Goal: Task Accomplishment & Management: Manage account settings

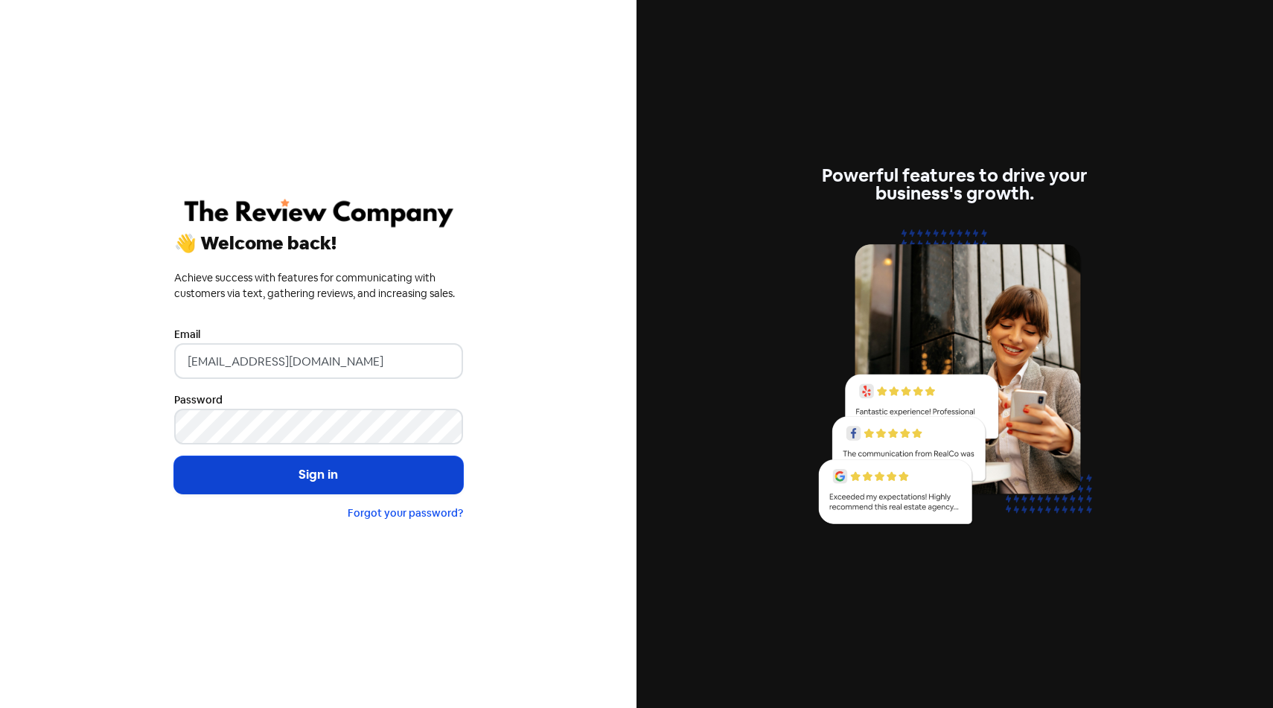
drag, startPoint x: 363, startPoint y: 494, endPoint x: 363, endPoint y: 484, distance: 10.4
click at [363, 484] on form "Email mail@reviewcompany.com.au Password Sign in Forgot your password?" at bounding box center [318, 423] width 289 height 196
click at [363, 467] on button "Sign in" at bounding box center [318, 474] width 289 height 37
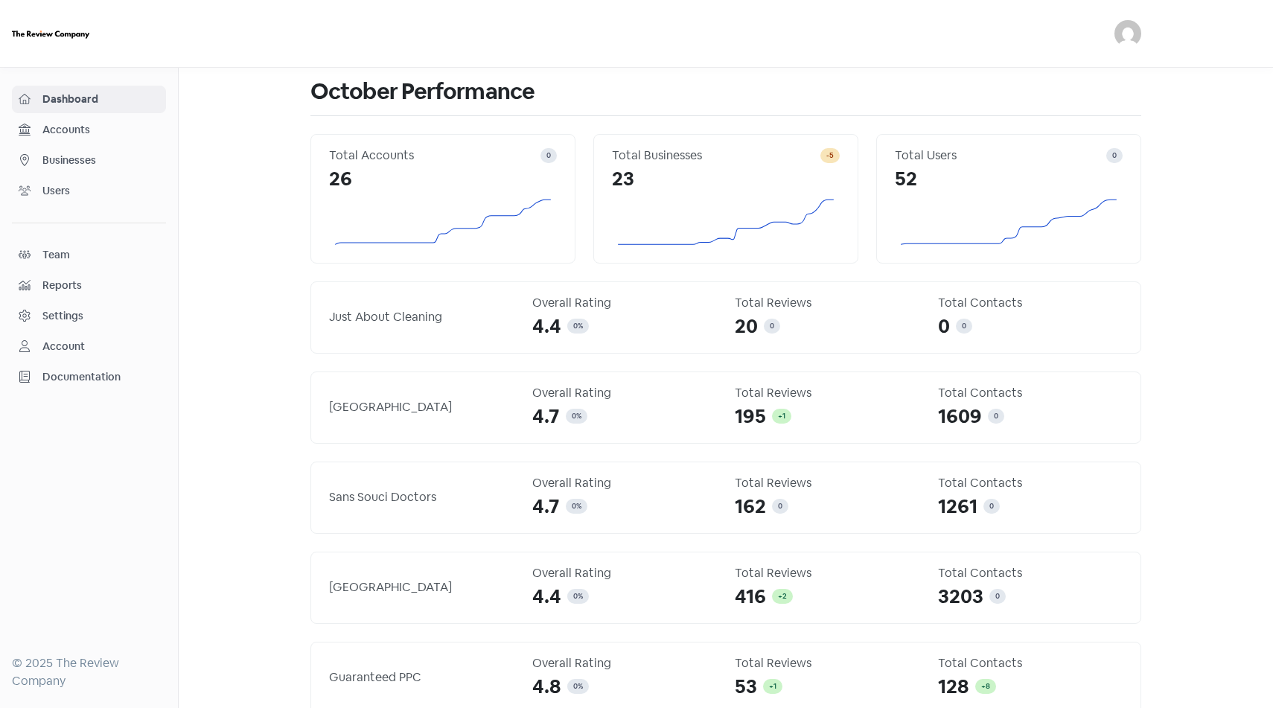
click at [92, 124] on span "Accounts" at bounding box center [100, 130] width 117 height 16
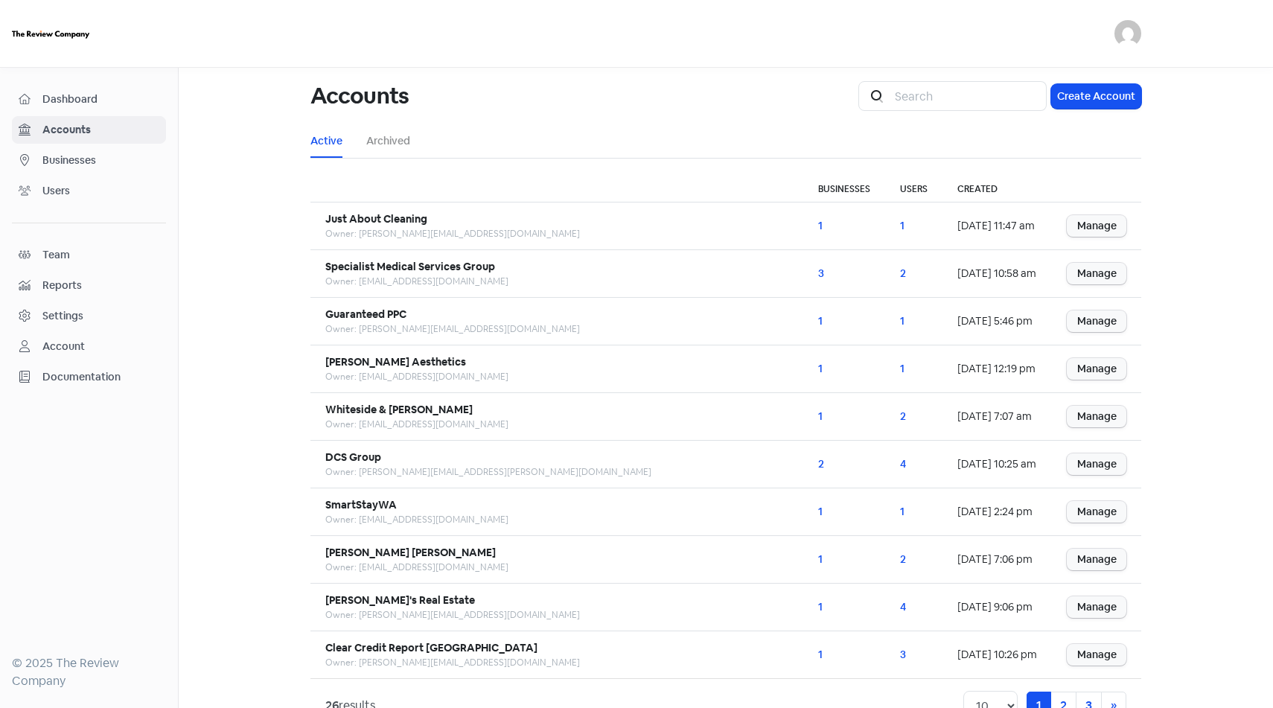
click at [102, 159] on span "Businesses" at bounding box center [100, 161] width 117 height 16
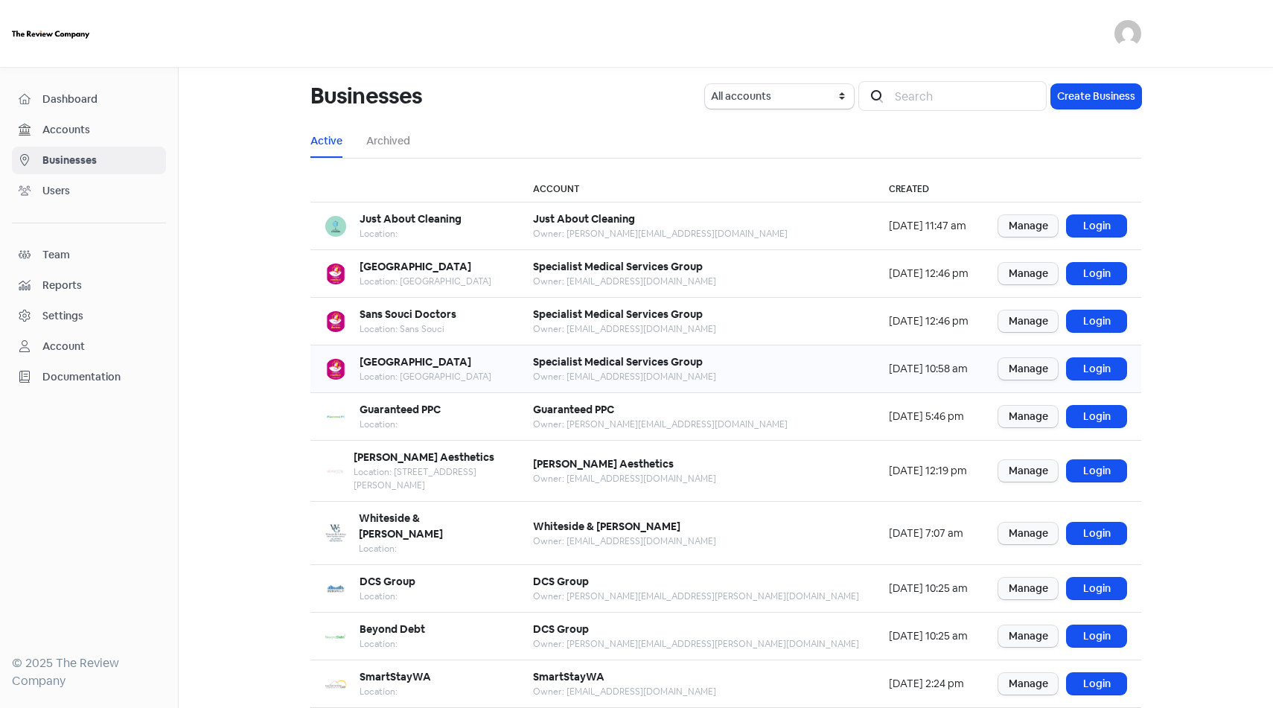
scroll to position [42, 0]
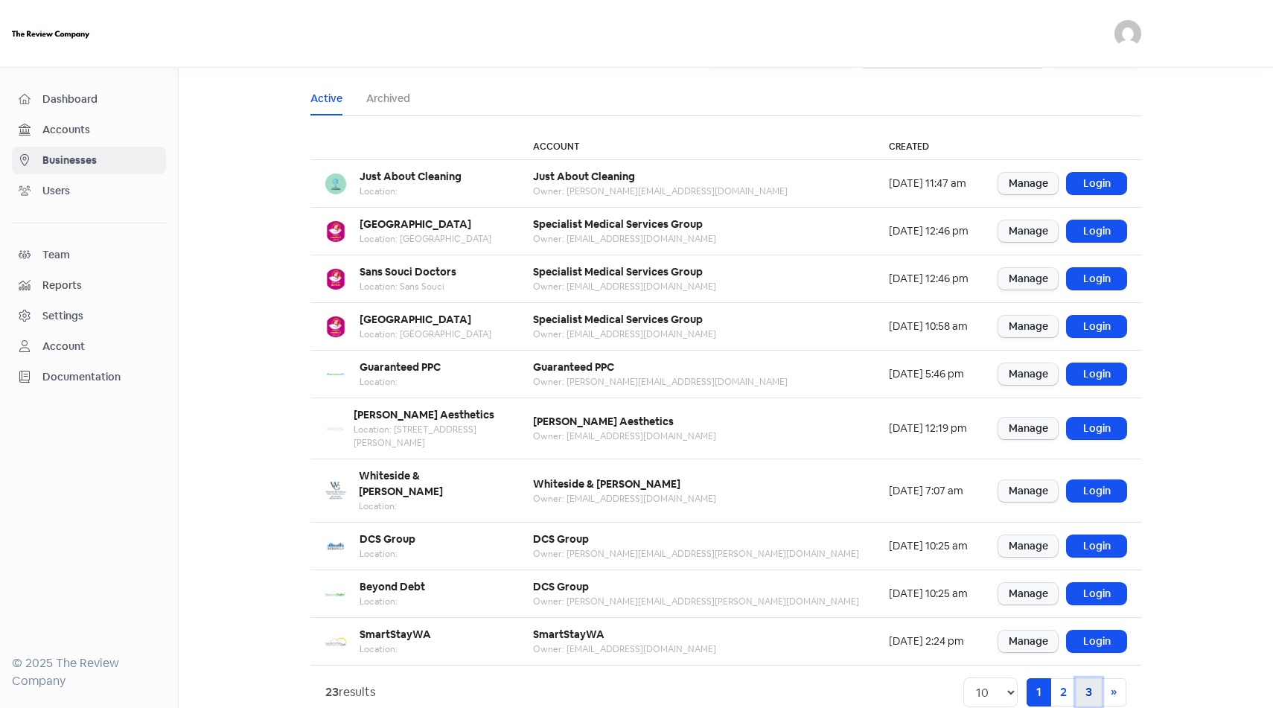
click at [1078, 678] on link "3" at bounding box center [1089, 692] width 26 height 28
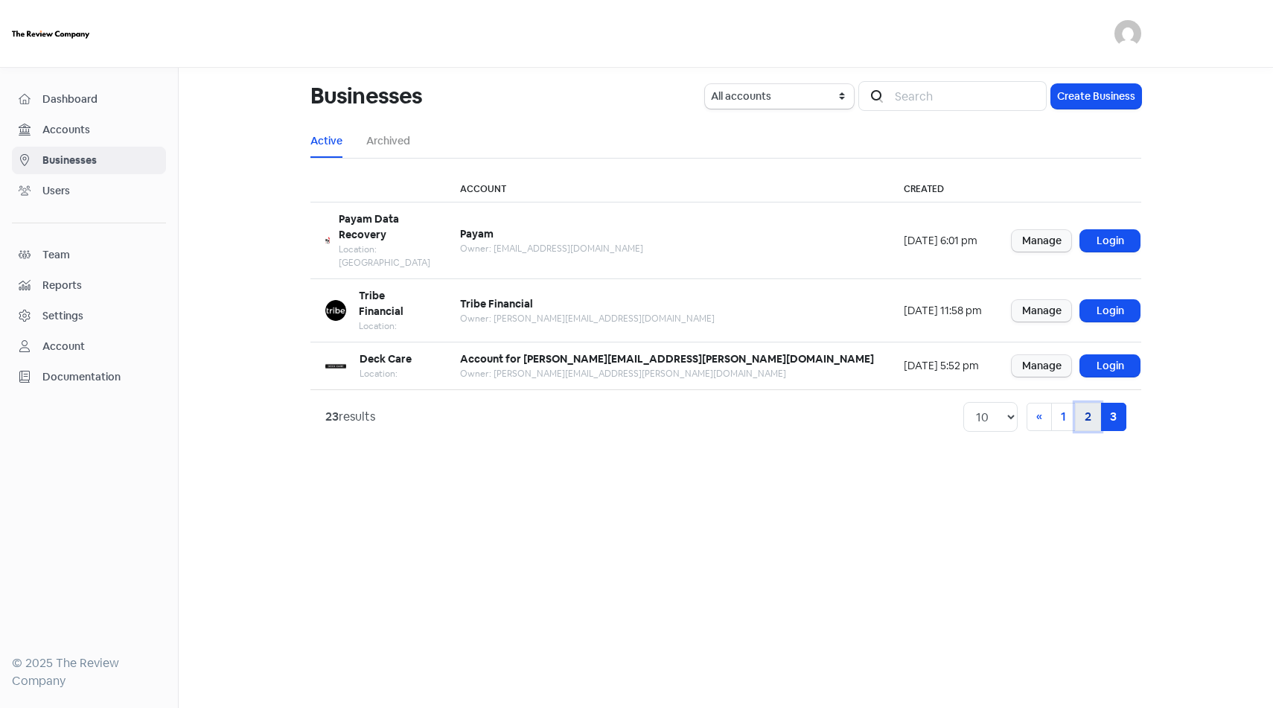
click at [1078, 403] on link "2" at bounding box center [1088, 417] width 26 height 28
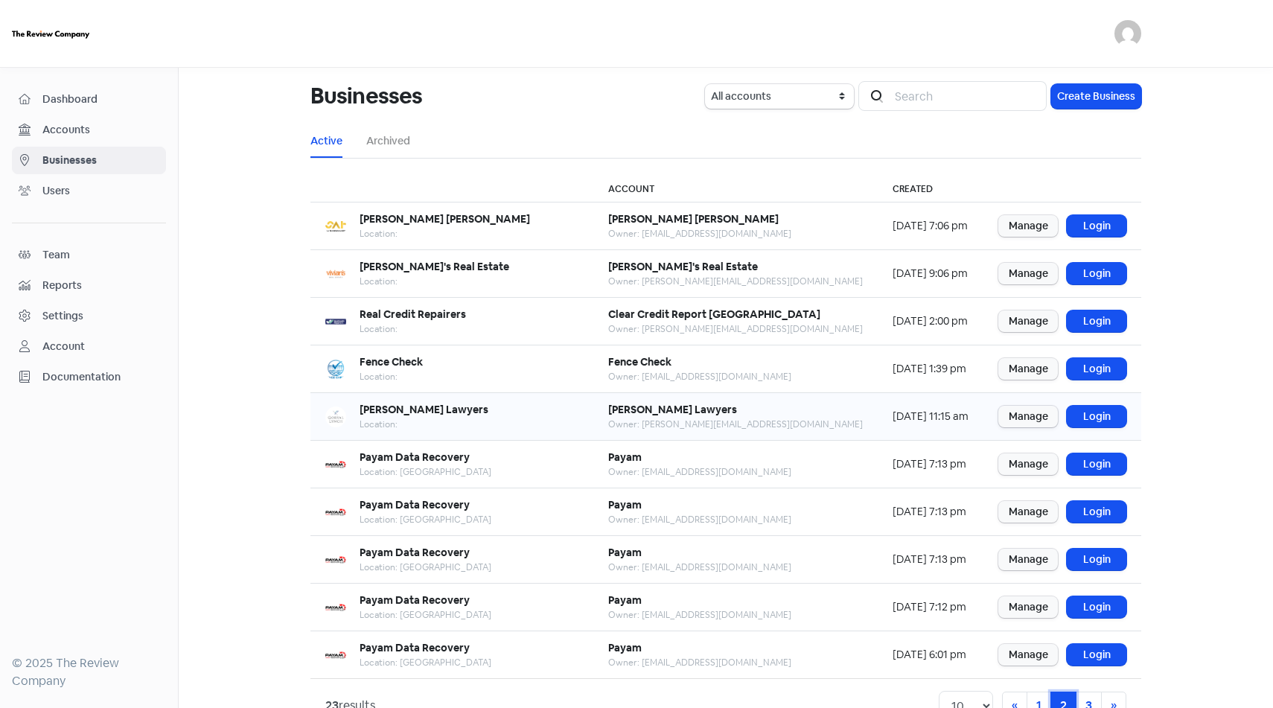
scroll to position [42, 0]
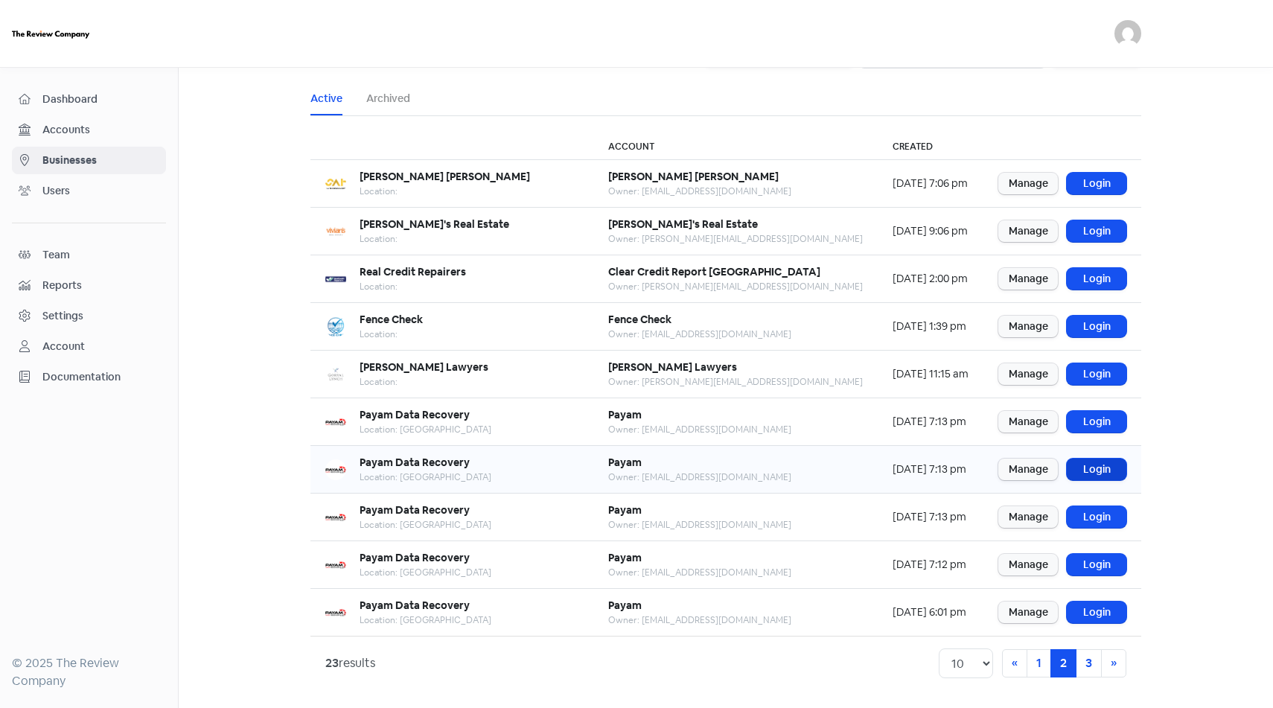
click at [1108, 470] on link "Login" at bounding box center [1097, 470] width 60 height 22
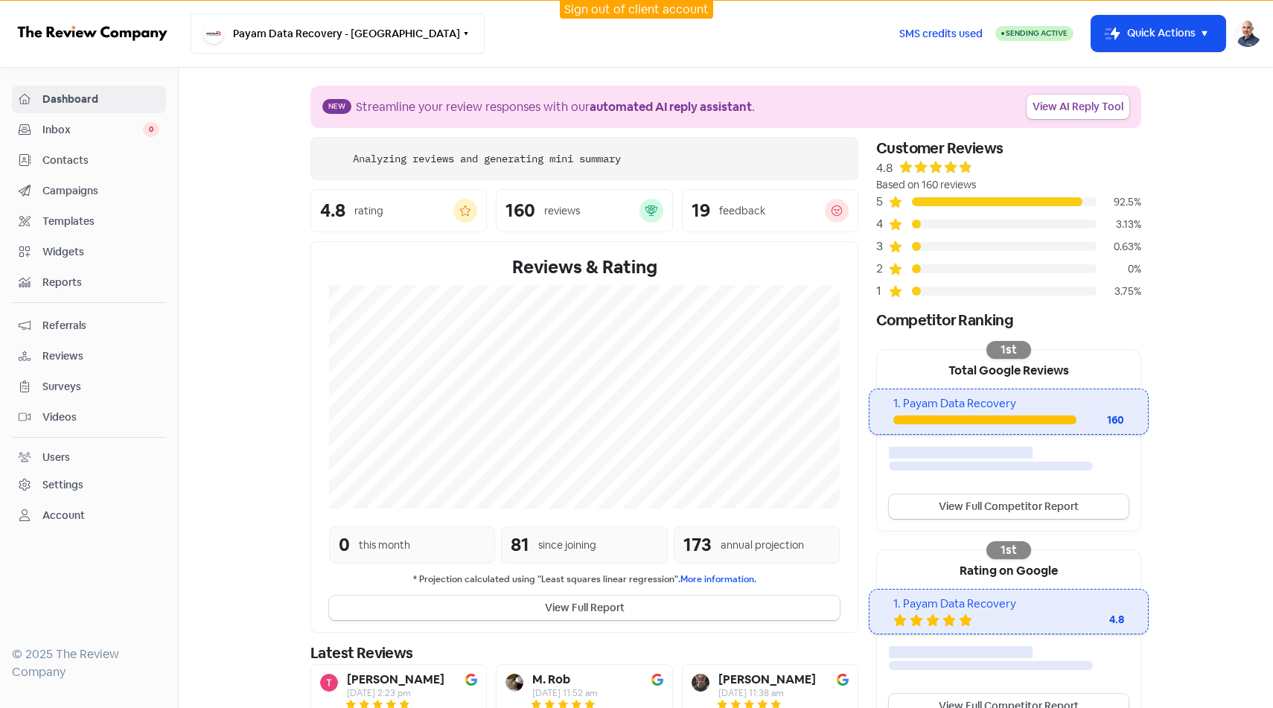
click at [315, 22] on button "Payam Data Recovery - [GEOGRAPHIC_DATA]" at bounding box center [338, 33] width 294 height 40
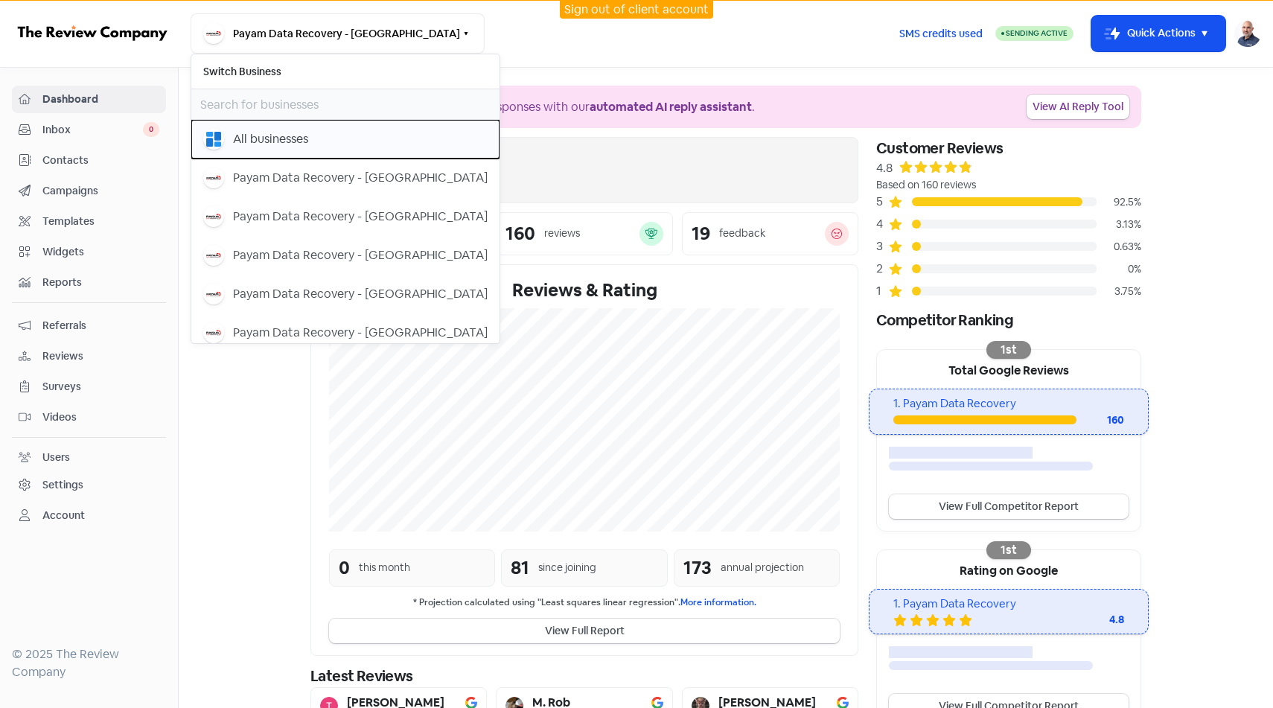
click at [308, 132] on div "All businesses" at bounding box center [270, 139] width 75 height 18
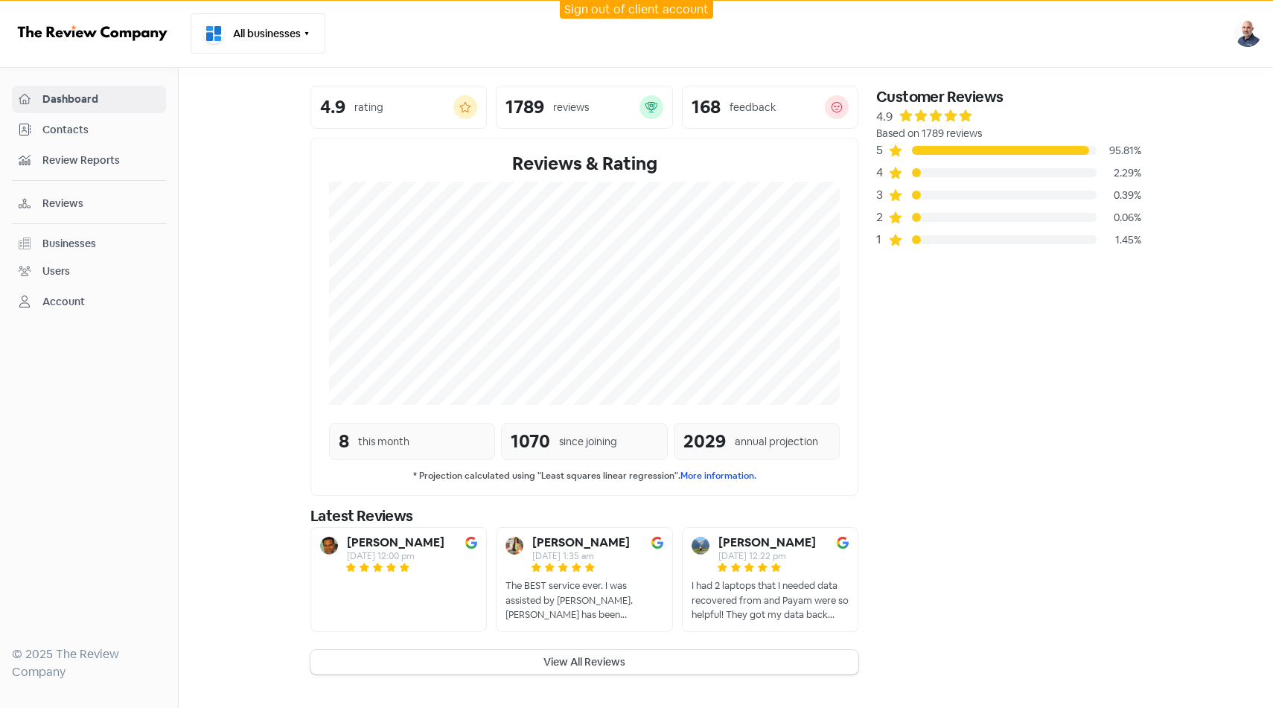
click at [264, 36] on button "All businesses" at bounding box center [258, 33] width 135 height 40
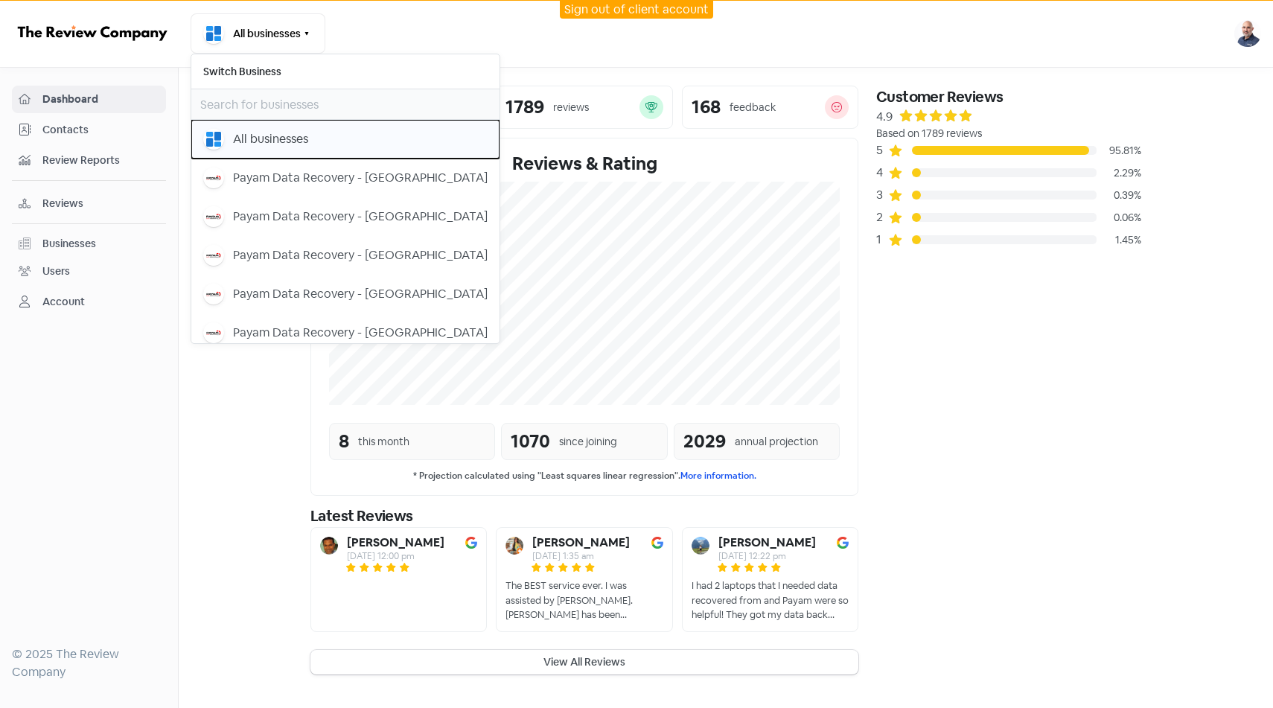
click at [291, 144] on div "All businesses" at bounding box center [270, 139] width 75 height 18
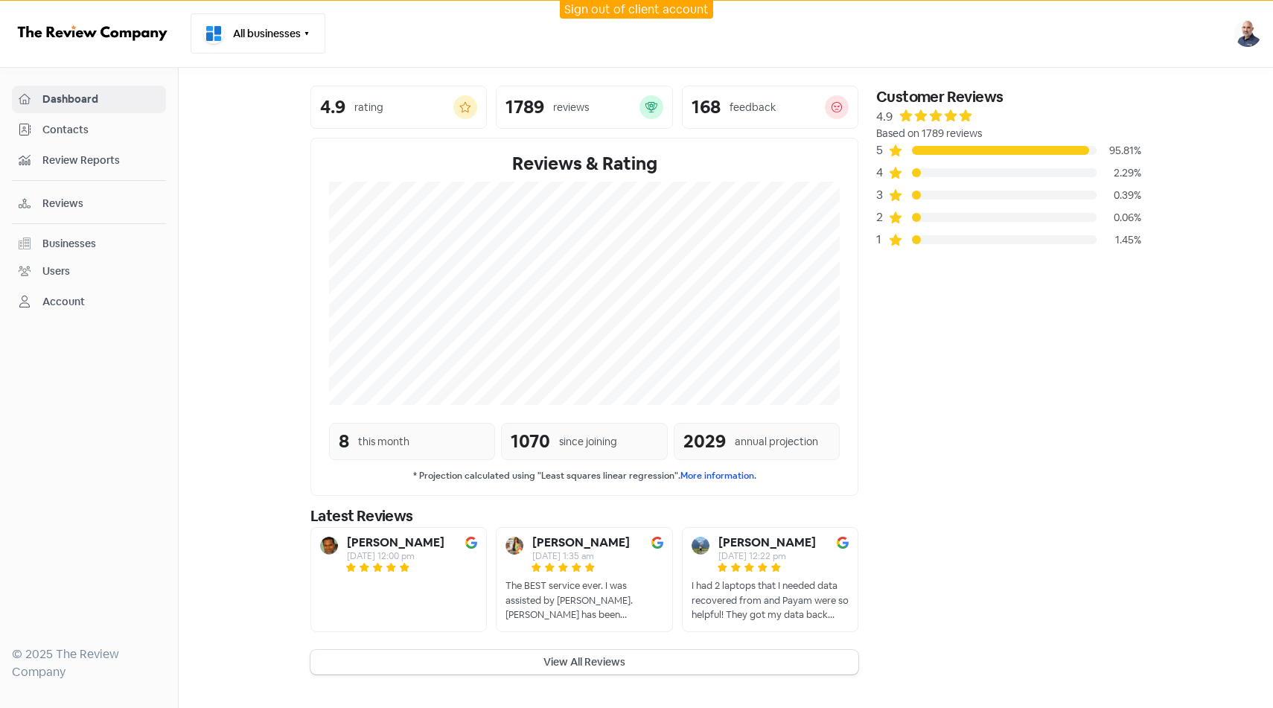
click at [280, 40] on button "All businesses" at bounding box center [258, 33] width 135 height 40
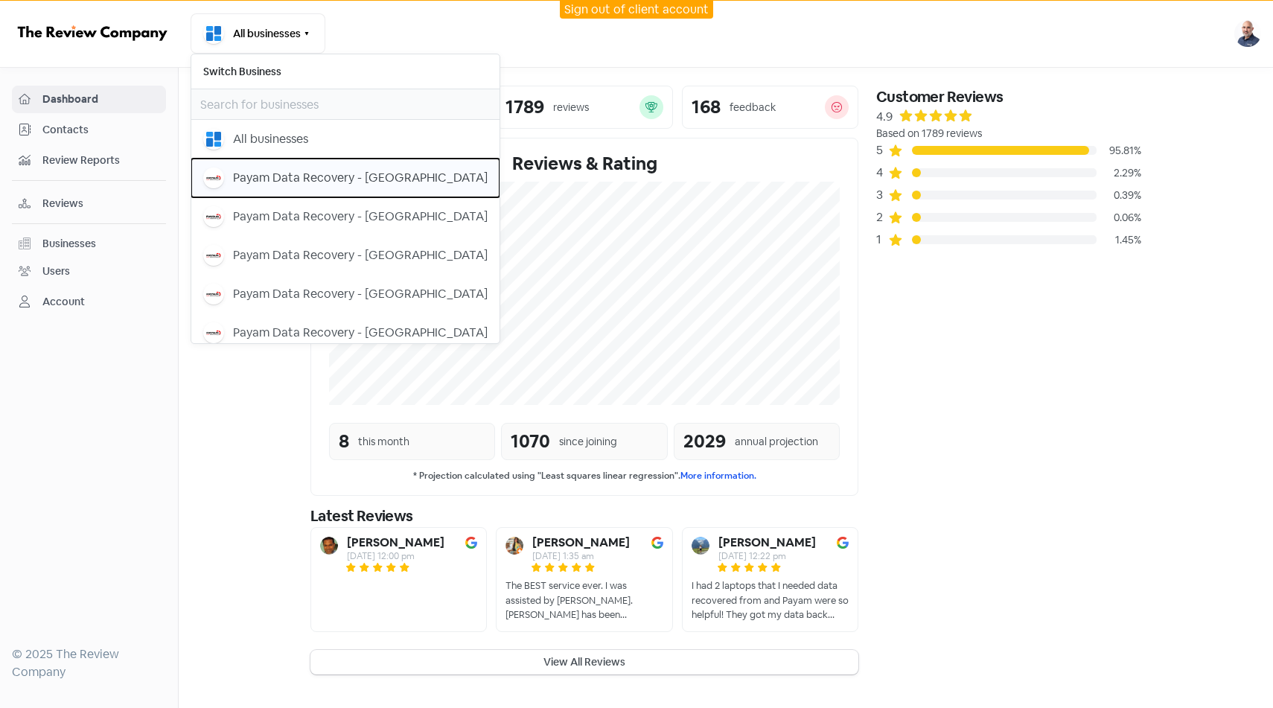
click at [286, 173] on div "Payam Data Recovery - [GEOGRAPHIC_DATA]" at bounding box center [360, 178] width 255 height 18
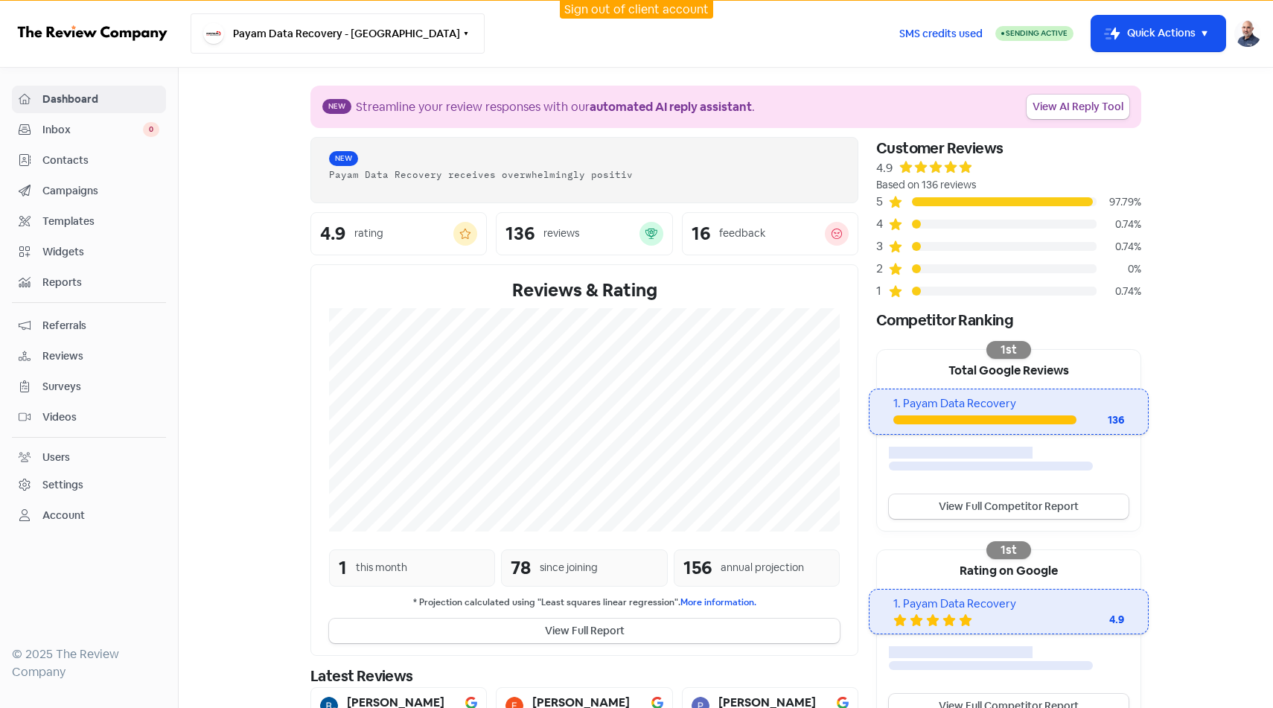
click at [333, 44] on button "Payam Data Recovery - Adelaide" at bounding box center [338, 33] width 294 height 40
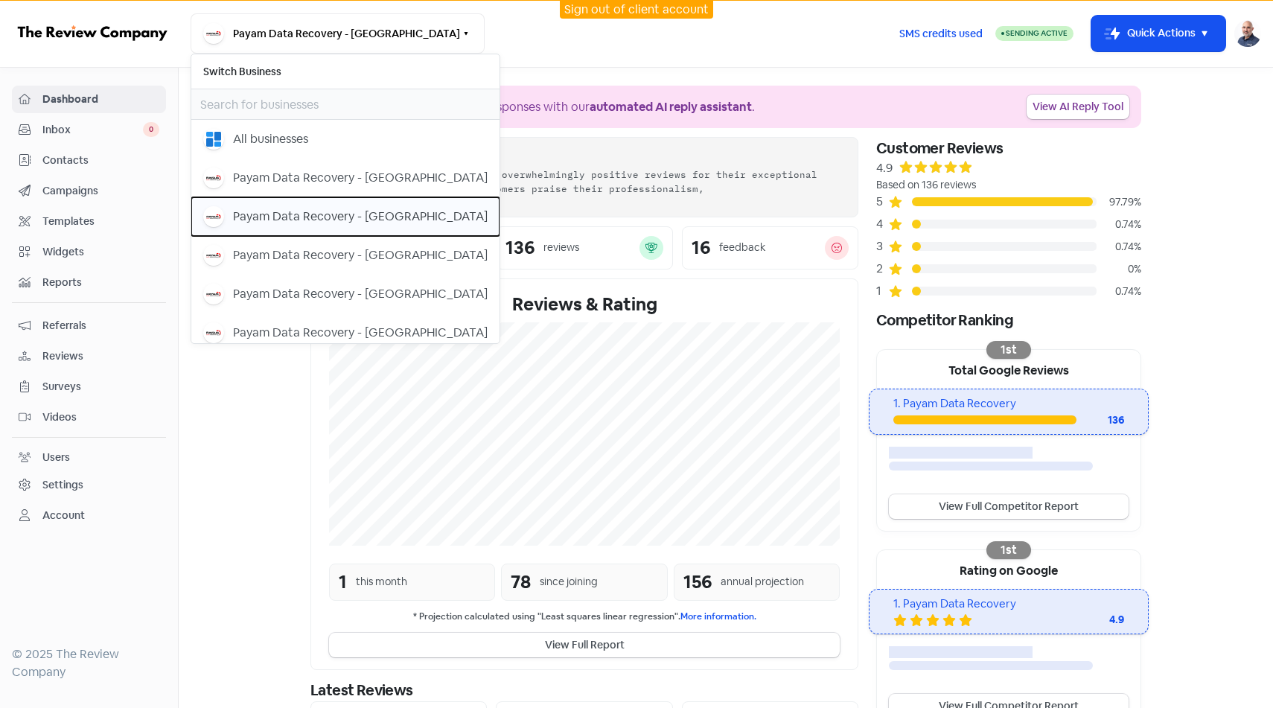
click at [318, 218] on div "Payam Data Recovery - Melbourne" at bounding box center [360, 217] width 255 height 18
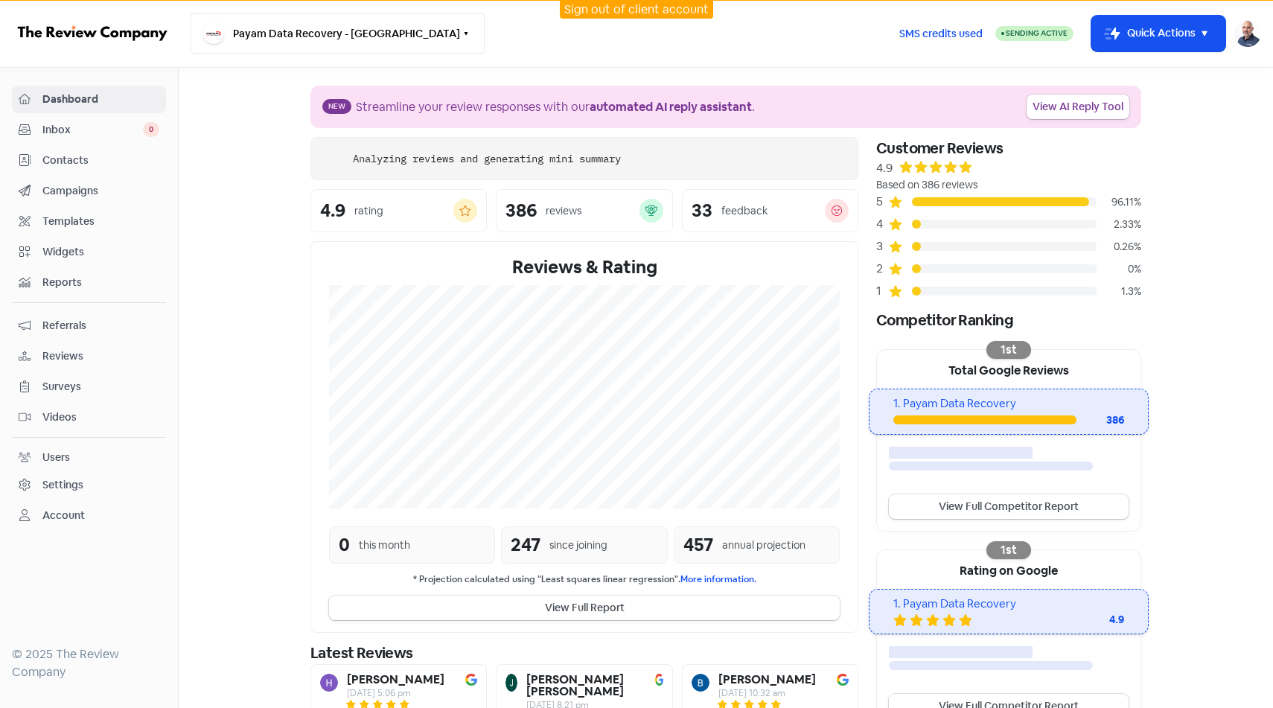
drag, startPoint x: 0, startPoint y: 0, endPoint x: 238, endPoint y: 197, distance: 309.3
click at [243, 192] on div "Sign out of client account Payam Data Recovery - [GEOGRAPHIC_DATA] Switch Busin…" at bounding box center [636, 354] width 1273 height 708
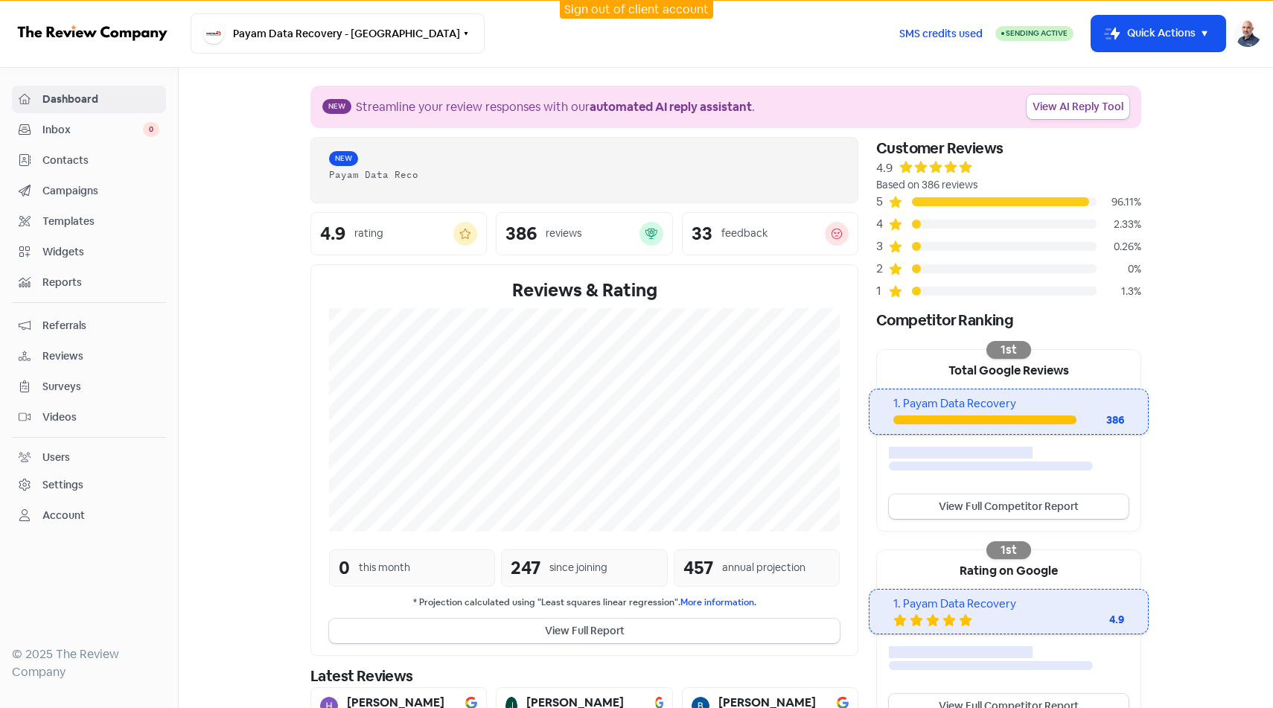
click at [120, 179] on link "Campaigns" at bounding box center [89, 191] width 154 height 28
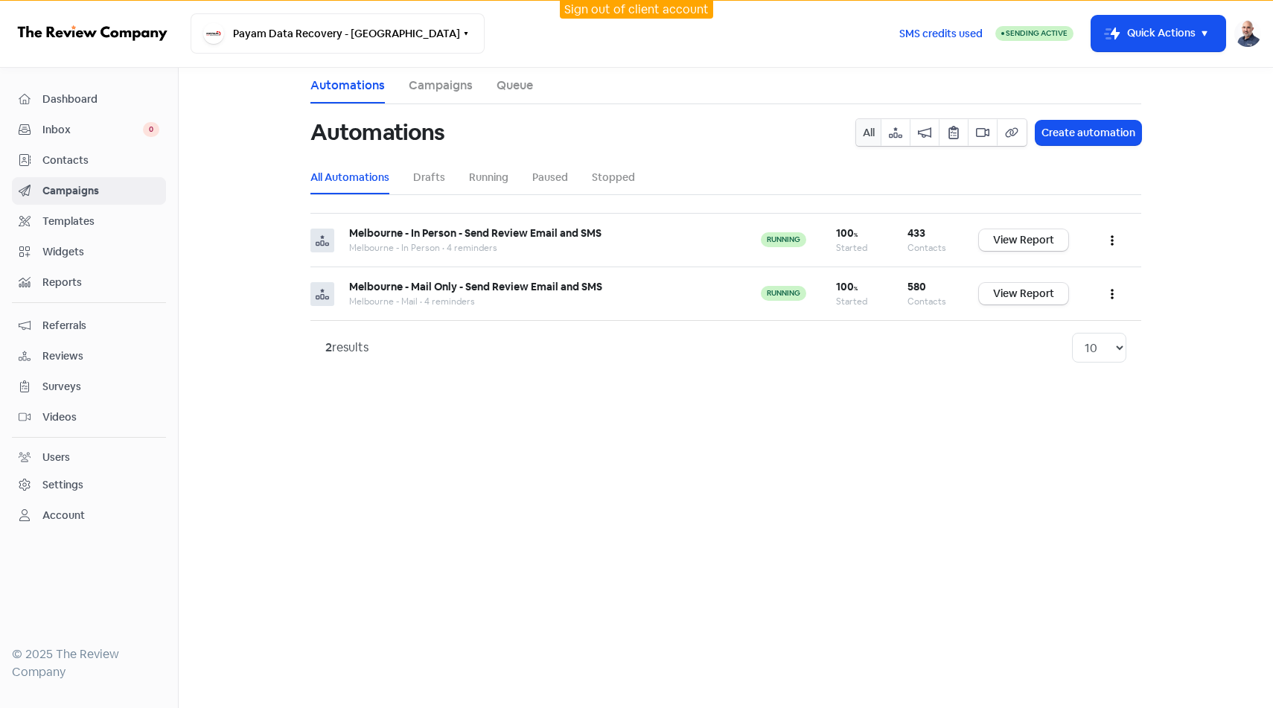
click at [120, 162] on span "Contacts" at bounding box center [100, 161] width 117 height 16
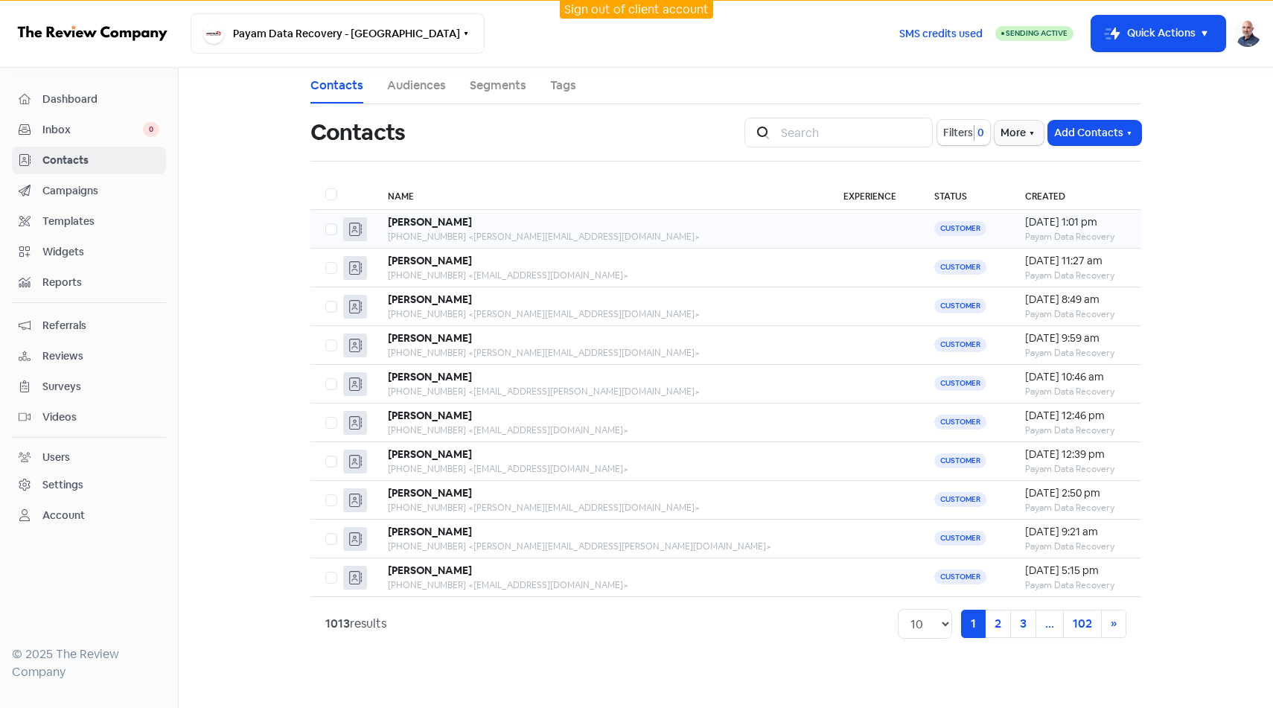
click at [465, 221] on div "[PERSON_NAME]" at bounding box center [601, 222] width 426 height 16
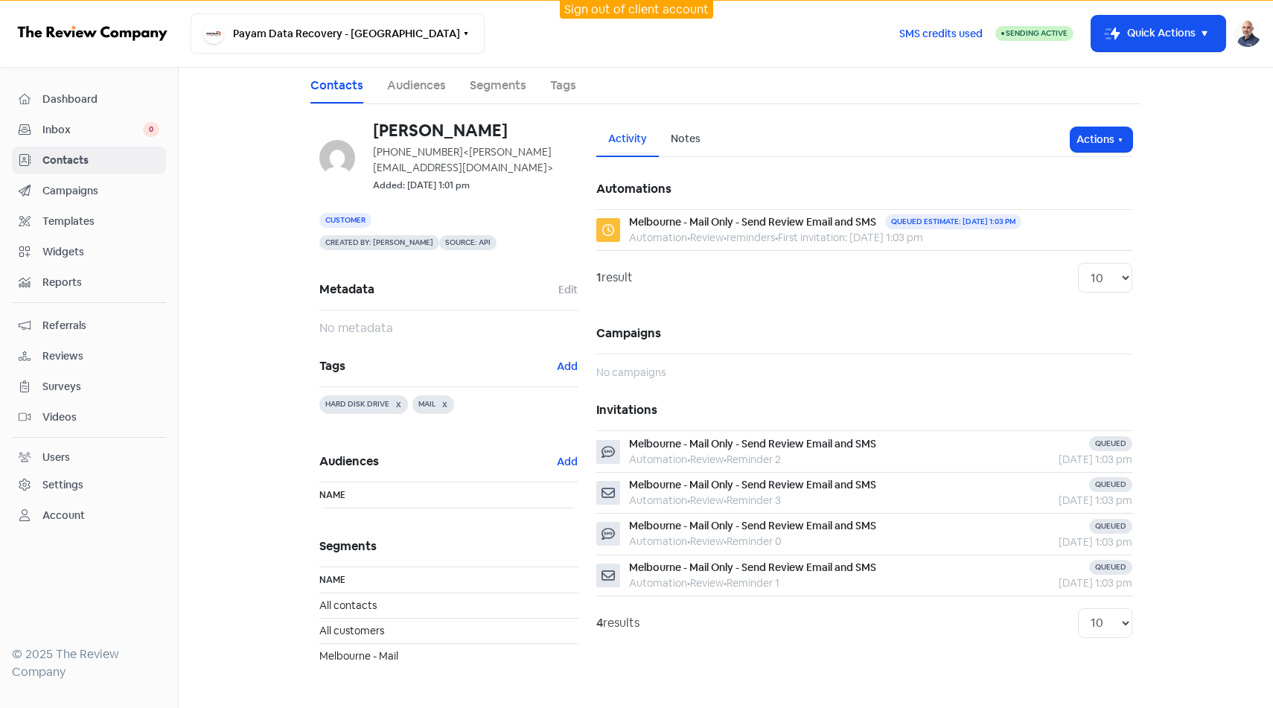
click at [607, 15] on link "Sign out of client account" at bounding box center [636, 9] width 144 height 16
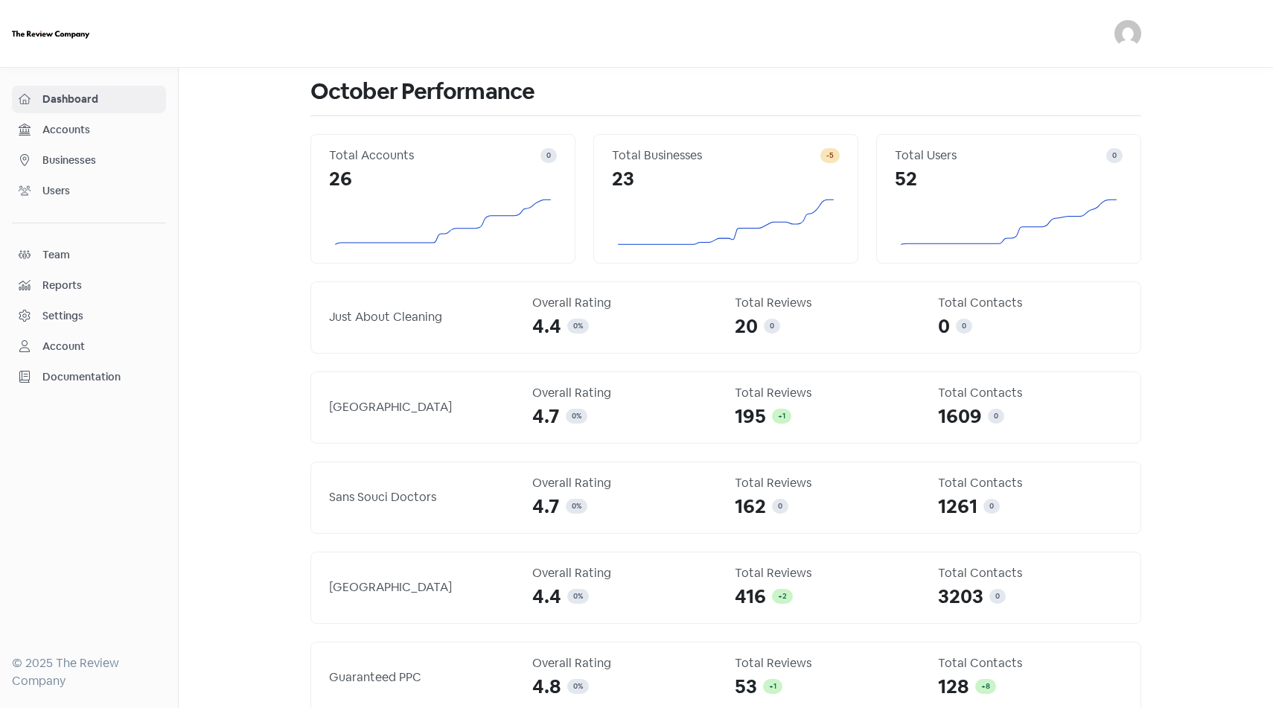
click at [103, 105] on span "Dashboard" at bounding box center [100, 100] width 117 height 16
click at [99, 138] on div "Accounts" at bounding box center [89, 129] width 141 height 17
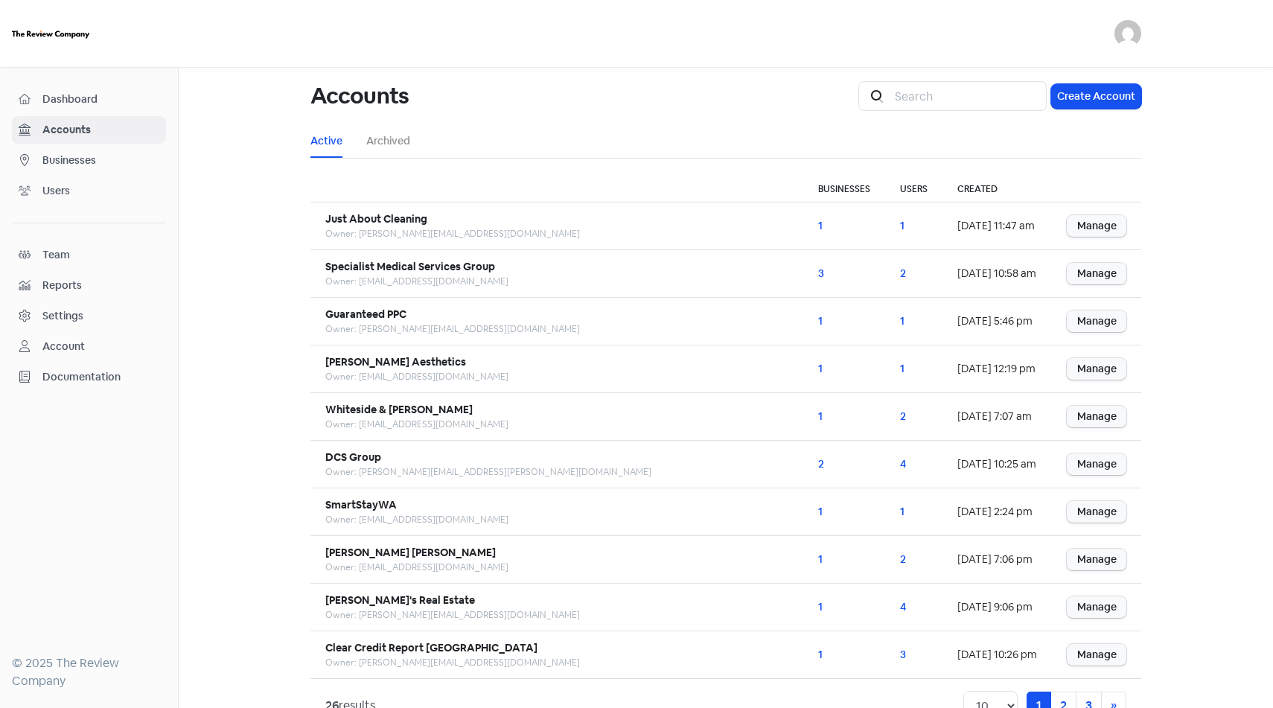
click at [101, 158] on span "Businesses" at bounding box center [100, 161] width 117 height 16
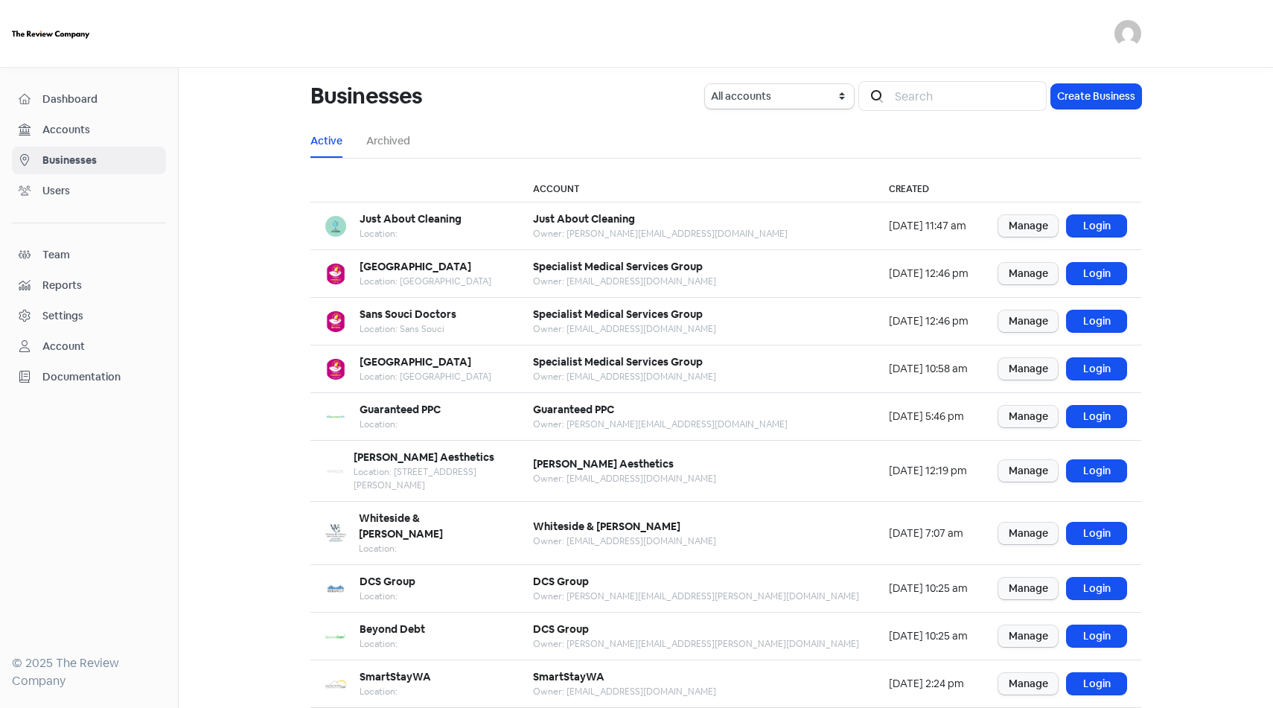
click at [107, 136] on span "Accounts" at bounding box center [100, 130] width 117 height 16
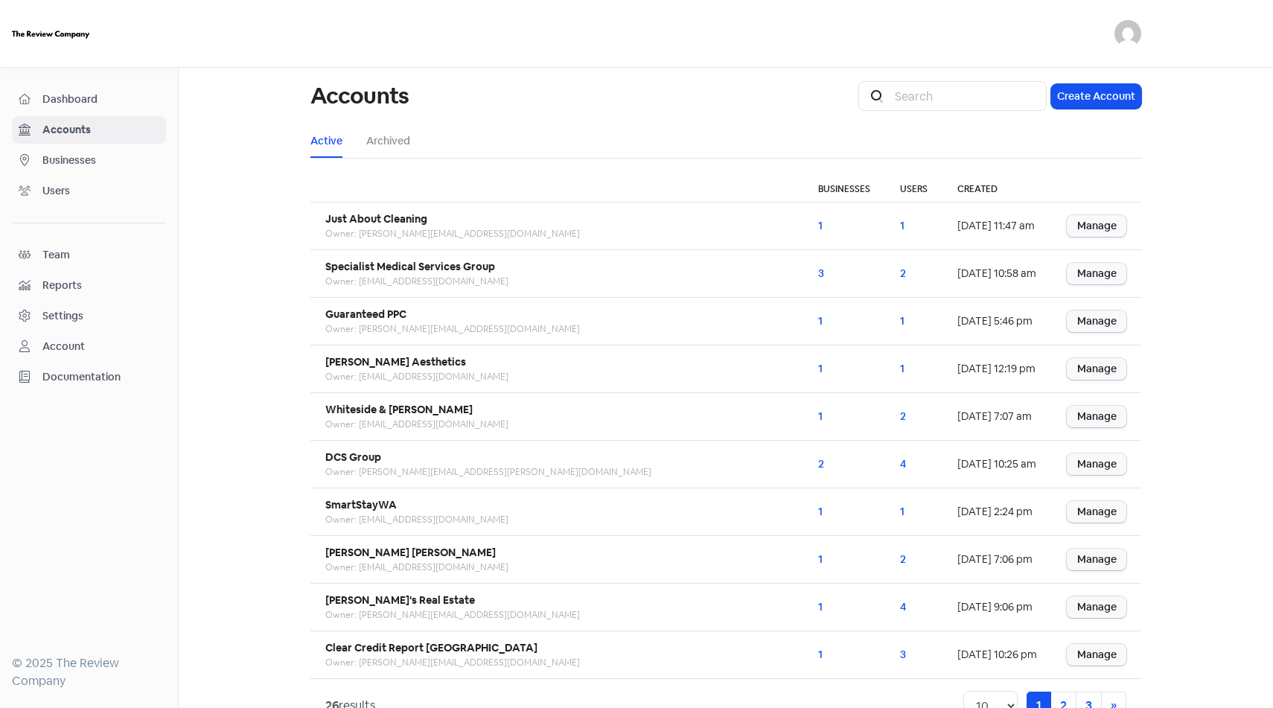
click at [108, 109] on link "Dashboard" at bounding box center [89, 100] width 154 height 28
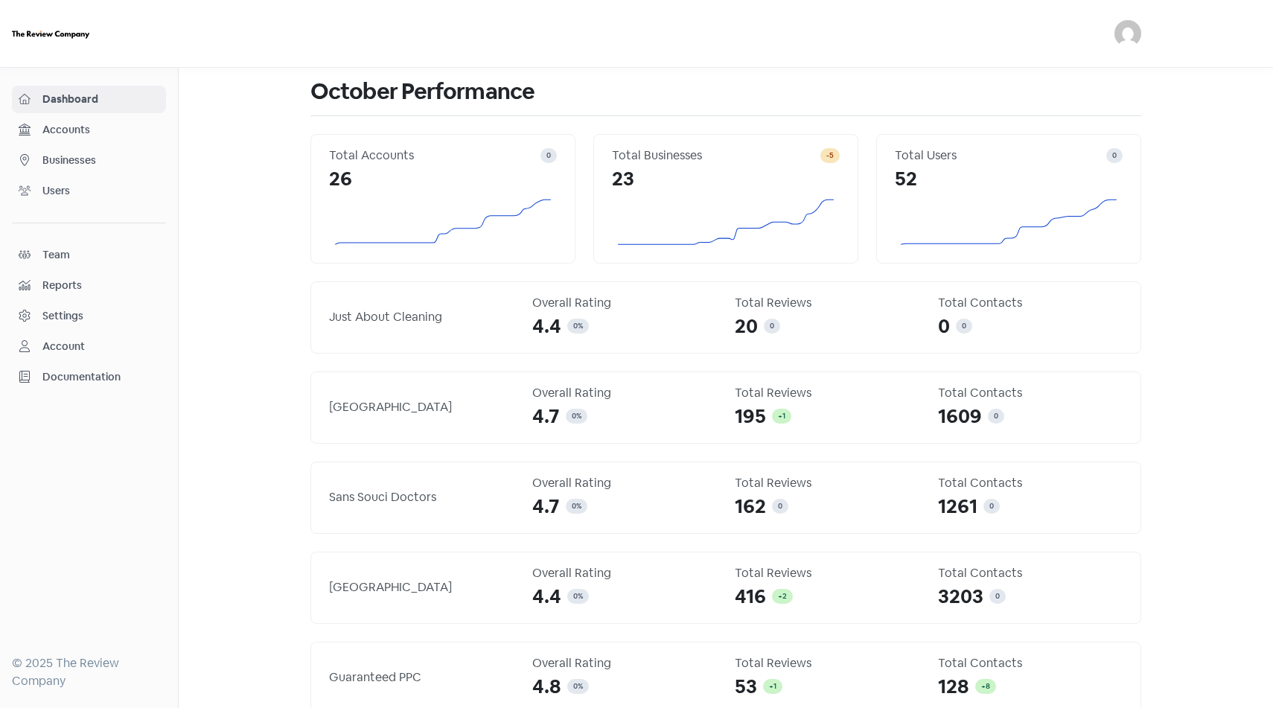
click at [74, 149] on link "Businesses" at bounding box center [89, 161] width 154 height 28
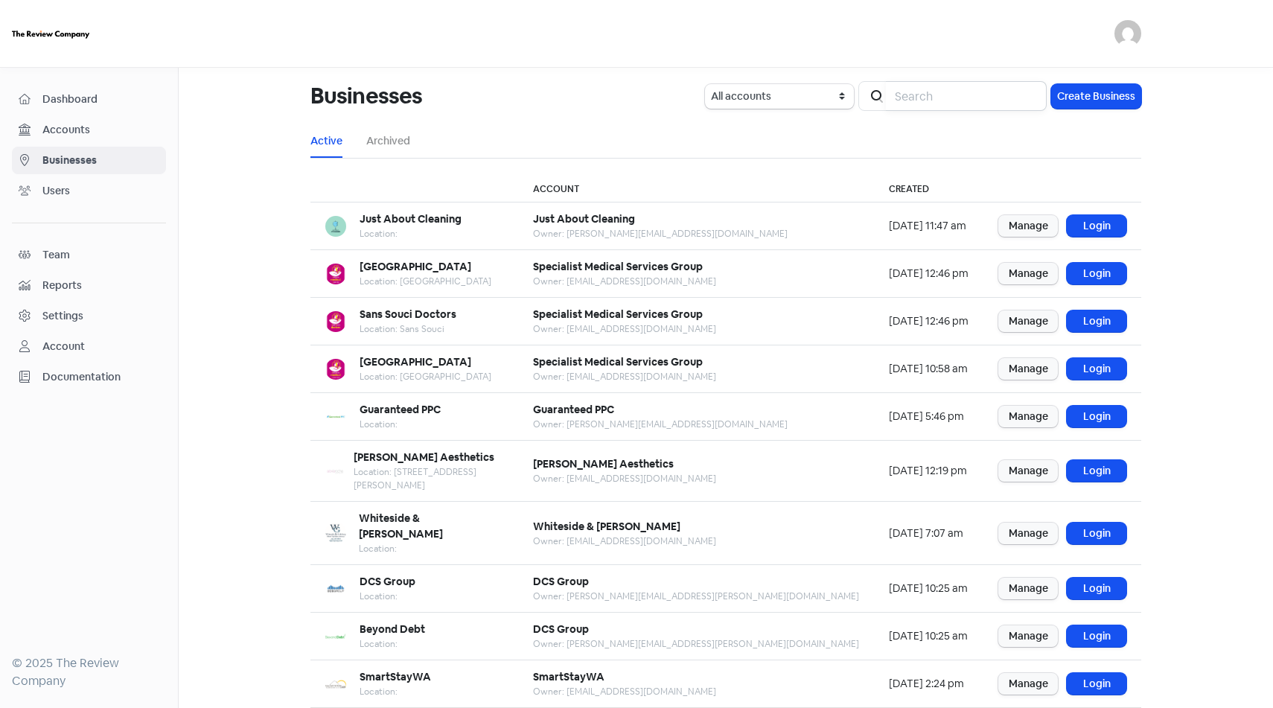
click at [937, 95] on input "search" at bounding box center [966, 96] width 161 height 30
type input "b"
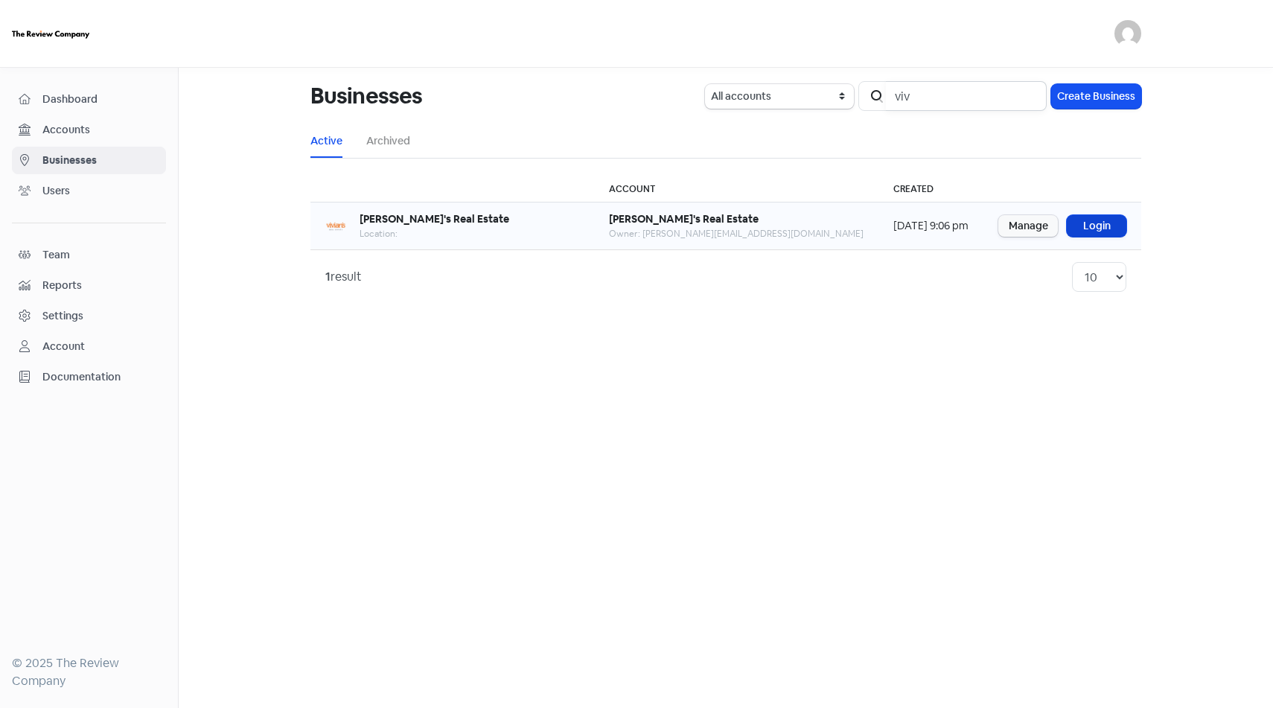
type input "viv"
click at [1101, 225] on link "Login" at bounding box center [1097, 226] width 60 height 22
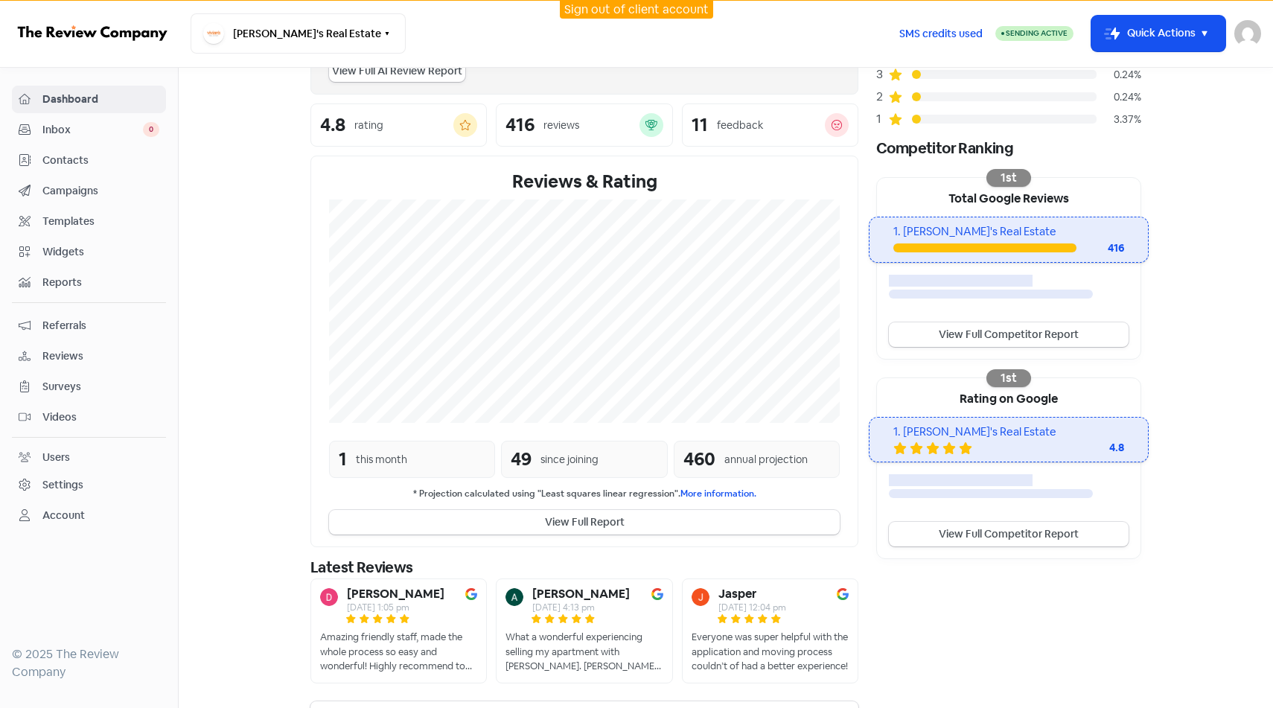
scroll to position [194, 0]
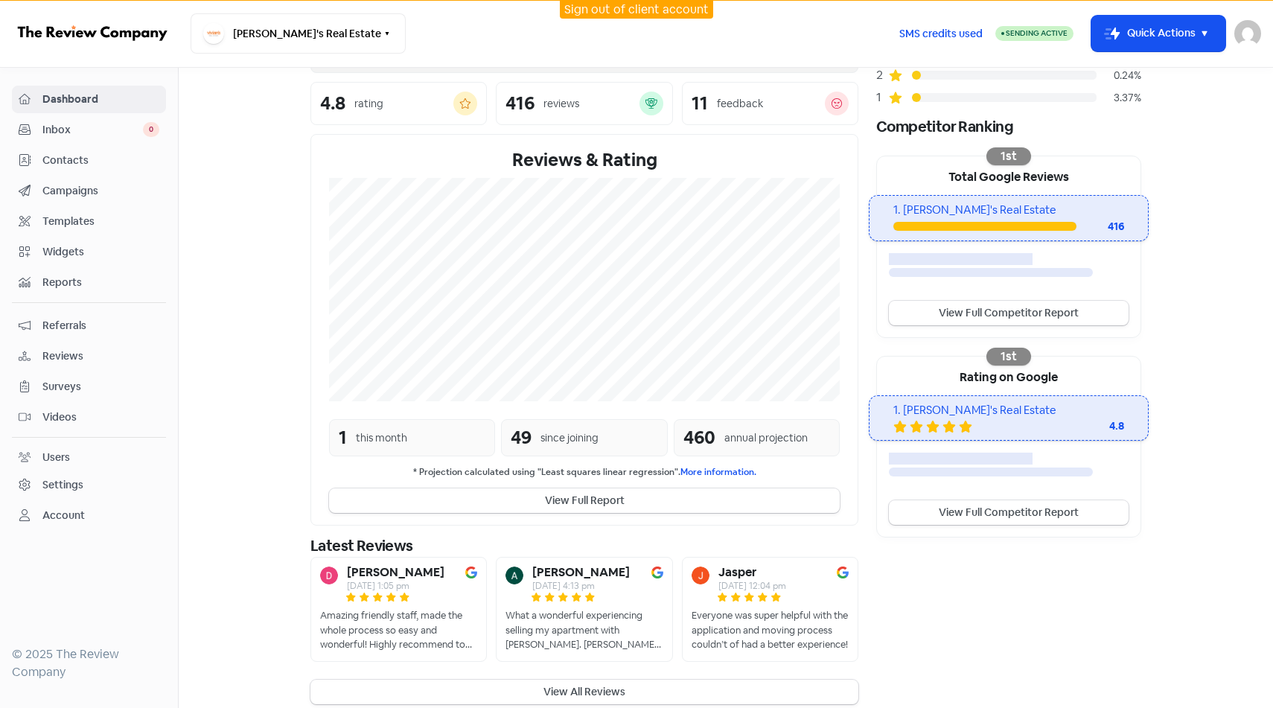
click at [97, 184] on span "Campaigns" at bounding box center [100, 191] width 117 height 16
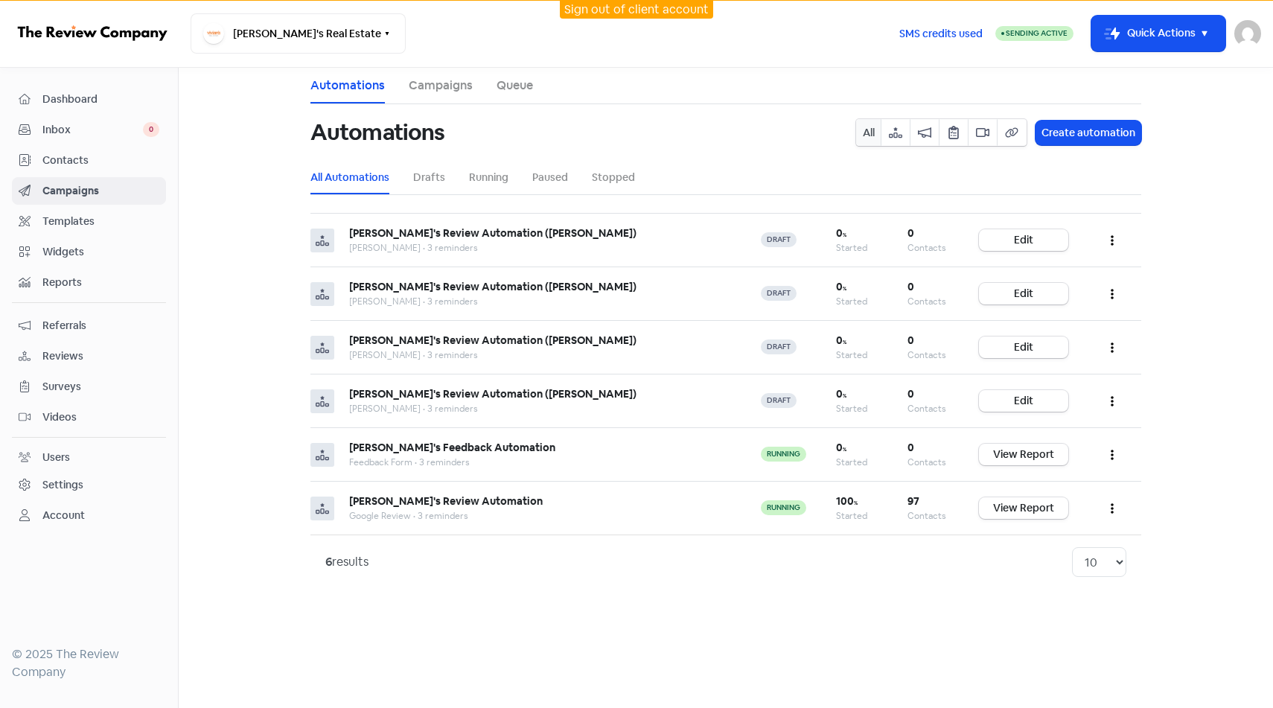
click at [111, 163] on span "Contacts" at bounding box center [100, 161] width 117 height 16
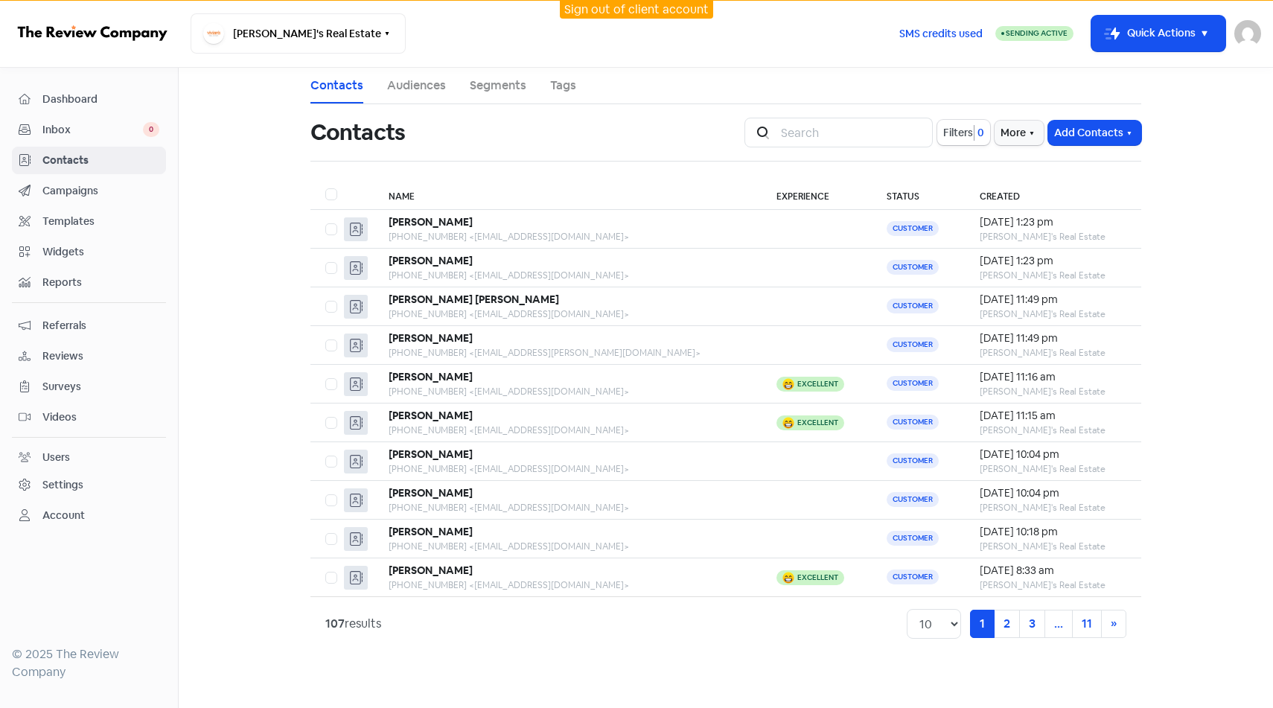
click at [114, 188] on span "Campaigns" at bounding box center [100, 191] width 117 height 16
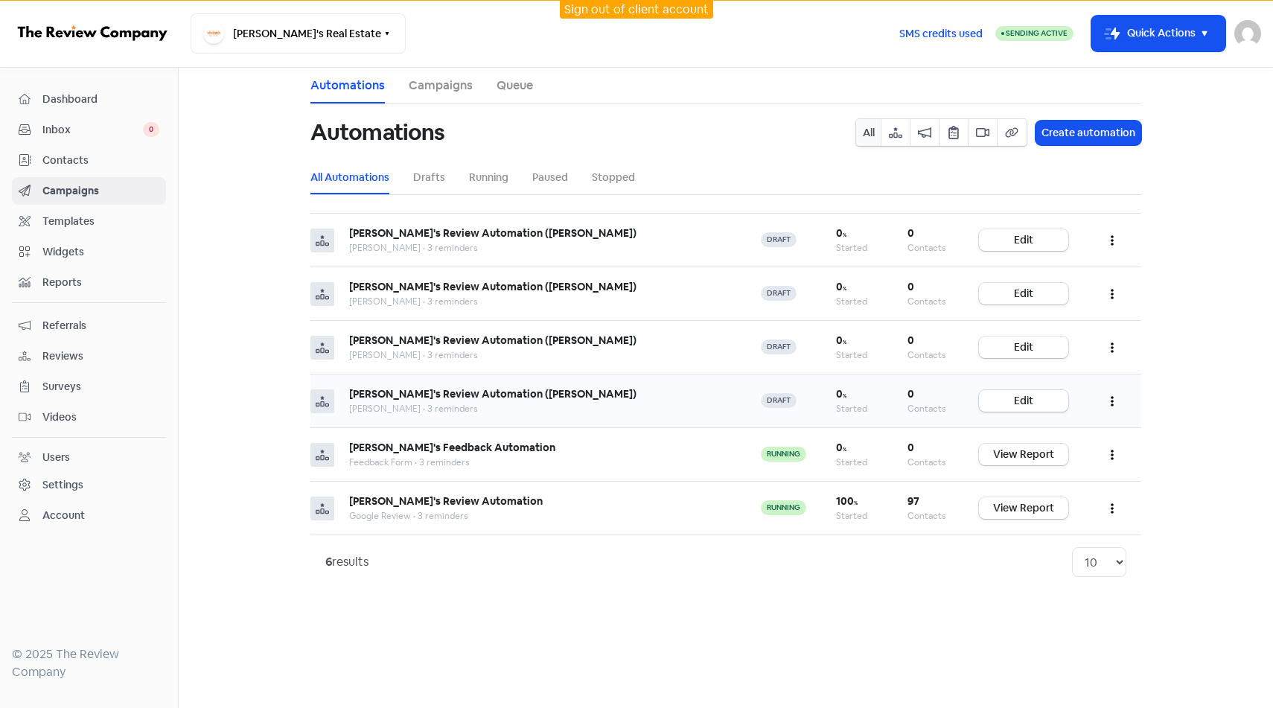
drag, startPoint x: 118, startPoint y: 167, endPoint x: 659, endPoint y: 381, distance: 581.4
click at [1024, 408] on link "Edit" at bounding box center [1023, 401] width 89 height 22
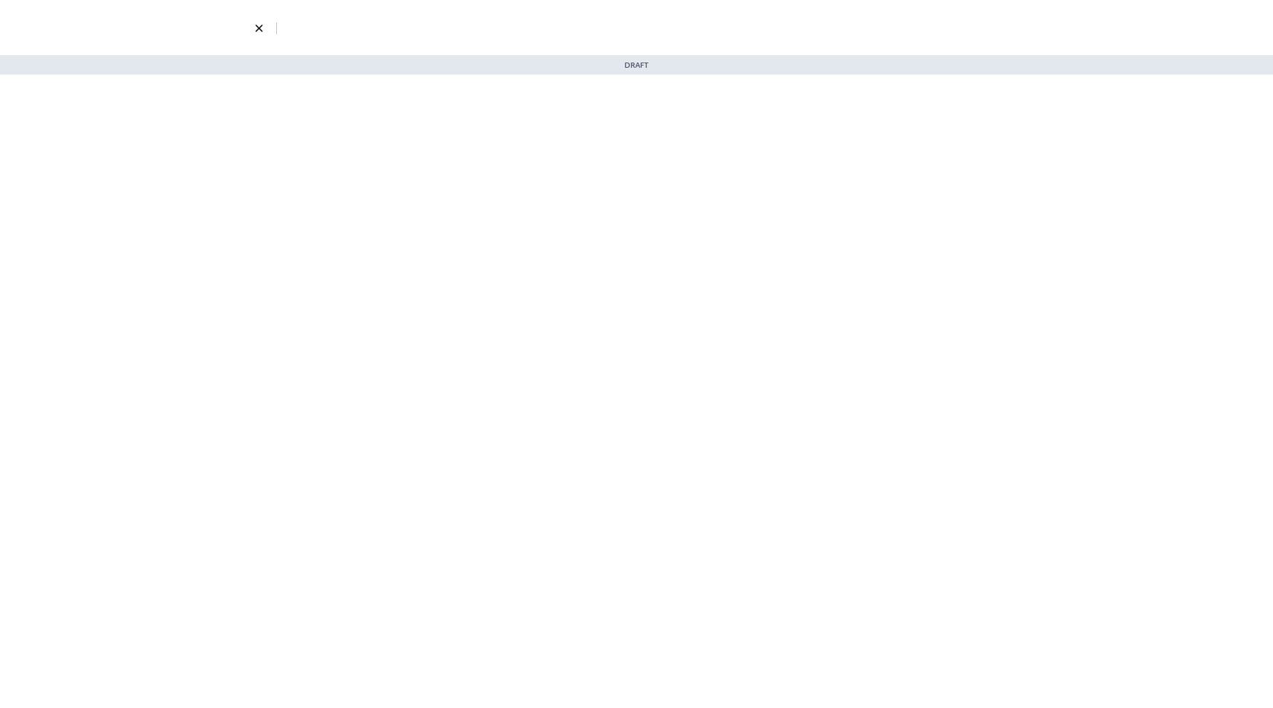
select select "2333"
select select "1330"
select select "3"
select select "7"
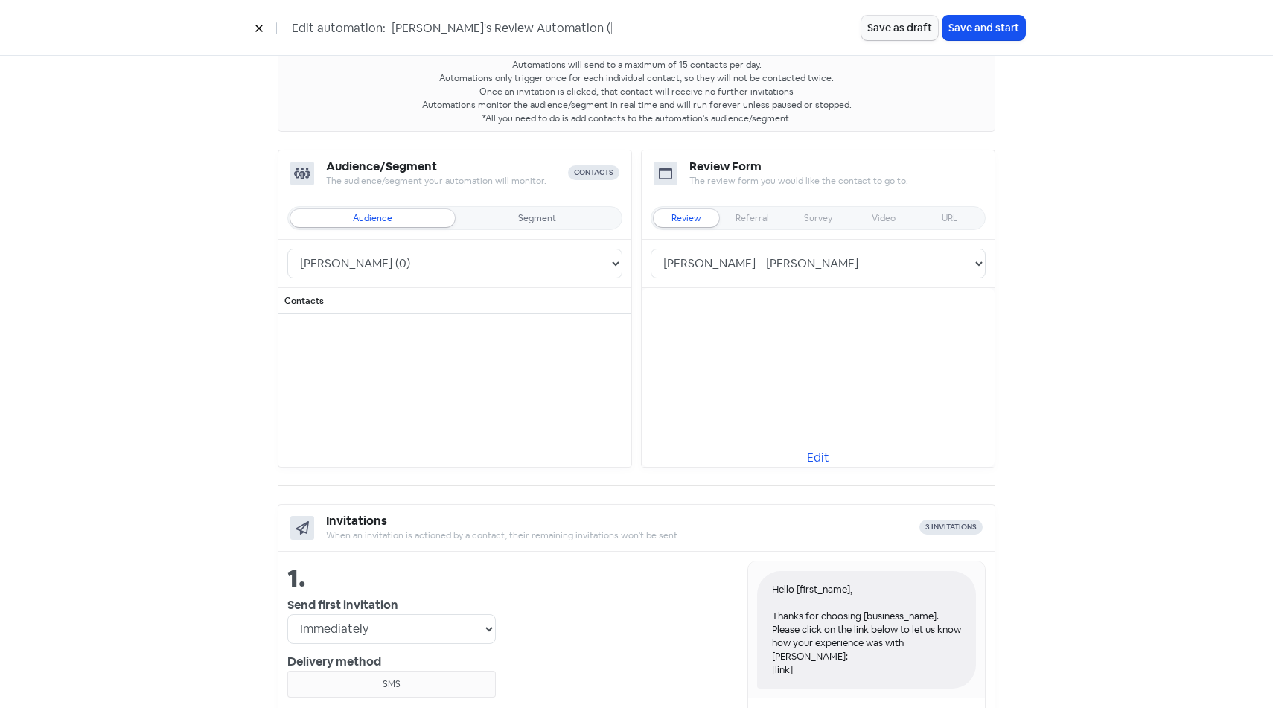
scroll to position [88, 0]
click at [487, 215] on div "Segment" at bounding box center [537, 217] width 165 height 18
select select "3570"
click at [375, 218] on div "Audience" at bounding box center [372, 217] width 39 height 9
click at [258, 36] on button at bounding box center [259, 28] width 22 height 26
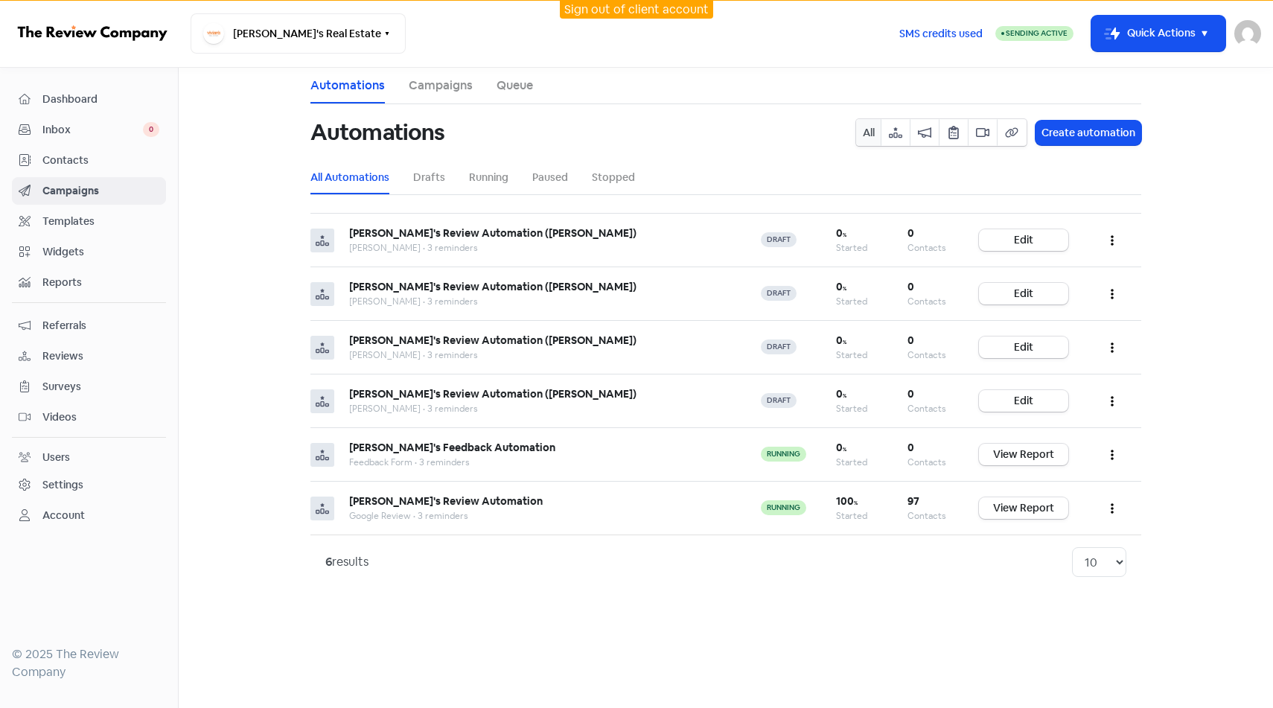
click at [113, 161] on span "Contacts" at bounding box center [100, 161] width 117 height 16
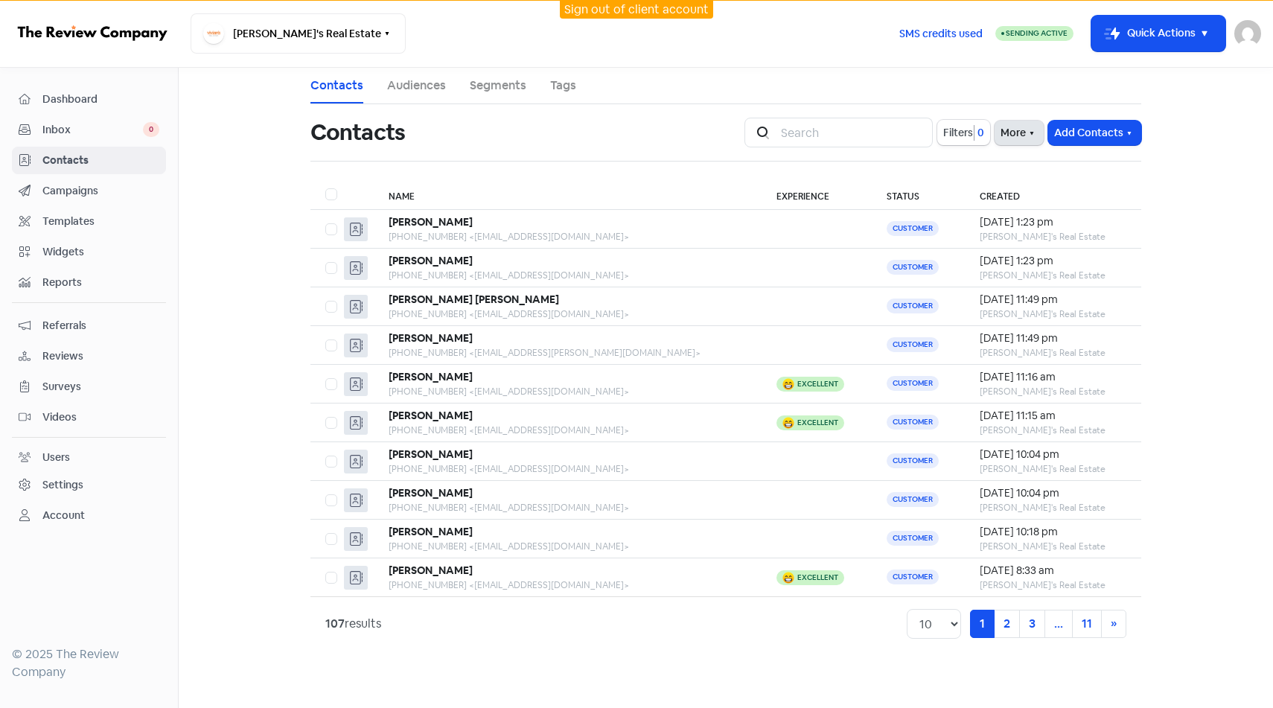
click at [1018, 140] on button "More" at bounding box center [1018, 133] width 49 height 25
click at [1014, 171] on link "External Contact Forms" at bounding box center [973, 165] width 150 height 30
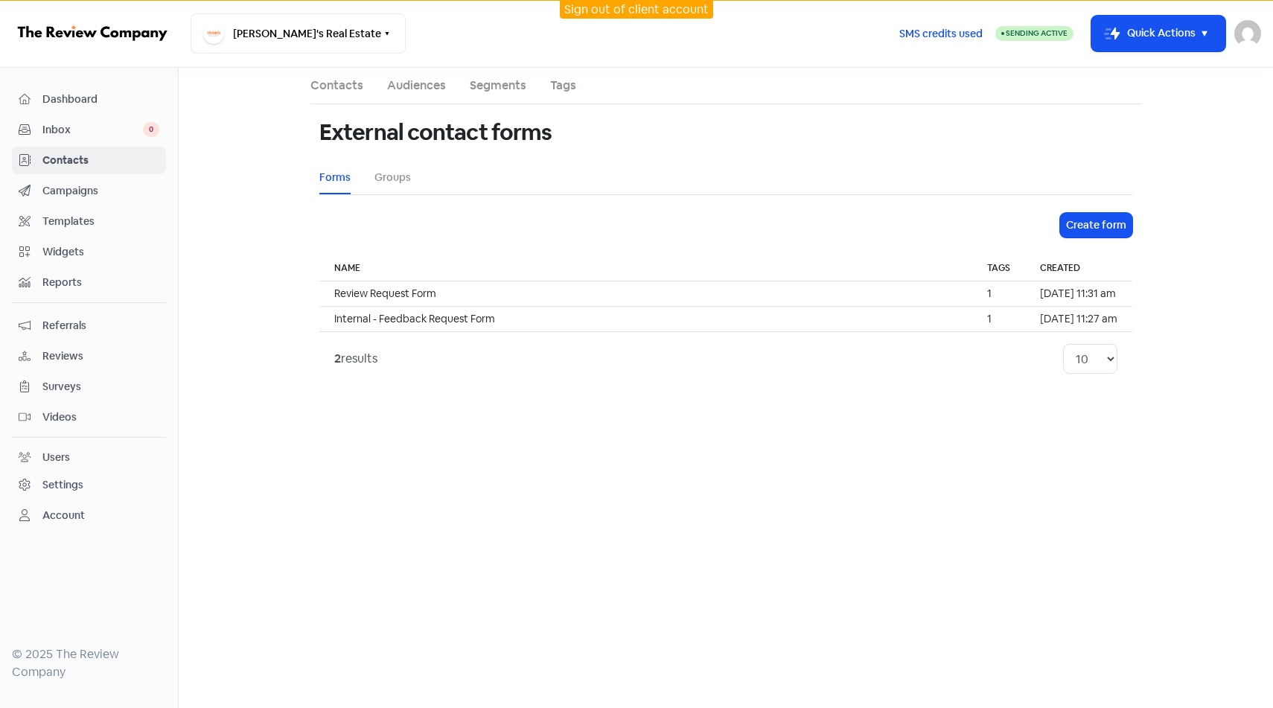
click at [1105, 211] on div "External contact forms Forms Groups Create form Name Tags Created Review Reques…" at bounding box center [725, 244] width 831 height 281
click at [1105, 225] on button "Create form" at bounding box center [1096, 225] width 72 height 25
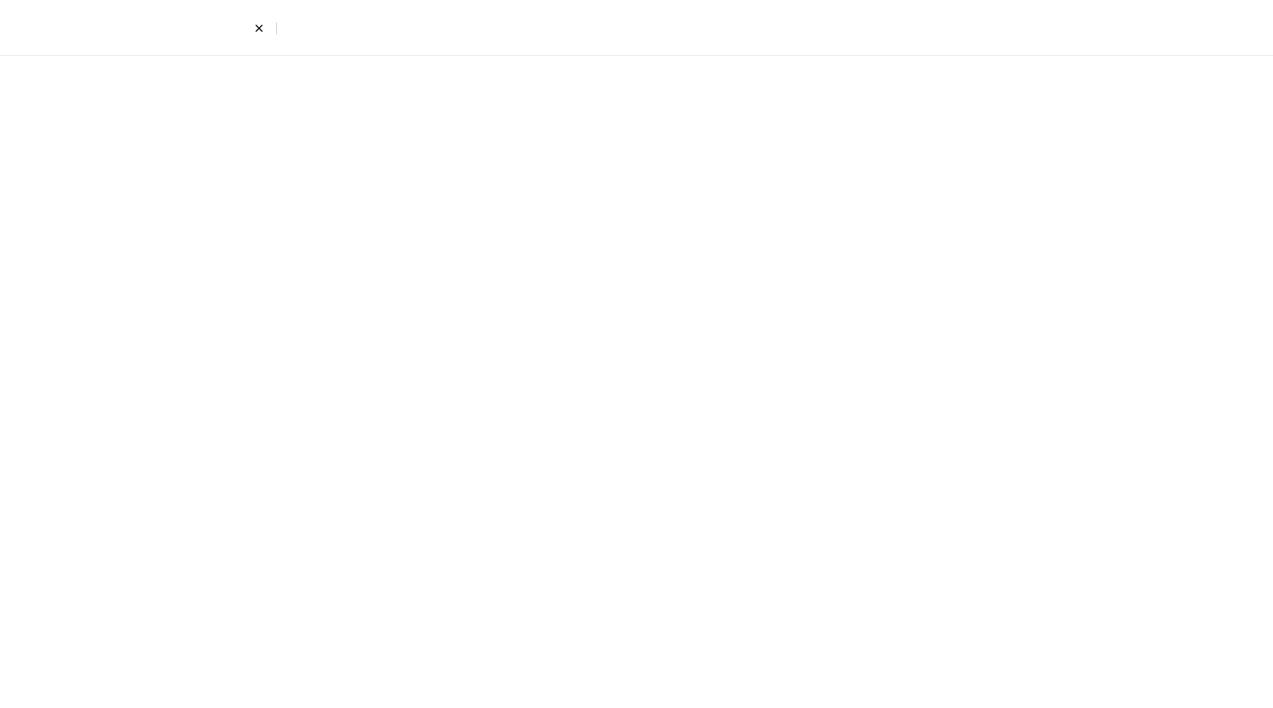
select select "first_last"
select select "email_phone"
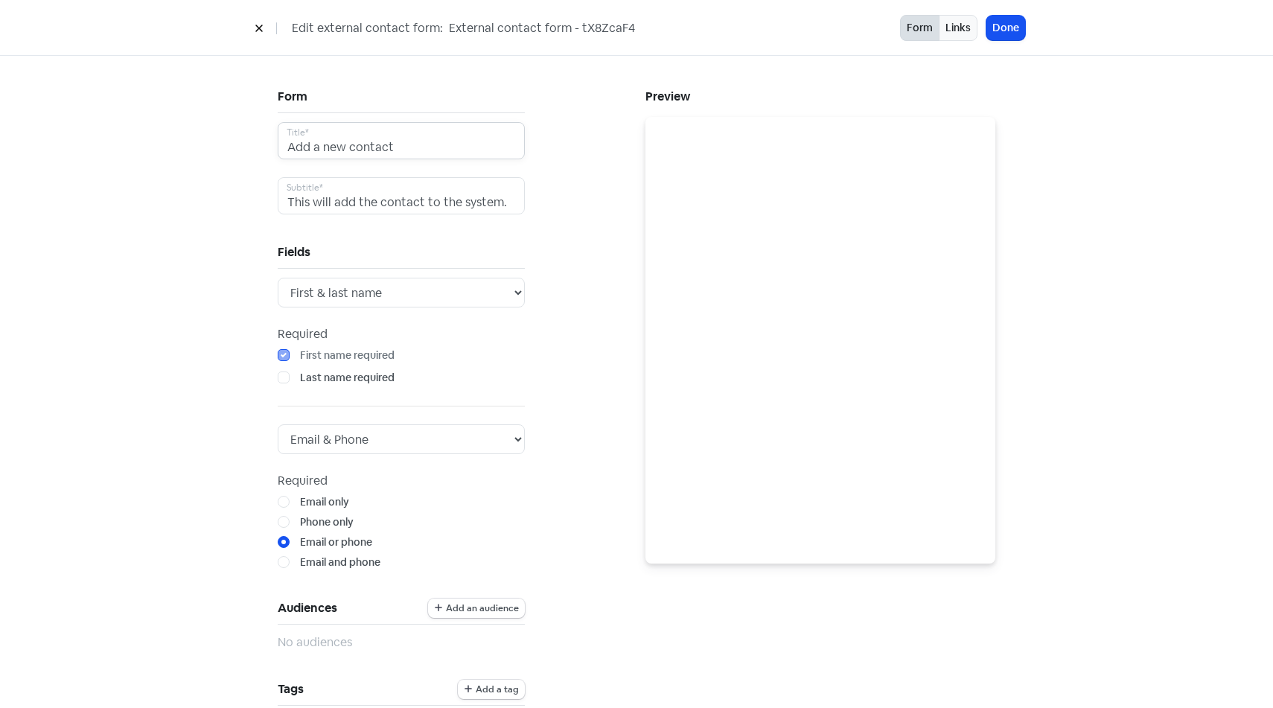
click at [425, 156] on input "Add a new contact" at bounding box center [401, 140] width 247 height 37
type input "Request REA Review for [PERSON_NAME]"
click at [470, 207] on input "This will add the contact to the system." at bounding box center [401, 195] width 247 height 37
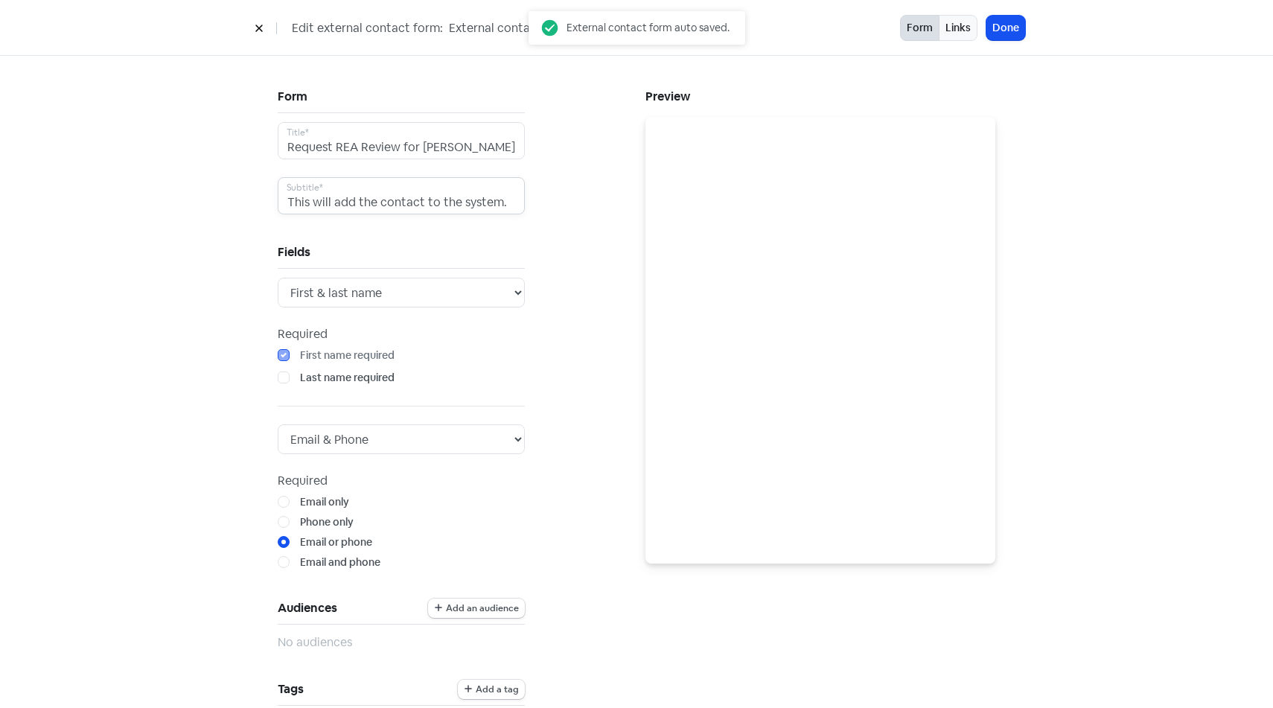
click at [470, 207] on input "This will add the contact to the system." at bounding box center [401, 195] width 247 height 37
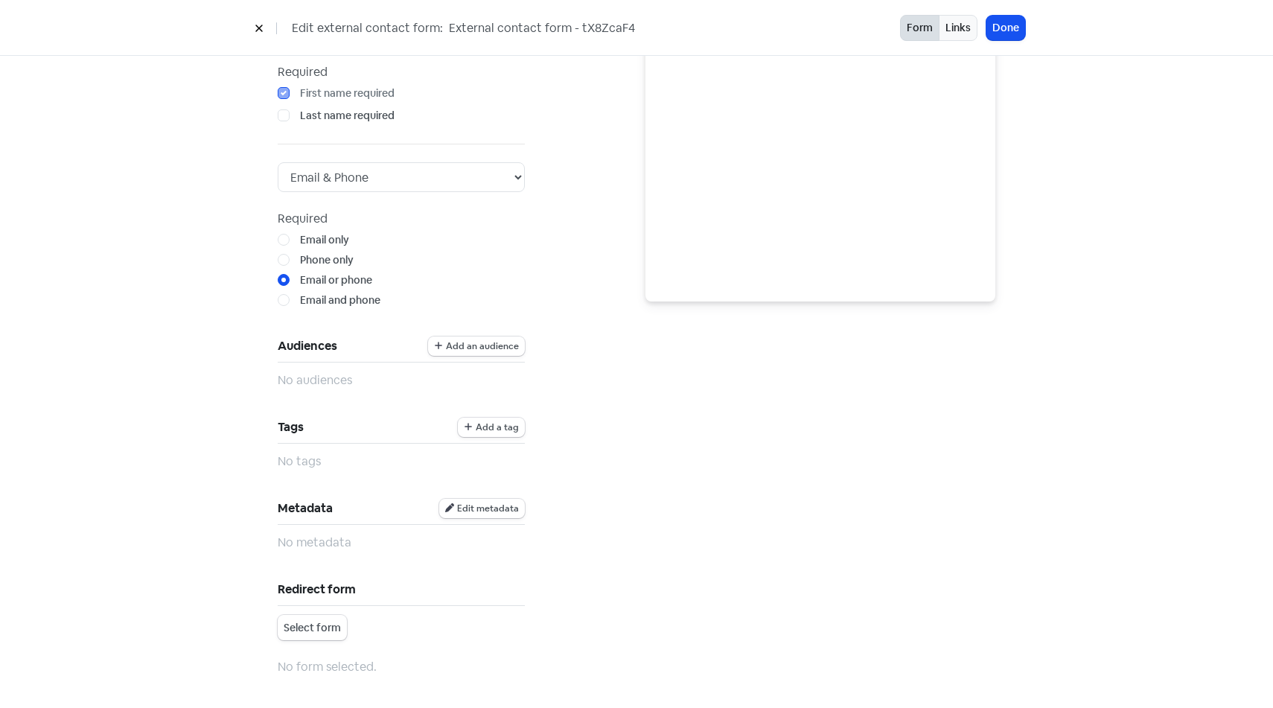
scroll to position [263, 0]
click at [495, 347] on span "Add an audience" at bounding box center [482, 345] width 73 height 9
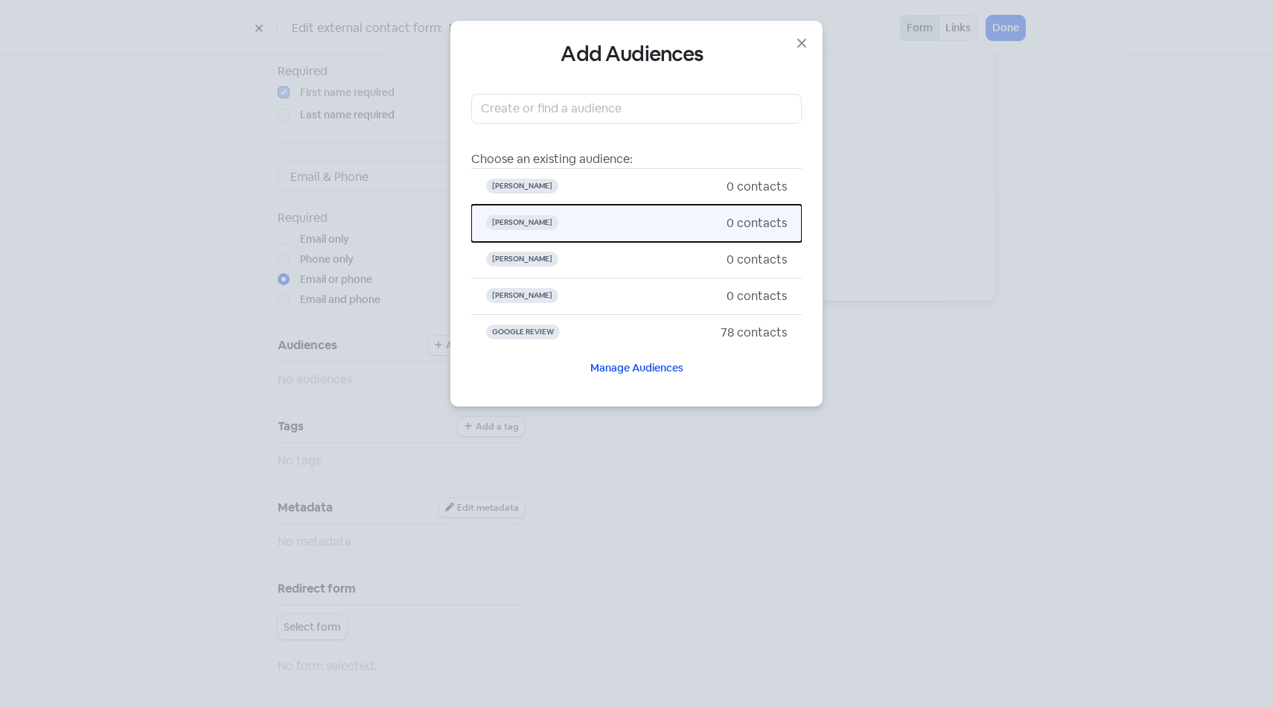
click at [569, 213] on button "[PERSON_NAME] 0 contacts" at bounding box center [636, 223] width 331 height 37
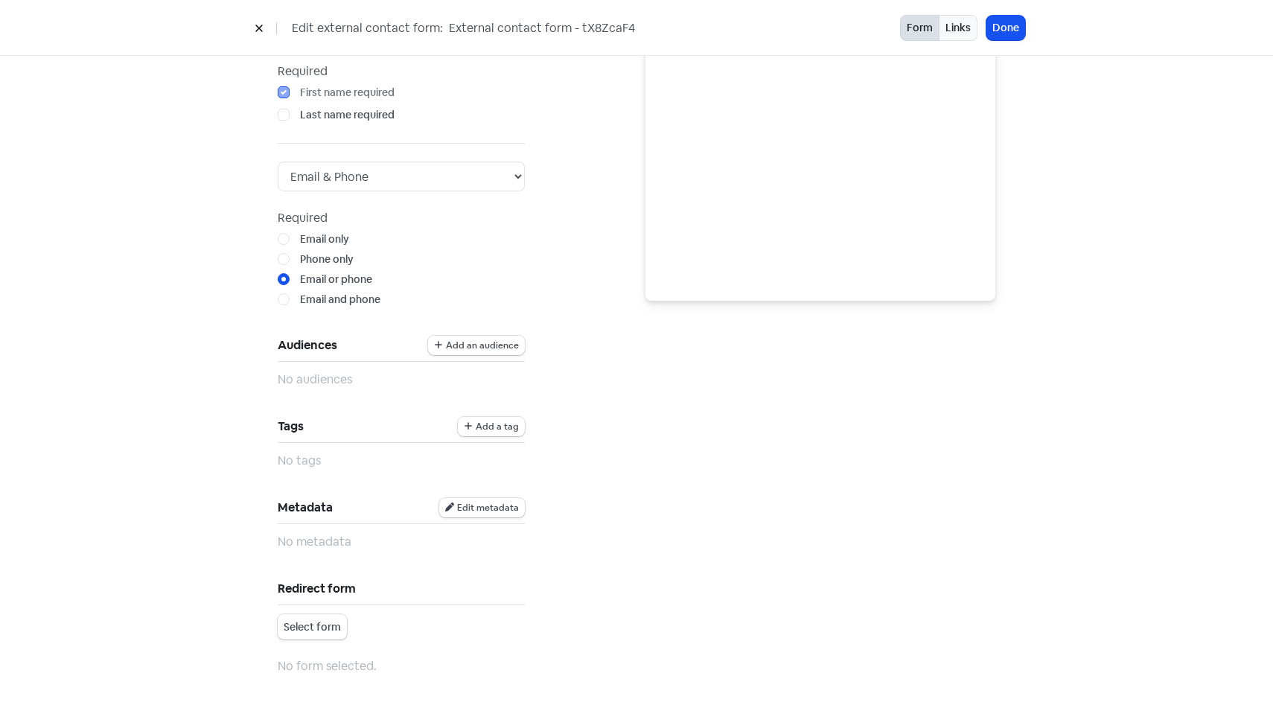
type input "This will add the contact to the system."
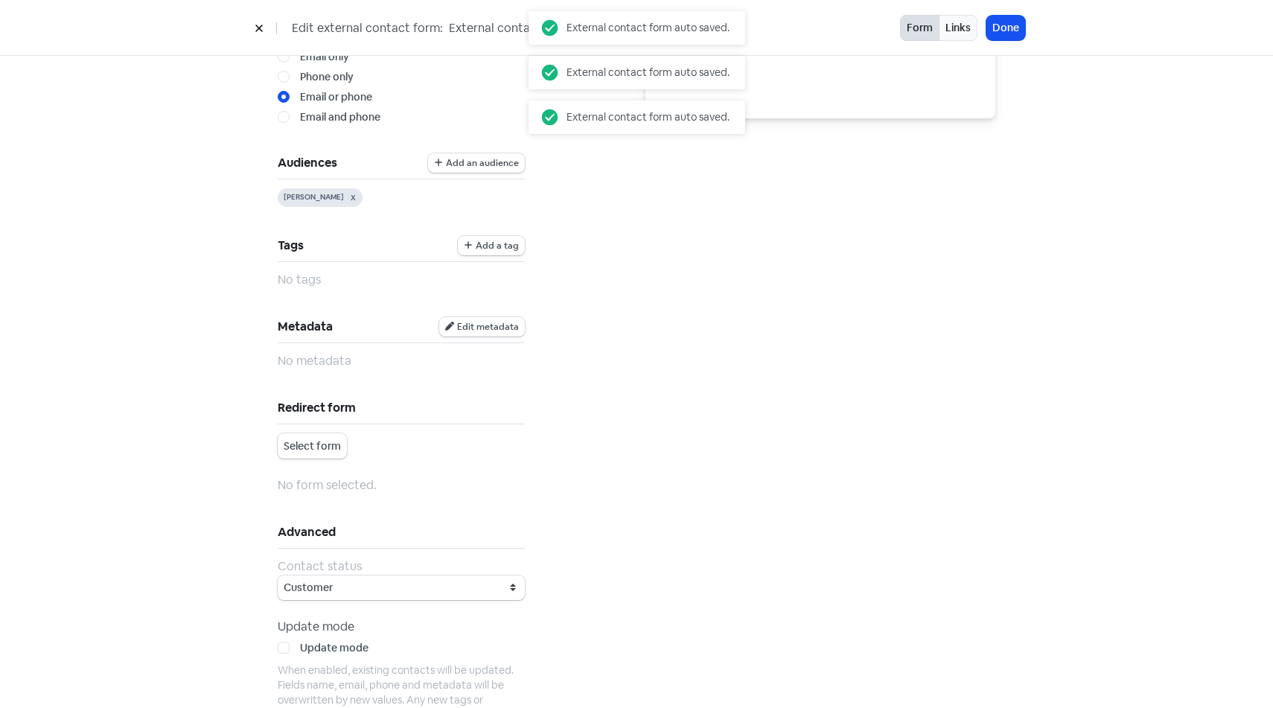
scroll to position [470, 0]
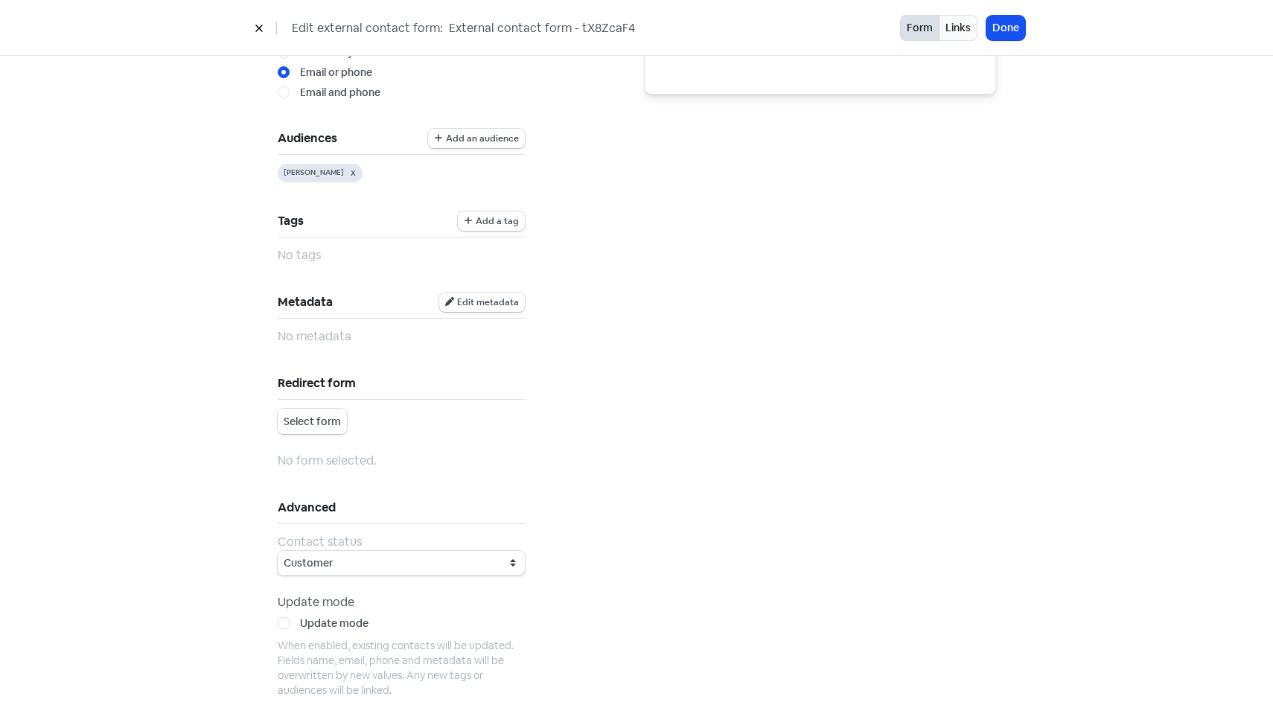
click at [310, 418] on span "Select form" at bounding box center [312, 422] width 57 height 16
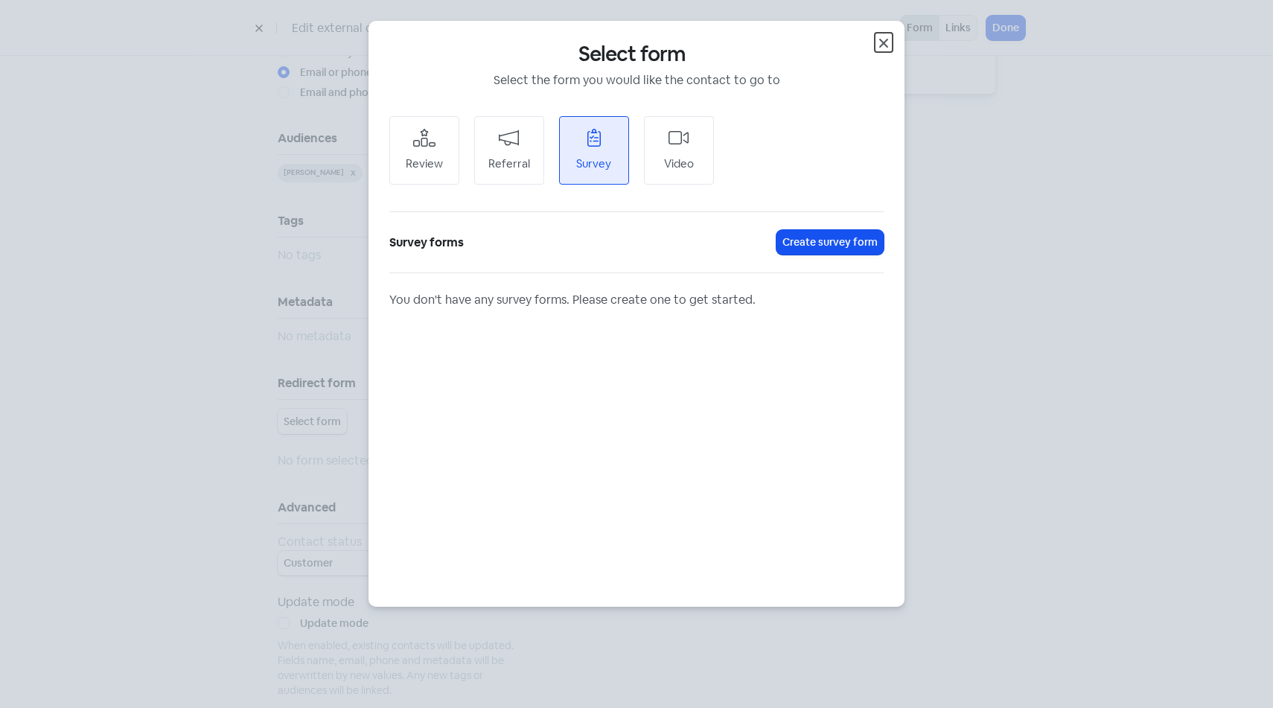
click at [884, 45] on icon "button" at bounding box center [884, 43] width 18 height 18
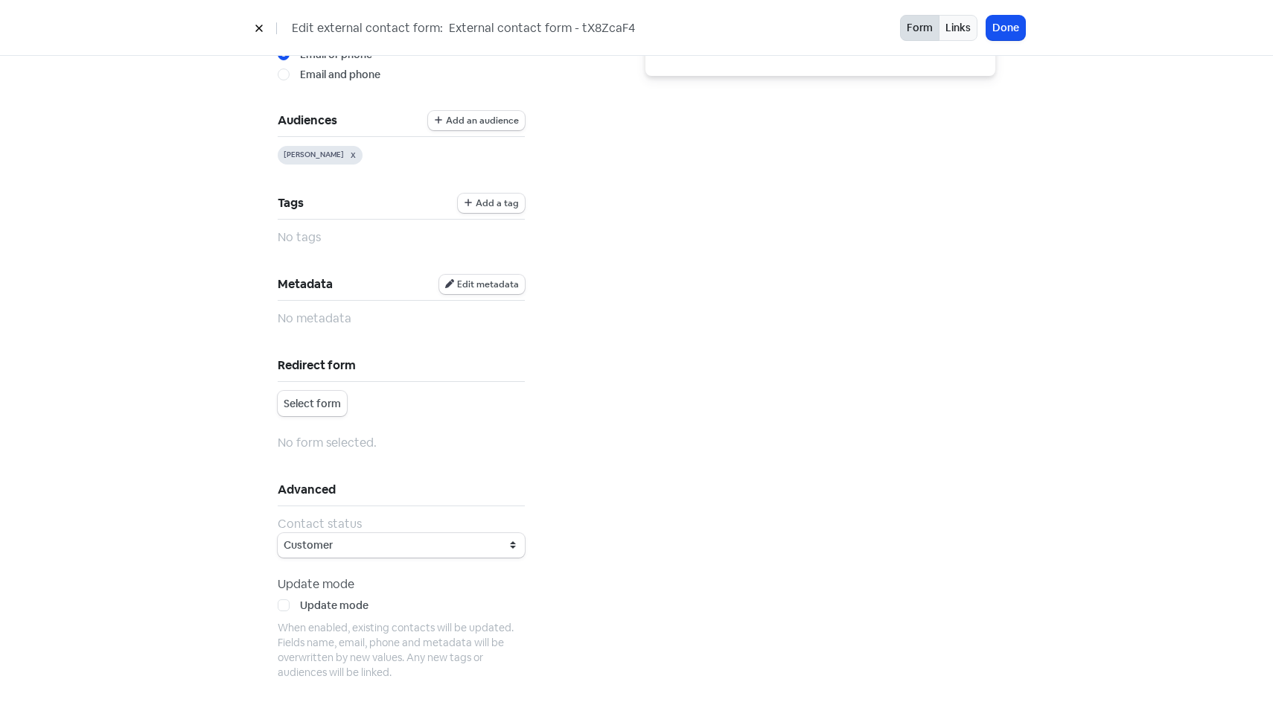
scroll to position [531, 0]
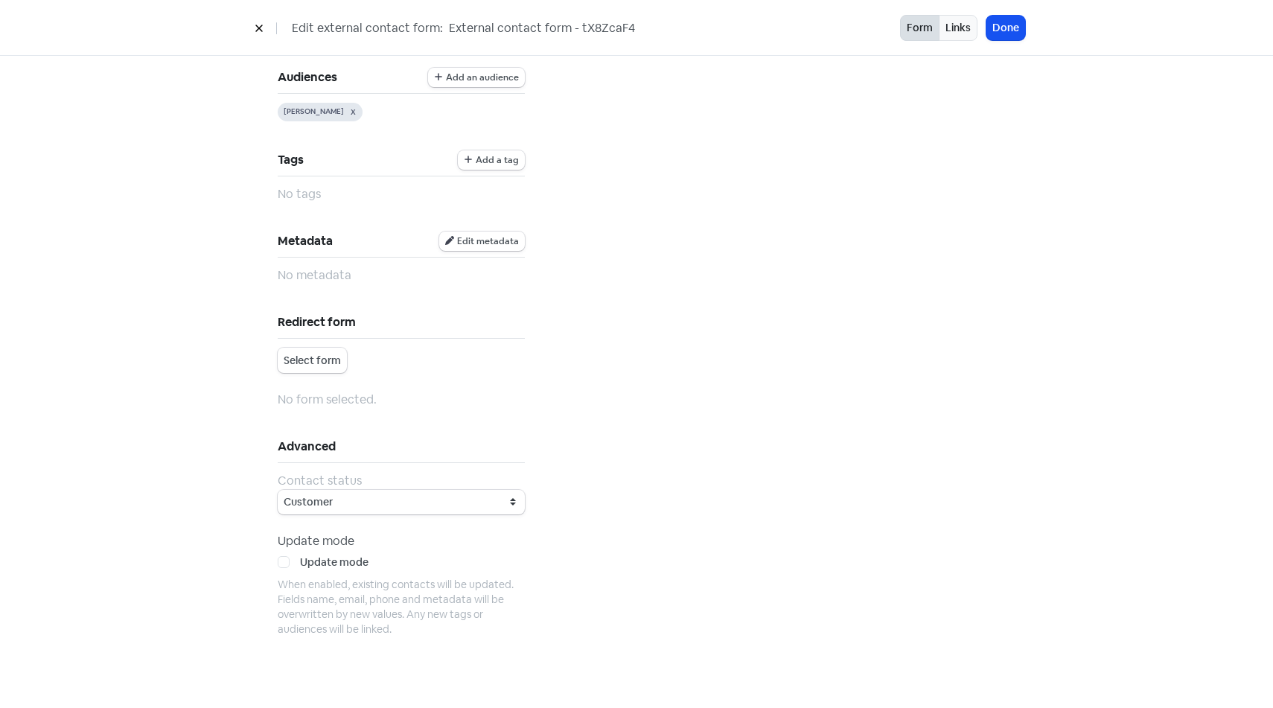
click at [300, 565] on label "Update mode" at bounding box center [334, 563] width 68 height 16
click at [300, 564] on input "Update mode" at bounding box center [305, 560] width 10 height 10
checkbox input "true"
click at [674, 540] on div "Preview" at bounding box center [820, 116] width 368 height 1123
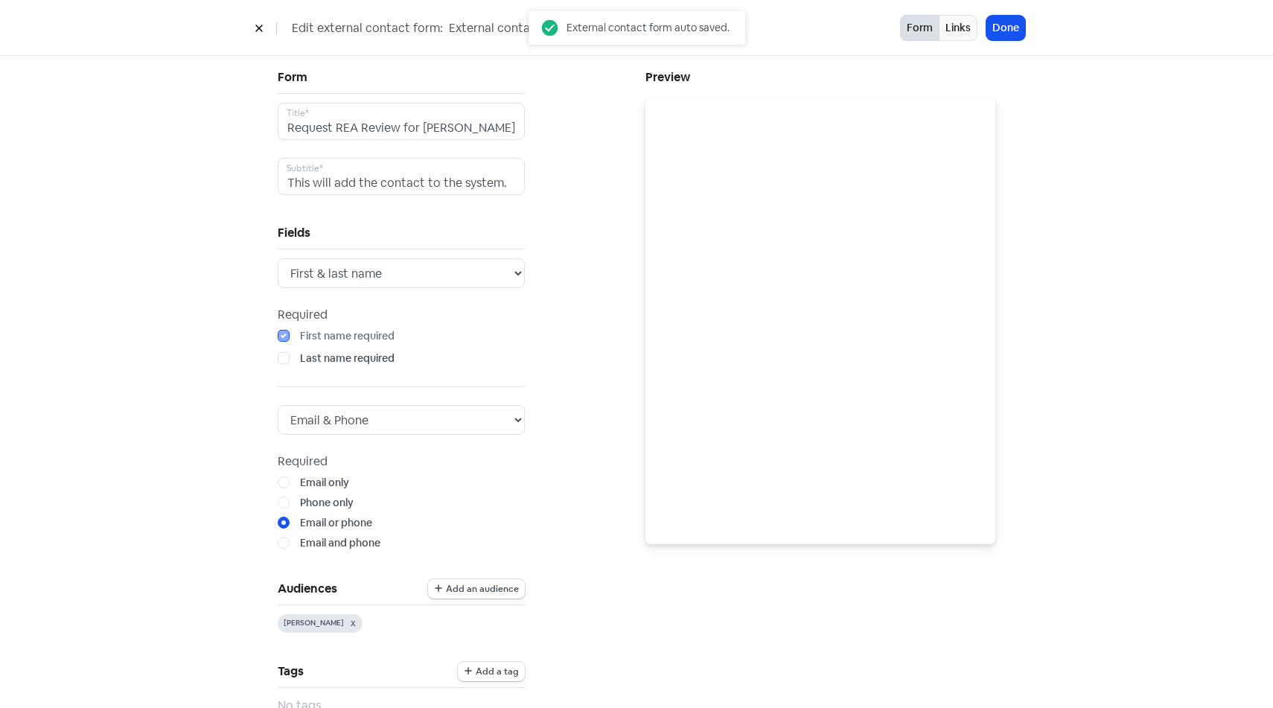
scroll to position [0, 0]
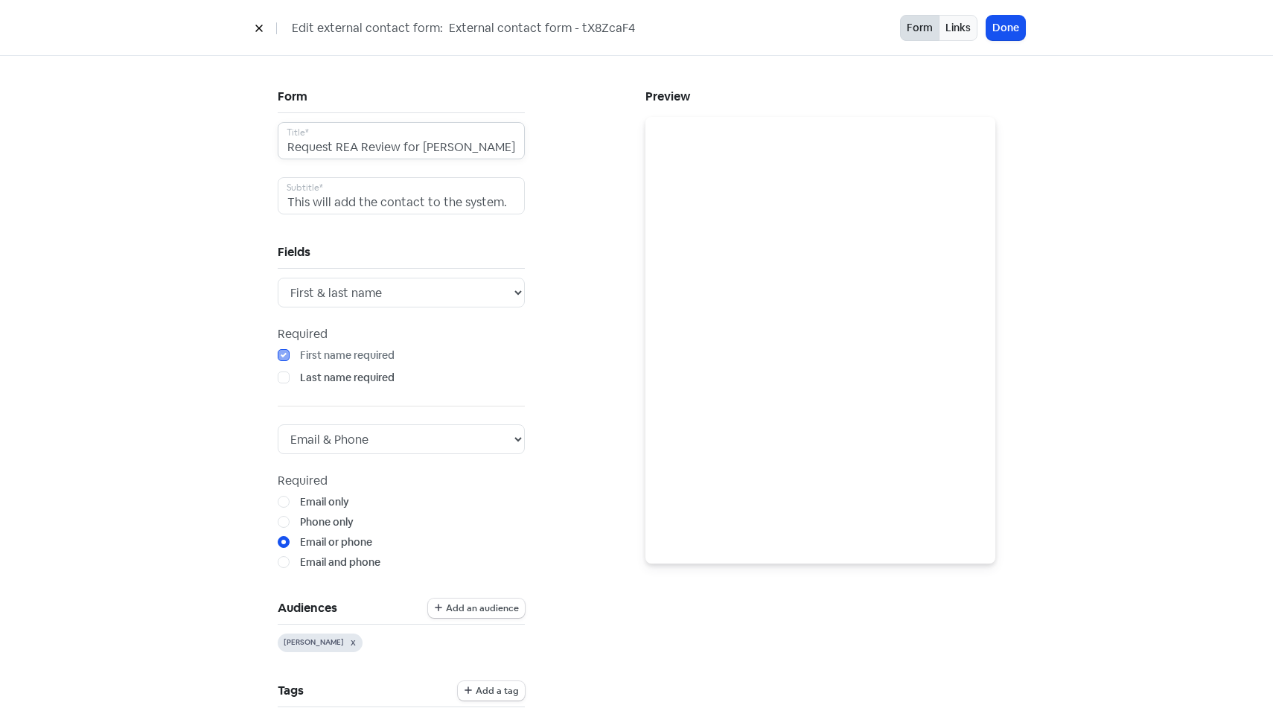
click at [478, 145] on input "Request REA Review for [PERSON_NAME]" at bounding box center [401, 140] width 247 height 37
type input "Request REA Review for [PERSON_NAME]"
click at [584, 158] on div "Form Request REA Review for [PERSON_NAME] Title* This will add the contact to t…" at bounding box center [453, 647] width 368 height 1123
click at [1001, 37] on button "Done" at bounding box center [1005, 28] width 39 height 25
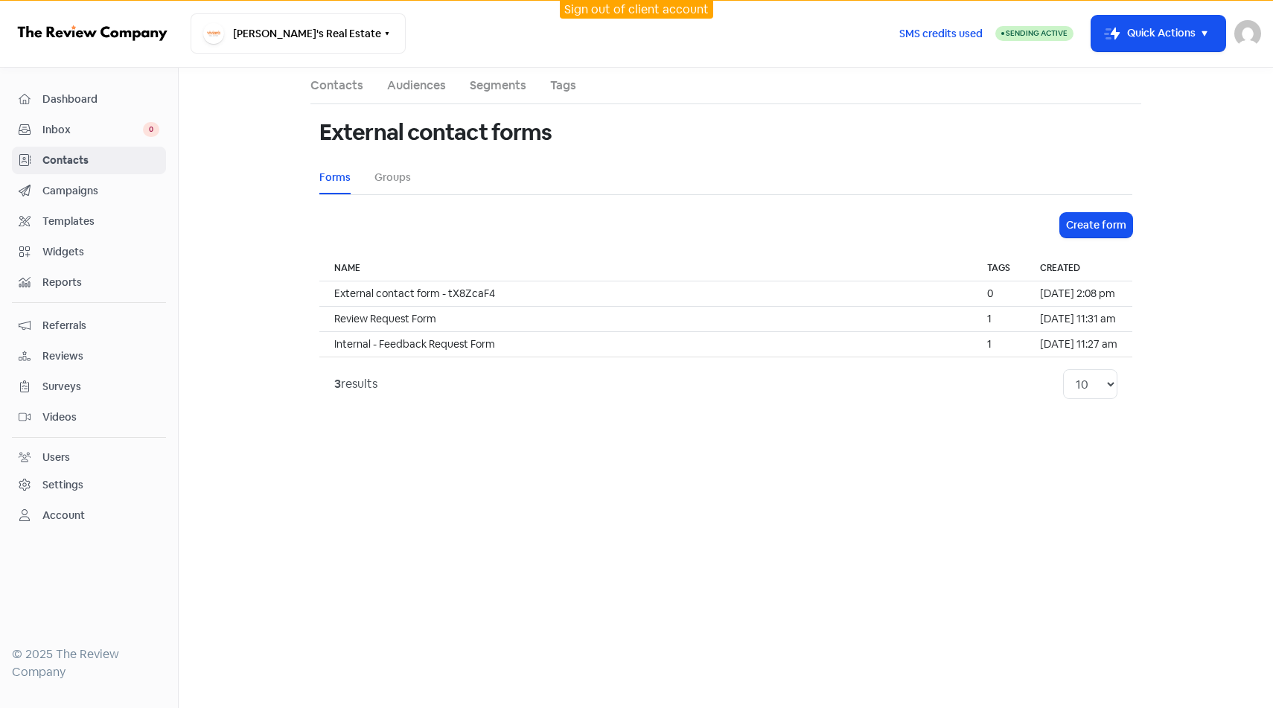
click at [409, 183] on ul "Forms Groups" at bounding box center [725, 177] width 813 height 33
click at [392, 182] on link "Groups" at bounding box center [392, 178] width 36 height 16
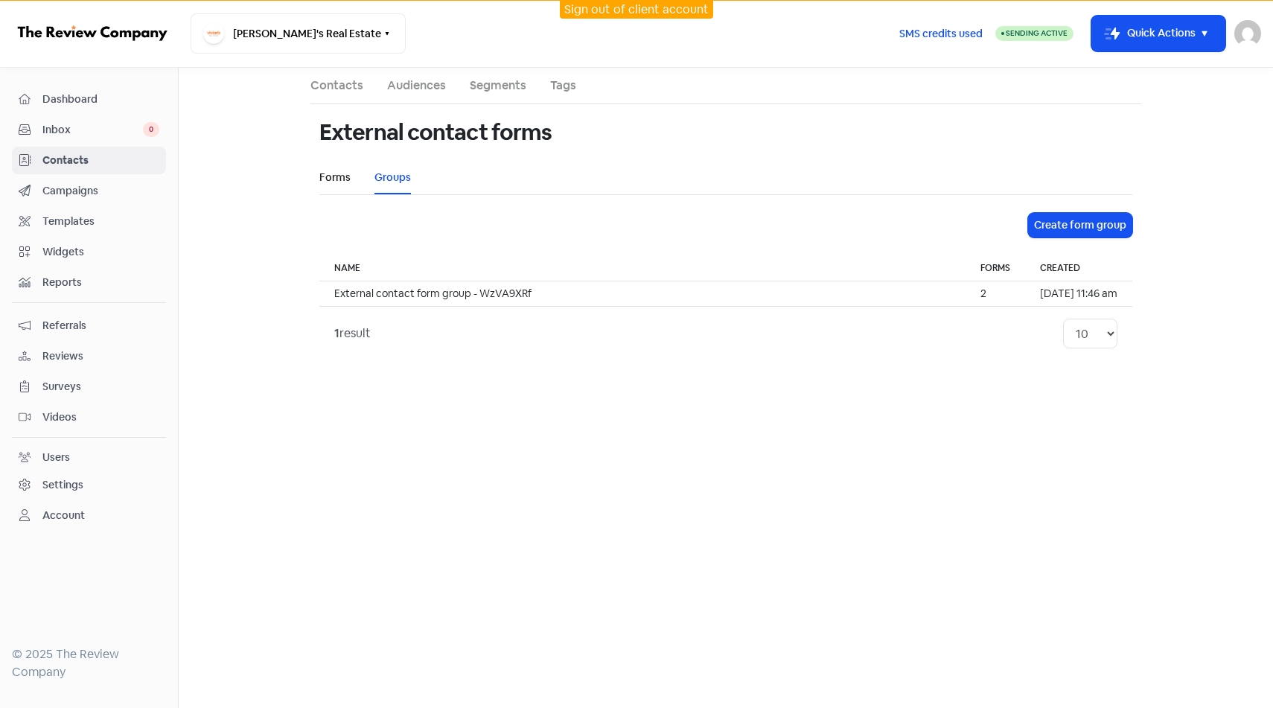
click at [347, 184] on link "Forms" at bounding box center [334, 178] width 31 height 16
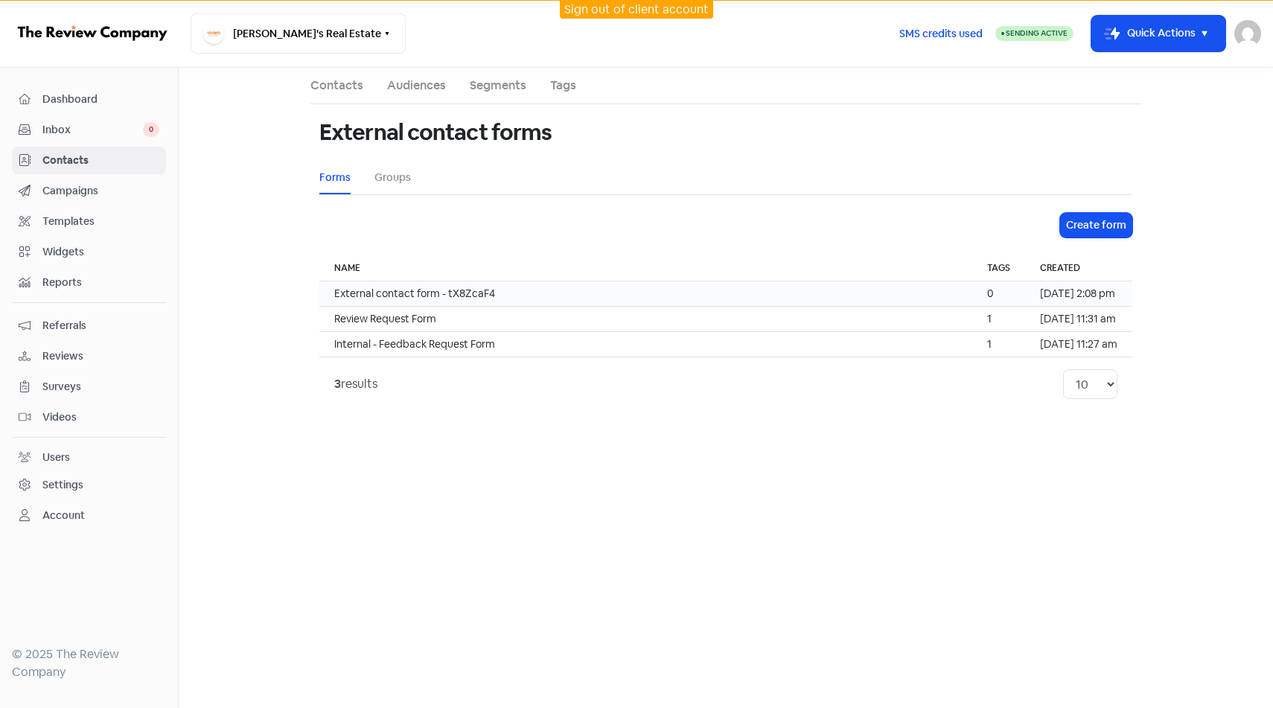
click at [478, 295] on td "External contact form - tX8ZcaF4" at bounding box center [645, 293] width 653 height 25
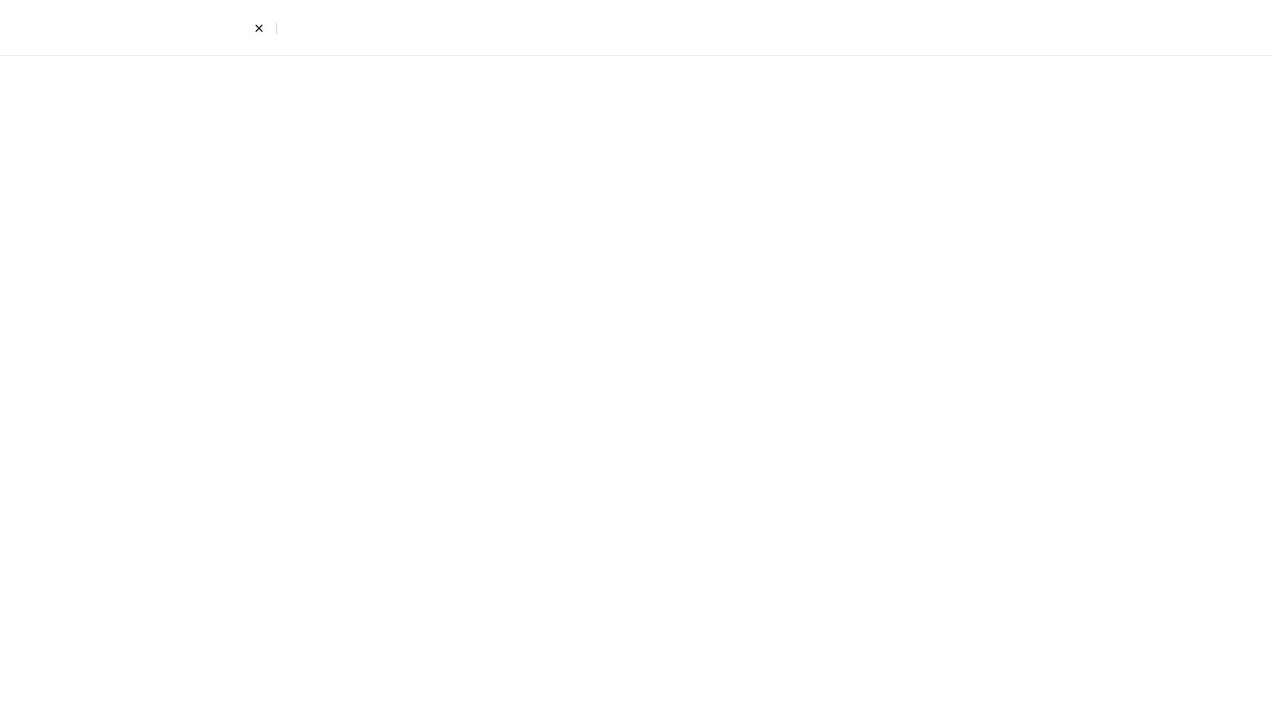
select select "first_last"
select select "email_phone"
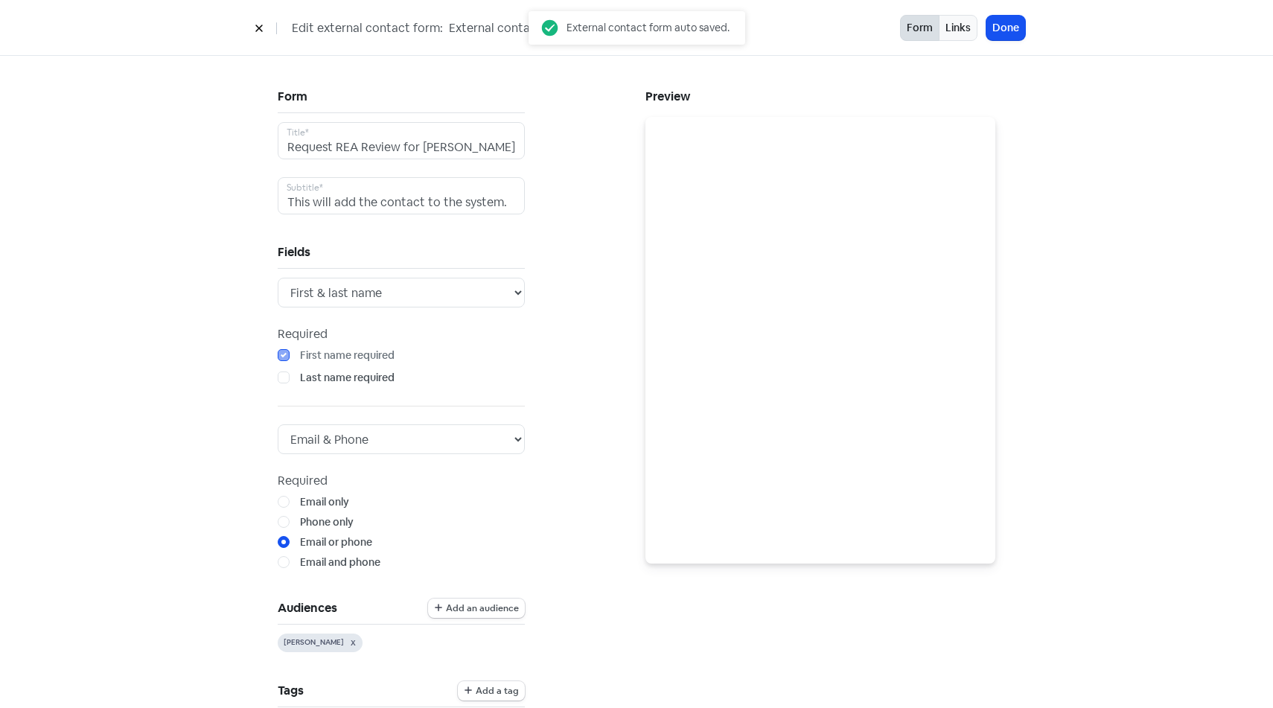
click at [598, 22] on div "External contact form auto saved." at bounding box center [647, 27] width 163 height 16
click at [440, 25] on div "Edit external contact form: External contact form - tX8ZcaF4" at bounding box center [574, 28] width 652 height 26
drag, startPoint x: 440, startPoint y: 25, endPoint x: 466, endPoint y: 25, distance: 26.1
click at [441, 25] on div "Edit external contact form: External contact form - tX8ZcaF4" at bounding box center [574, 28] width 652 height 26
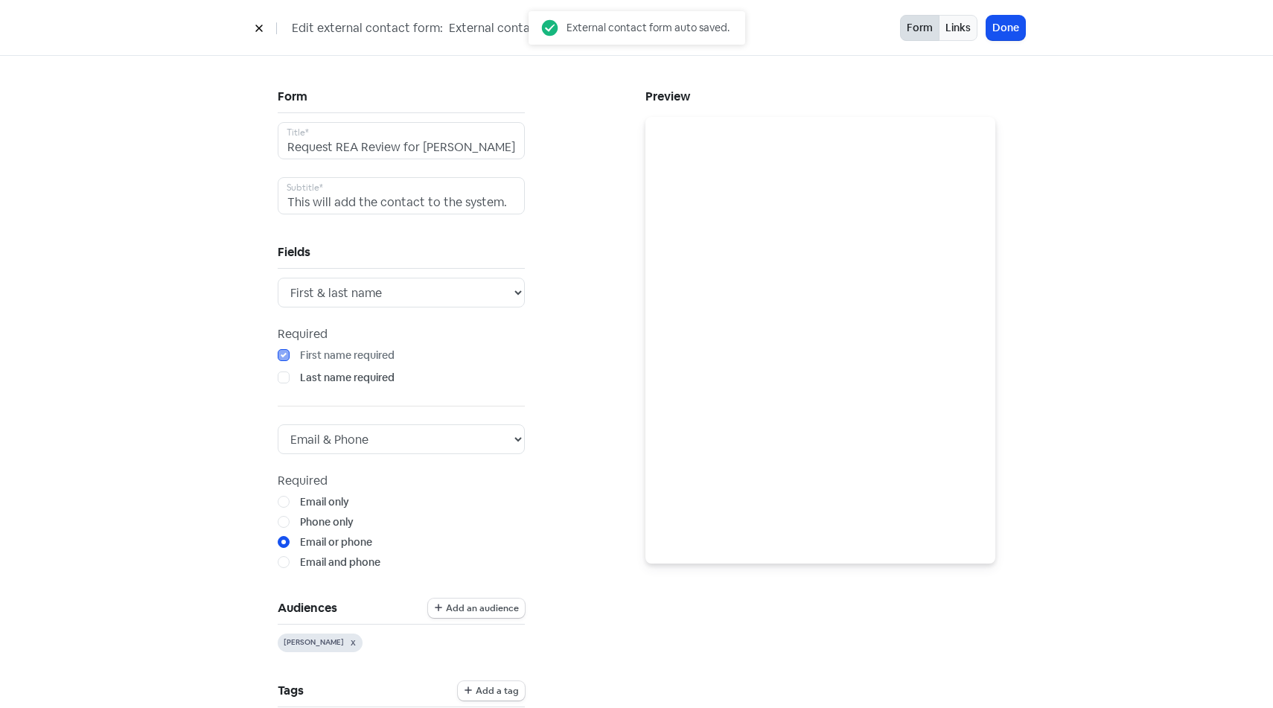
click at [474, 25] on input "External contact form - tX8ZcaF4" at bounding box center [558, 28] width 223 height 19
type input "[PERSON_NAME]"
click at [1081, 80] on div "Form Request REA Review for [PERSON_NAME] Title* This will add the contact to t…" at bounding box center [636, 647] width 1273 height 1183
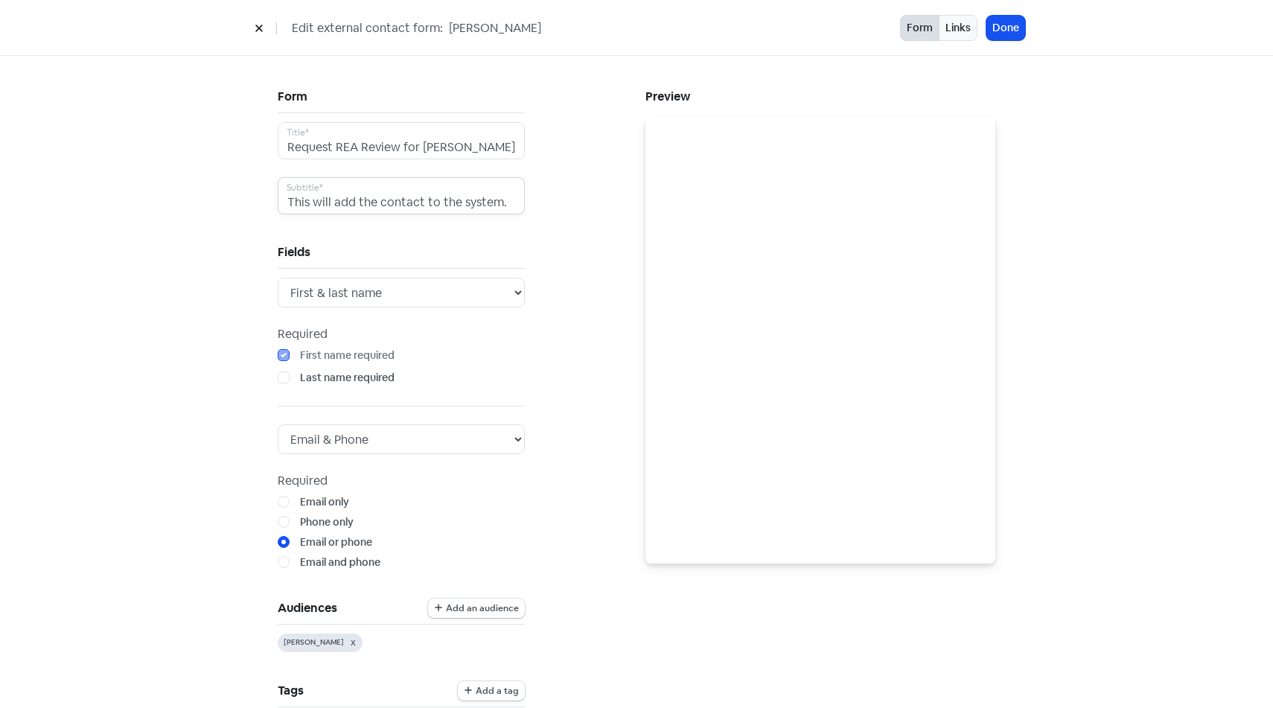
click at [449, 202] on input "This will add the contact to the system." at bounding box center [401, 195] width 247 height 37
type input "This will request a review on [DOMAIN_NAME] for [PERSON_NAME]"
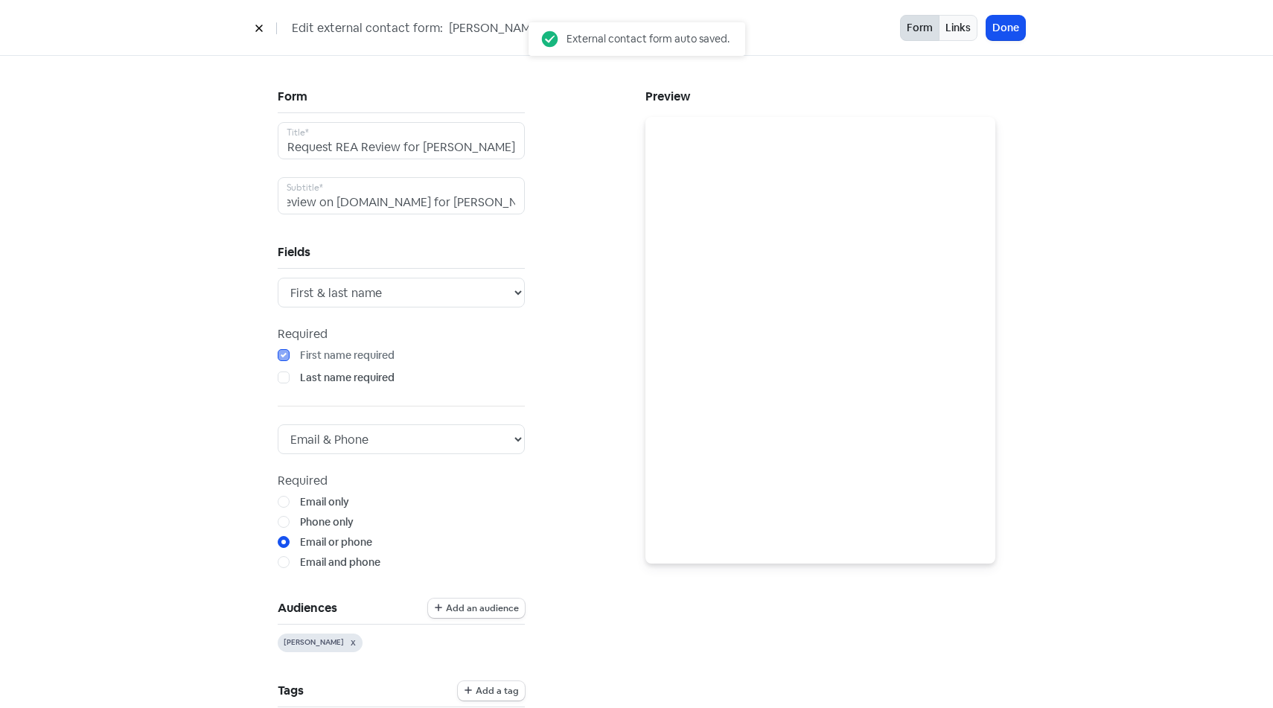
scroll to position [0, 0]
click at [578, 267] on div "Form Request REA Review for [PERSON_NAME] Title* This will request a review on …" at bounding box center [453, 647] width 368 height 1123
click at [1006, 31] on button "Done" at bounding box center [1005, 28] width 39 height 25
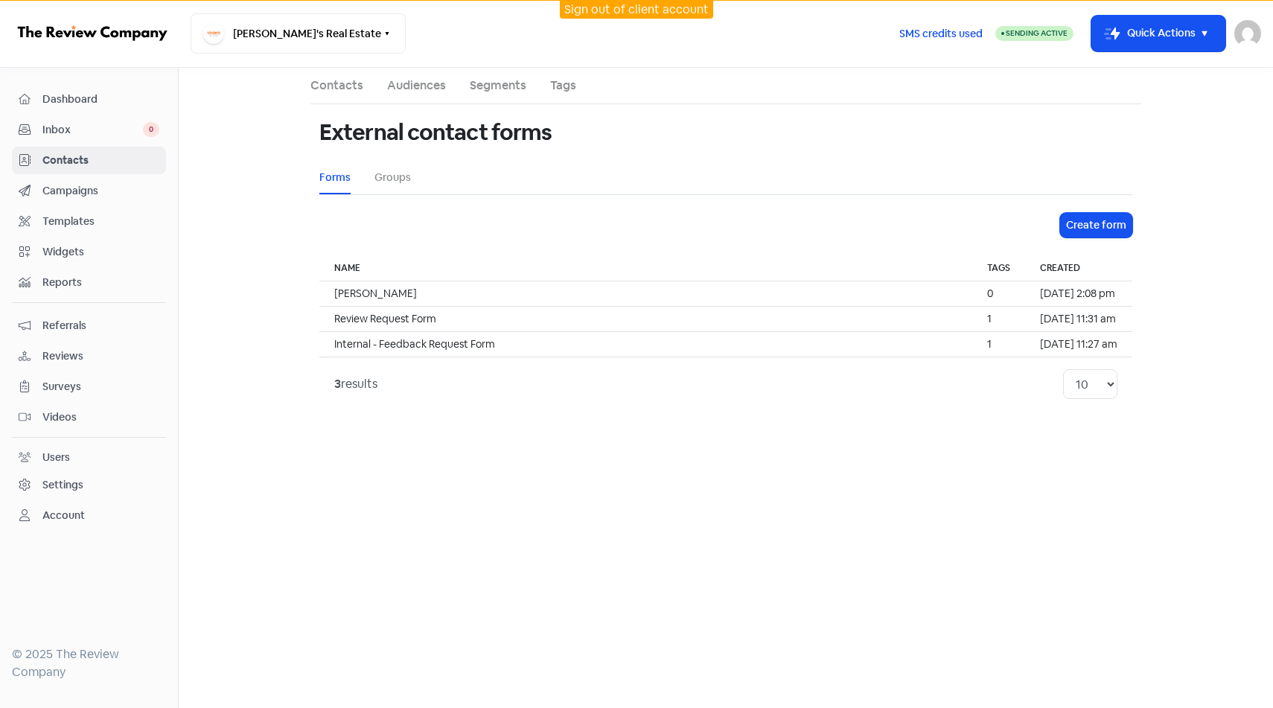
click at [143, 198] on span "Campaigns" at bounding box center [100, 191] width 117 height 16
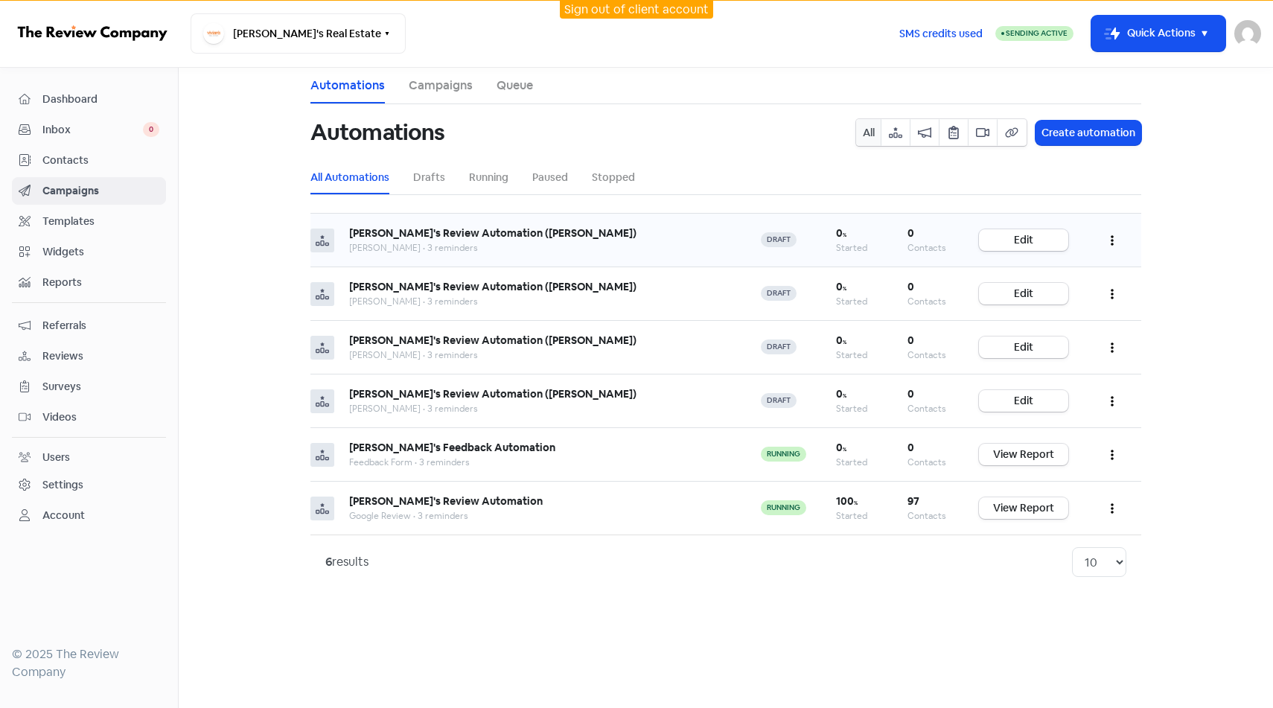
click at [1111, 240] on icon "button" at bounding box center [1112, 241] width 3 height 10
click at [86, 488] on div "Settings" at bounding box center [89, 484] width 141 height 17
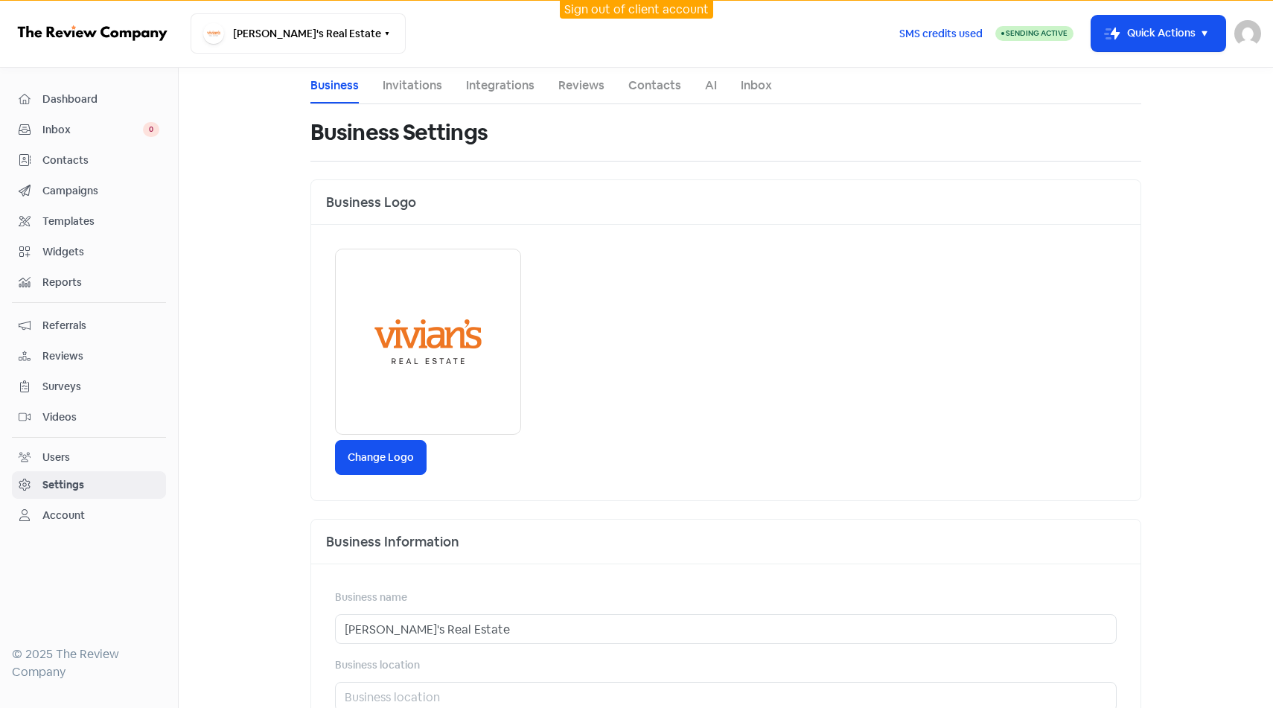
click at [463, 86] on ul "Business Invitations Integrations Reviews Contacts AI Inbox" at bounding box center [725, 86] width 831 height 36
click at [498, 86] on link "Integrations" at bounding box center [500, 86] width 68 height 18
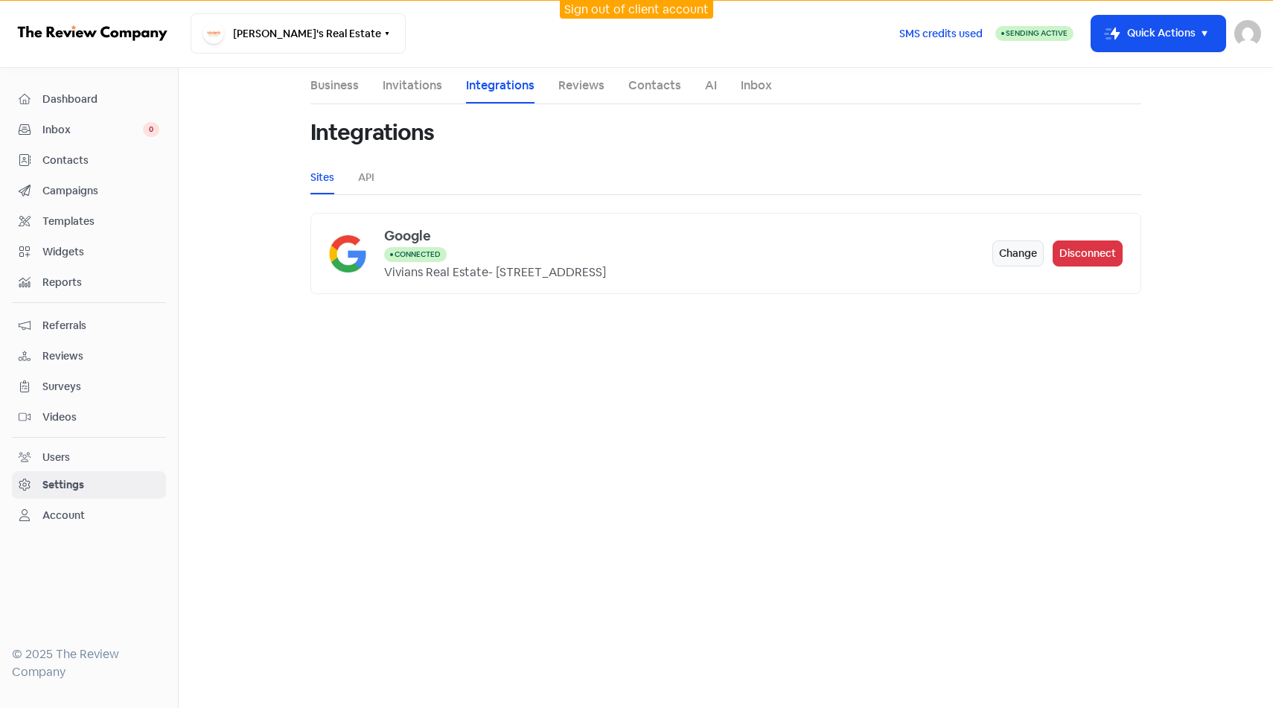
click at [427, 90] on link "Invitations" at bounding box center [413, 86] width 60 height 18
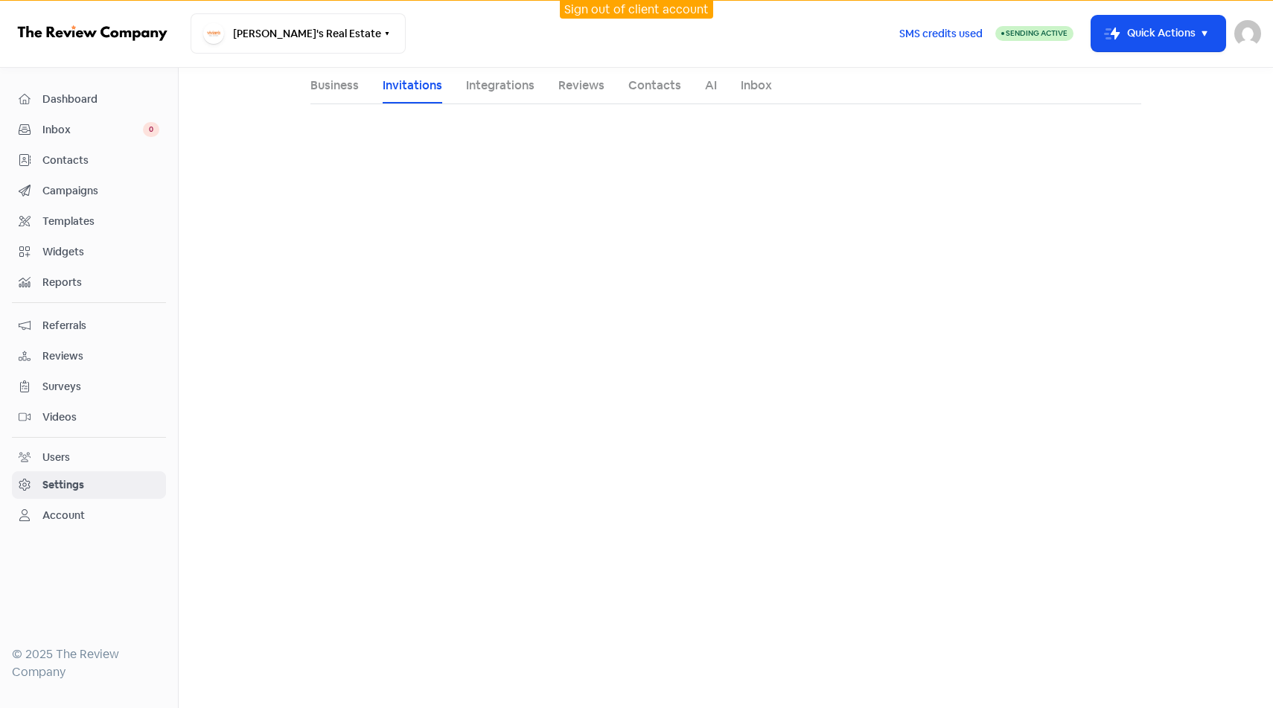
select select "AU"
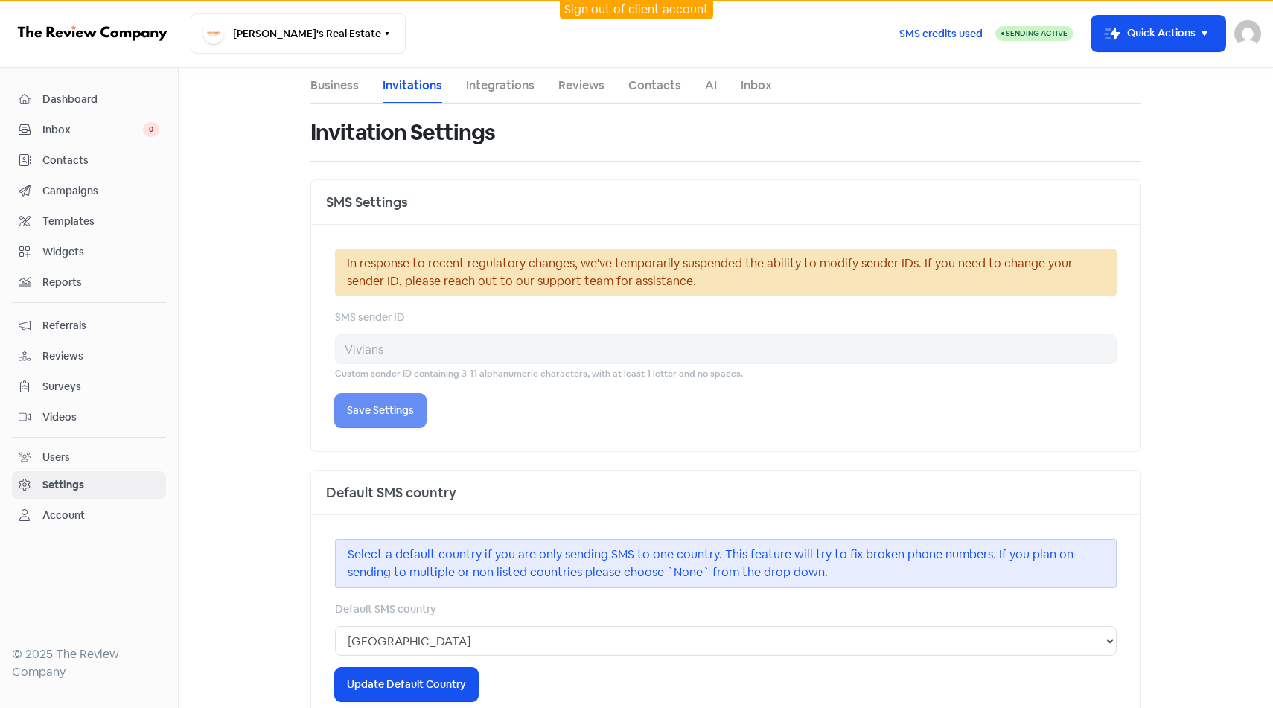
select select "[GEOGRAPHIC_DATA]/[GEOGRAPHIC_DATA]"
select select "09:00:00"
select select "17:30:00"
select select "09:00:00"
select select "17:30:00"
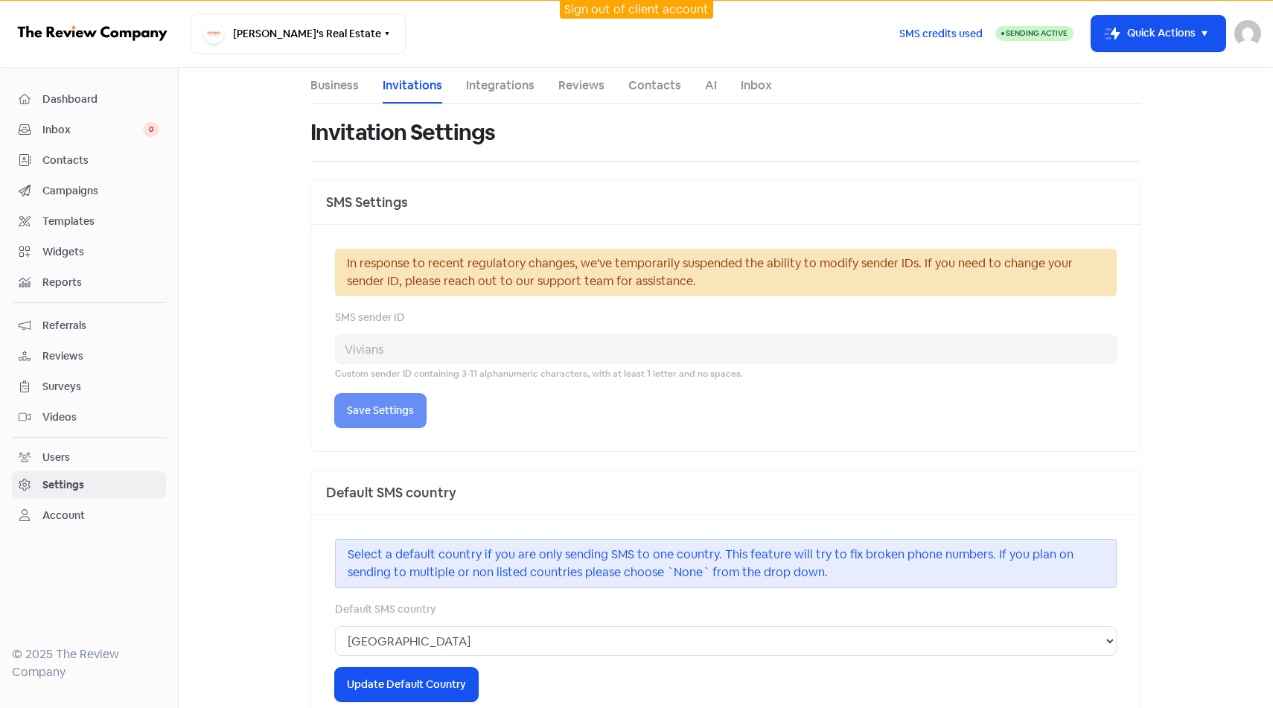
select select "09:00:00"
select select "17:30:00"
select select "09:00:00"
select select "17:30:00"
select select "09:00:00"
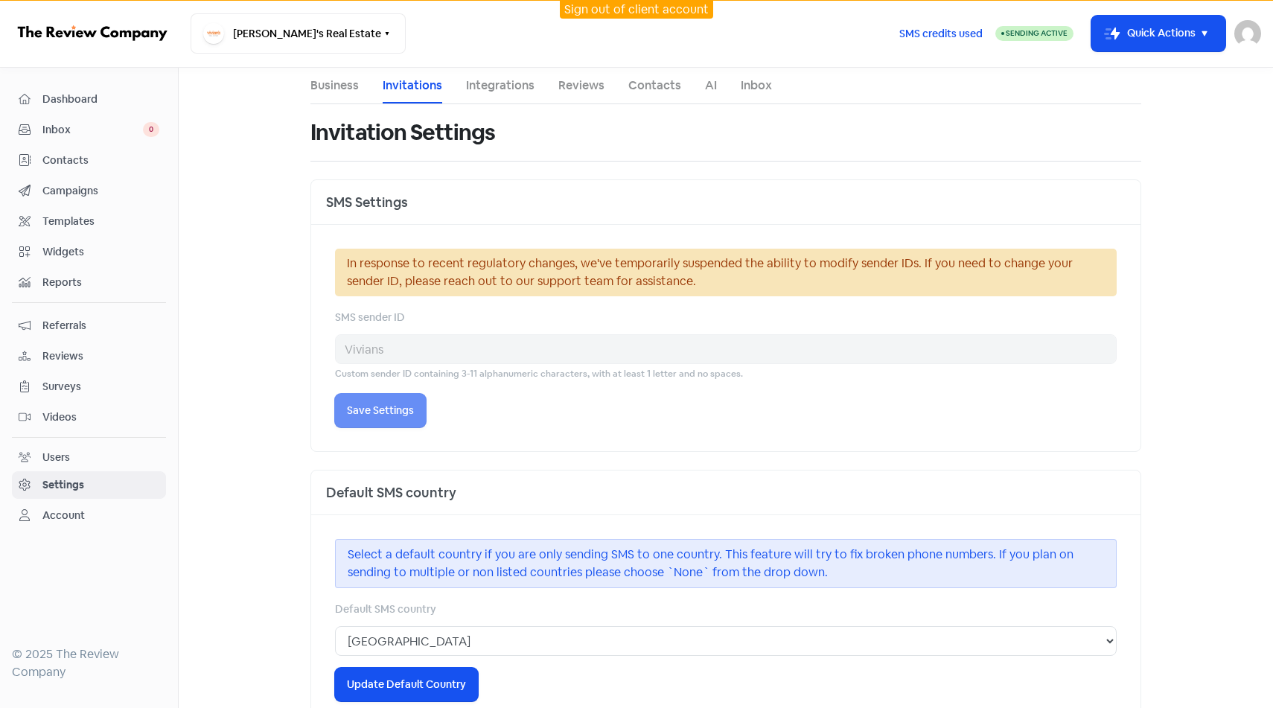
select select "17:30:00"
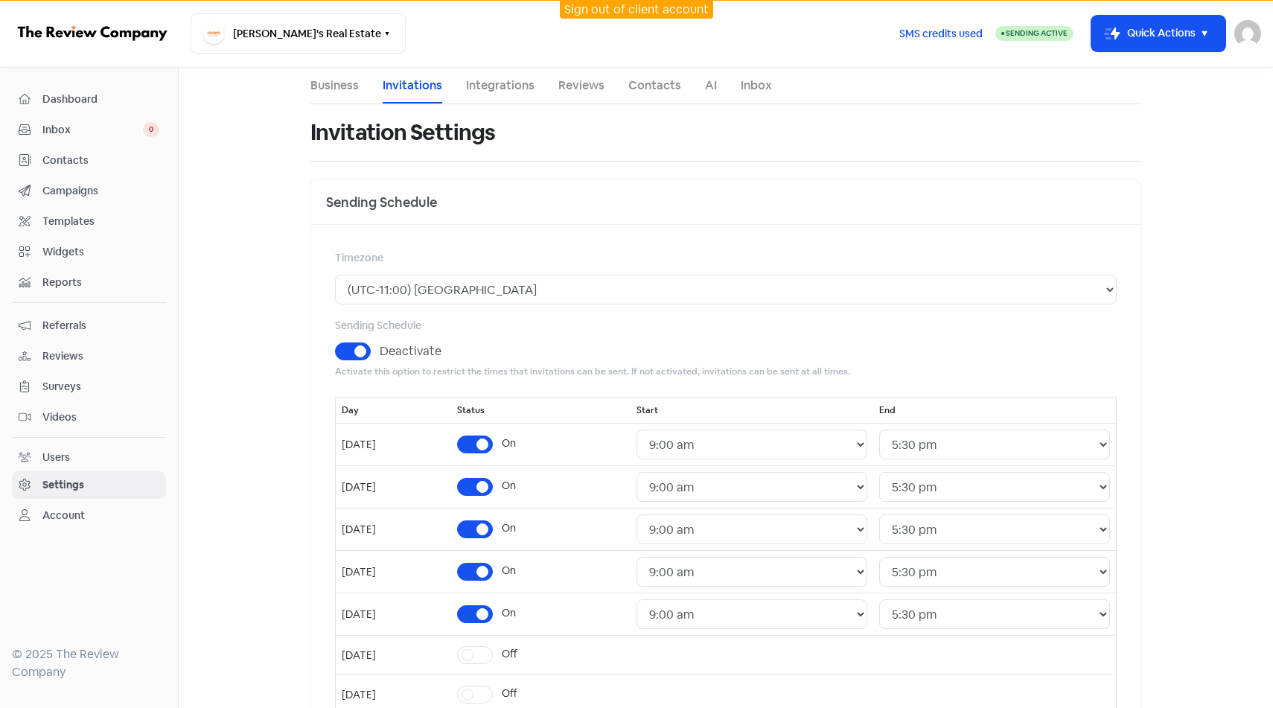
click at [593, 89] on link "Reviews" at bounding box center [581, 86] width 46 height 18
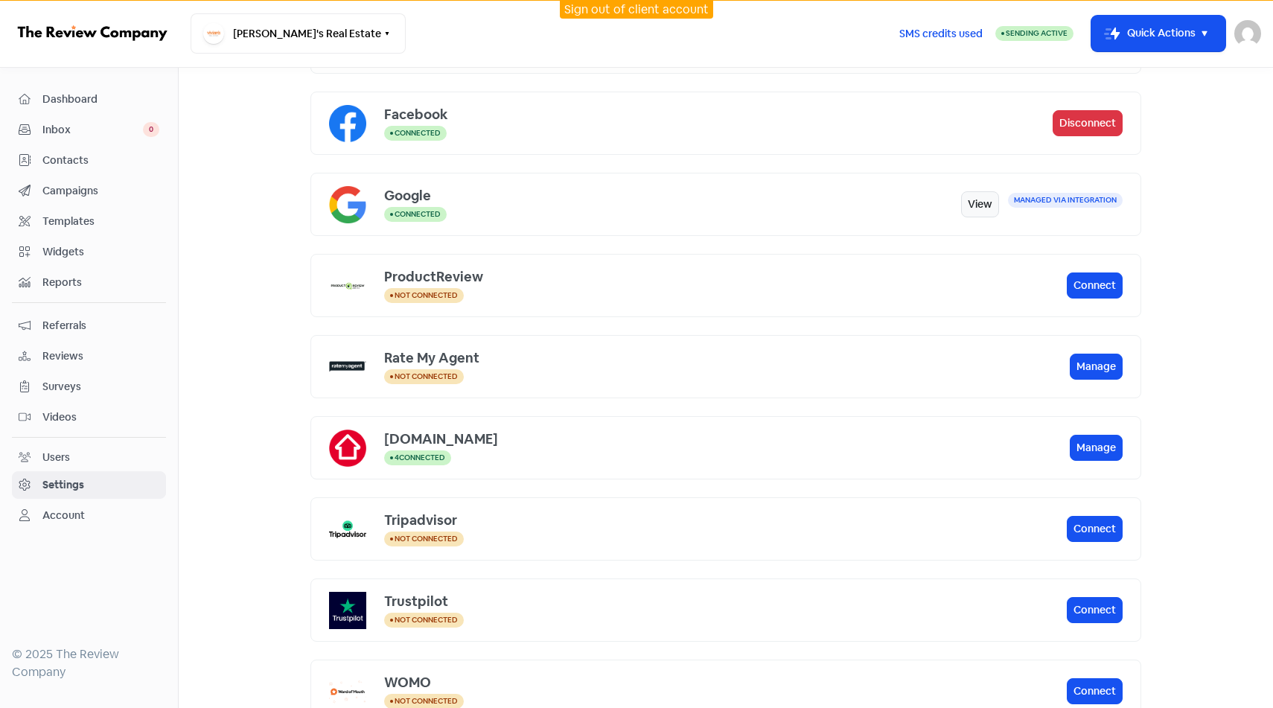
scroll to position [277, 0]
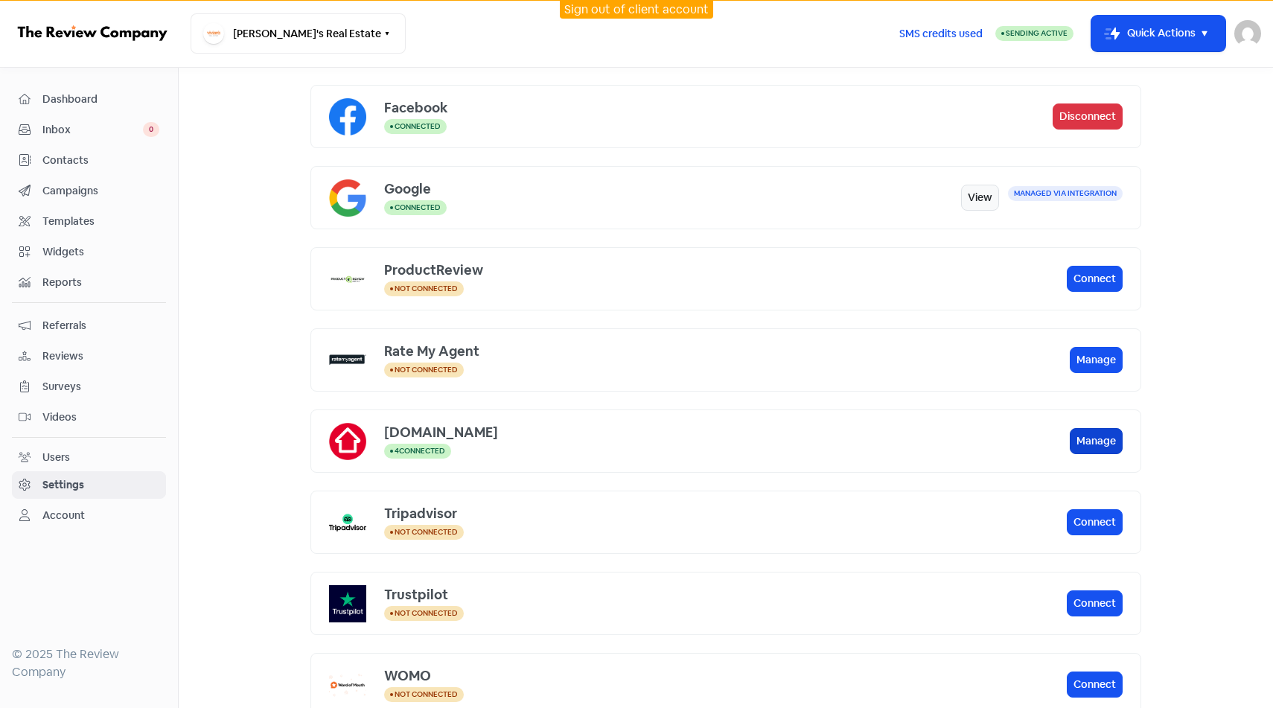
click at [1102, 434] on button "Manage" at bounding box center [1096, 441] width 53 height 26
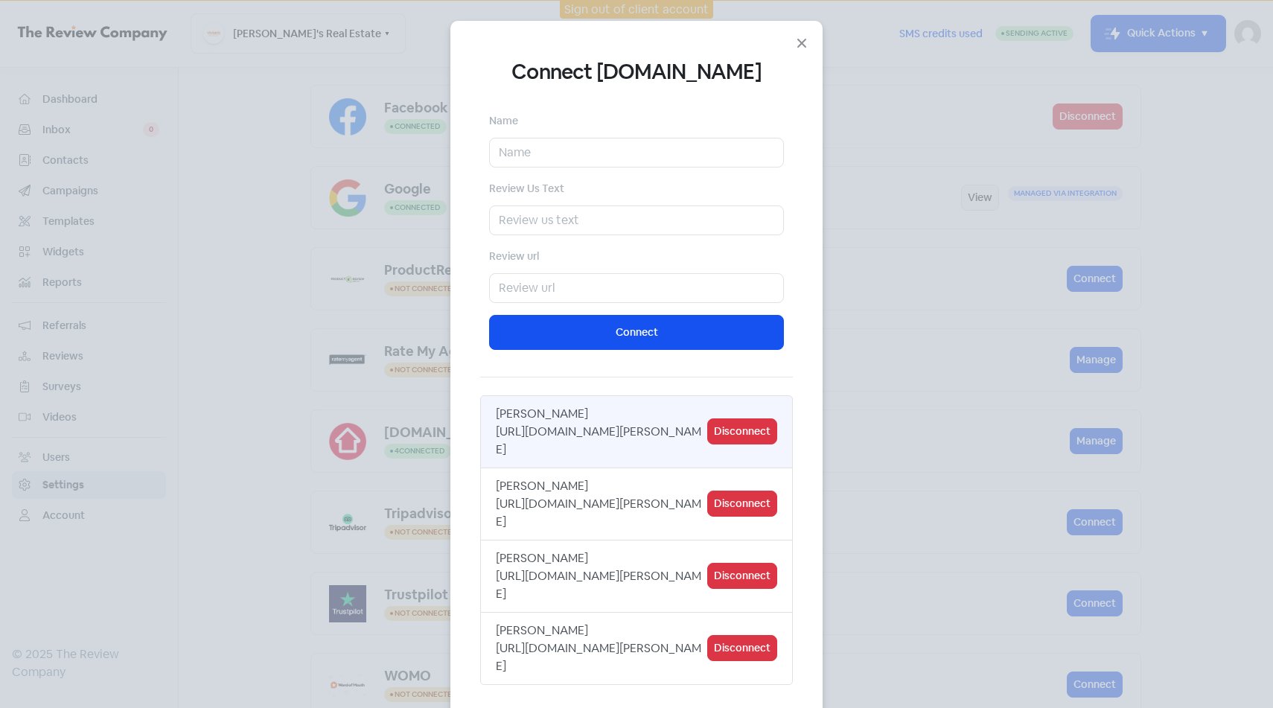
scroll to position [27, 0]
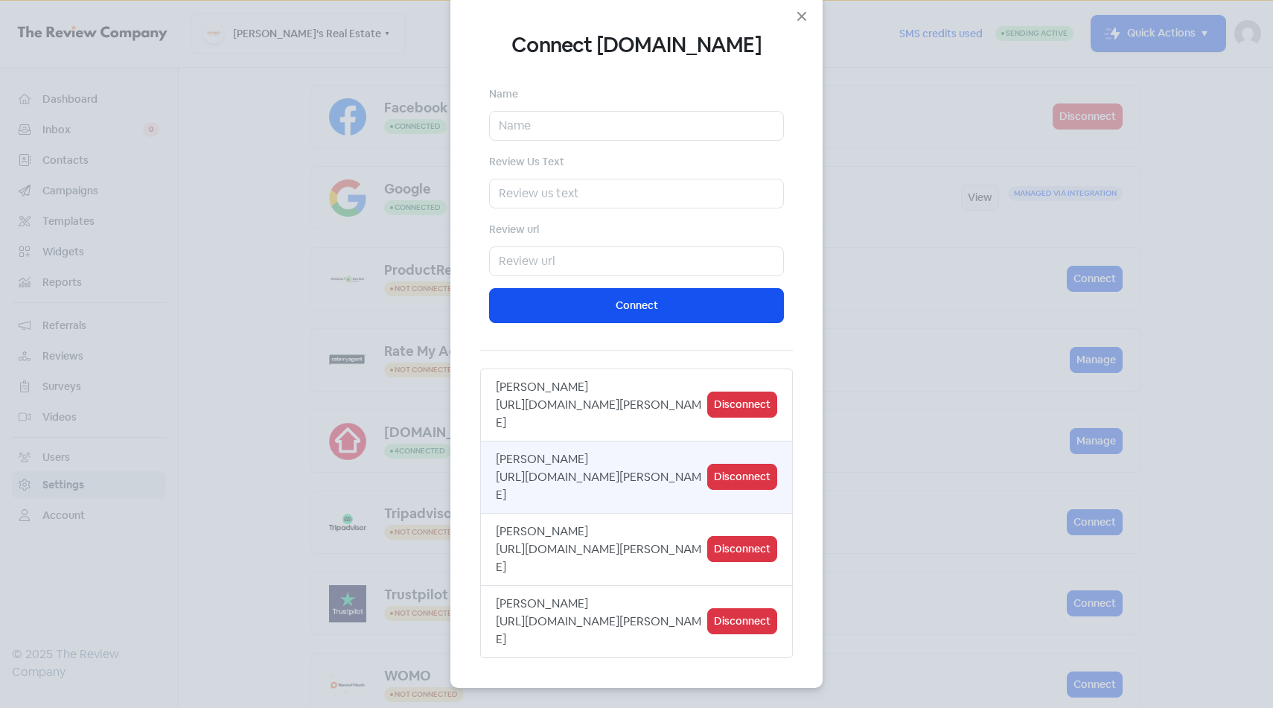
drag, startPoint x: 662, startPoint y: 497, endPoint x: 491, endPoint y: 479, distance: 173.0
click at [491, 479] on div "[PERSON_NAME] [URL][DOMAIN_NAME][PERSON_NAME] Disconnect" at bounding box center [636, 477] width 313 height 73
copy div "[URL][DOMAIN_NAME][PERSON_NAME]"
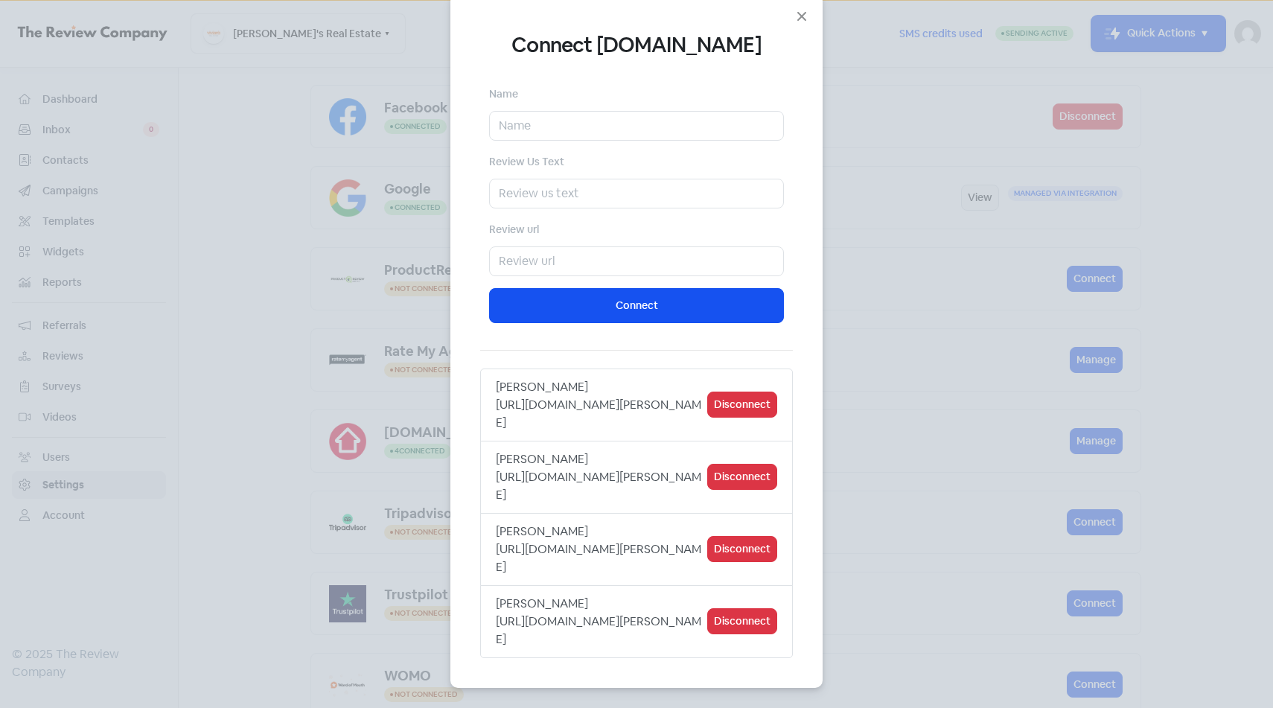
click at [924, 414] on div "Connect [DOMAIN_NAME] Name Review Us Text Review url Connect [PERSON_NAME] [URL…" at bounding box center [636, 354] width 1273 height 708
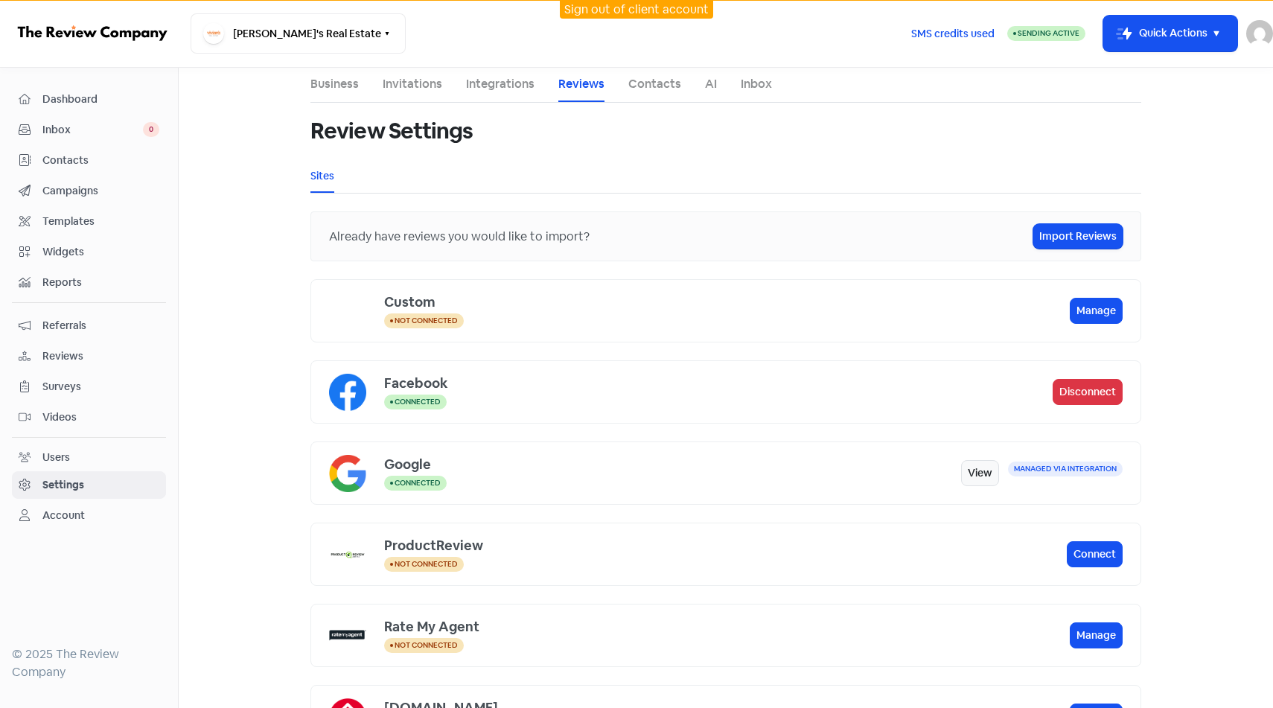
scroll to position [0, 0]
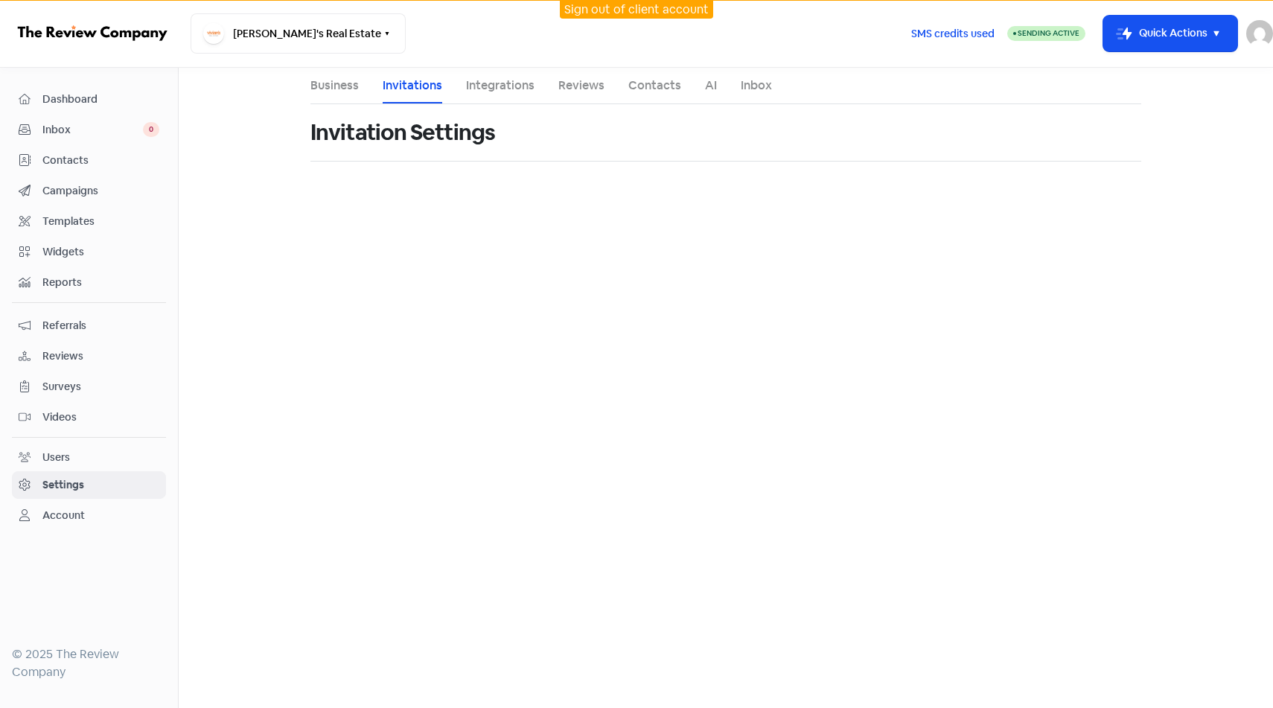
select select "[GEOGRAPHIC_DATA]/[GEOGRAPHIC_DATA]"
select select "09:00:00"
select select "17:30:00"
select select "09:00:00"
select select "17:30:00"
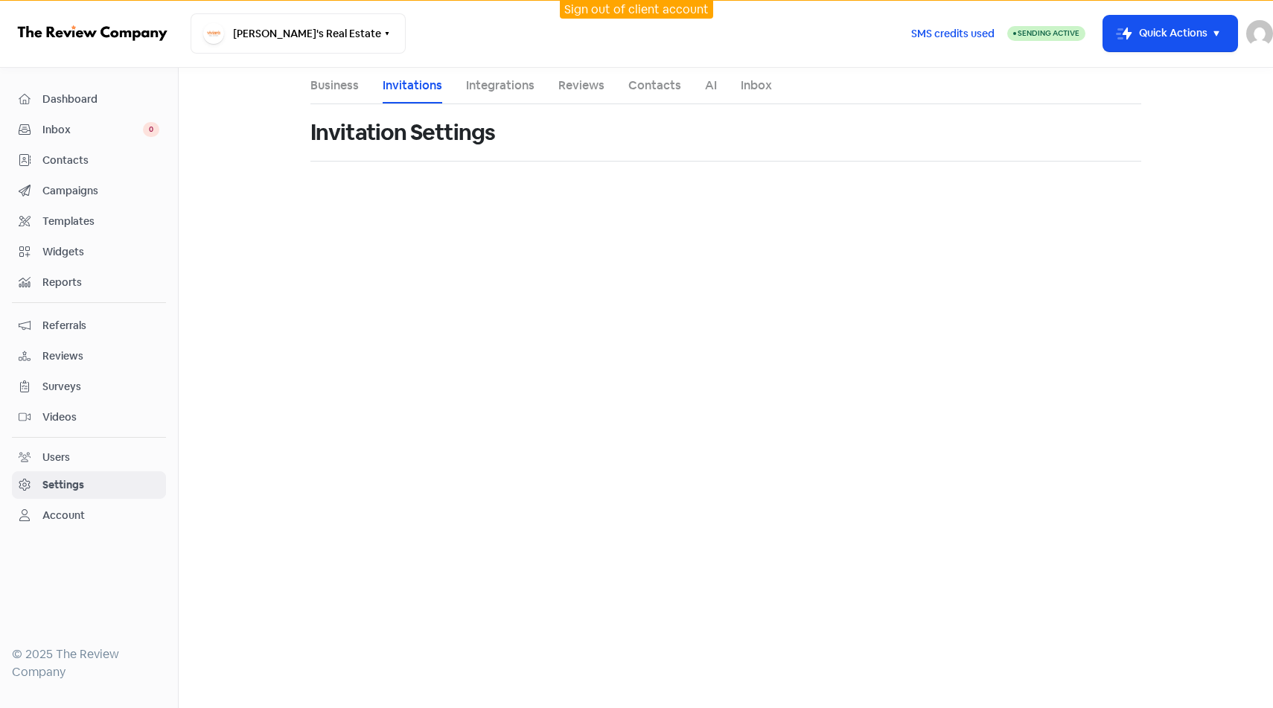
select select "09:00:00"
select select "17:30:00"
select select "09:00:00"
select select "17:30:00"
select select "09:00:00"
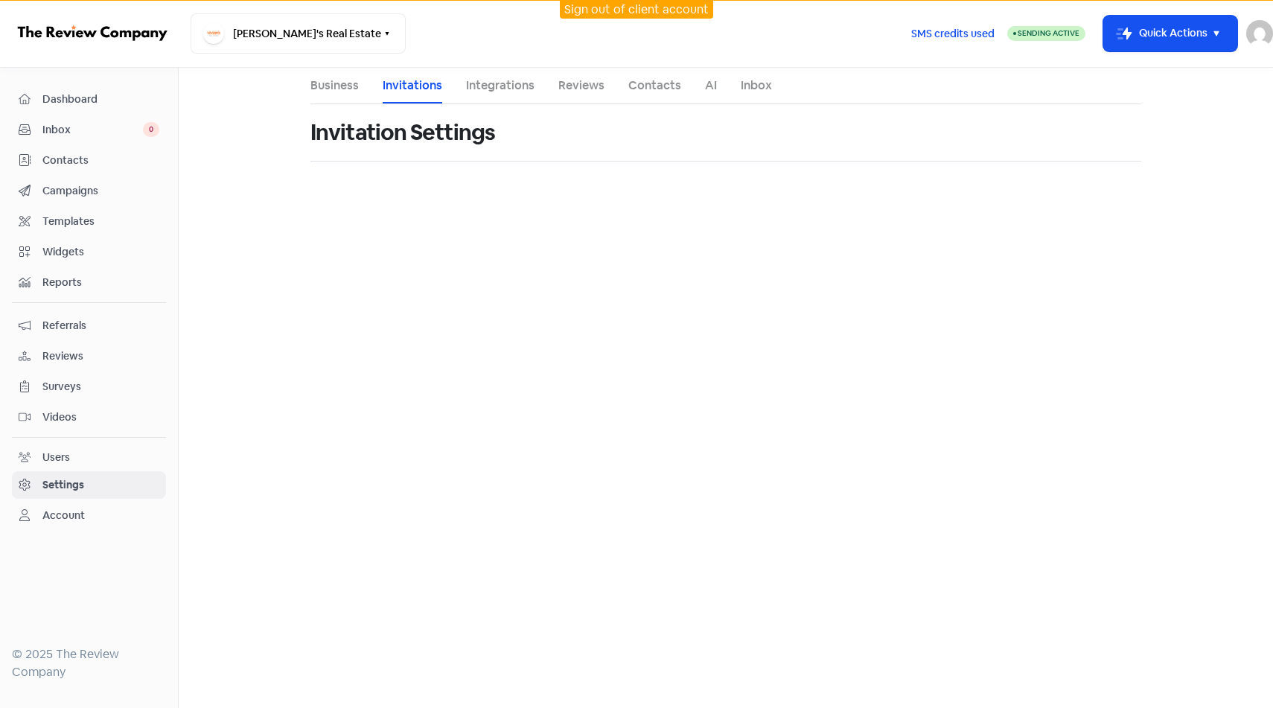
select select "17:30:00"
select select "AU"
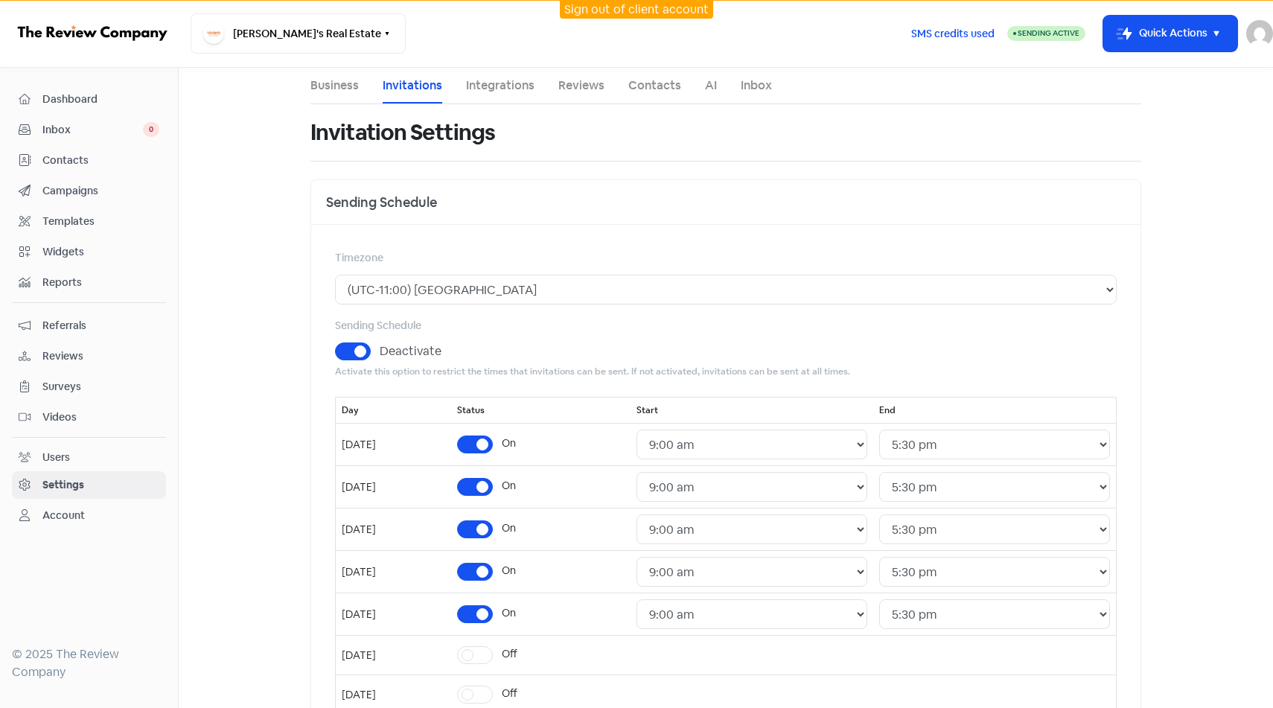
click at [117, 183] on span "Campaigns" at bounding box center [100, 191] width 117 height 16
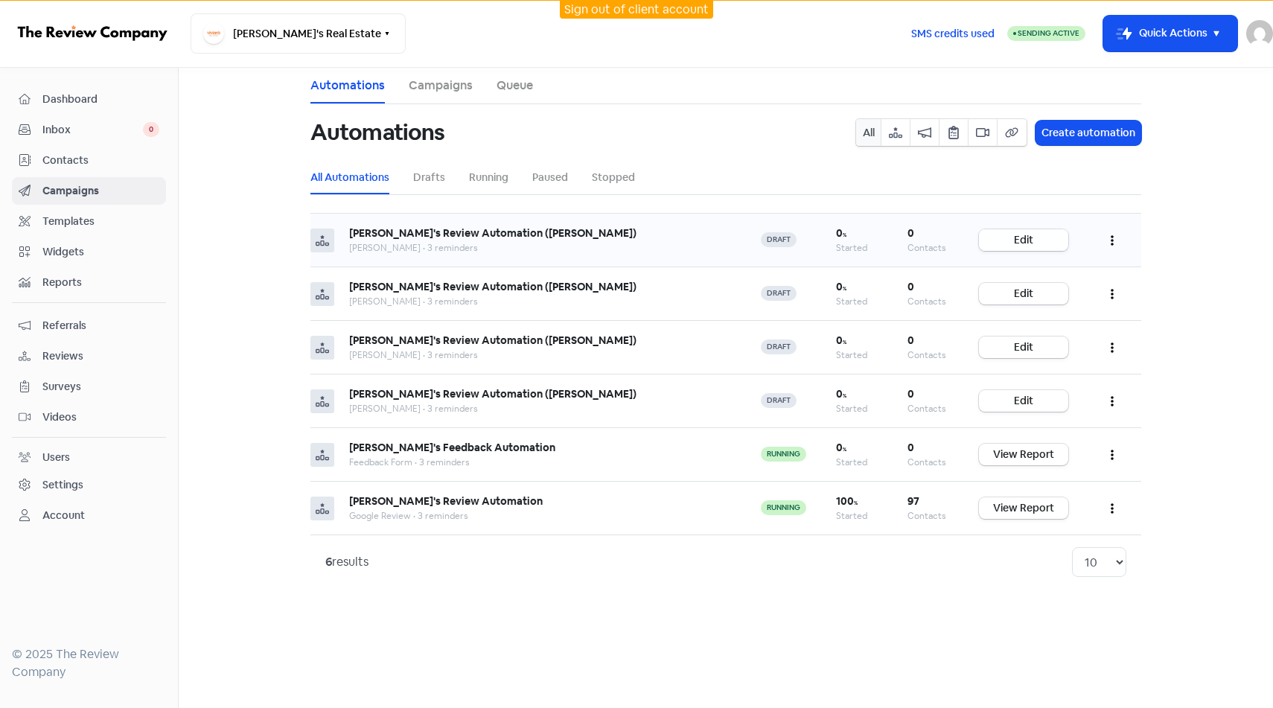
click at [1052, 239] on link "Edit" at bounding box center [1023, 240] width 89 height 22
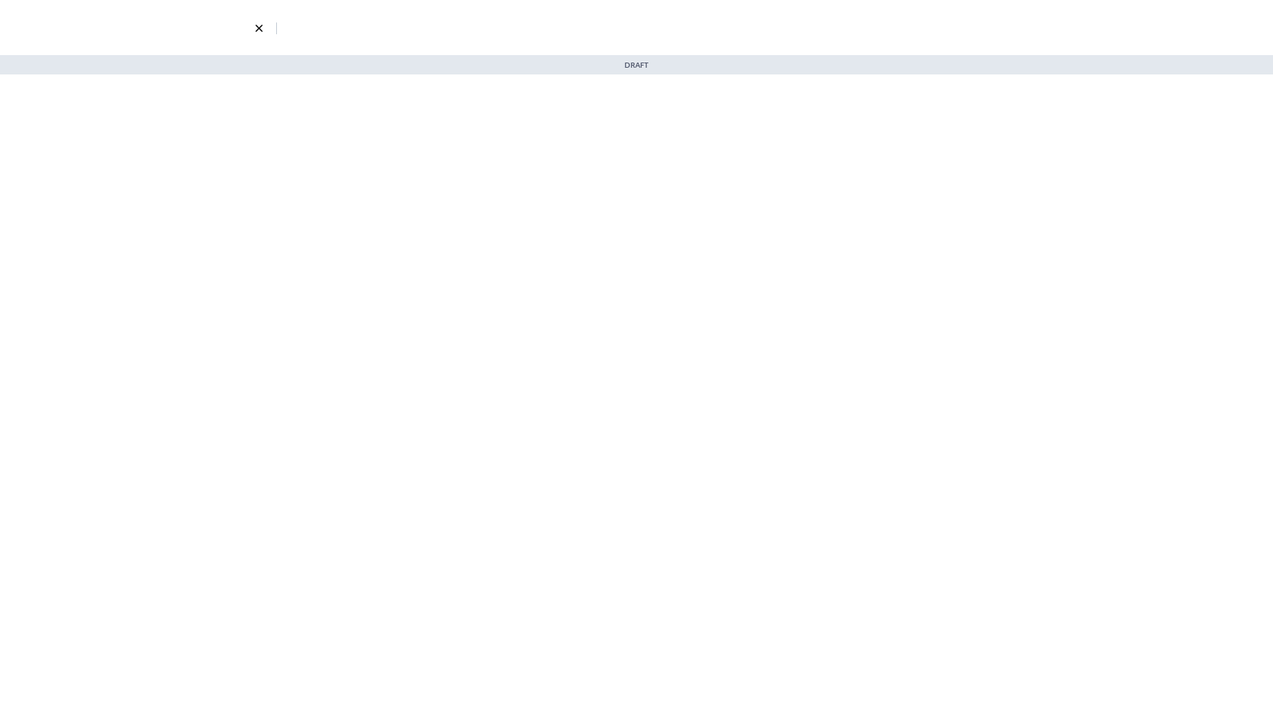
select select "2334"
select select "1337"
select select "3"
select select "7"
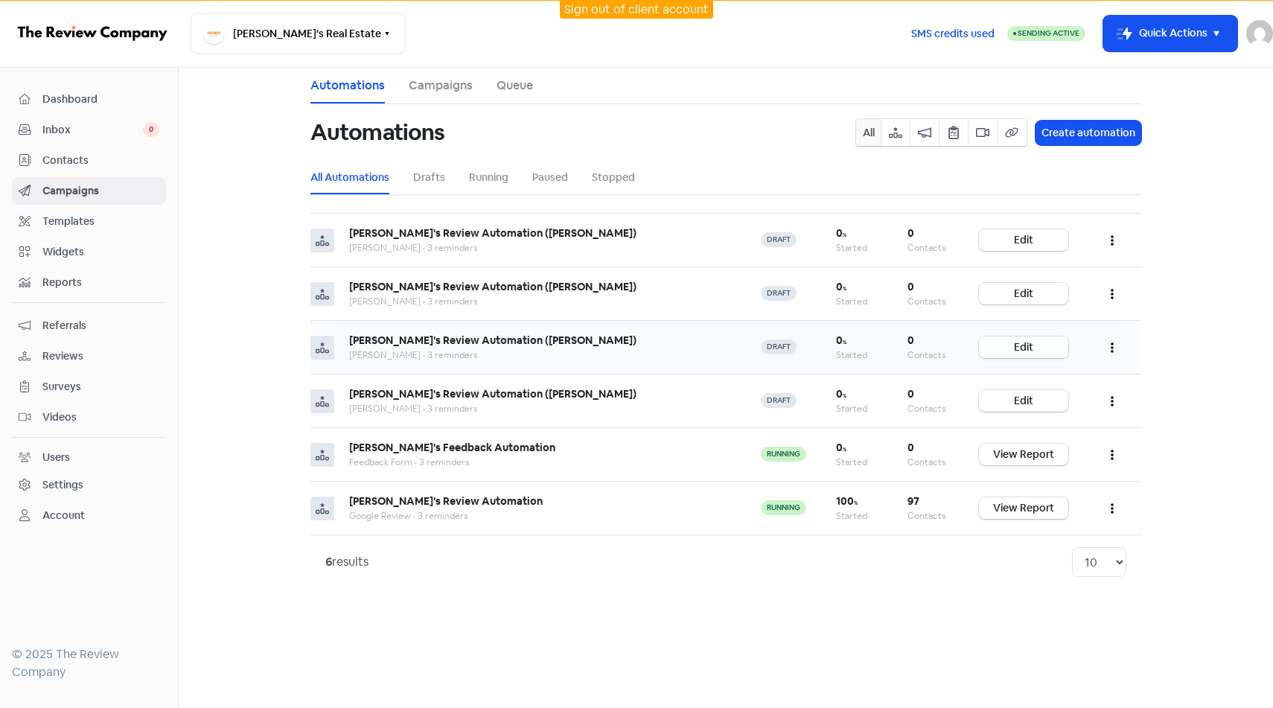
click at [1038, 344] on link "Edit" at bounding box center [1023, 347] width 89 height 22
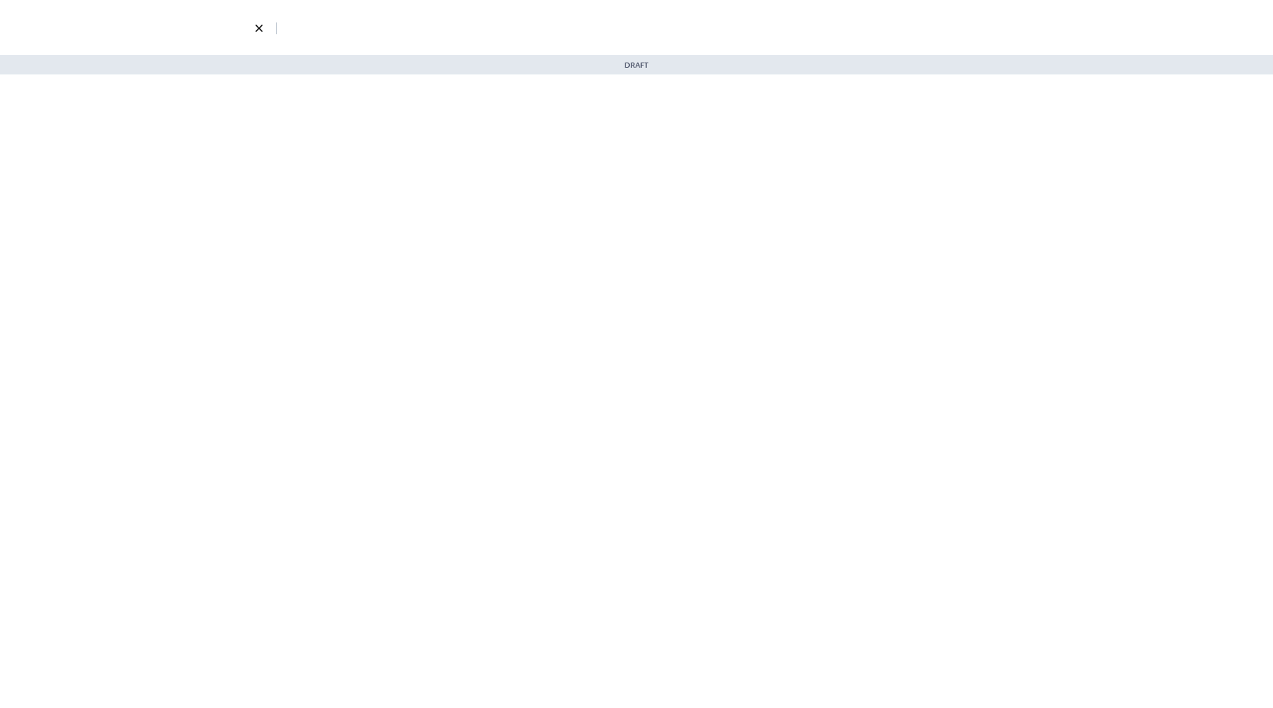
select select "2335"
select select "1335"
select select "3"
select select "7"
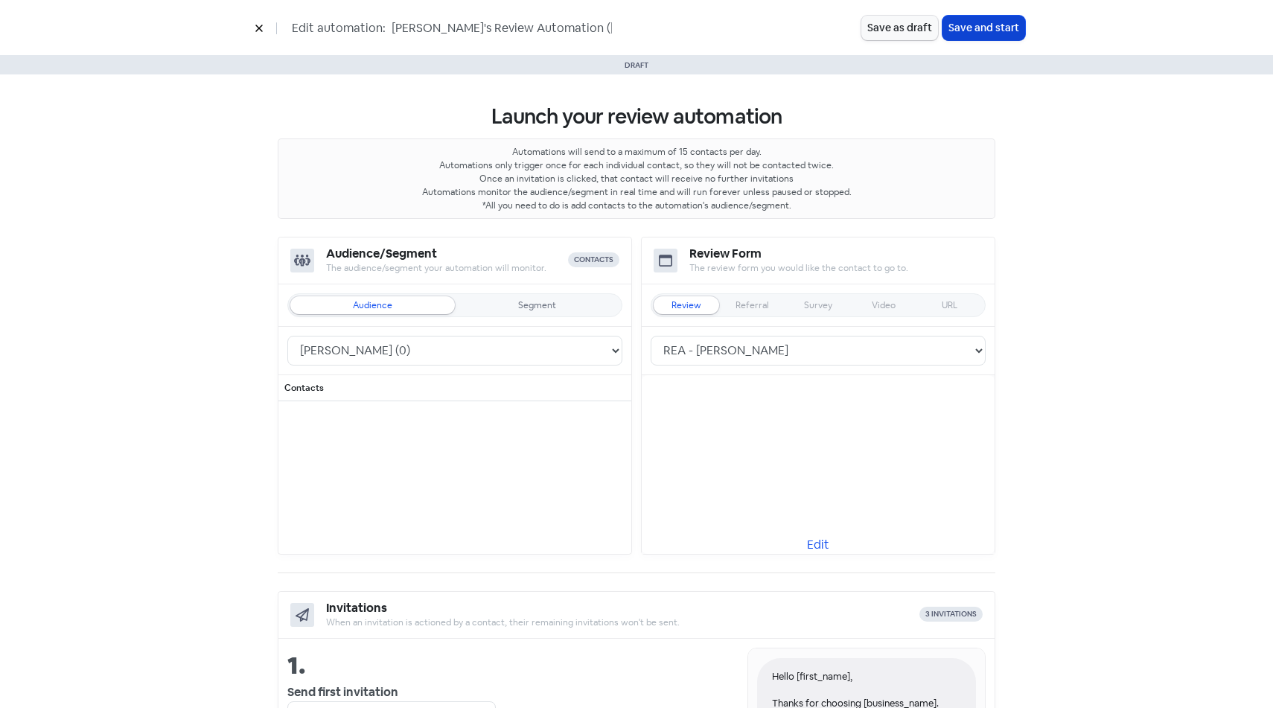
click at [989, 33] on button "Save and start" at bounding box center [983, 28] width 83 height 25
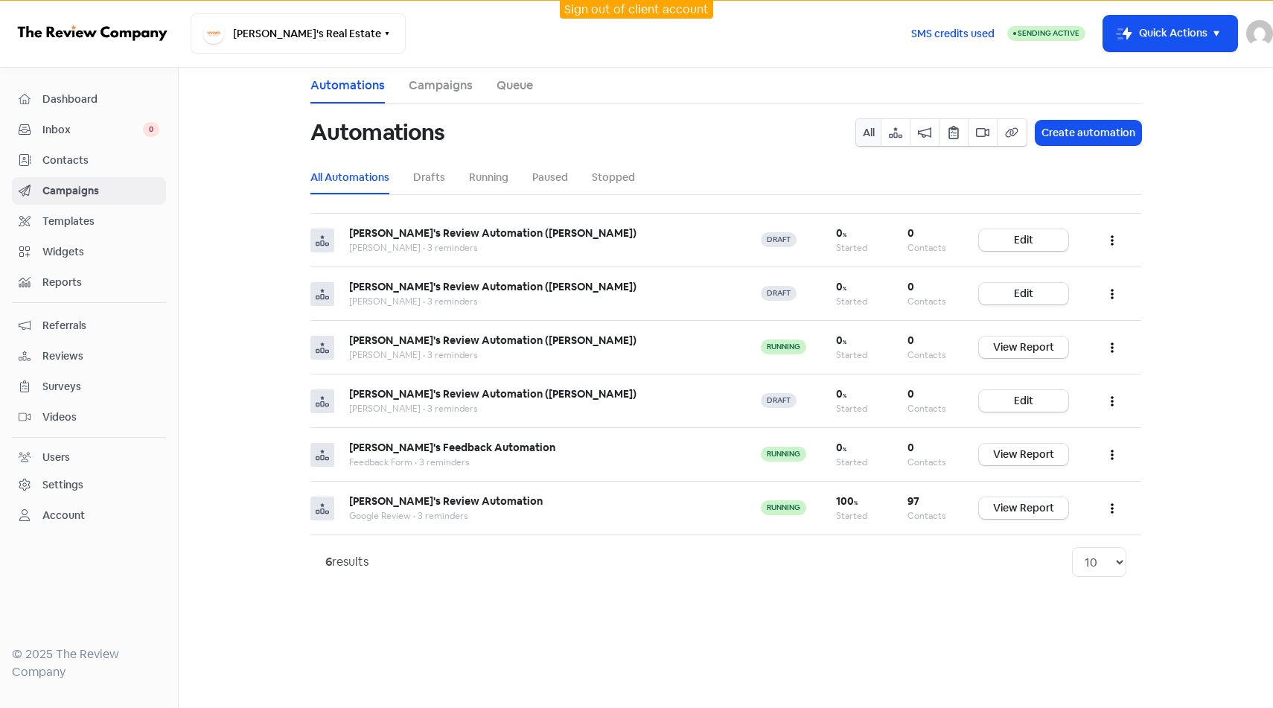
click at [103, 159] on span "Contacts" at bounding box center [100, 161] width 117 height 16
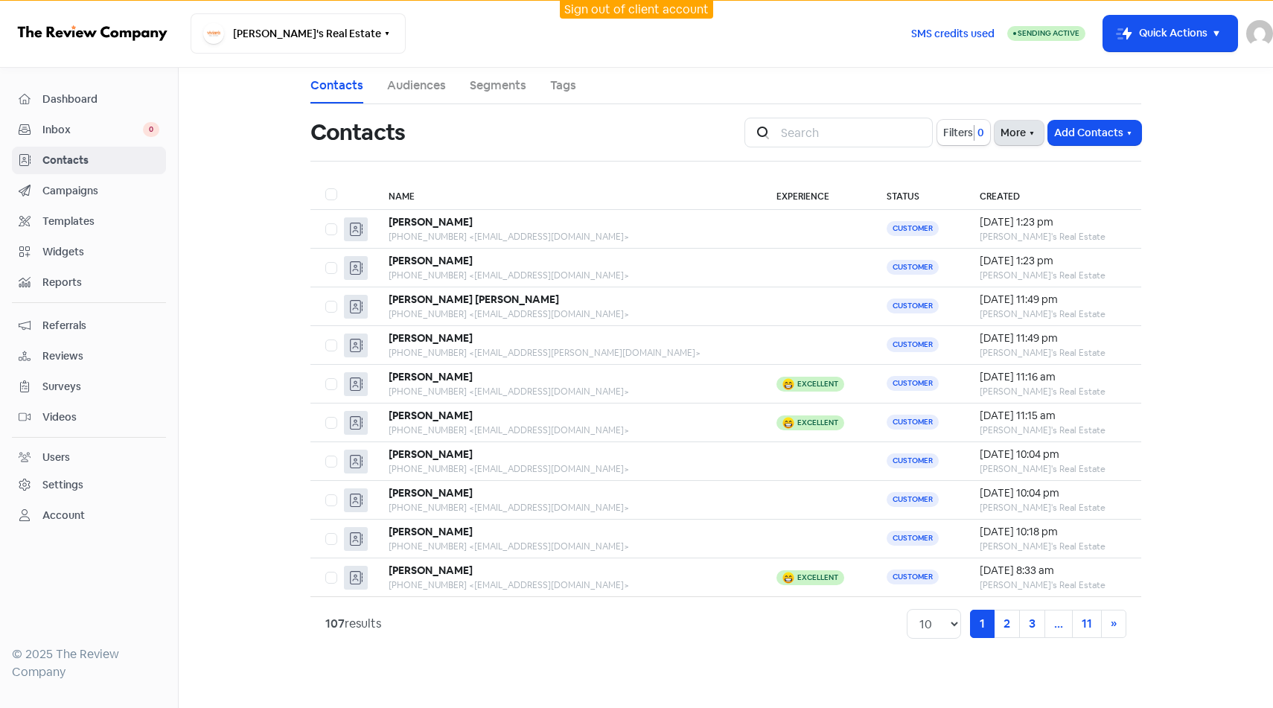
click at [1021, 138] on button "More" at bounding box center [1018, 133] width 49 height 25
click at [1008, 163] on link "External Contact Forms" at bounding box center [973, 165] width 150 height 30
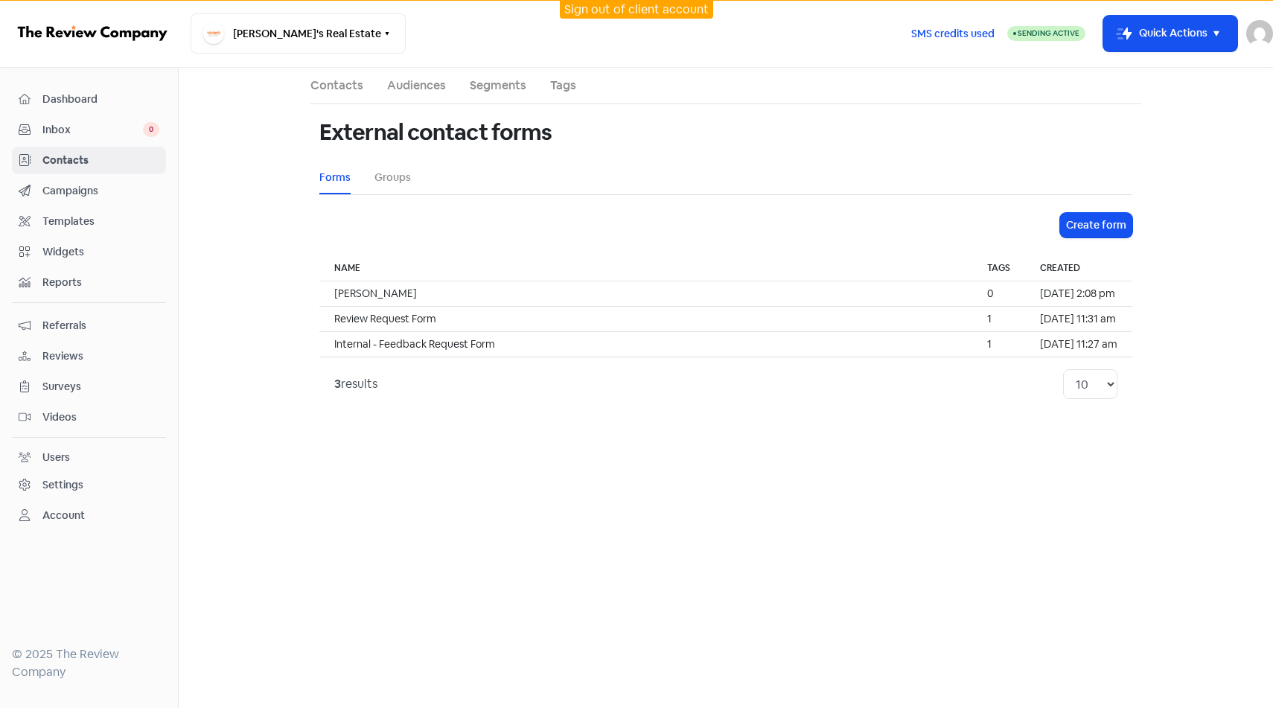
click at [1114, 239] on div "Create form Name Tags Created [PERSON_NAME] 0 [DATE] 2:08 pm Review Request For…" at bounding box center [725, 312] width 813 height 198
click at [865, 199] on div "External contact forms Forms Groups Create form Name Tags Created [PERSON_NAME]…" at bounding box center [725, 257] width 831 height 307
click at [395, 182] on link "Groups" at bounding box center [392, 178] width 36 height 16
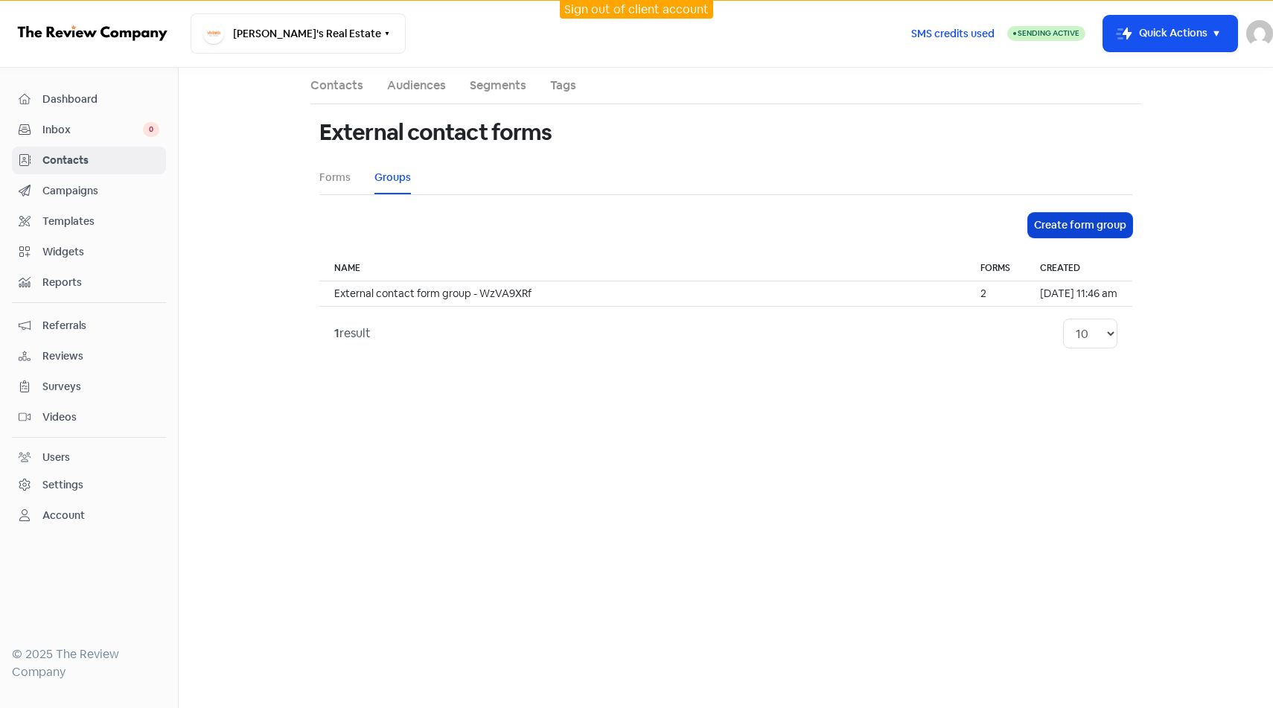
click at [1119, 225] on button "Create form group" at bounding box center [1080, 225] width 104 height 25
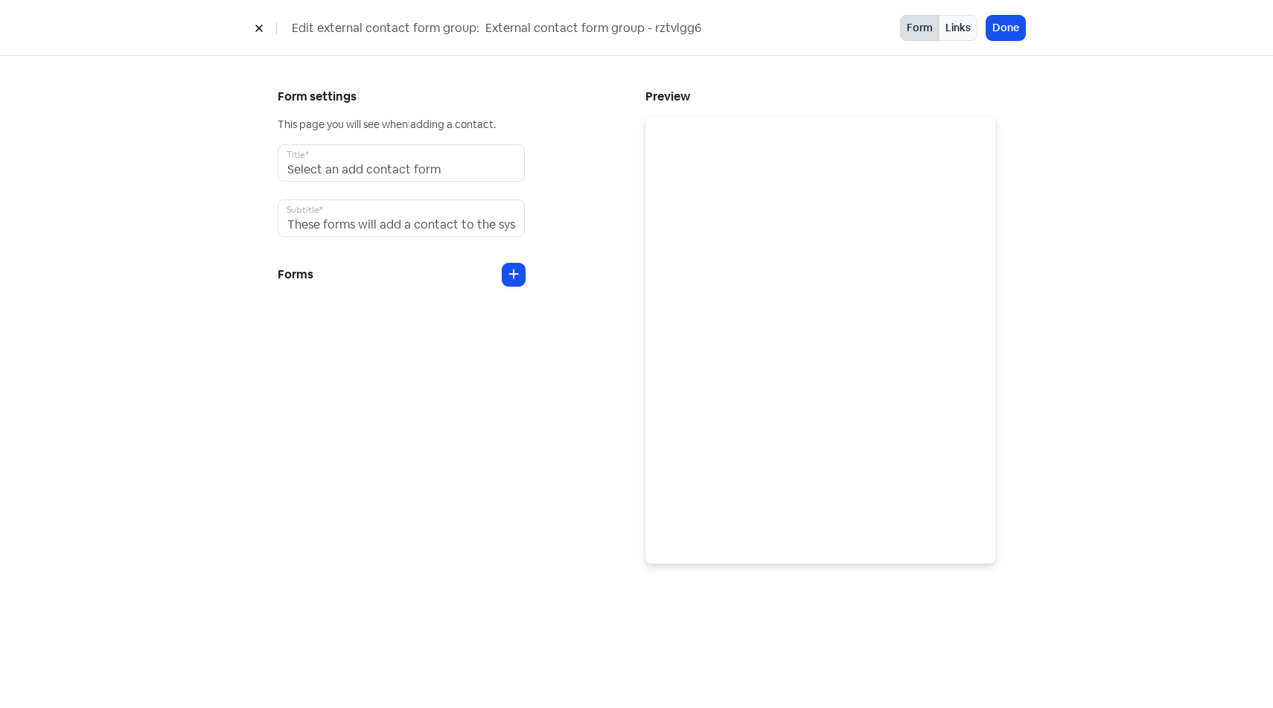
click at [258, 33] on icon at bounding box center [259, 28] width 9 height 9
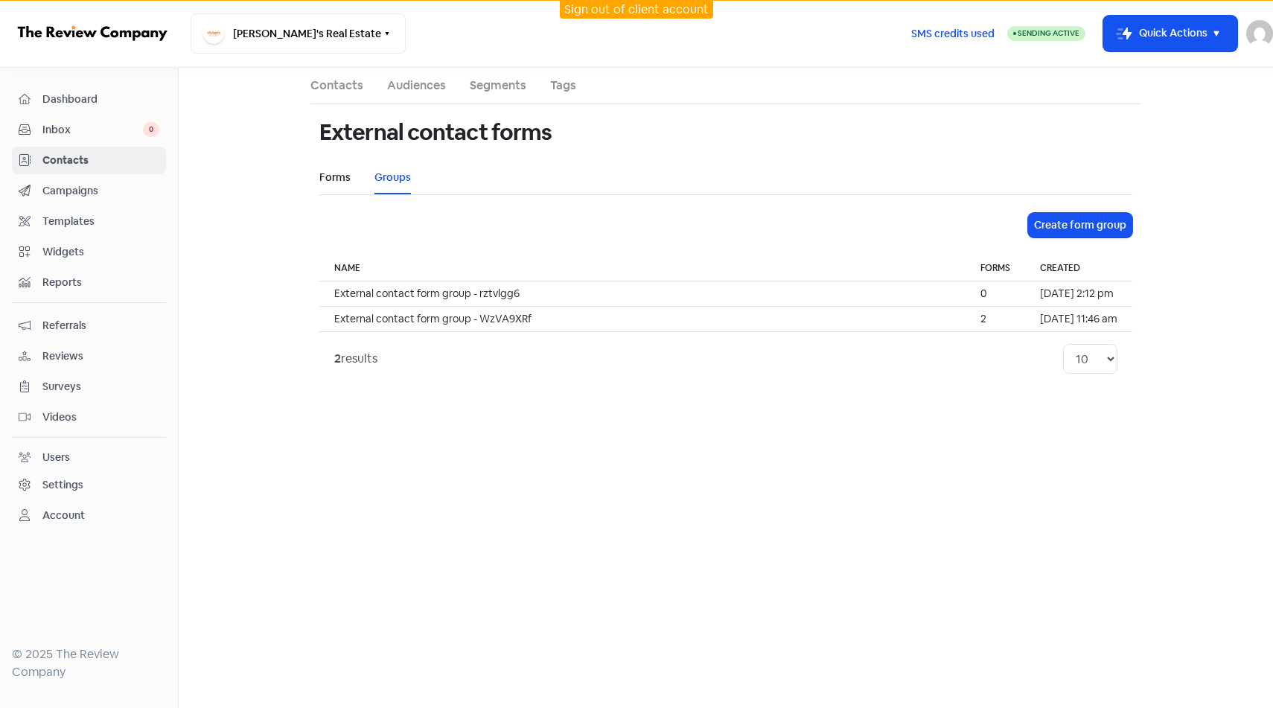
click at [333, 182] on link "Forms" at bounding box center [334, 178] width 31 height 16
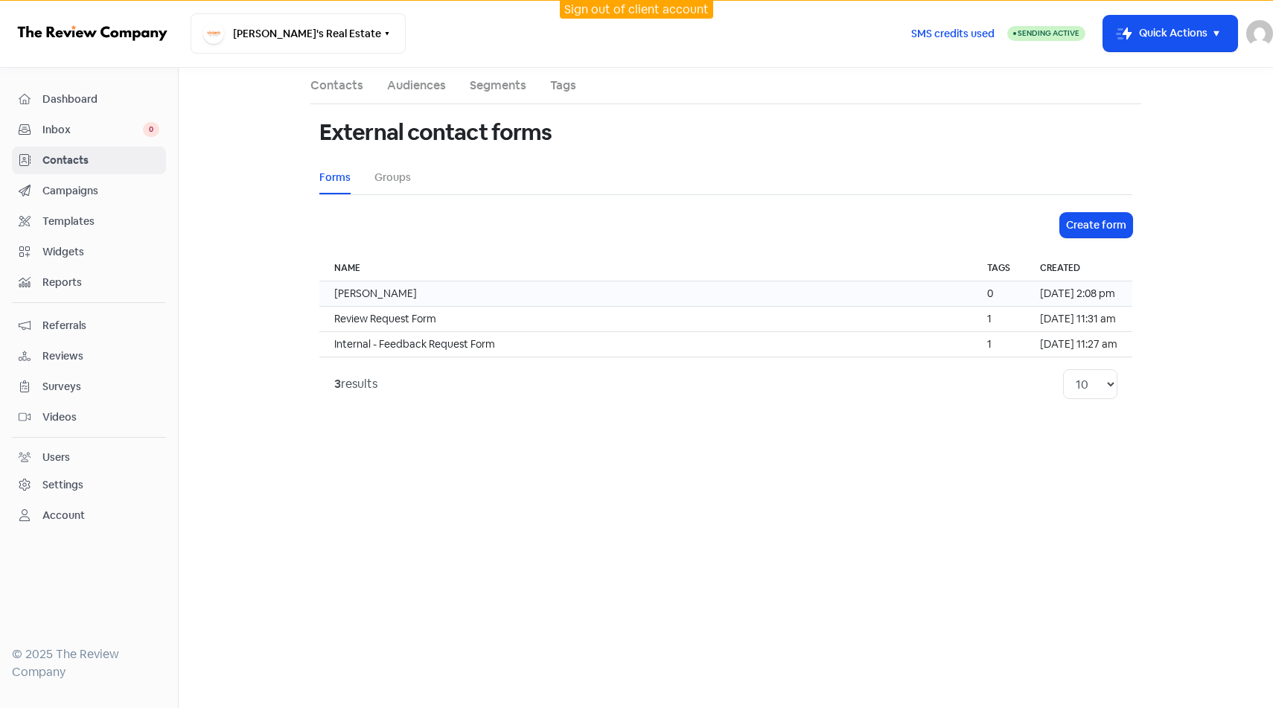
click at [859, 298] on td "[PERSON_NAME]" at bounding box center [645, 293] width 653 height 25
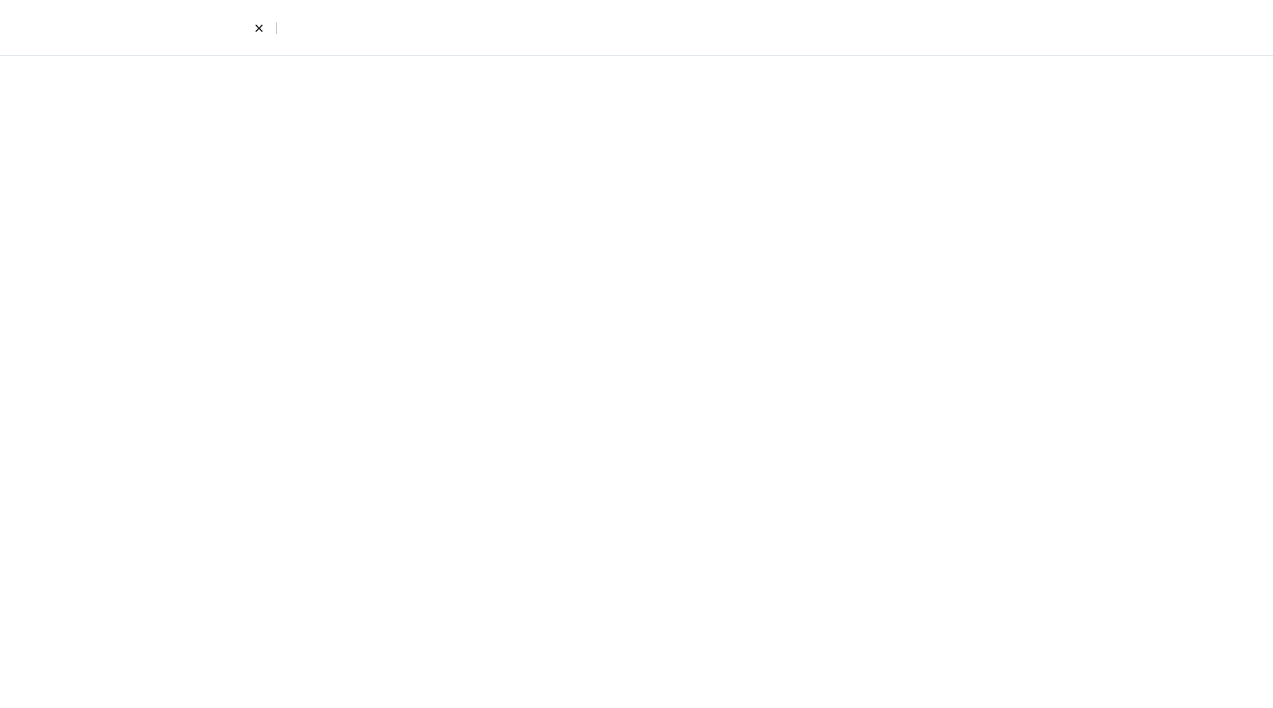
select select "first_last"
select select "email_phone"
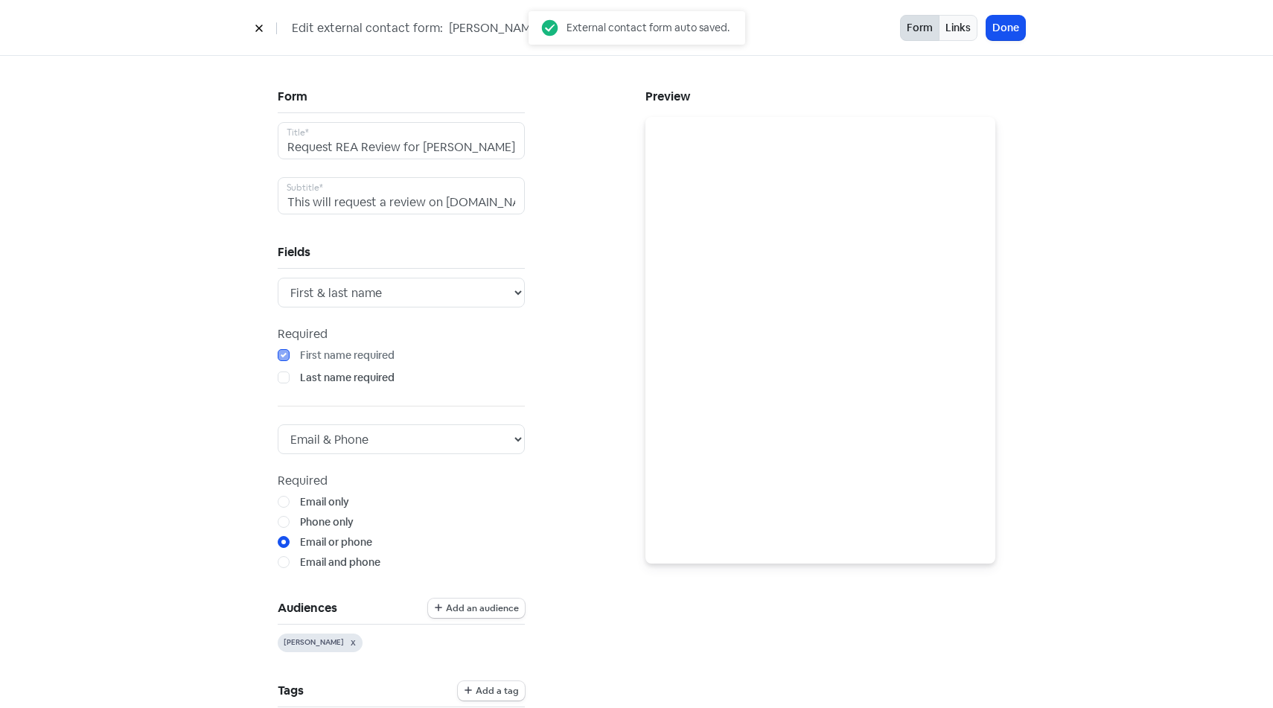
click at [255, 28] on icon at bounding box center [259, 28] width 9 height 9
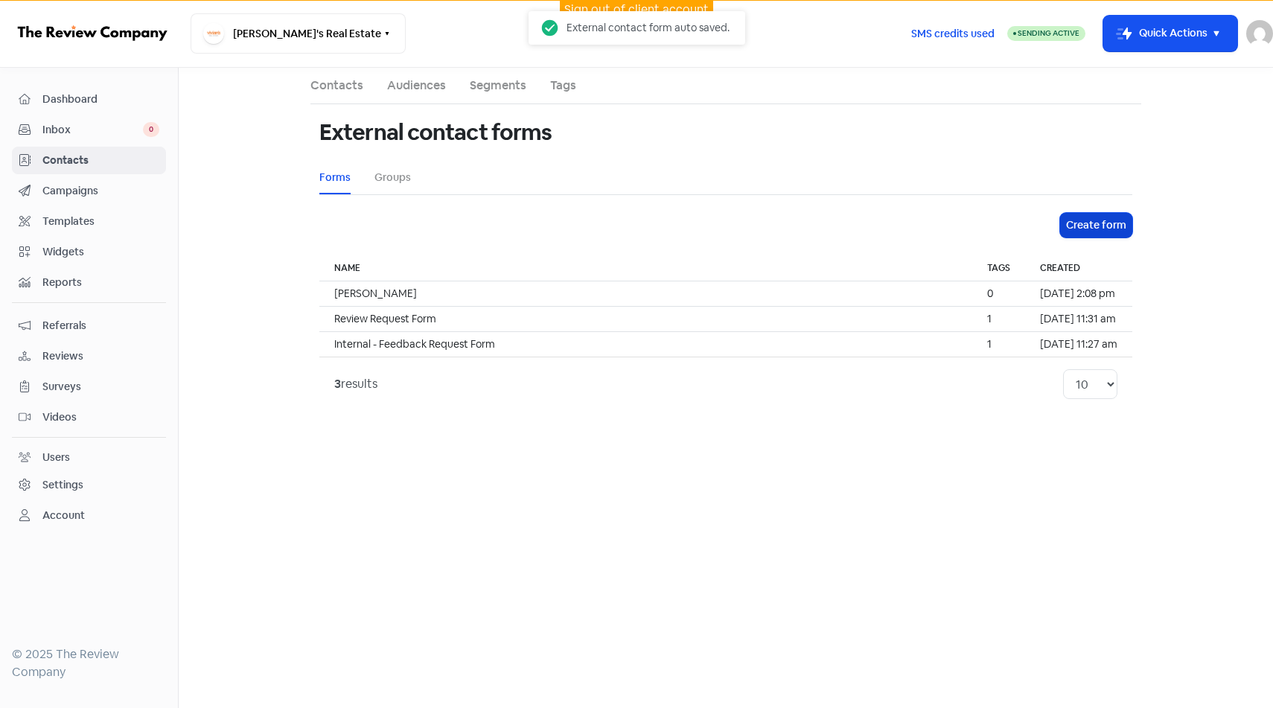
click at [1067, 222] on button "Create form" at bounding box center [1096, 225] width 72 height 25
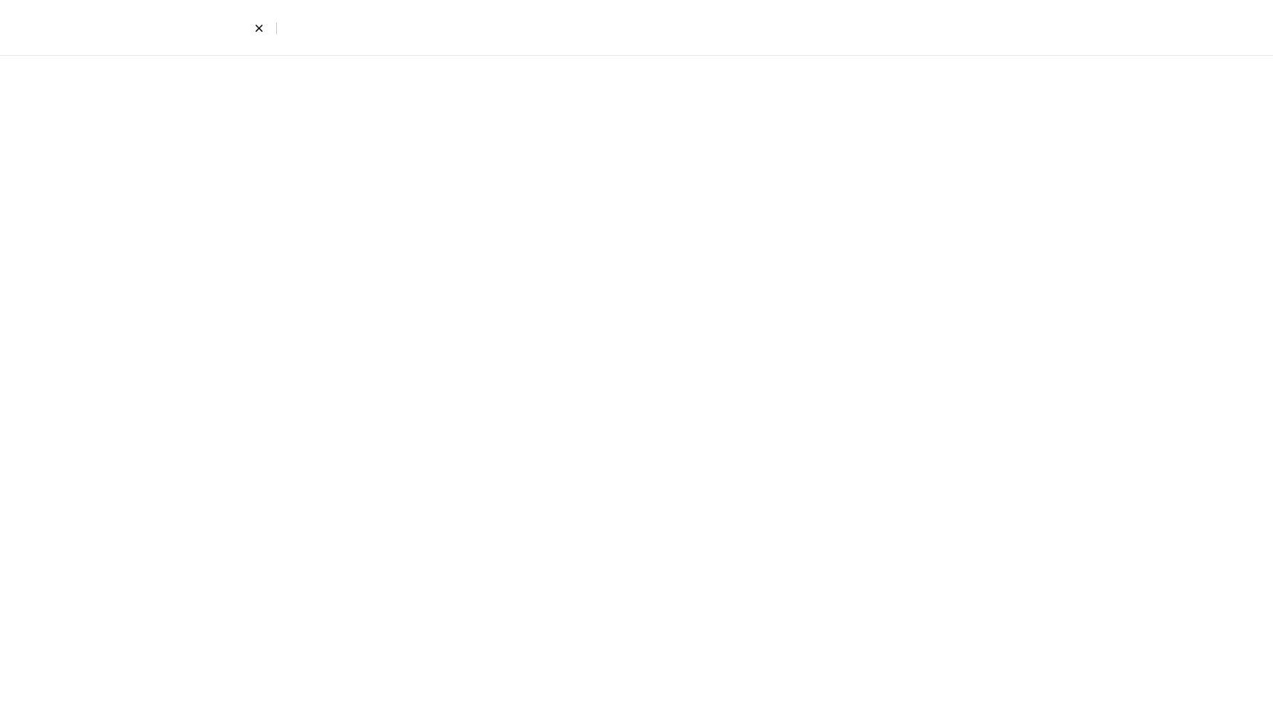
select select "first_last"
select select "email_phone"
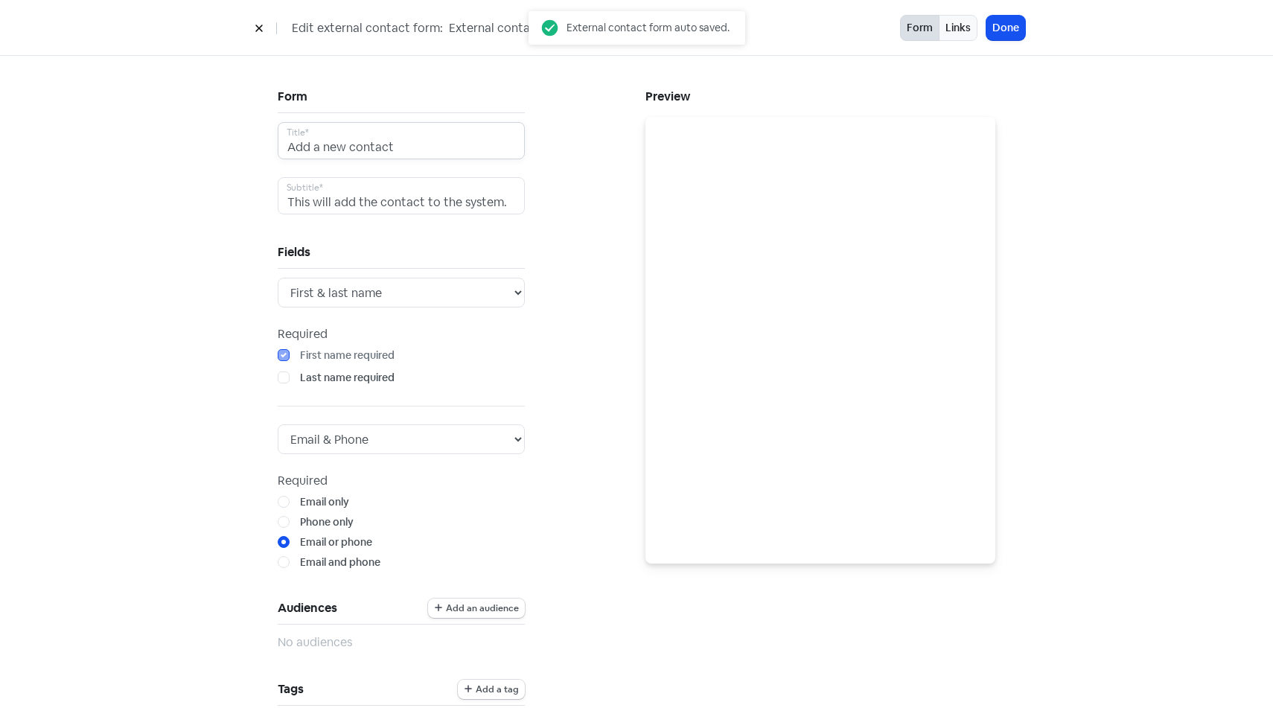
click at [411, 147] on input "Add a new contact" at bounding box center [401, 140] width 247 height 37
type input "R"
click at [508, 148] on input "Request REA Review for [PERSON_NAME]" at bounding box center [401, 140] width 247 height 37
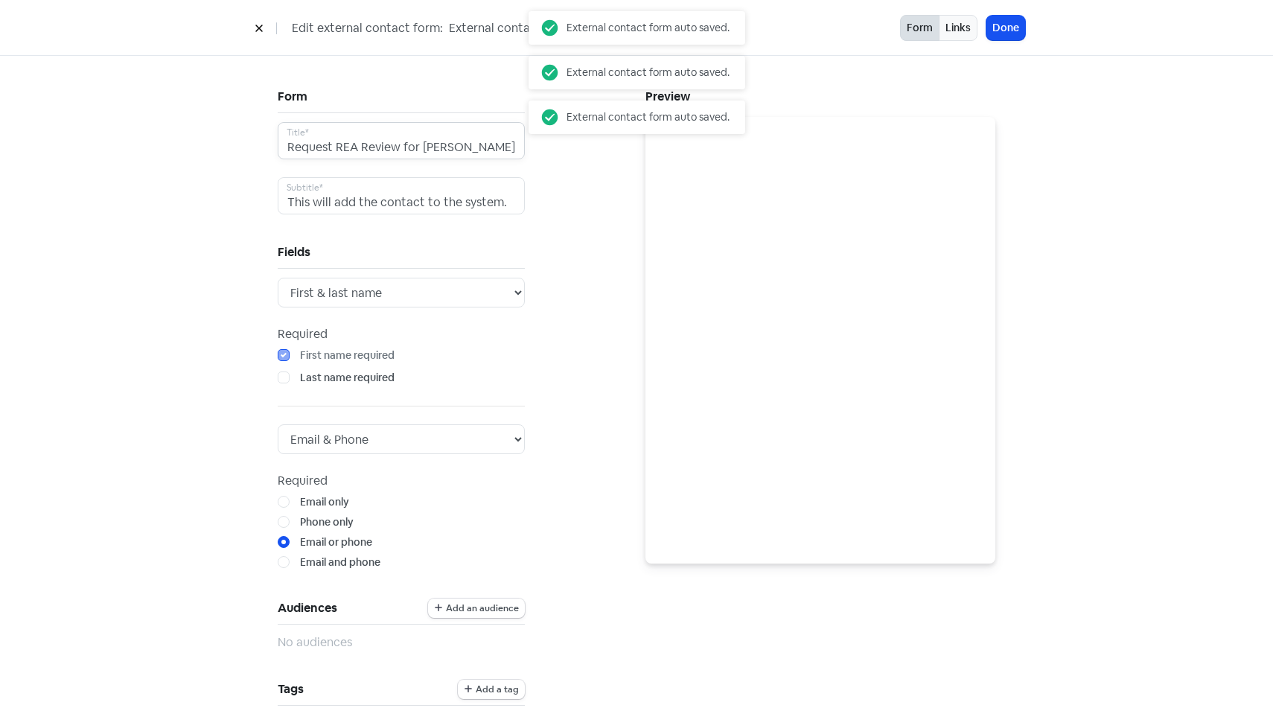
click at [508, 148] on input "Request REA Review for [PERSON_NAME]" at bounding box center [401, 140] width 247 height 37
type input "Request REA Review for [PERSON_NAME]"
click at [562, 333] on div "Form Request REA Review for [PERSON_NAME] Title* This will add the contact to t…" at bounding box center [453, 647] width 368 height 1122
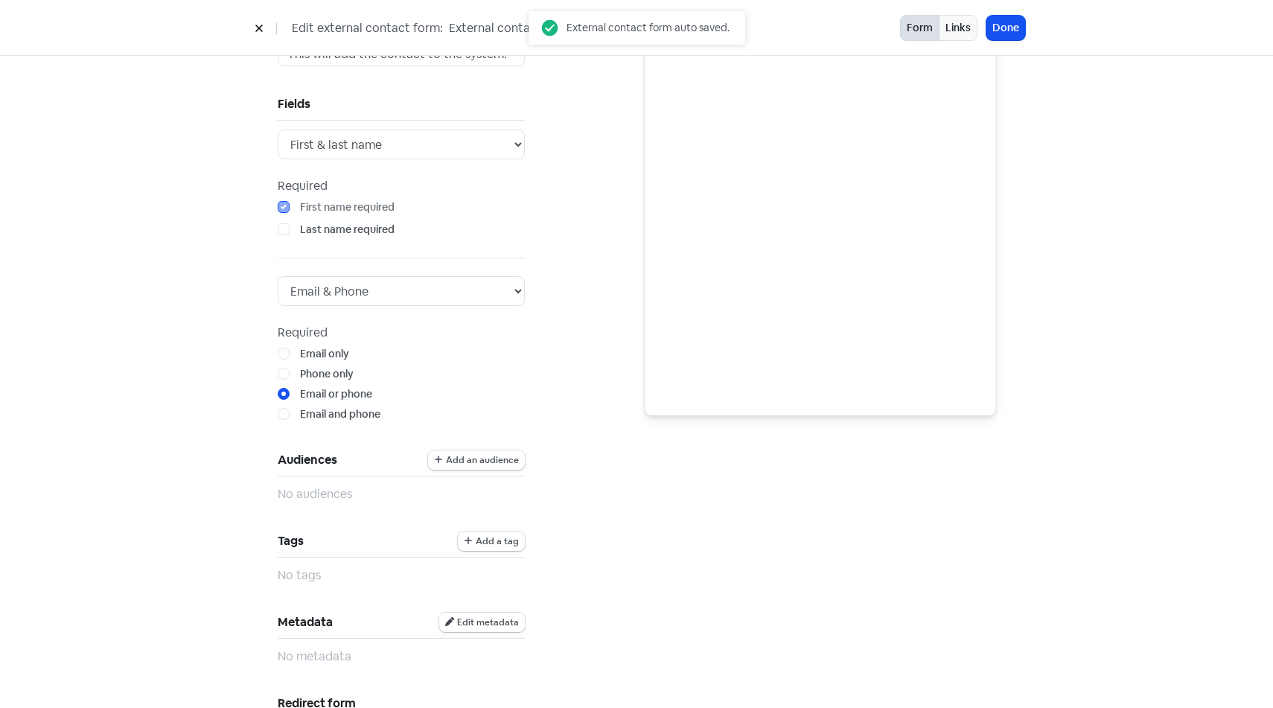
scroll to position [397, 0]
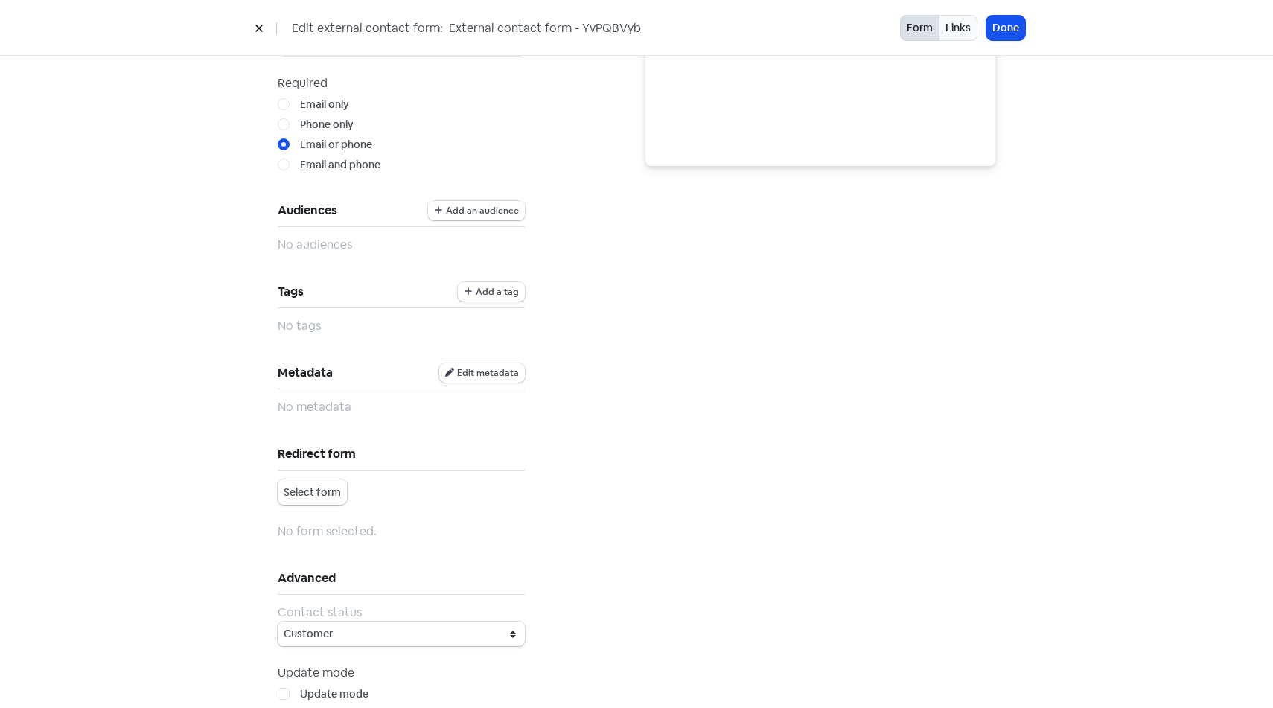
click at [488, 219] on button "Add an audience" at bounding box center [476, 210] width 97 height 19
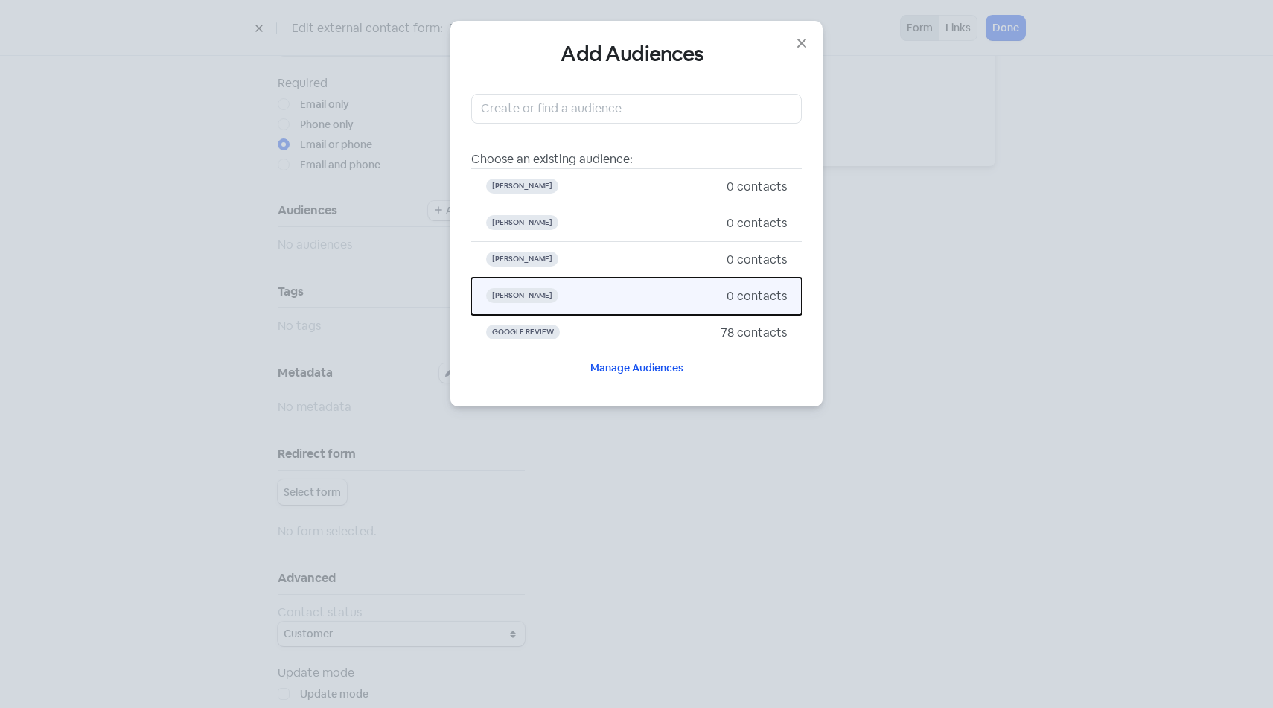
click at [620, 292] on span "[PERSON_NAME]" at bounding box center [606, 296] width 240 height 18
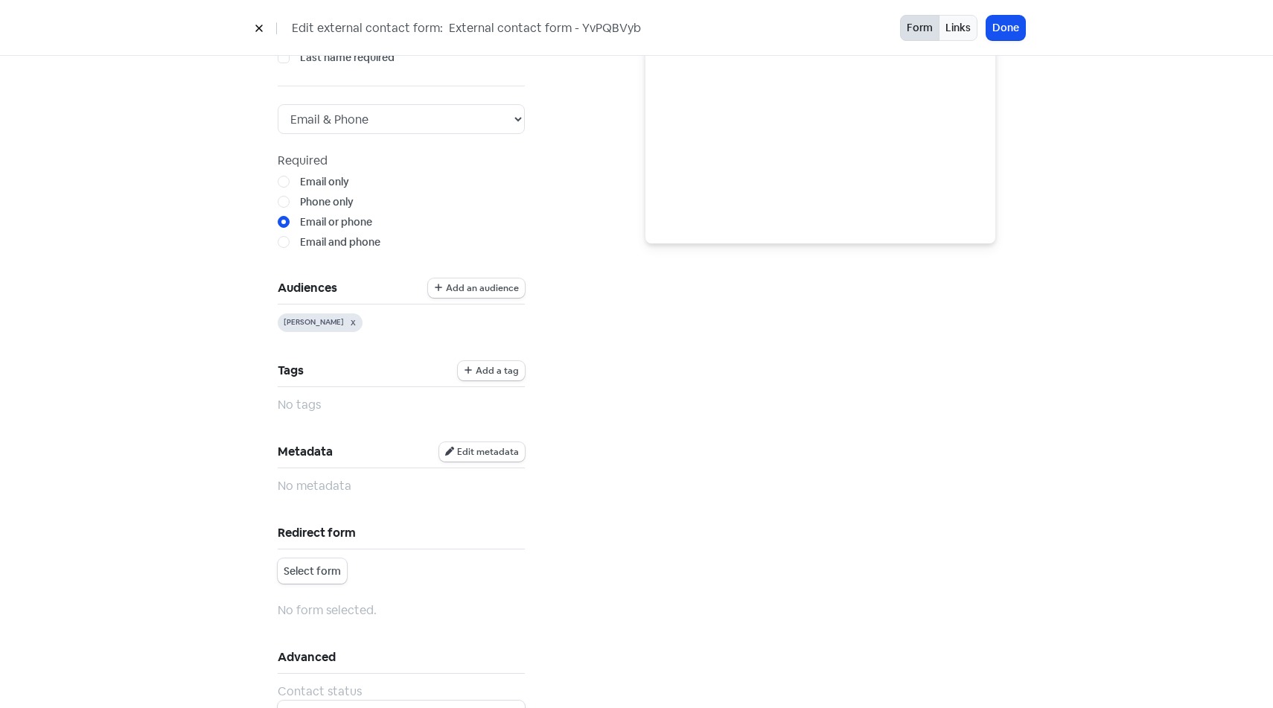
scroll to position [496, 0]
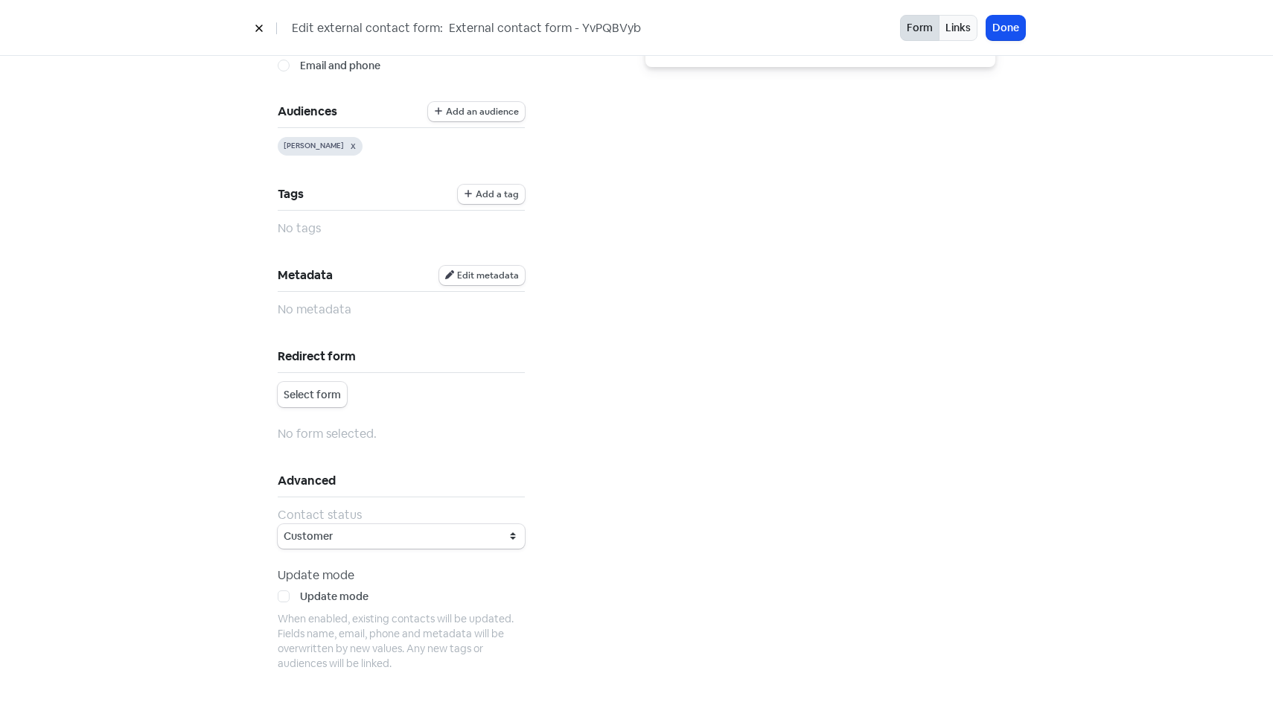
click at [347, 610] on div "Update mode Update mode When enabled, existing contacts will be updated. Fields…" at bounding box center [401, 618] width 247 height 104
click at [346, 600] on label "Update mode" at bounding box center [334, 597] width 68 height 16
click at [310, 598] on input "Update mode" at bounding box center [305, 594] width 10 height 10
checkbox input "true"
click at [527, 587] on div "Form Request REA Review for [PERSON_NAME] Title* This will add the contact to t…" at bounding box center [453, 150] width 368 height 1123
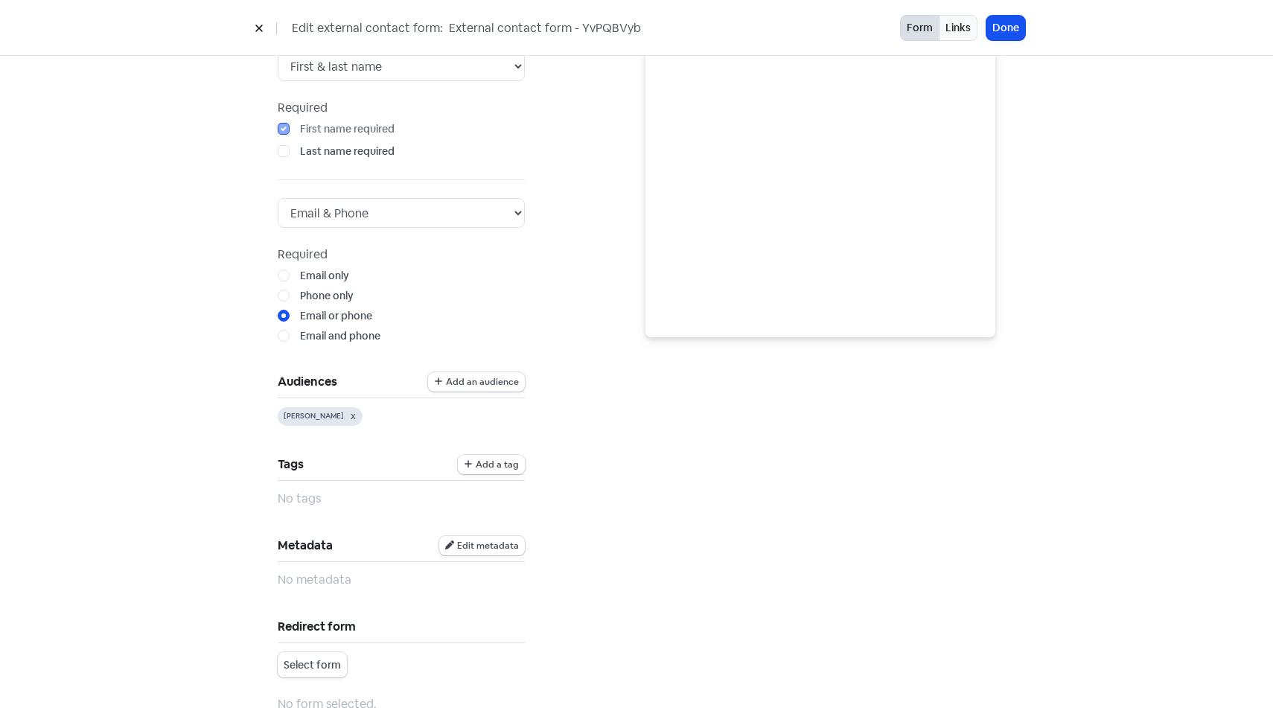
scroll to position [0, 0]
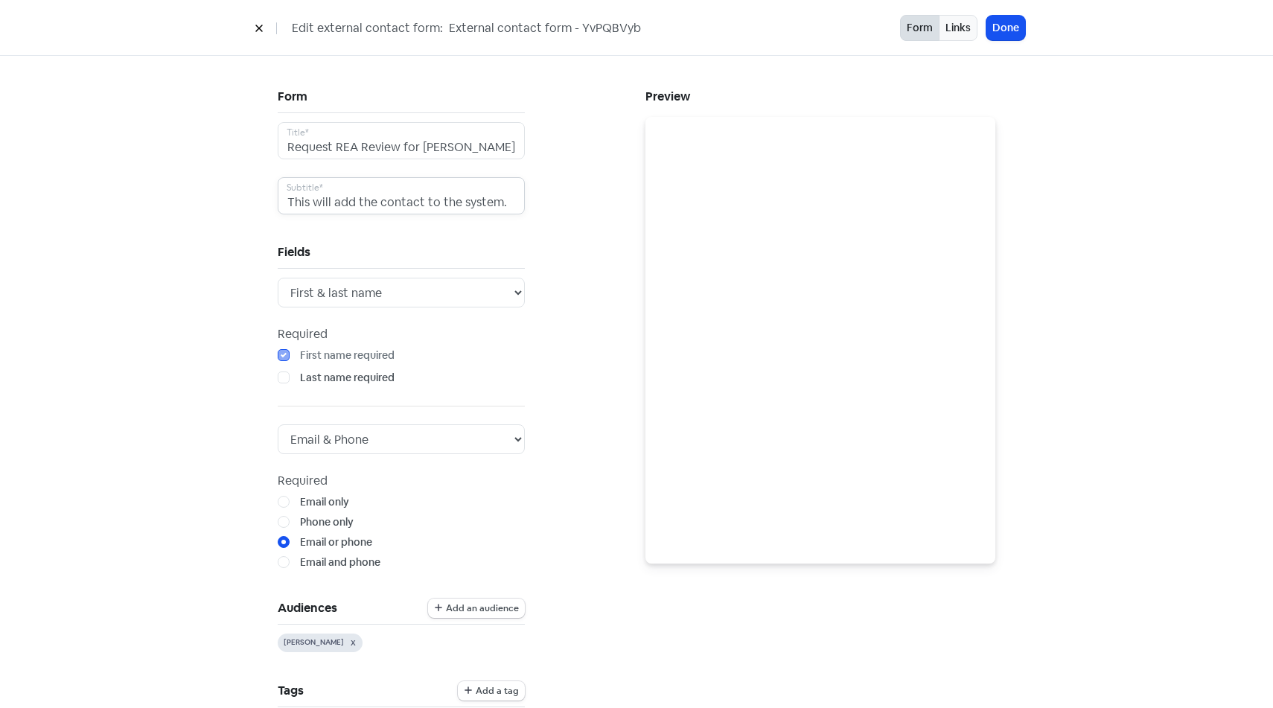
click at [462, 205] on input "This will add the contact to the system." at bounding box center [401, 195] width 247 height 37
type input "This form will request a review for Gillian on [DOMAIN_NAME]"
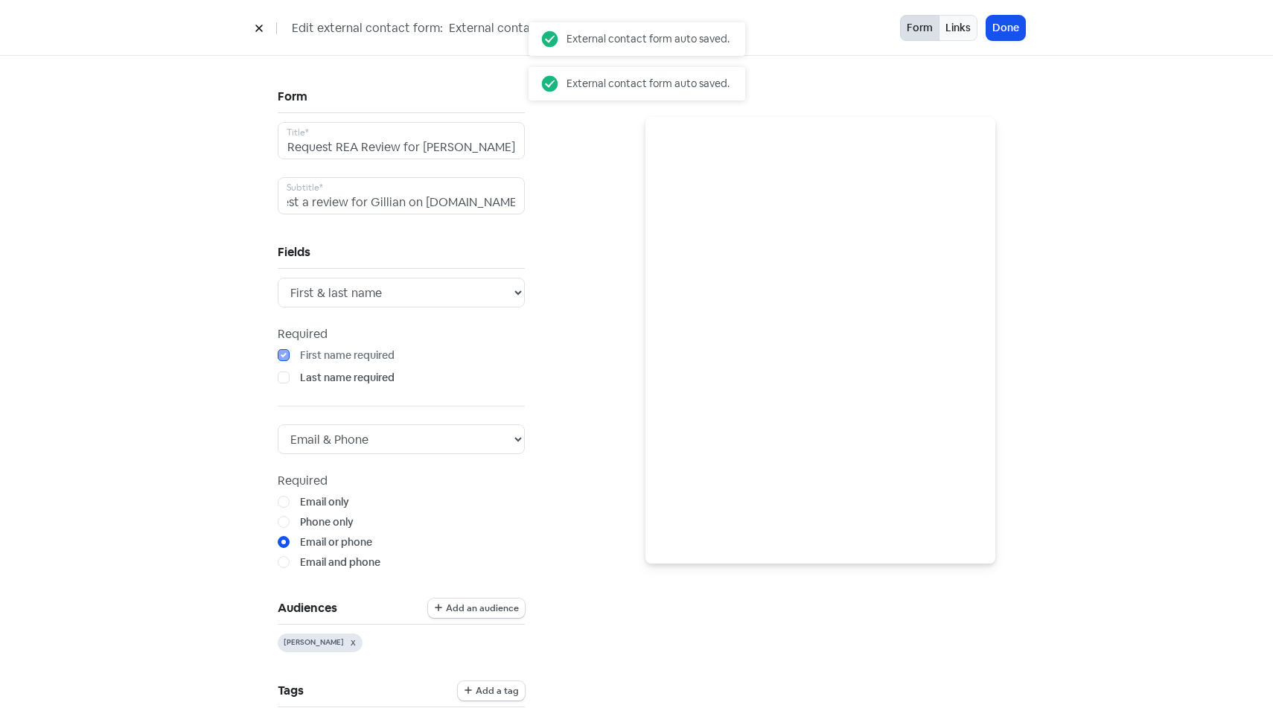
scroll to position [0, 0]
click at [553, 283] on div "Form Request REA Review for [PERSON_NAME] Title* This form will request a revie…" at bounding box center [453, 647] width 368 height 1123
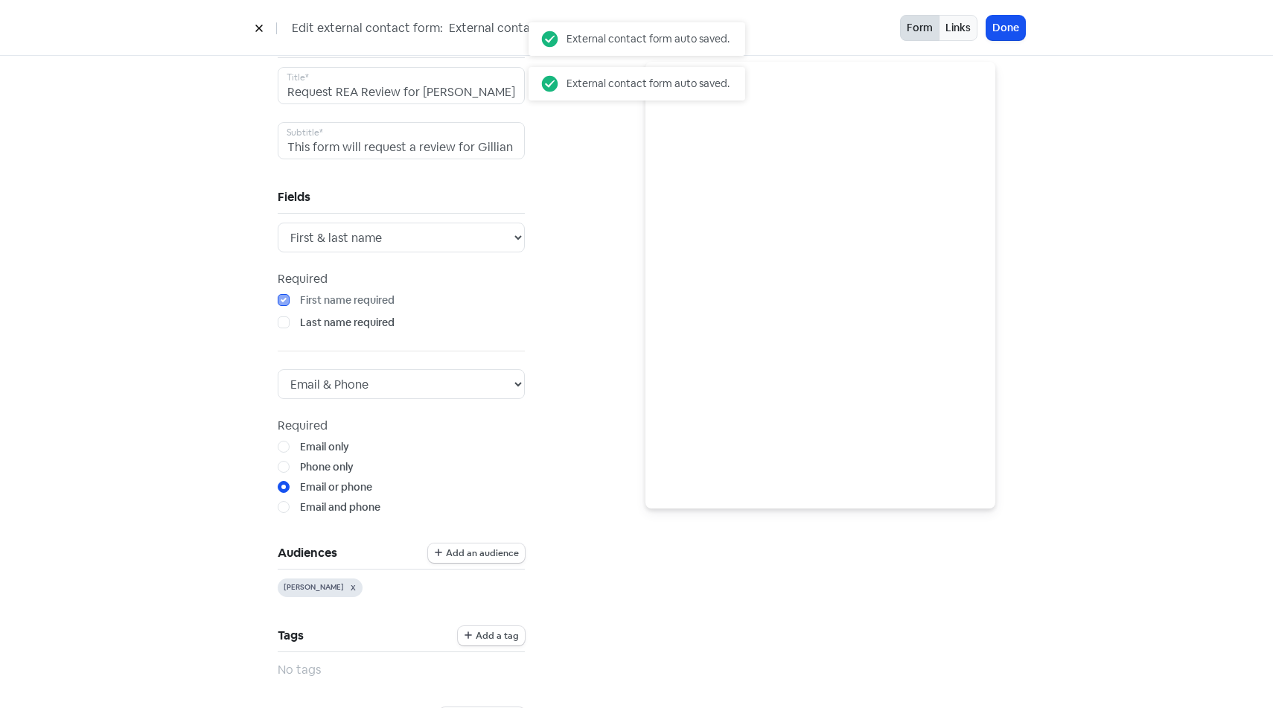
scroll to position [56, 0]
click at [616, 30] on input "External contact form - YvPQBVyb" at bounding box center [558, 28] width 223 height 19
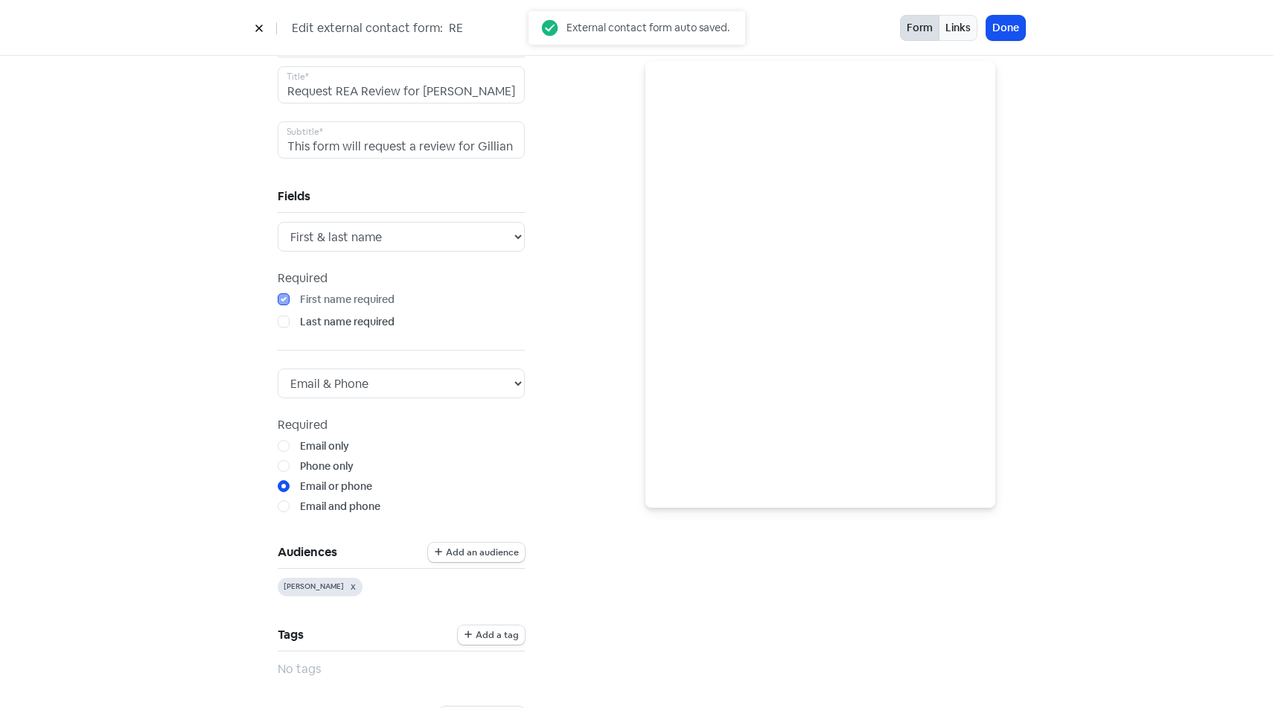
type input "R"
type input "G"
type input "REA Review Request - [PERSON_NAME]"
click at [1008, 33] on button "Done" at bounding box center [1005, 28] width 39 height 25
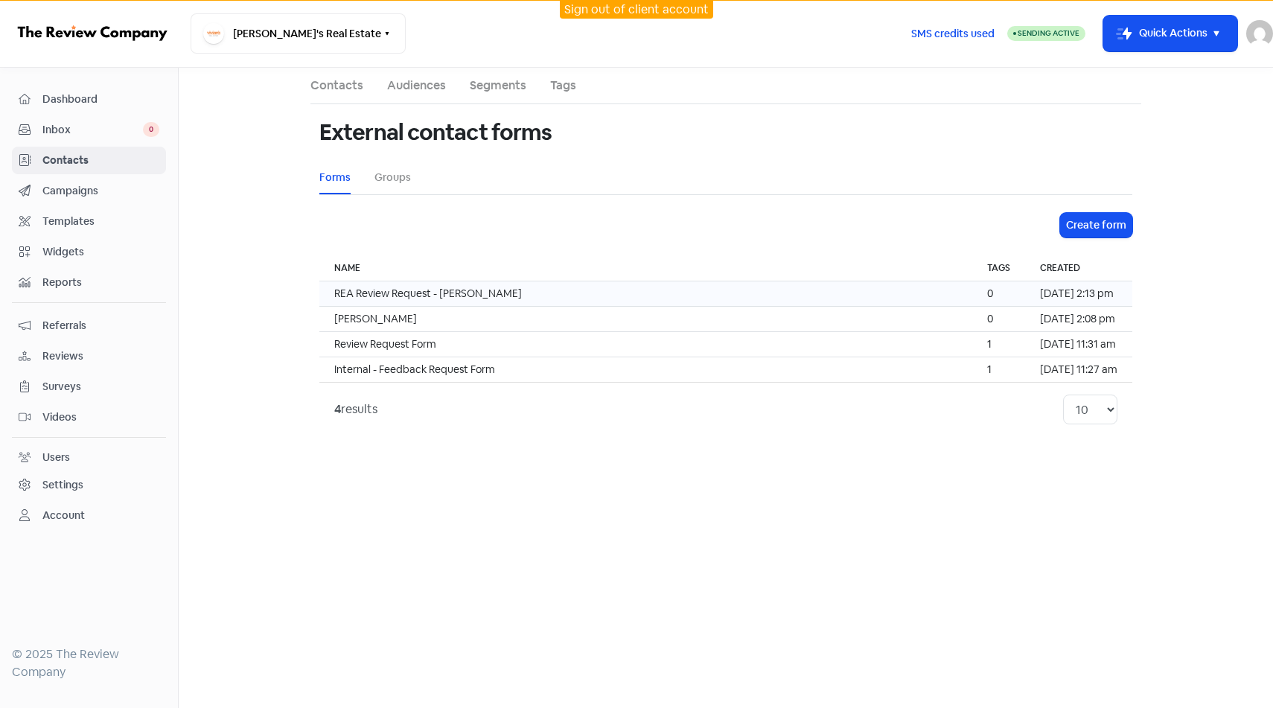
click at [581, 297] on td "REA Review Request - [PERSON_NAME]" at bounding box center [645, 293] width 653 height 25
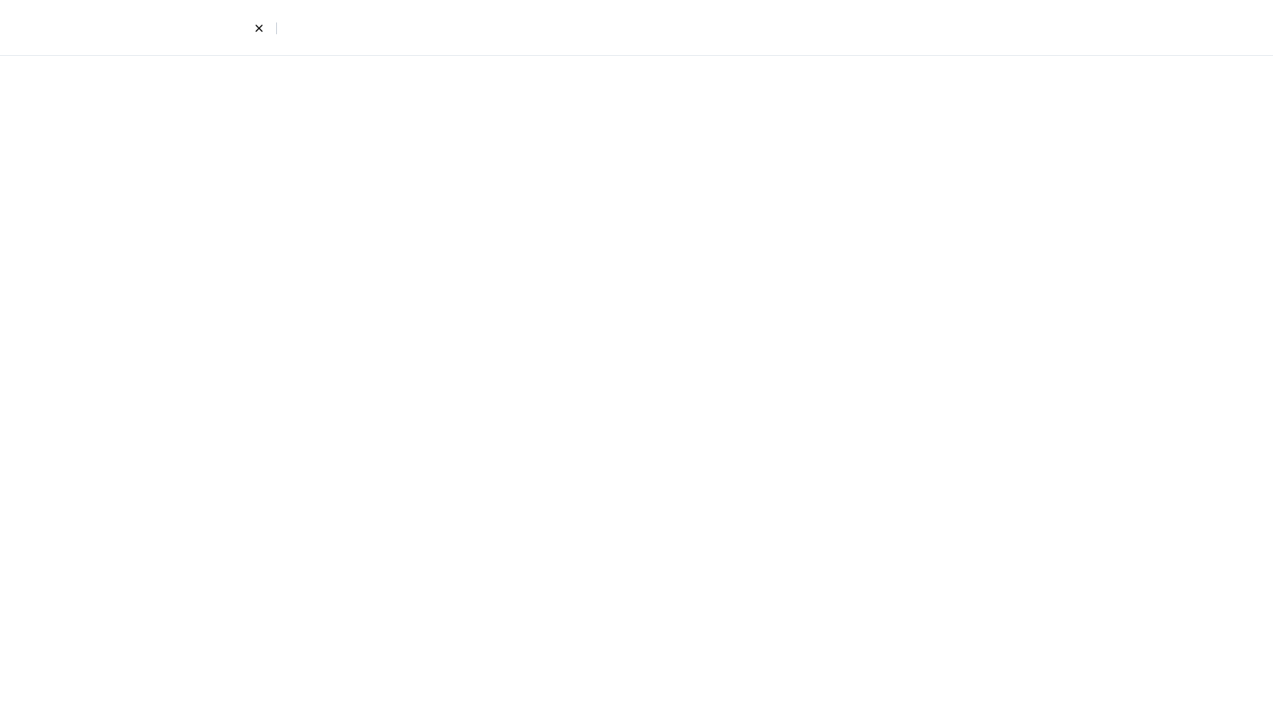
select select "first_last"
select select "email_phone"
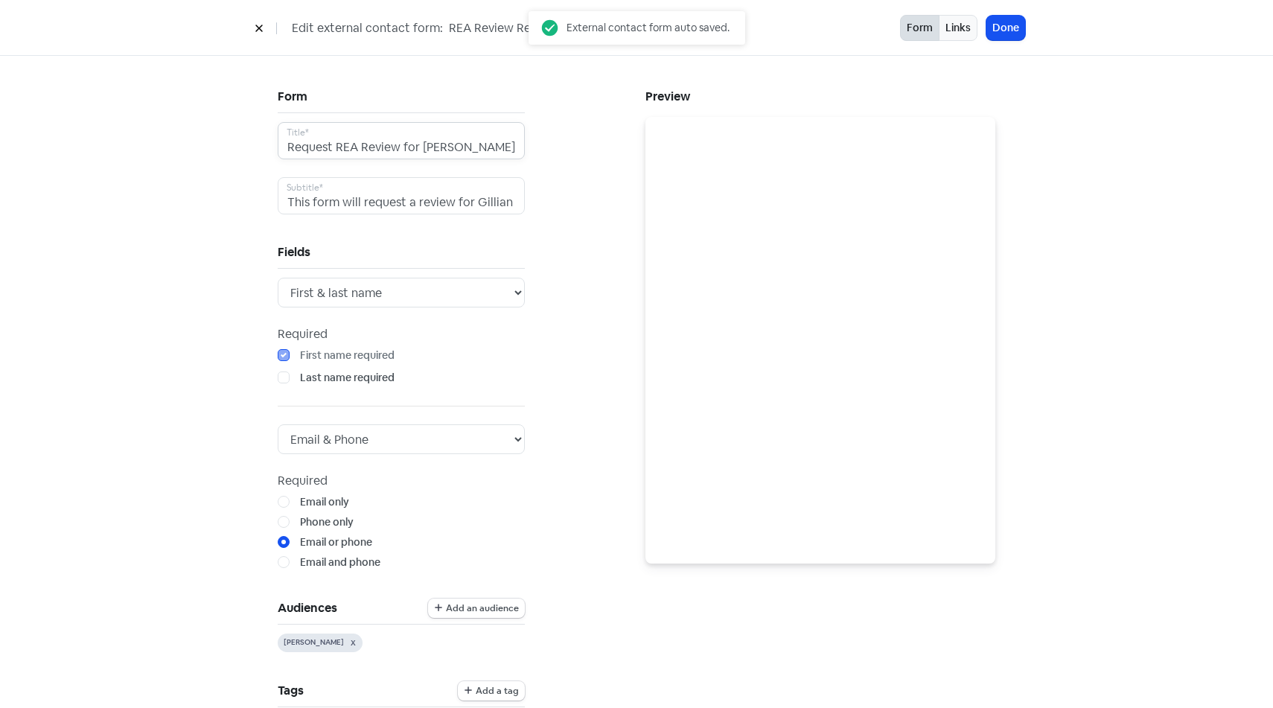
click at [454, 144] on input "Request REA Review for [PERSON_NAME]" at bounding box center [401, 140] width 247 height 37
click at [485, 32] on input "REA Review Request - [PERSON_NAME]" at bounding box center [558, 28] width 223 height 19
type input "[PERSON_NAME]"
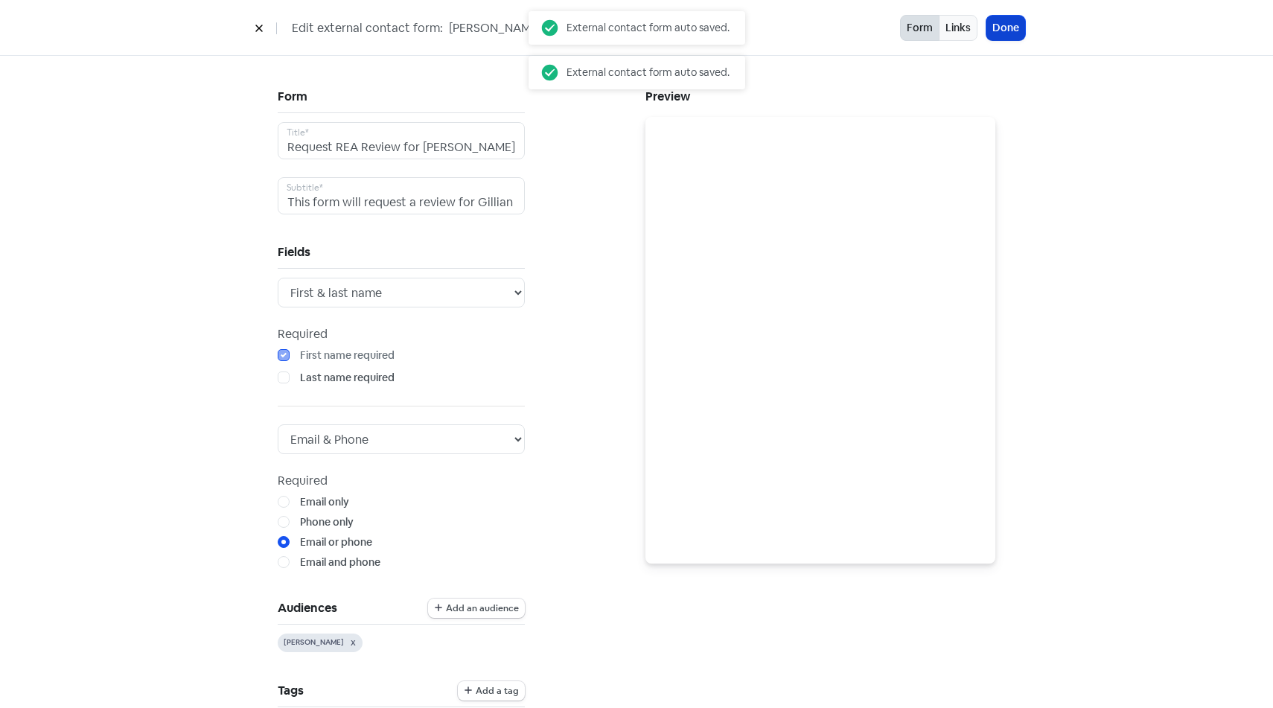
click at [1008, 28] on button "Done" at bounding box center [1005, 28] width 39 height 25
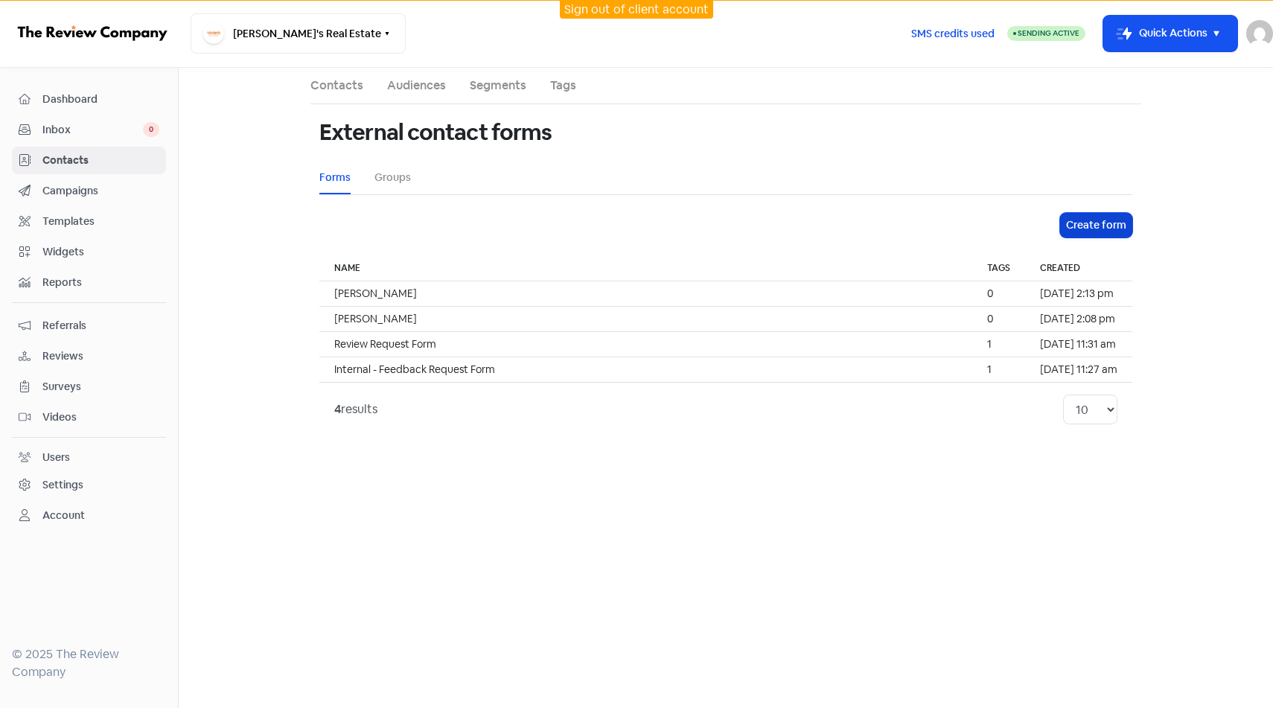
click at [1095, 217] on button "Create form" at bounding box center [1096, 225] width 72 height 25
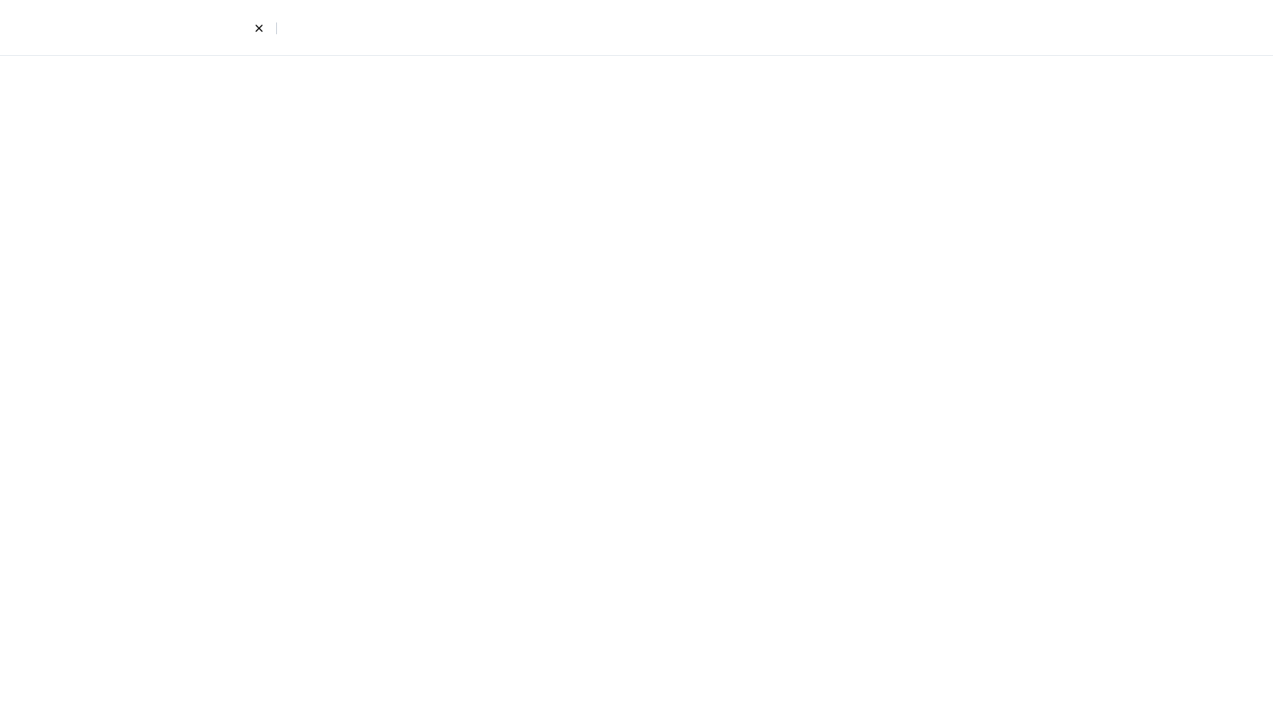
select select "first_last"
select select "email_phone"
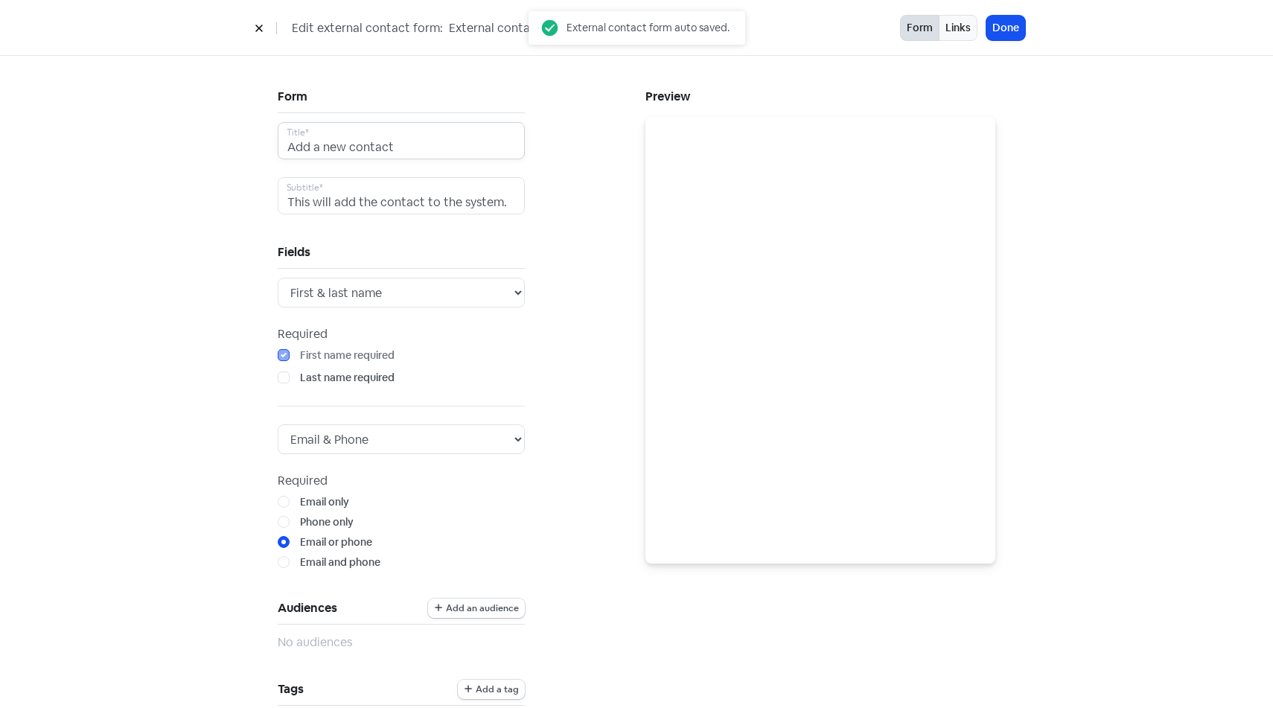
click at [447, 155] on input "Add a new contact" at bounding box center [401, 140] width 247 height 37
click at [418, 439] on select "Email Phone Email & Phone" at bounding box center [401, 439] width 247 height 30
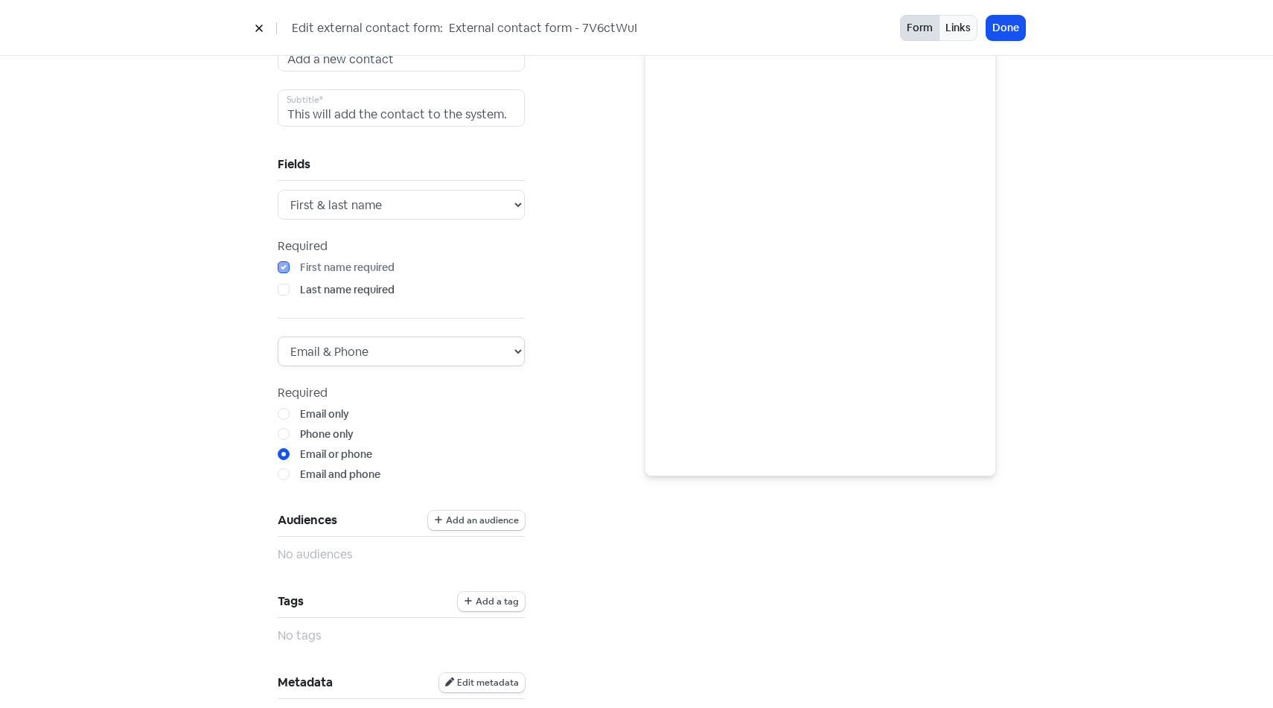
scroll to position [110, 0]
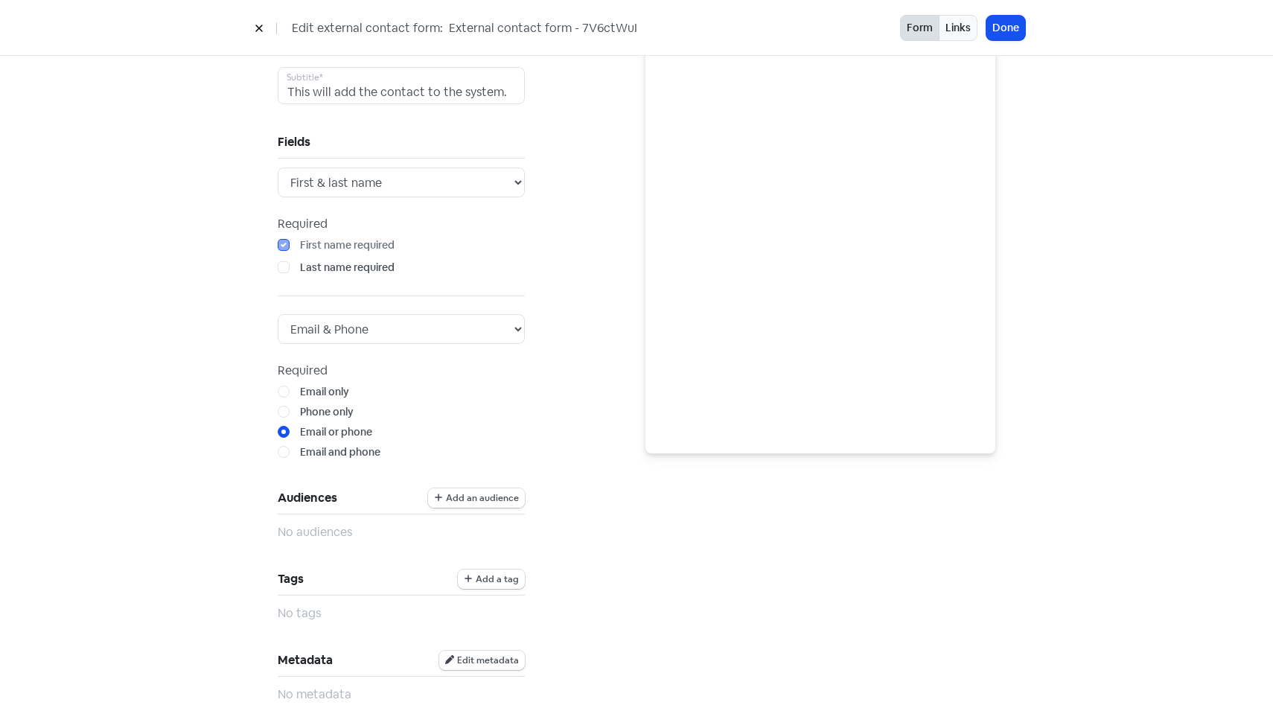
click at [518, 499] on button "Add an audience" at bounding box center [476, 497] width 97 height 19
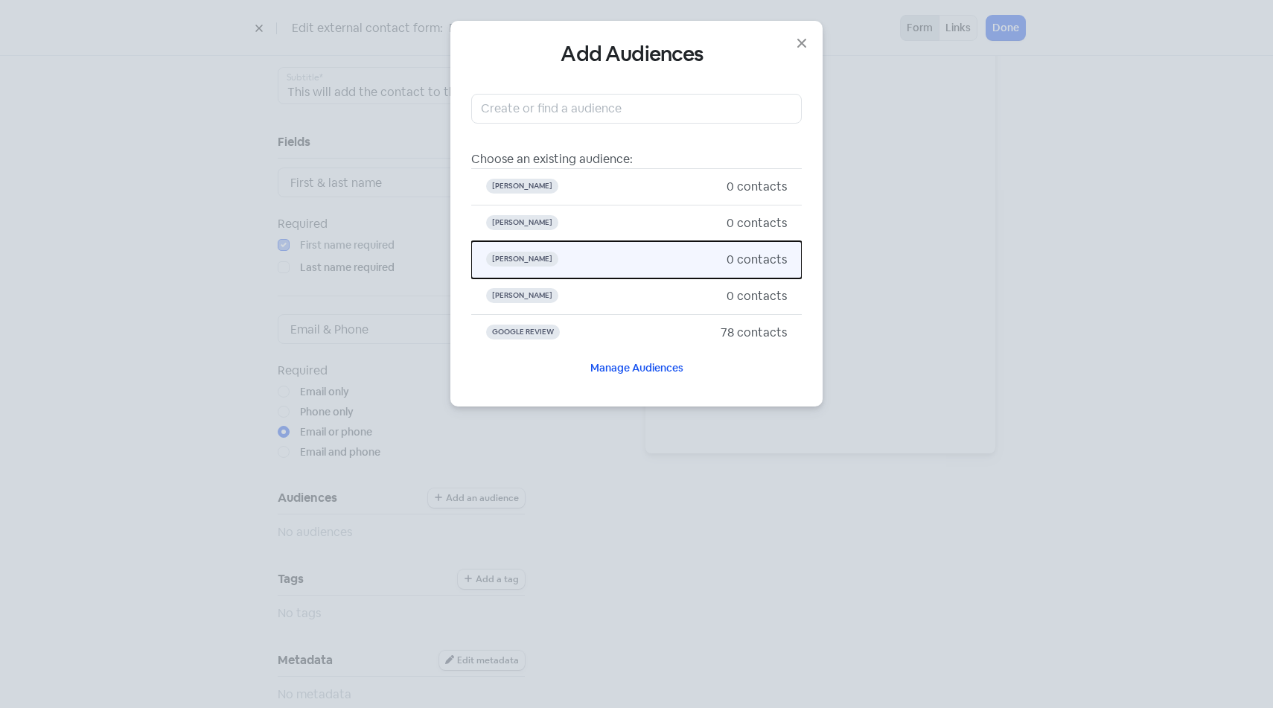
click at [581, 261] on span "[PERSON_NAME]" at bounding box center [606, 260] width 240 height 18
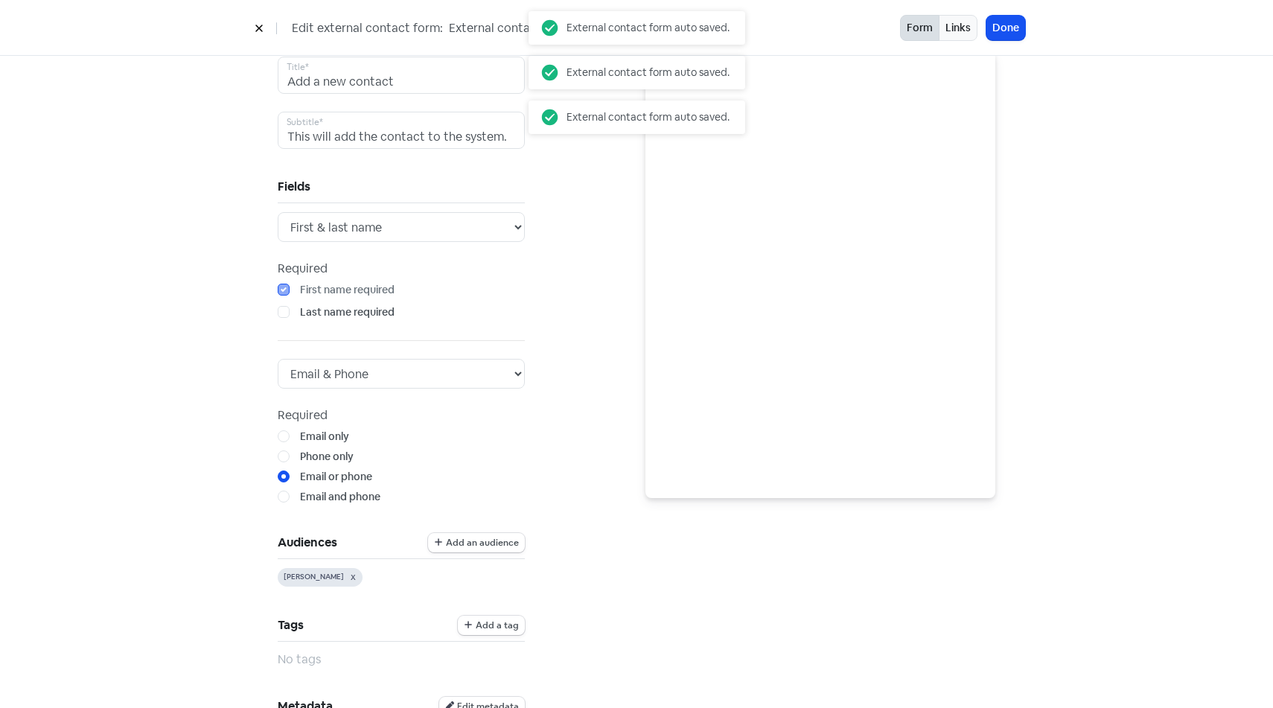
scroll to position [0, 0]
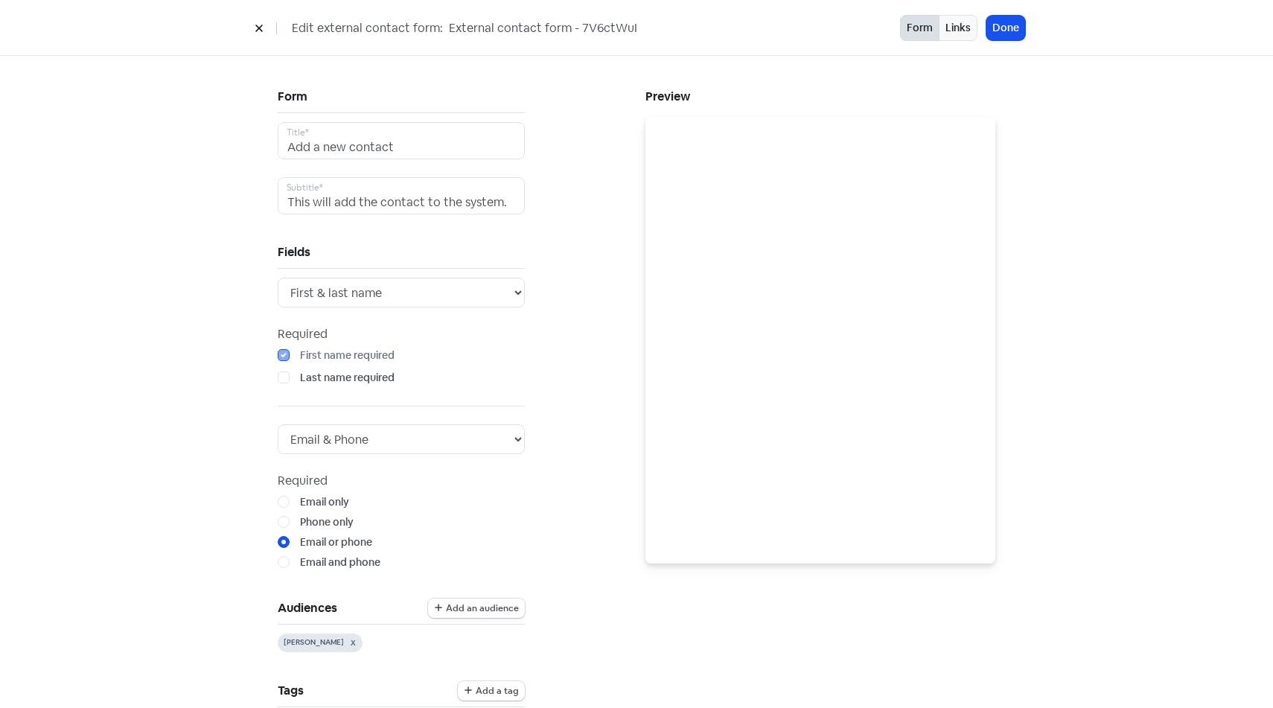
click at [550, 27] on input "External contact form - 7V6ctWuI" at bounding box center [558, 28] width 223 height 19
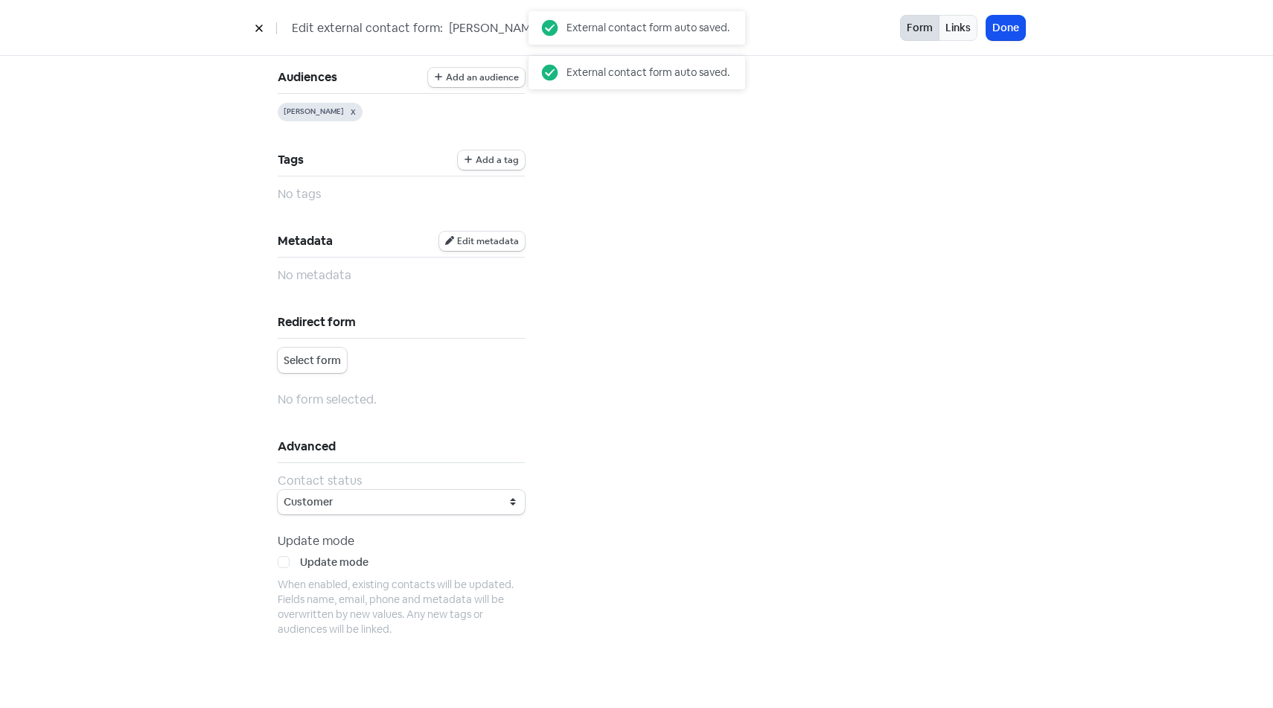
type input "[PERSON_NAME] - [PERSON_NAME]"
click at [300, 562] on label "Update mode" at bounding box center [334, 563] width 68 height 16
click at [300, 562] on input "Update mode" at bounding box center [305, 560] width 10 height 10
checkbox input "true"
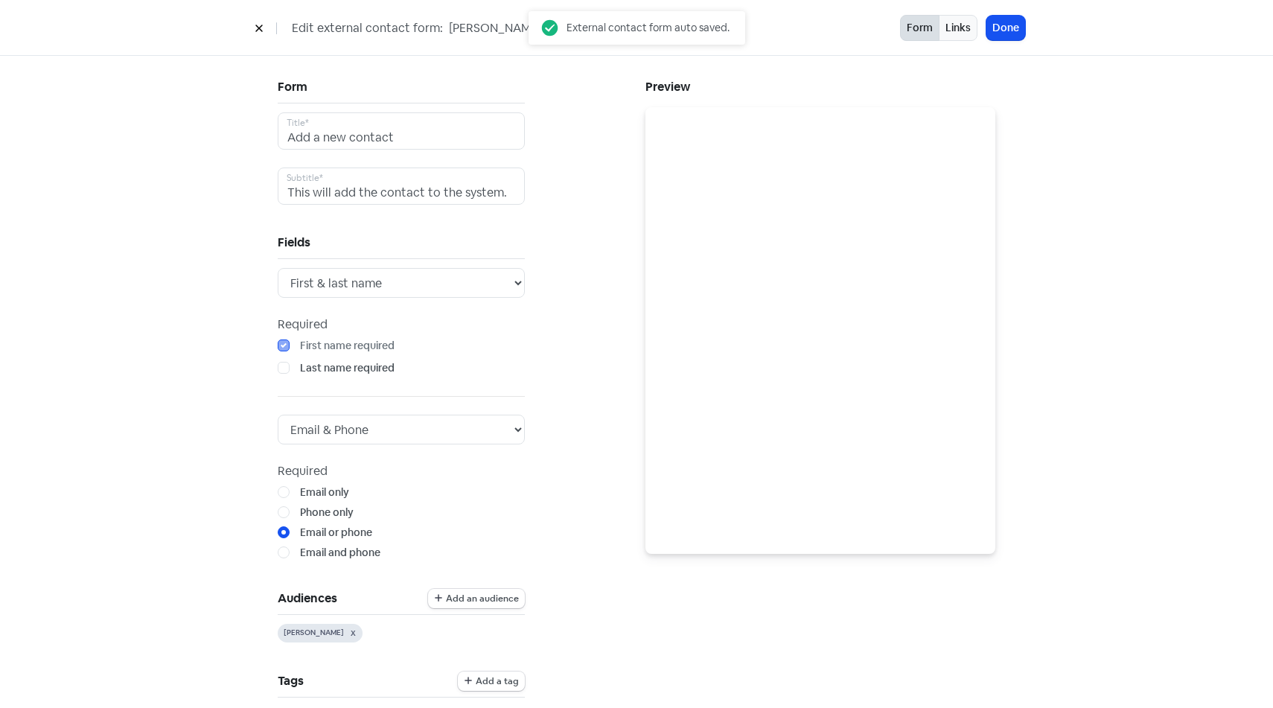
scroll to position [0, 0]
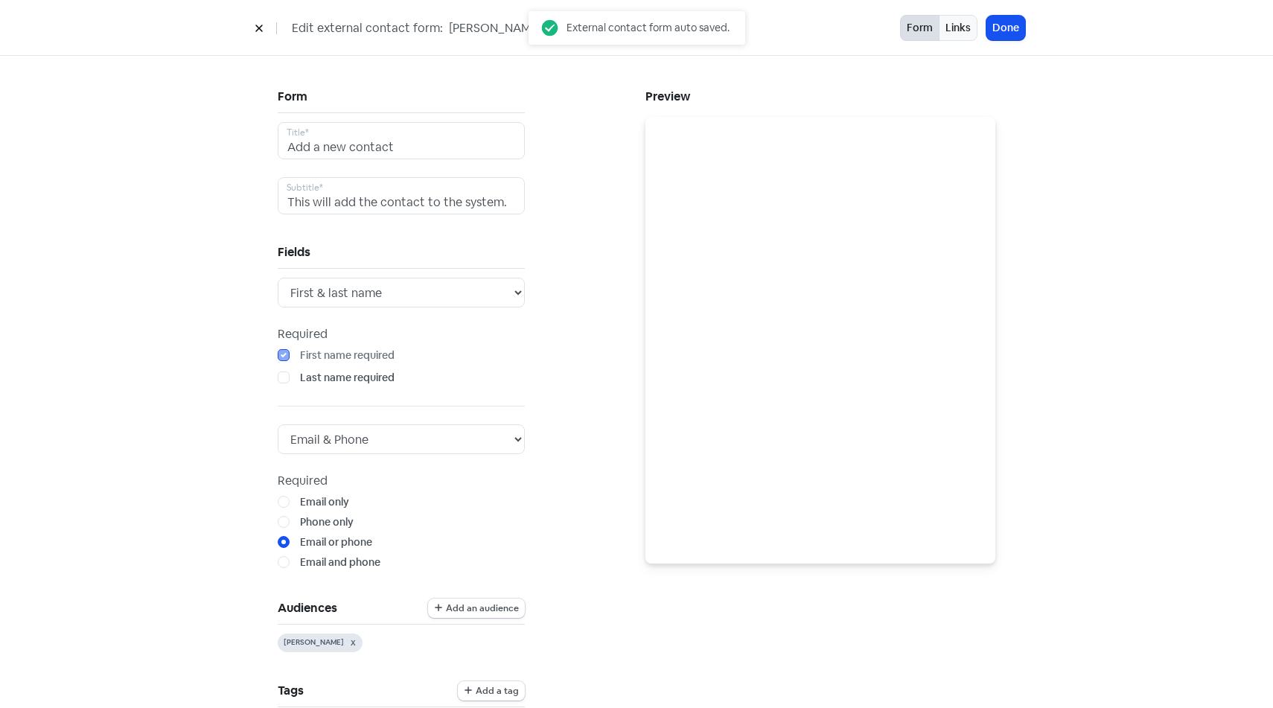
click at [1015, 14] on div "Edit external contact form: [PERSON_NAME] - [PERSON_NAME] Form Links Done" at bounding box center [636, 28] width 1273 height 56
click at [1012, 28] on button "Done" at bounding box center [1005, 28] width 39 height 25
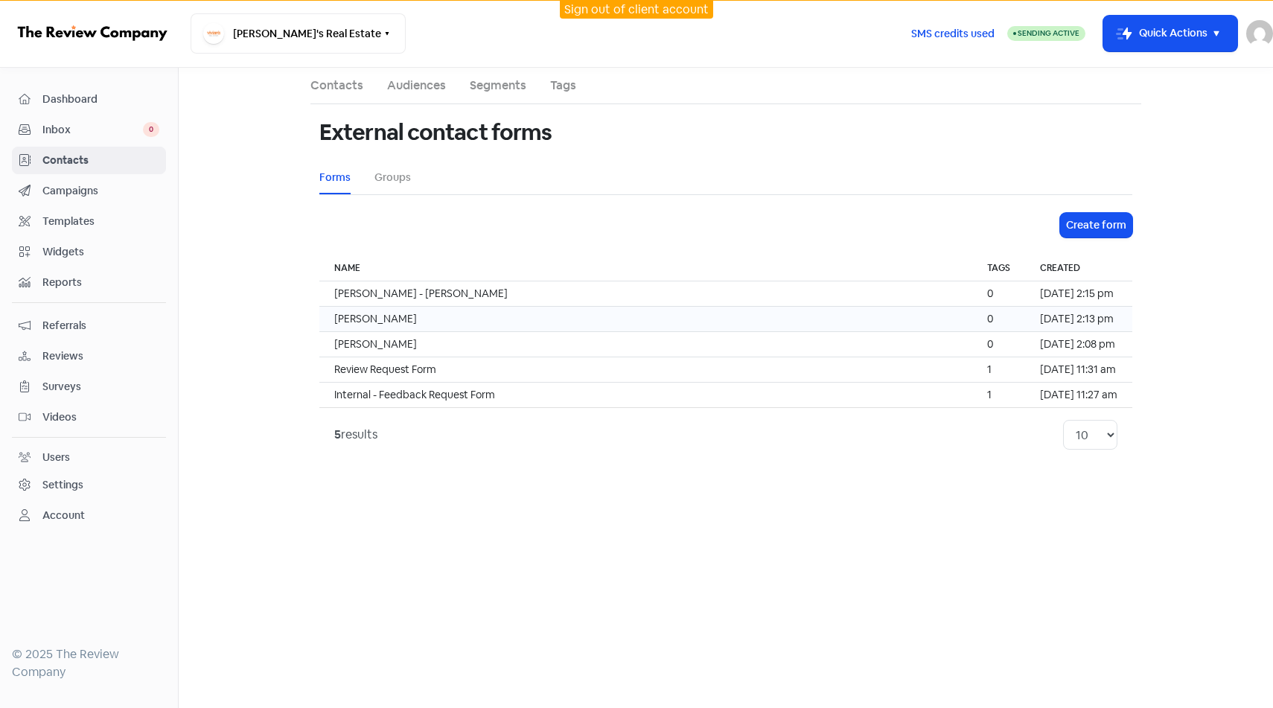
click at [491, 325] on td "[PERSON_NAME]" at bounding box center [645, 319] width 653 height 25
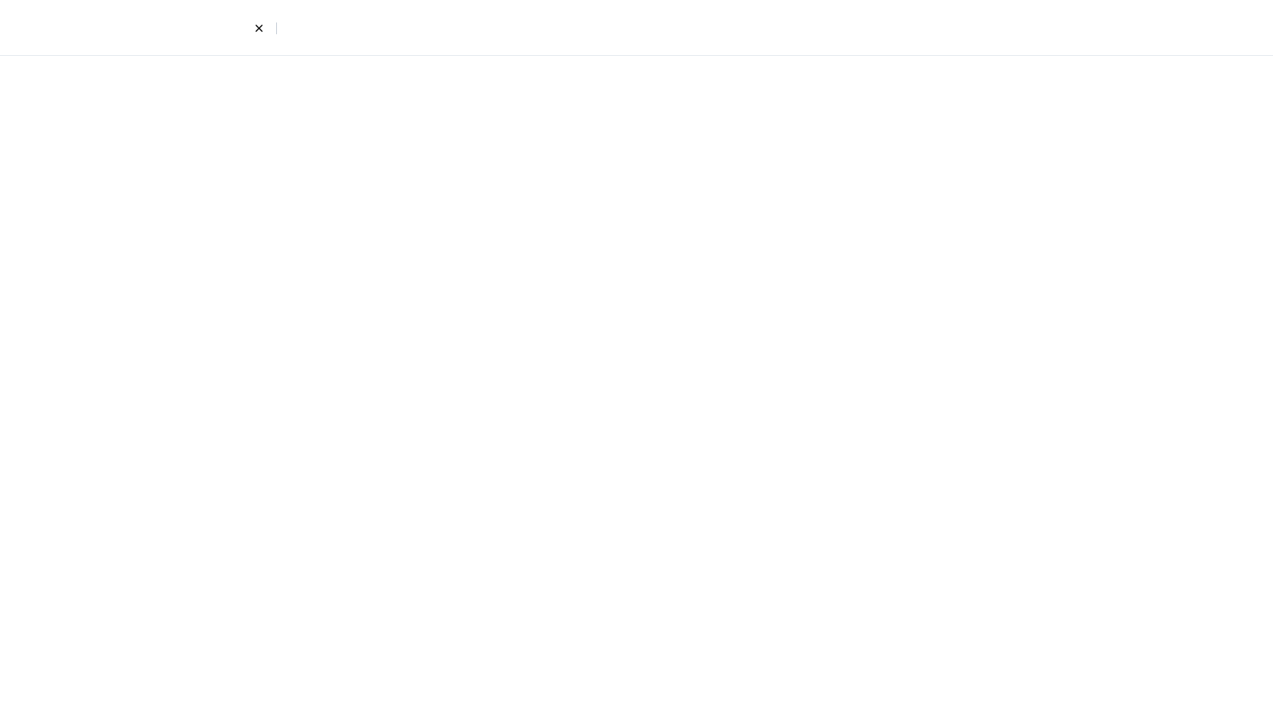
select select "first_last"
select select "email_phone"
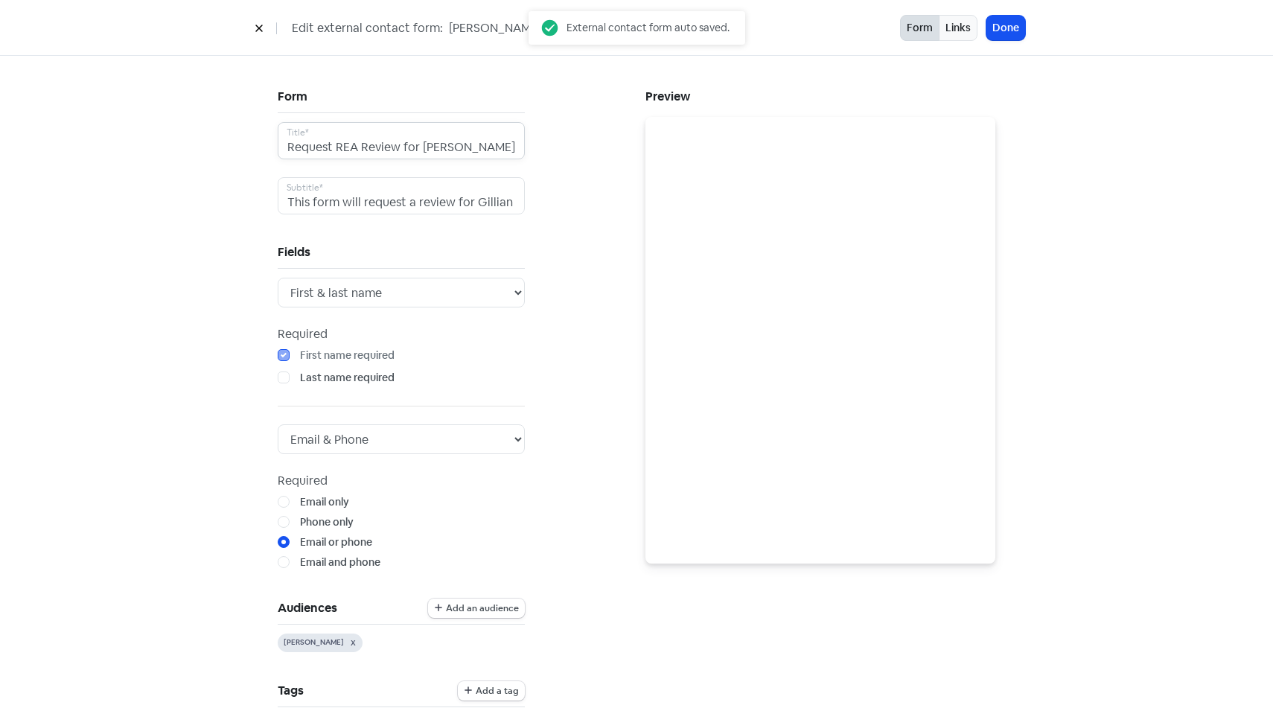
click at [410, 147] on input "Request REA Review for [PERSON_NAME]" at bounding box center [401, 140] width 247 height 37
click at [261, 32] on icon at bounding box center [259, 28] width 9 height 9
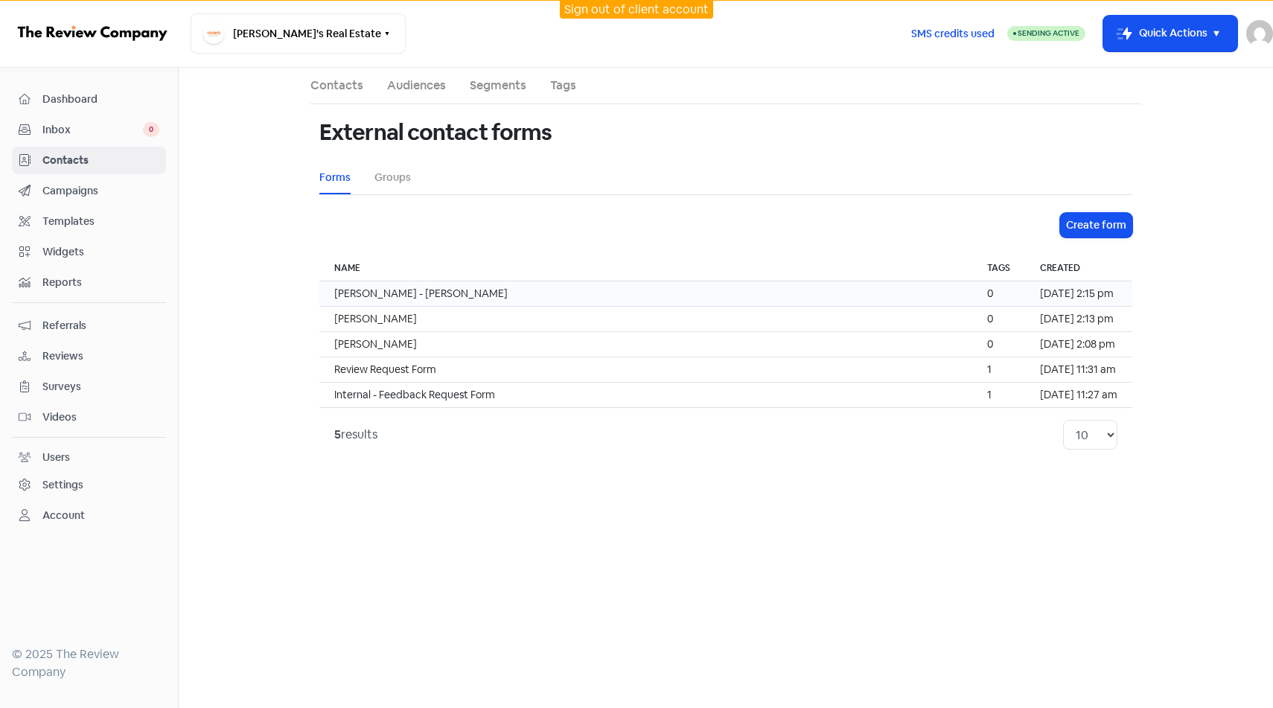
click at [1088, 288] on td "[DATE] 2:15 pm" at bounding box center [1078, 293] width 107 height 25
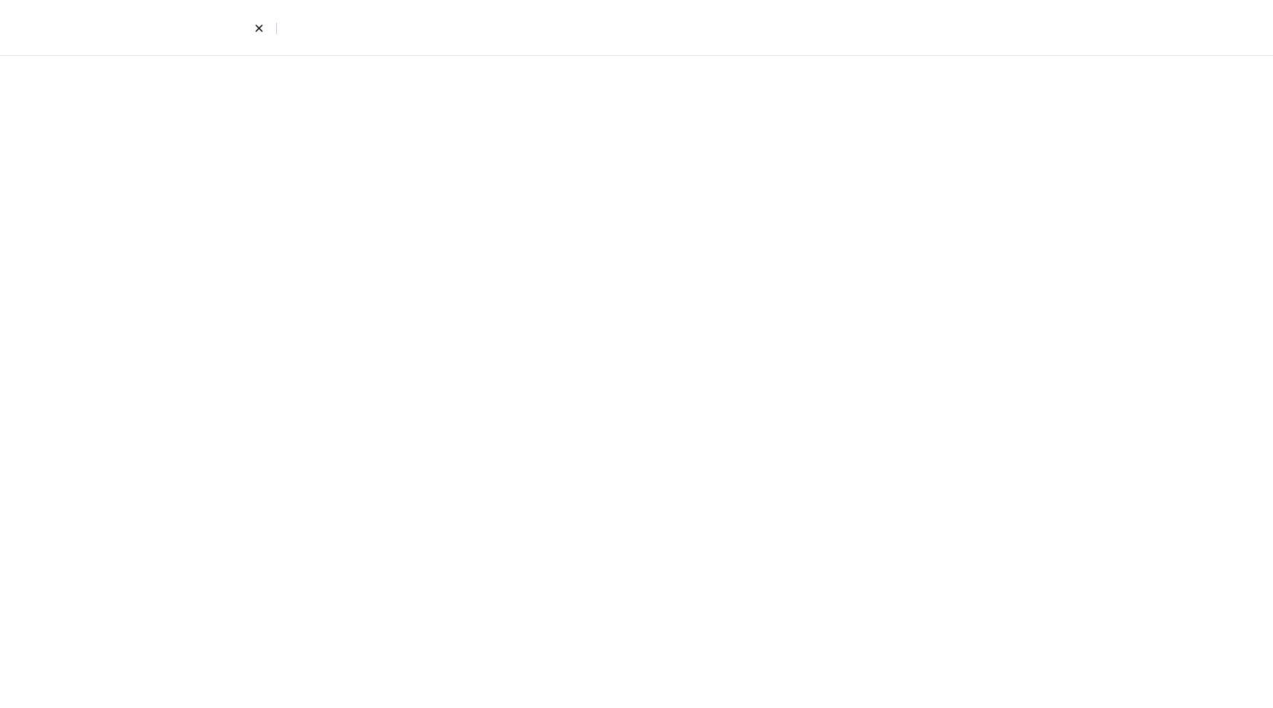
select select "first_last"
select select "email_phone"
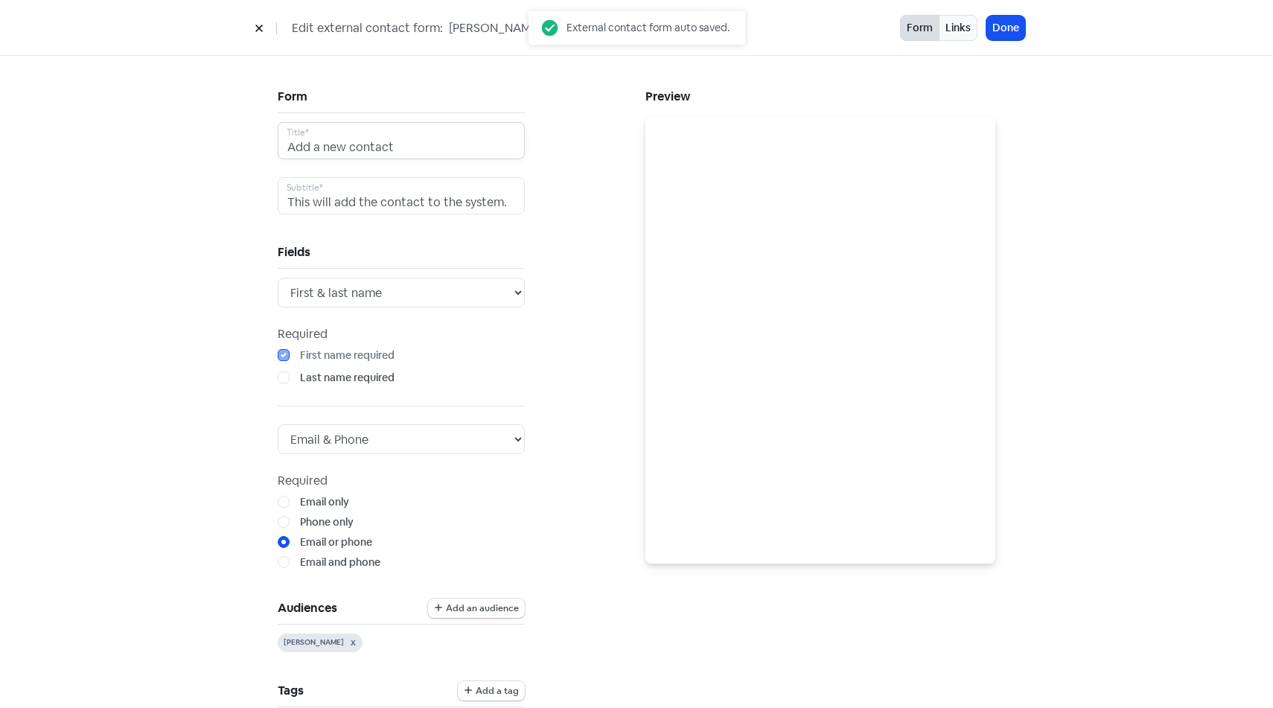
click at [402, 148] on input "Add a new contact" at bounding box center [401, 140] width 247 height 37
paste input "Request REA Review for [PERSON_NAME]"
click at [470, 148] on input "Request REA Review for [PERSON_NAME]" at bounding box center [401, 140] width 247 height 37
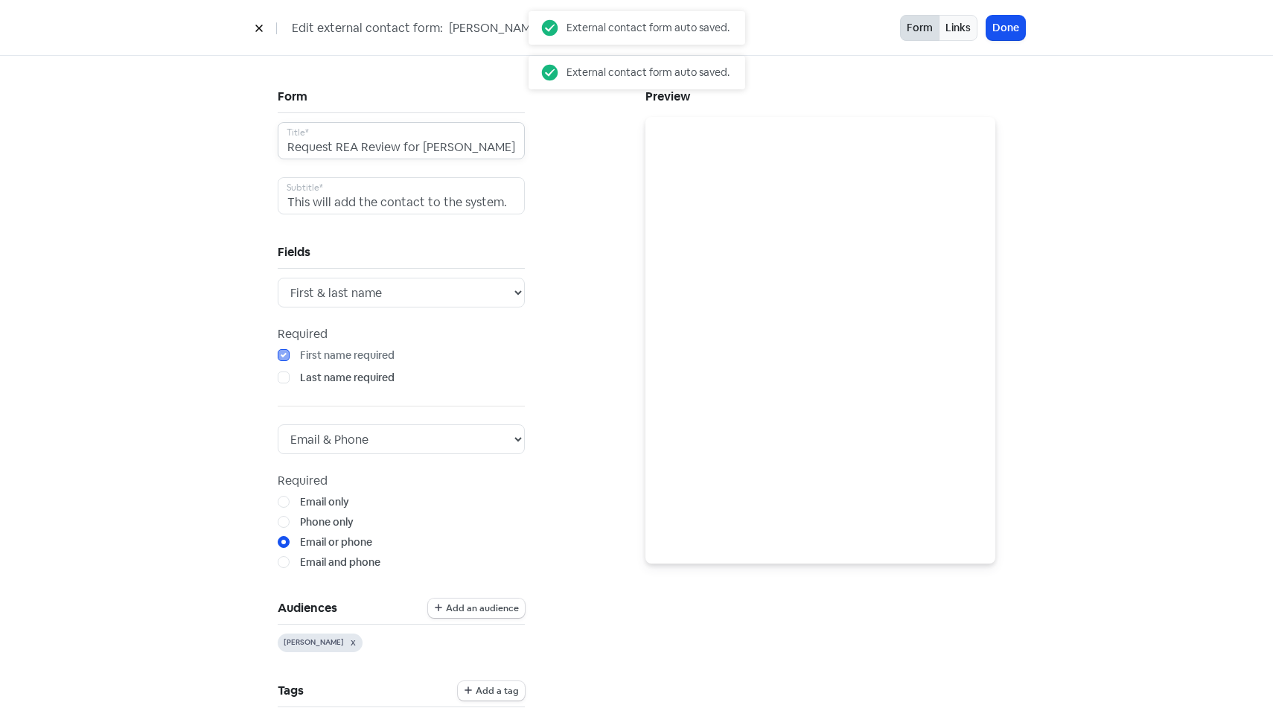
click at [470, 148] on input "Request REA Review for [PERSON_NAME]" at bounding box center [401, 140] width 247 height 37
type input "Request REA Review for [PERSON_NAME]"
click at [1009, 28] on button "Done" at bounding box center [1005, 28] width 39 height 25
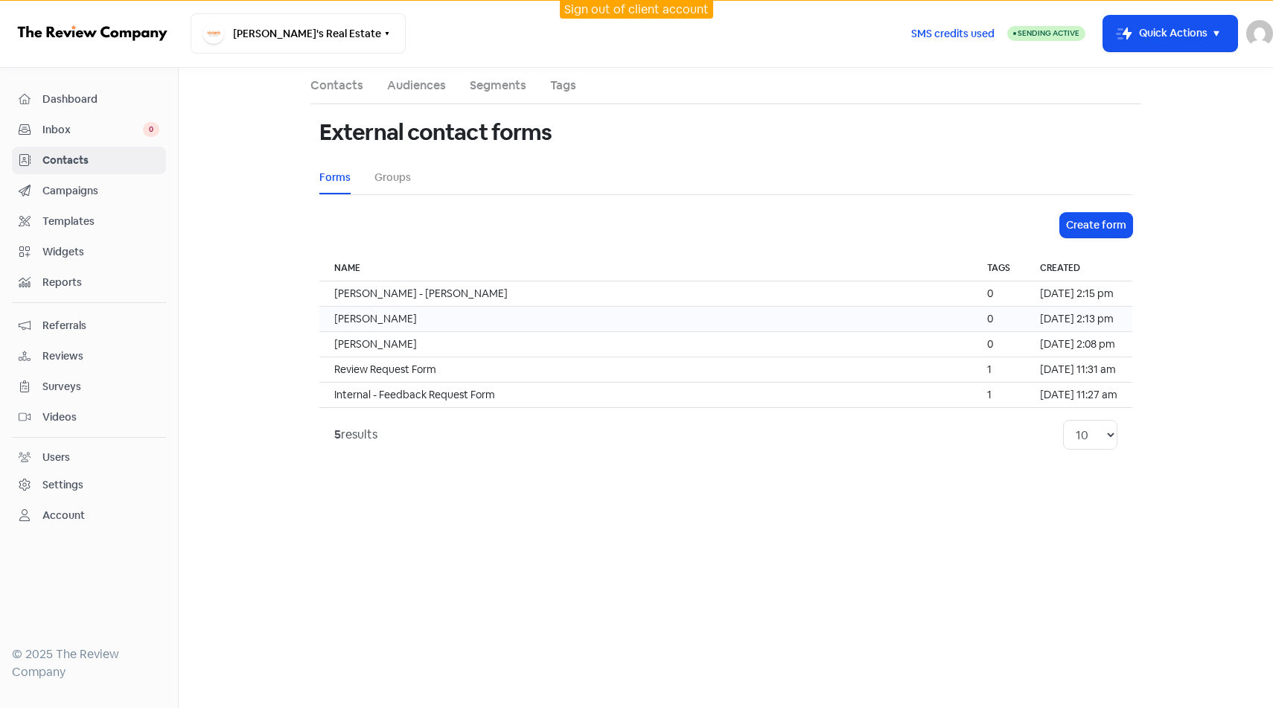
click at [526, 322] on td "[PERSON_NAME]" at bounding box center [645, 319] width 653 height 25
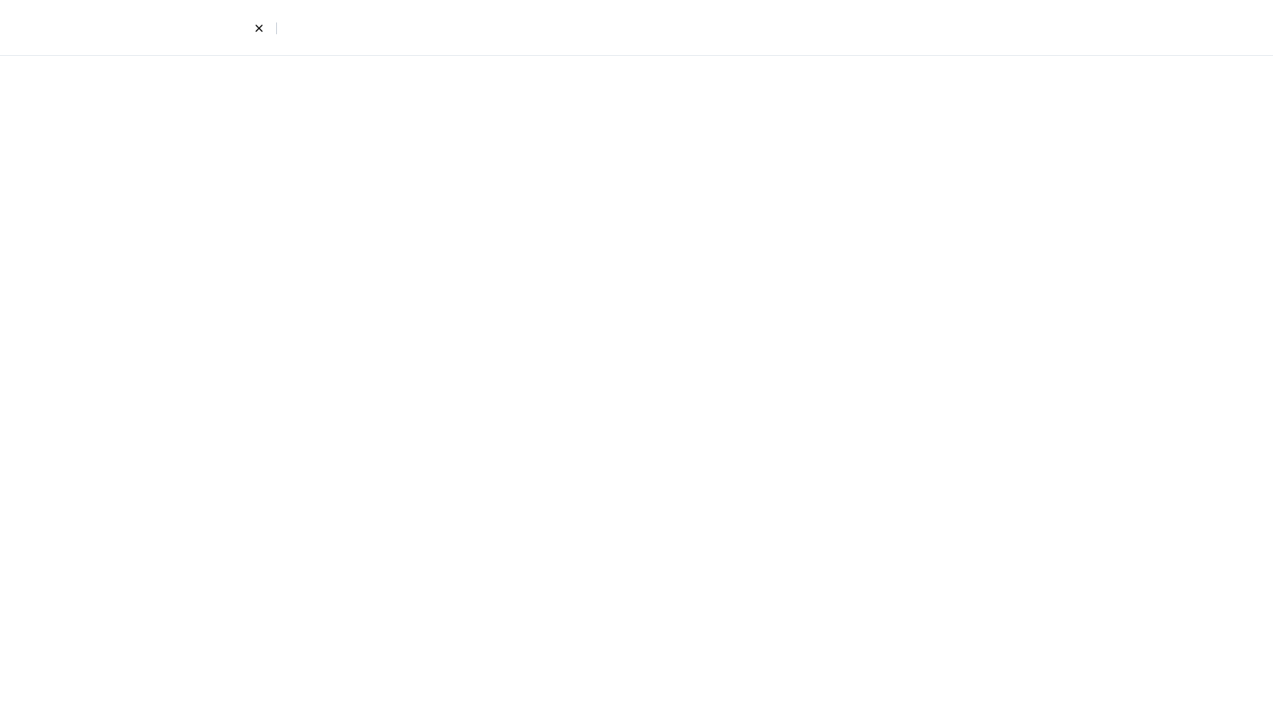
select select "first_last"
select select "email_phone"
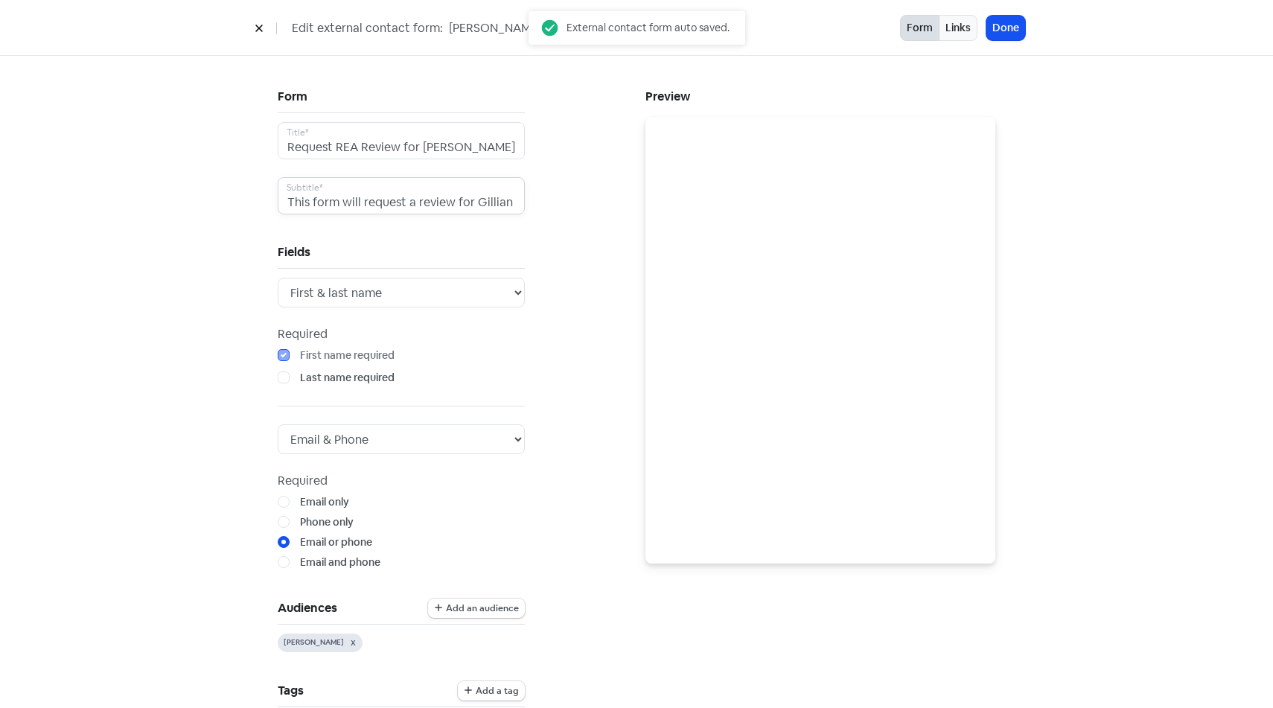
click at [371, 196] on input "This form will request a review for Gillian on [DOMAIN_NAME]" at bounding box center [401, 195] width 247 height 37
click at [249, 30] on button at bounding box center [259, 28] width 22 height 26
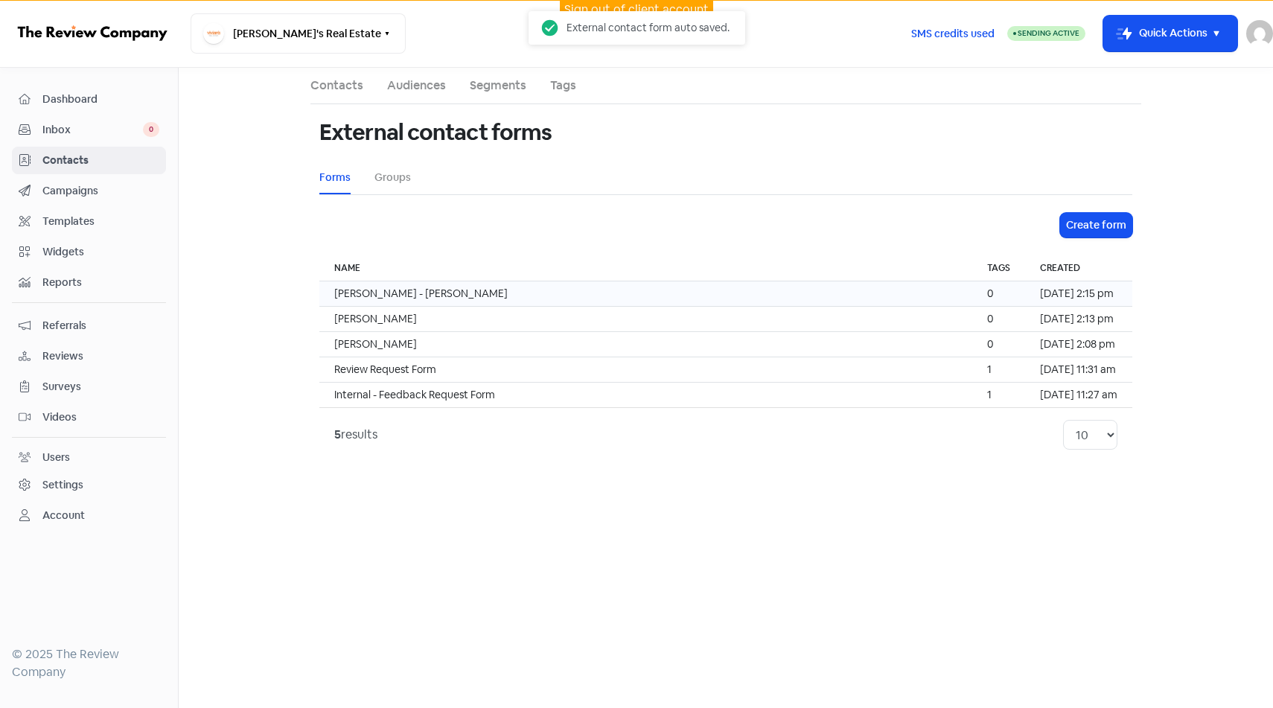
click at [434, 288] on td "[PERSON_NAME] - [PERSON_NAME]" at bounding box center [645, 293] width 653 height 25
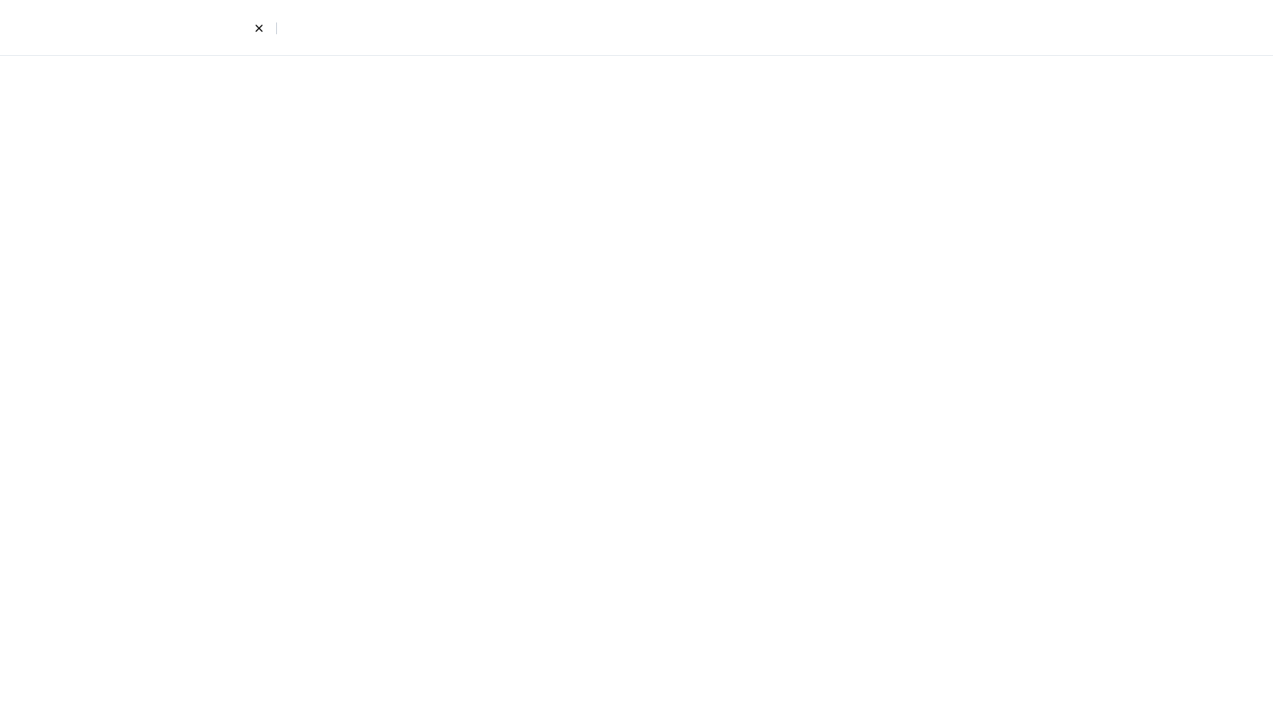
select select "first_last"
select select "email_phone"
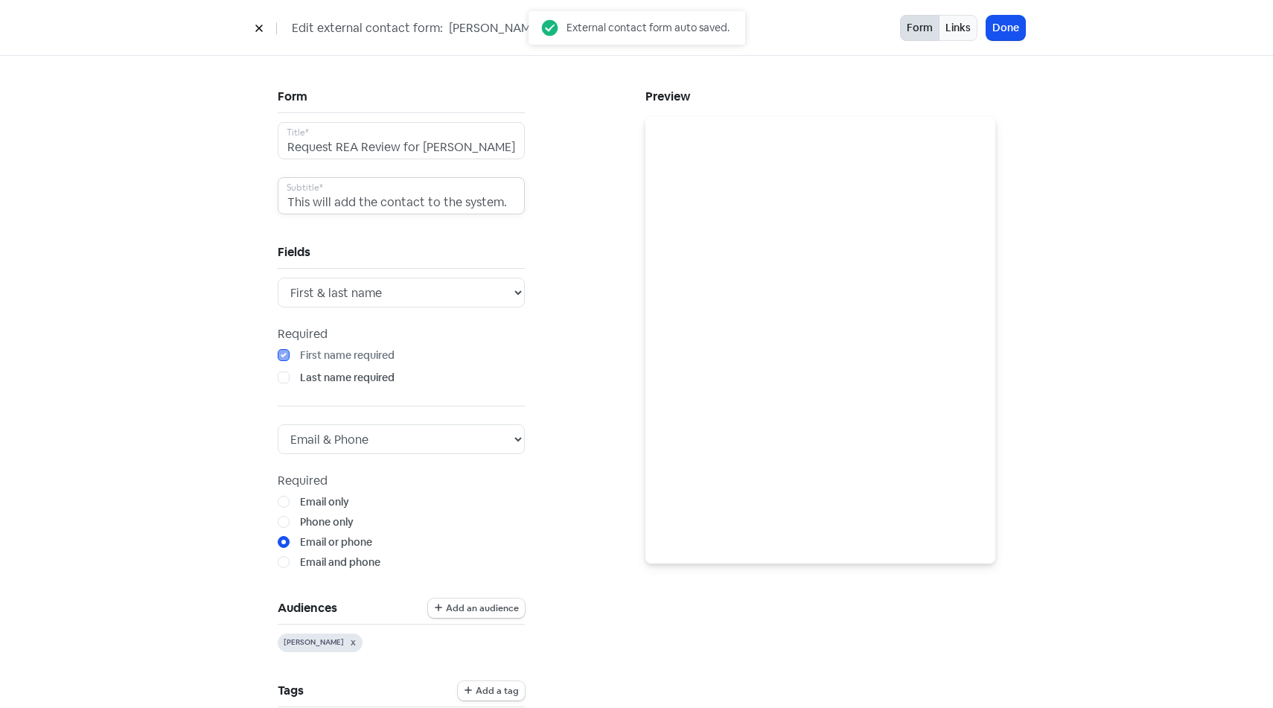
click at [371, 202] on input "This will add the contact to the system." at bounding box center [401, 195] width 247 height 37
paste input "form will request a review for [PERSON_NAME] on [DOMAIN_NAME]"
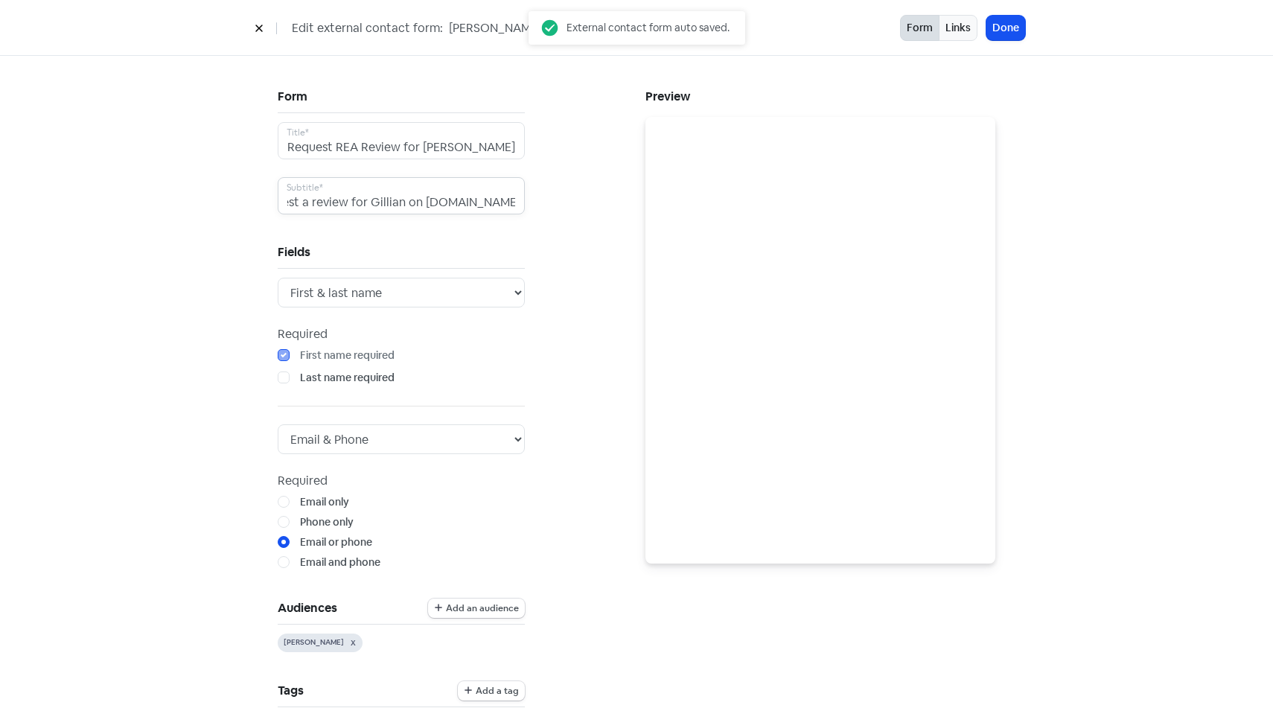
click at [394, 205] on input "This form will request a review for Gillian on [DOMAIN_NAME]" at bounding box center [401, 195] width 247 height 37
type input "This form will request a review for [PERSON_NAME] on [DOMAIN_NAME]"
click at [470, 236] on div "Form Request REA Review for [PERSON_NAME] Title* This form will request a revie…" at bounding box center [401, 627] width 247 height 1082
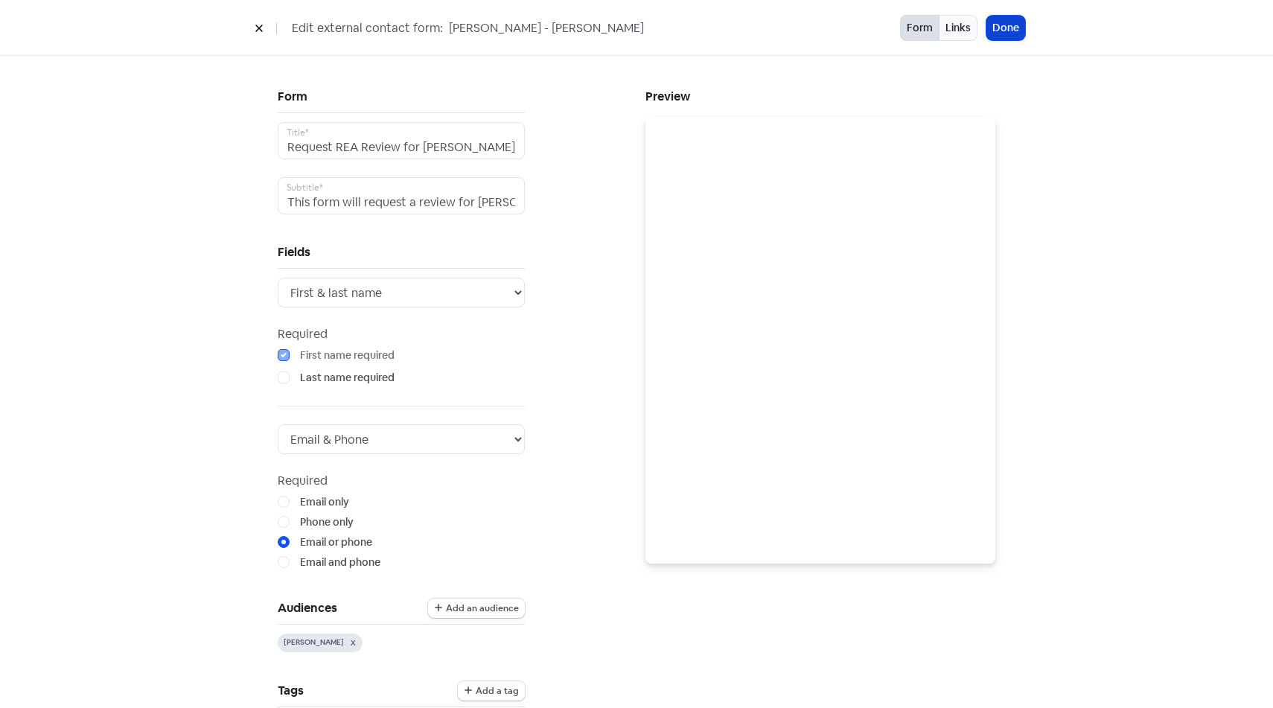
click at [1015, 29] on button "Done" at bounding box center [1005, 28] width 39 height 25
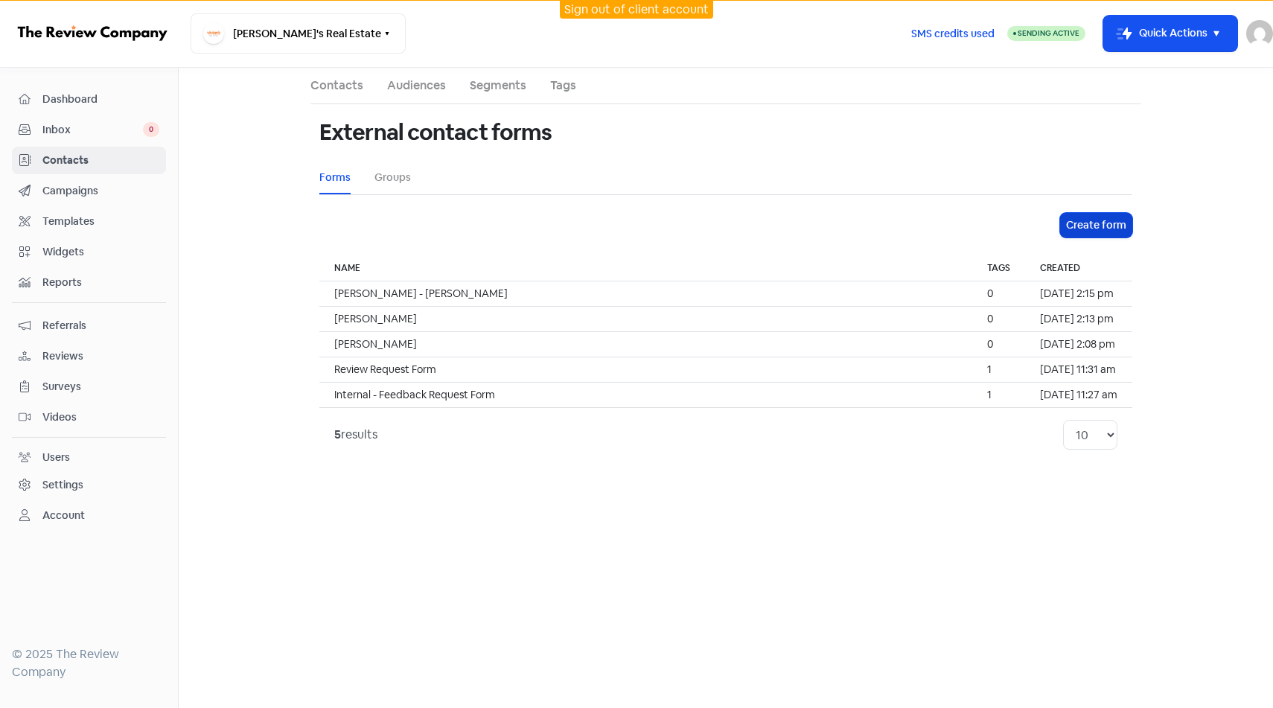
click at [1106, 231] on button "Create form" at bounding box center [1096, 225] width 72 height 25
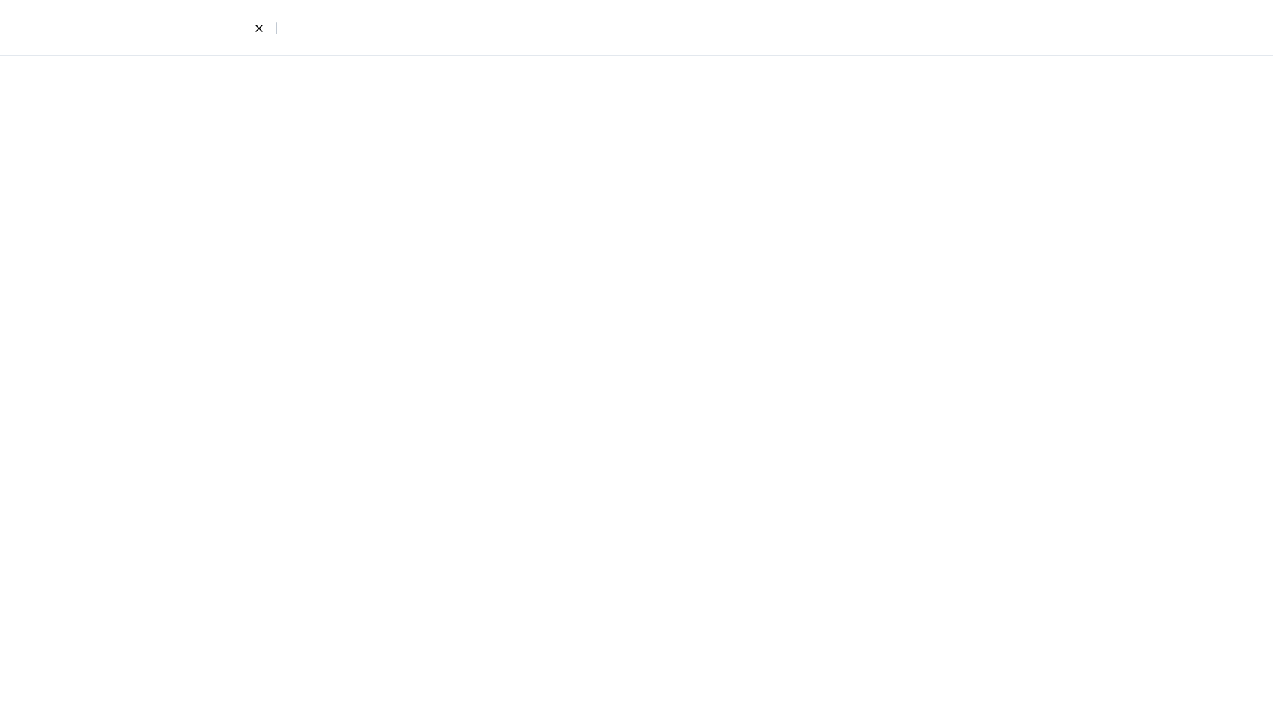
select select "first_last"
select select "email_phone"
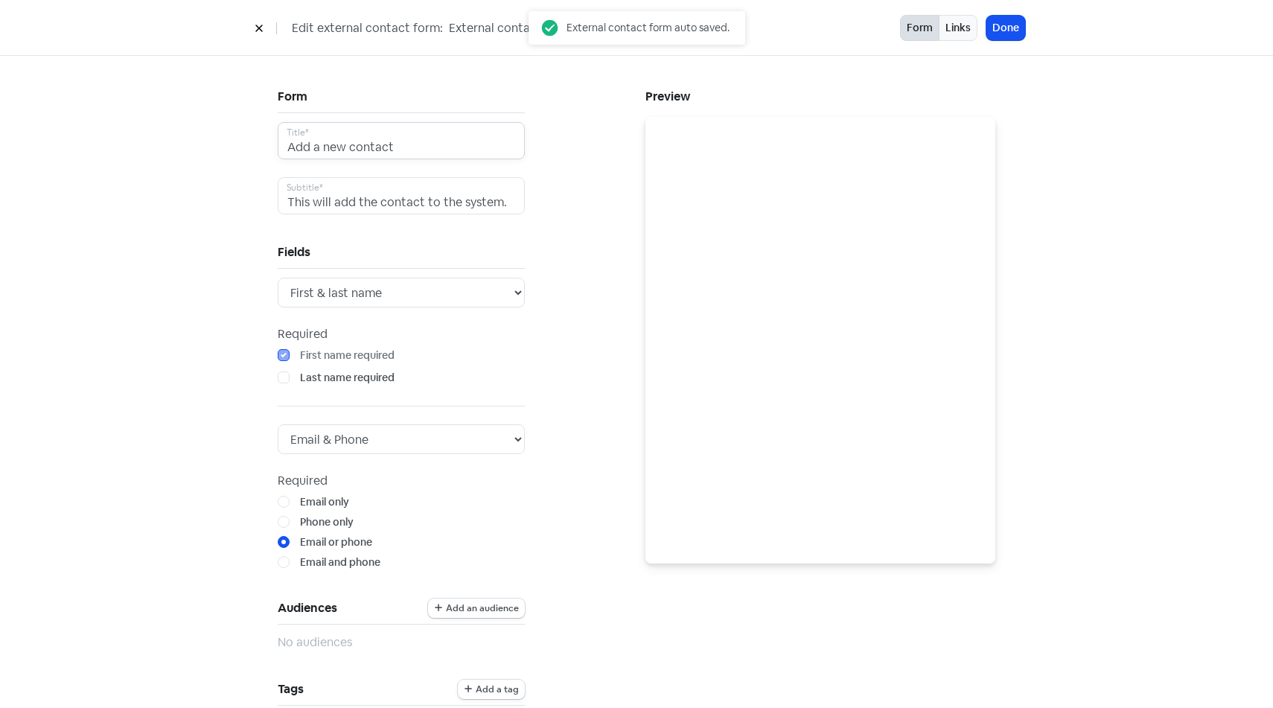
click at [411, 150] on input "Add a new contact" at bounding box center [401, 140] width 247 height 37
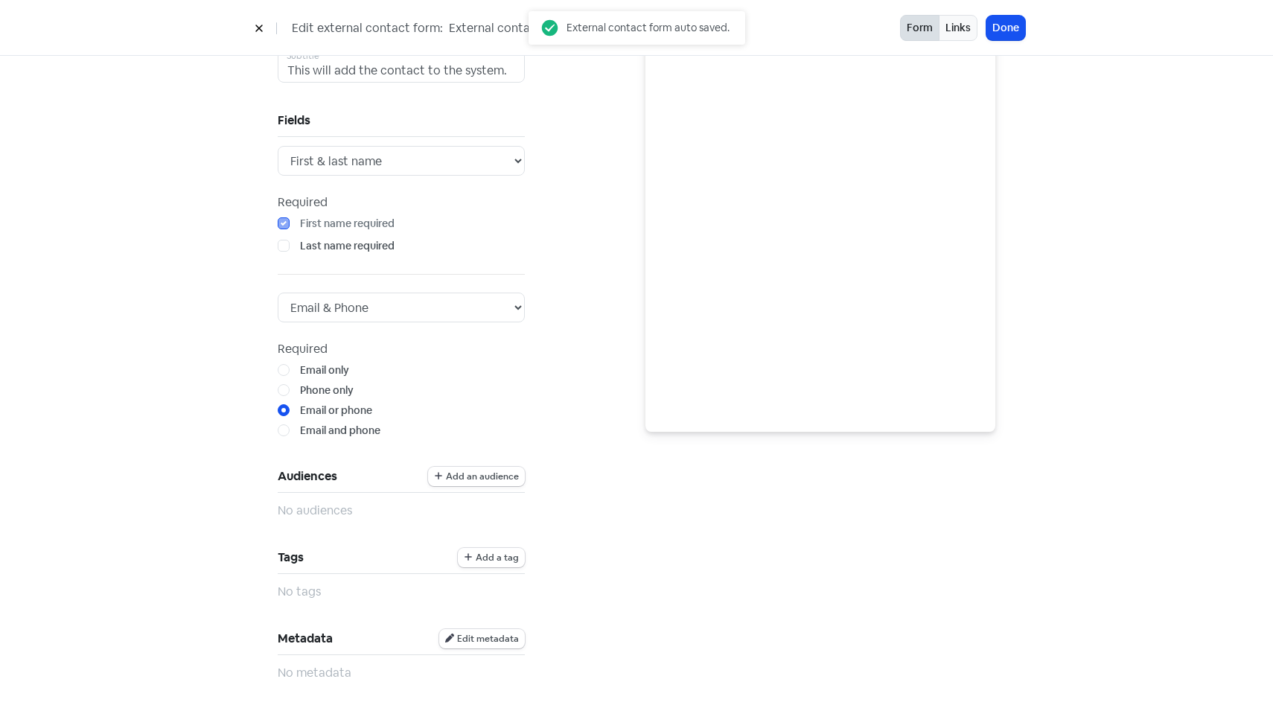
scroll to position [124, 0]
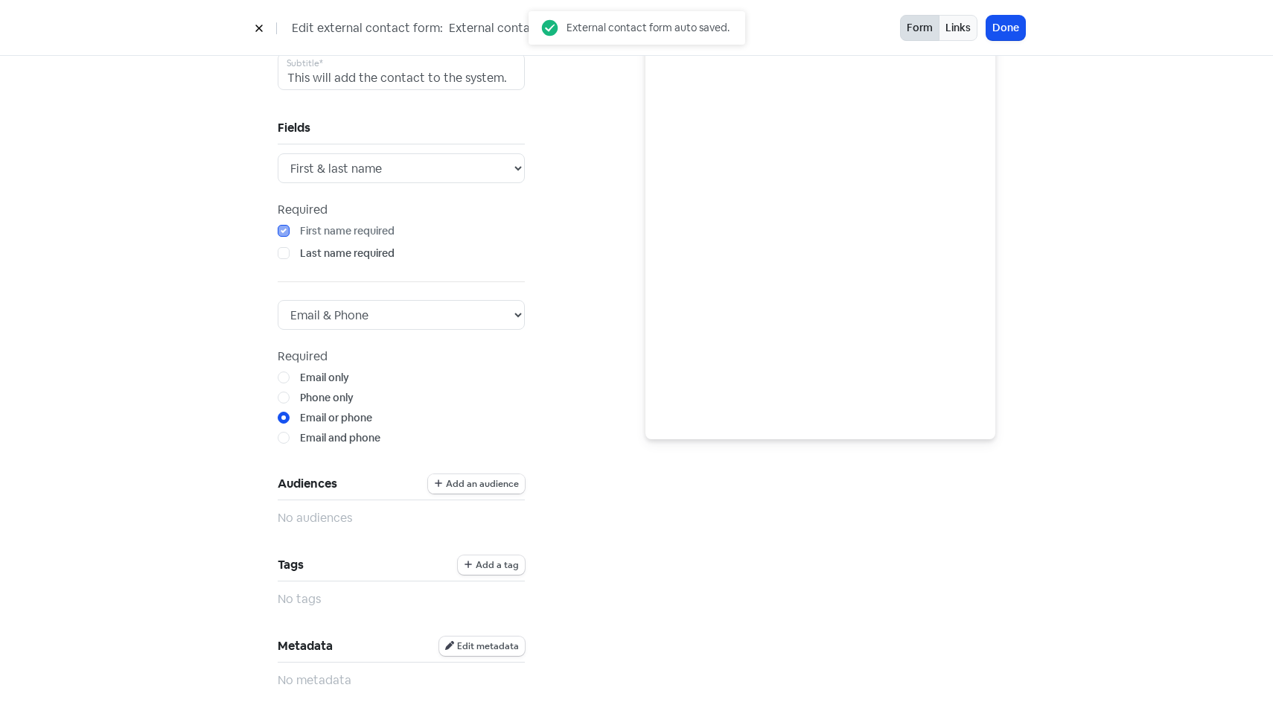
click at [487, 486] on span "Add an audience" at bounding box center [482, 483] width 73 height 9
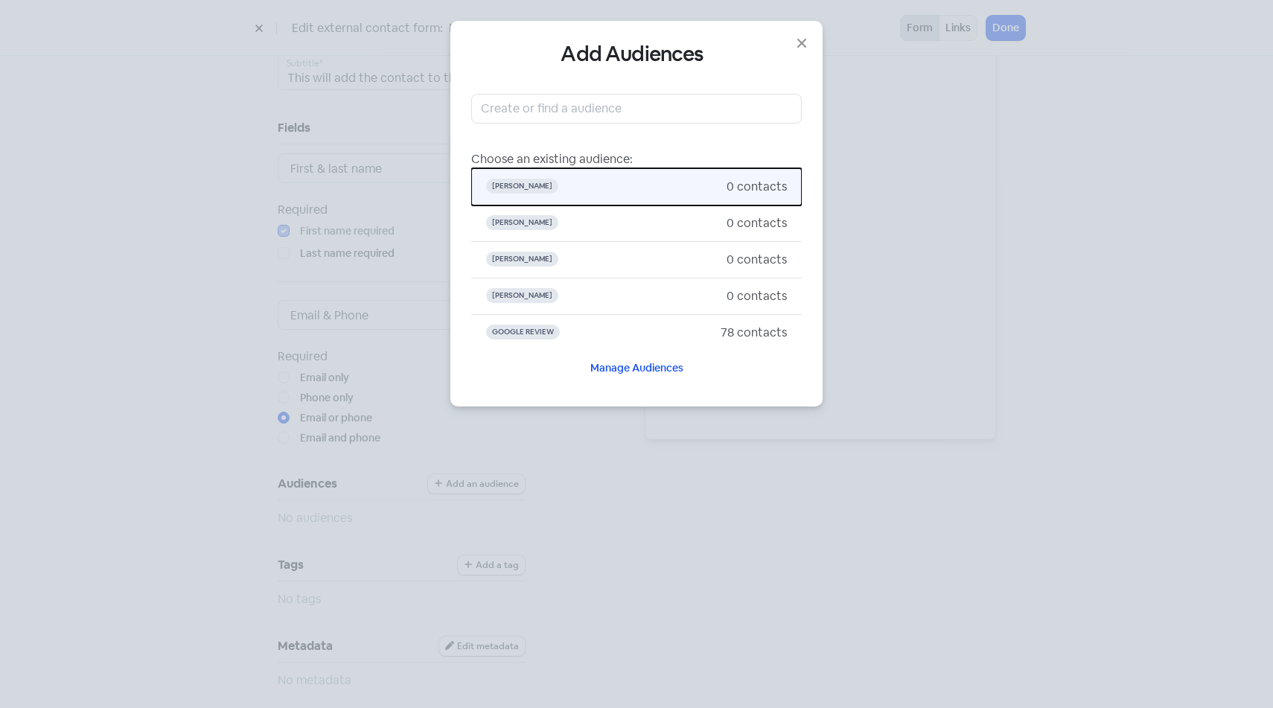
click at [627, 197] on button "[PERSON_NAME] 0 contacts" at bounding box center [636, 186] width 331 height 37
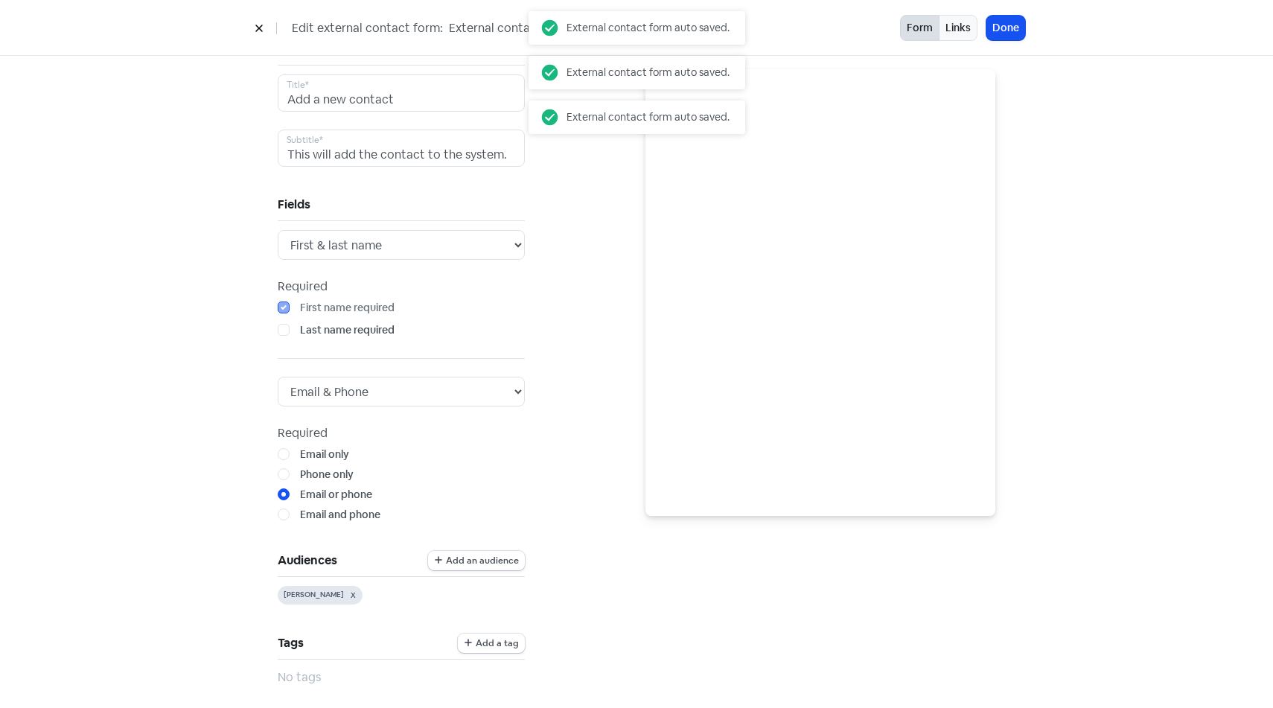
scroll to position [0, 0]
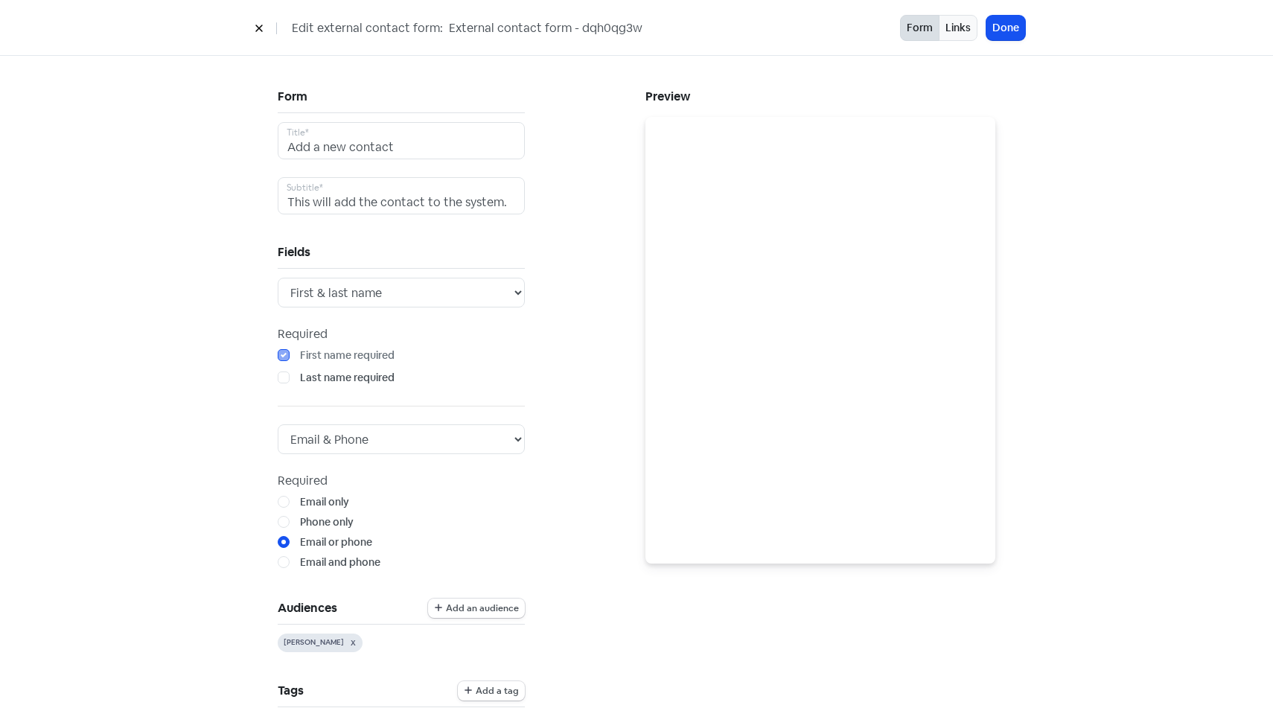
click at [496, 26] on input "External contact form - dqh0qg3w" at bounding box center [558, 28] width 223 height 19
click at [496, 25] on input "External contact form - dqh0qg3w" at bounding box center [558, 28] width 223 height 19
type input "[PERSON_NAME]"
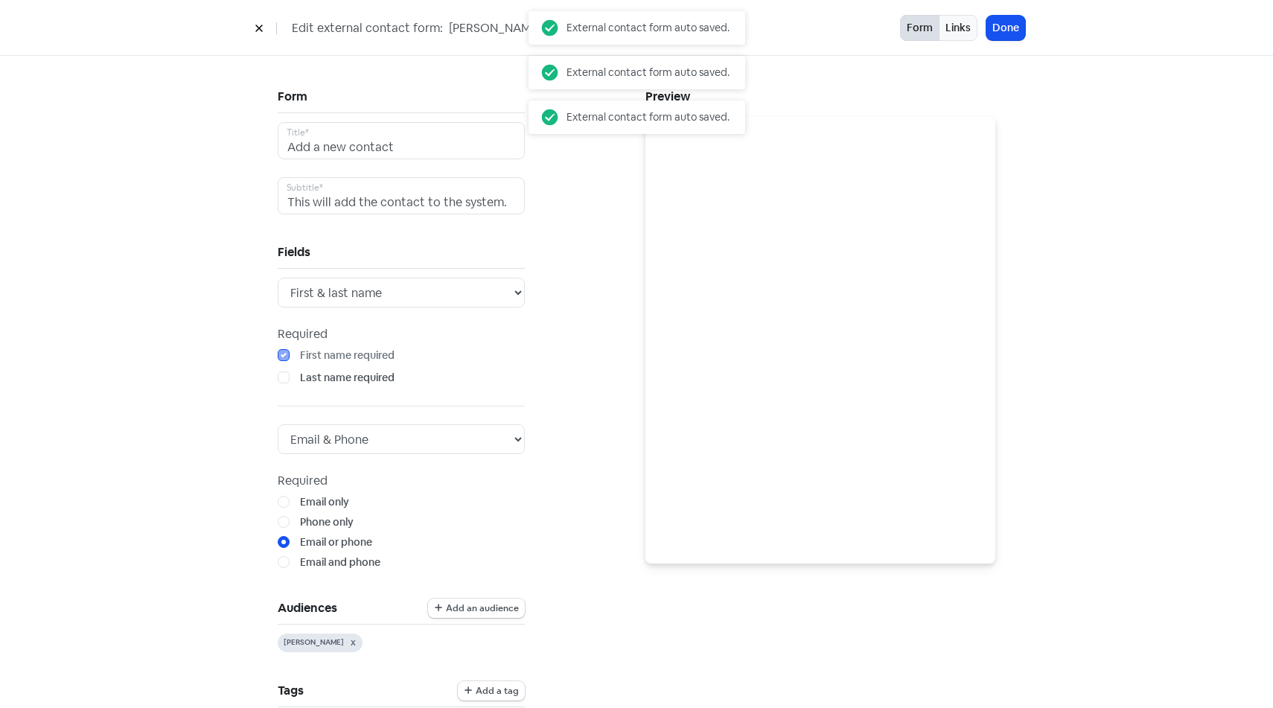
click at [575, 211] on div "Form Add a new contact Title* This will add the contact to the system. Subtitle…" at bounding box center [453, 647] width 368 height 1123
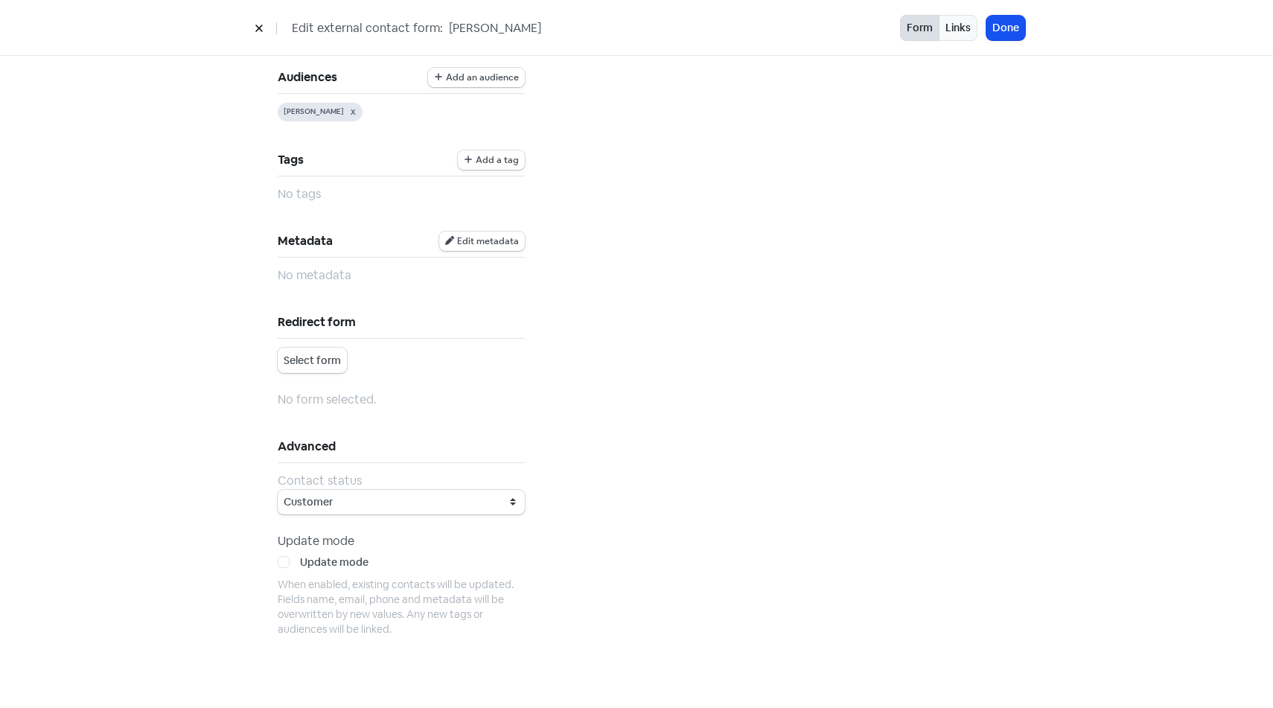
click at [297, 552] on div "Update mode Update mode When enabled, existing contacts will be updated. Fields…" at bounding box center [401, 584] width 247 height 104
click at [296, 561] on div "Update mode" at bounding box center [401, 564] width 247 height 18
click at [300, 561] on label "Update mode" at bounding box center [334, 563] width 68 height 16
click at [300, 561] on input "Update mode" at bounding box center [305, 560] width 10 height 10
checkbox input "true"
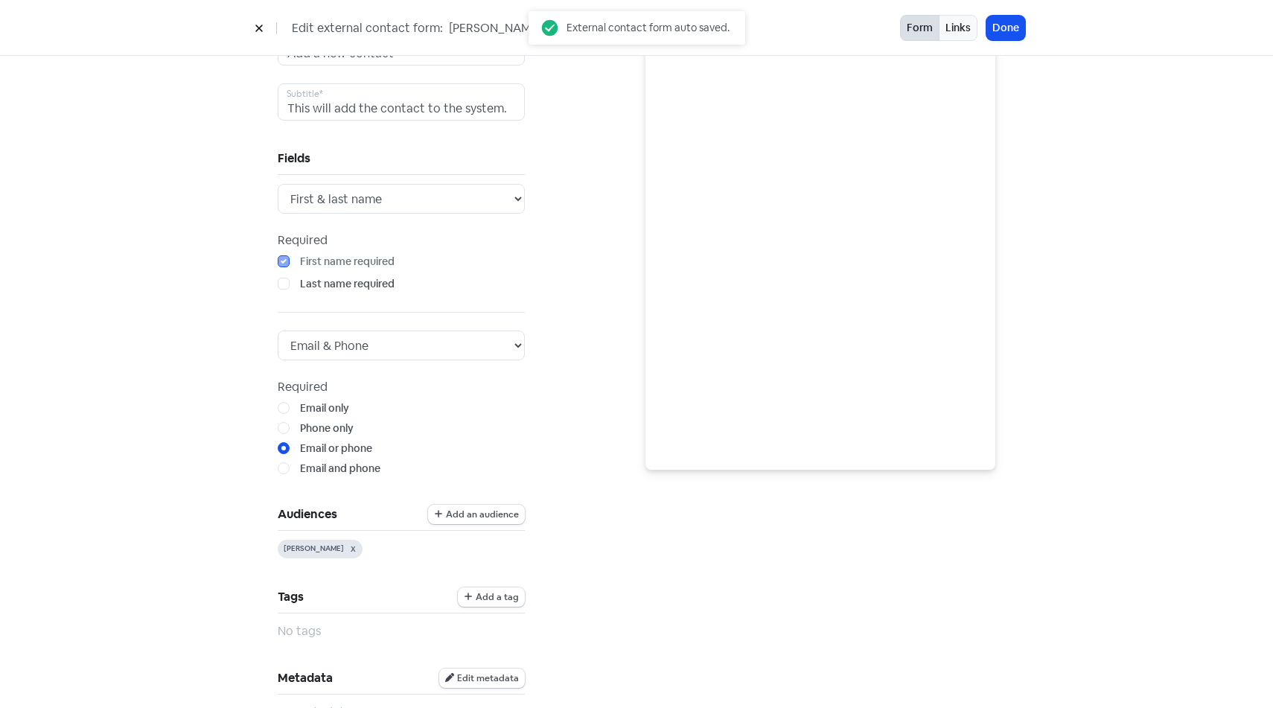
scroll to position [0, 0]
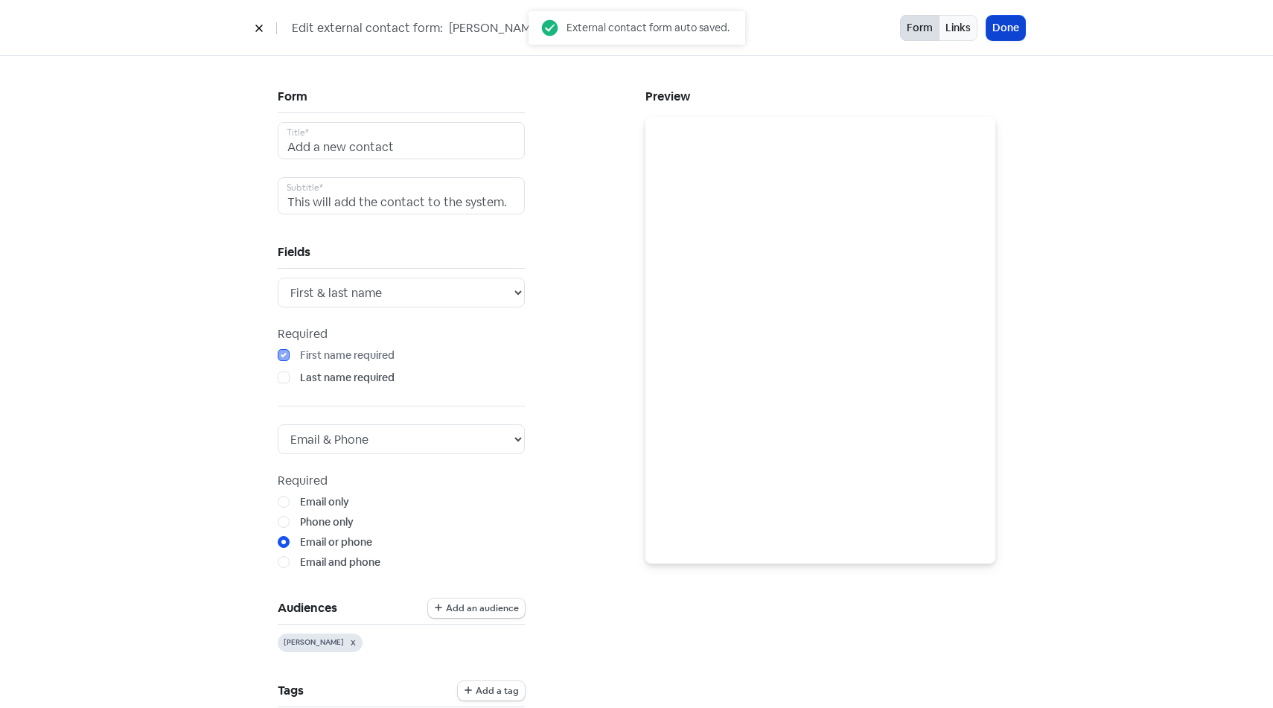
click at [1005, 38] on button "Done" at bounding box center [1005, 28] width 39 height 25
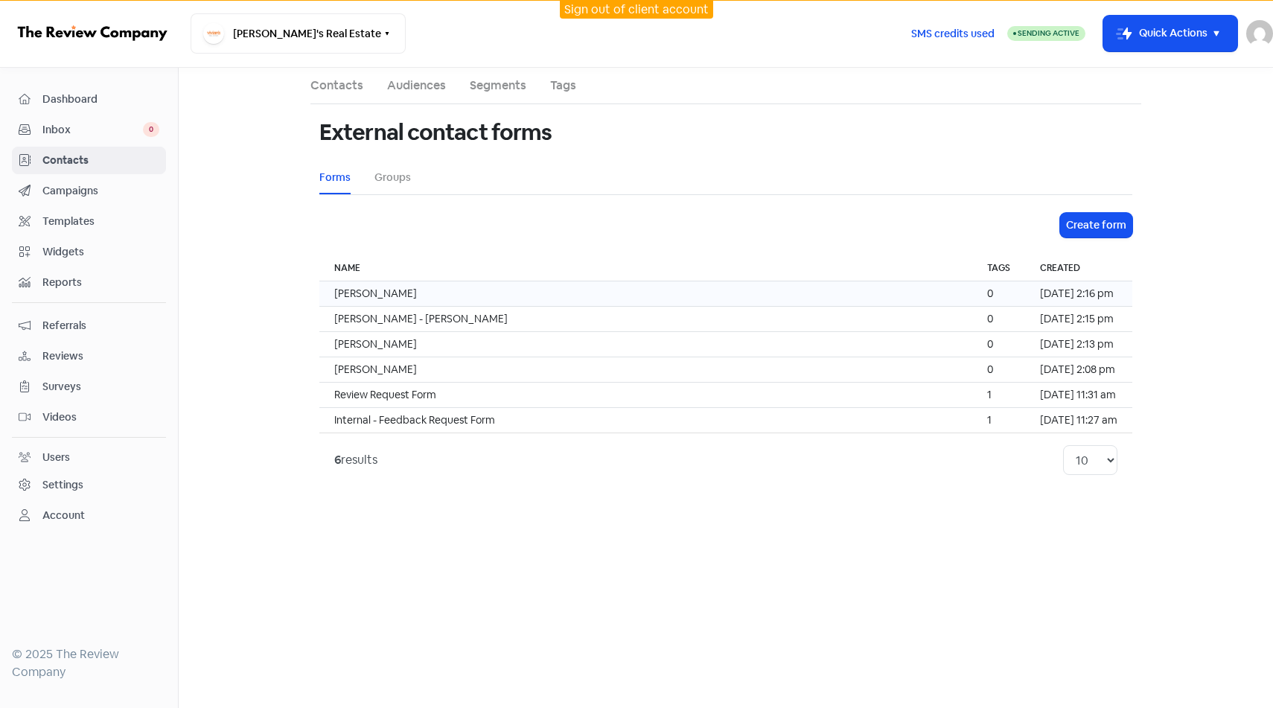
click at [630, 287] on td "[PERSON_NAME]" at bounding box center [645, 293] width 653 height 25
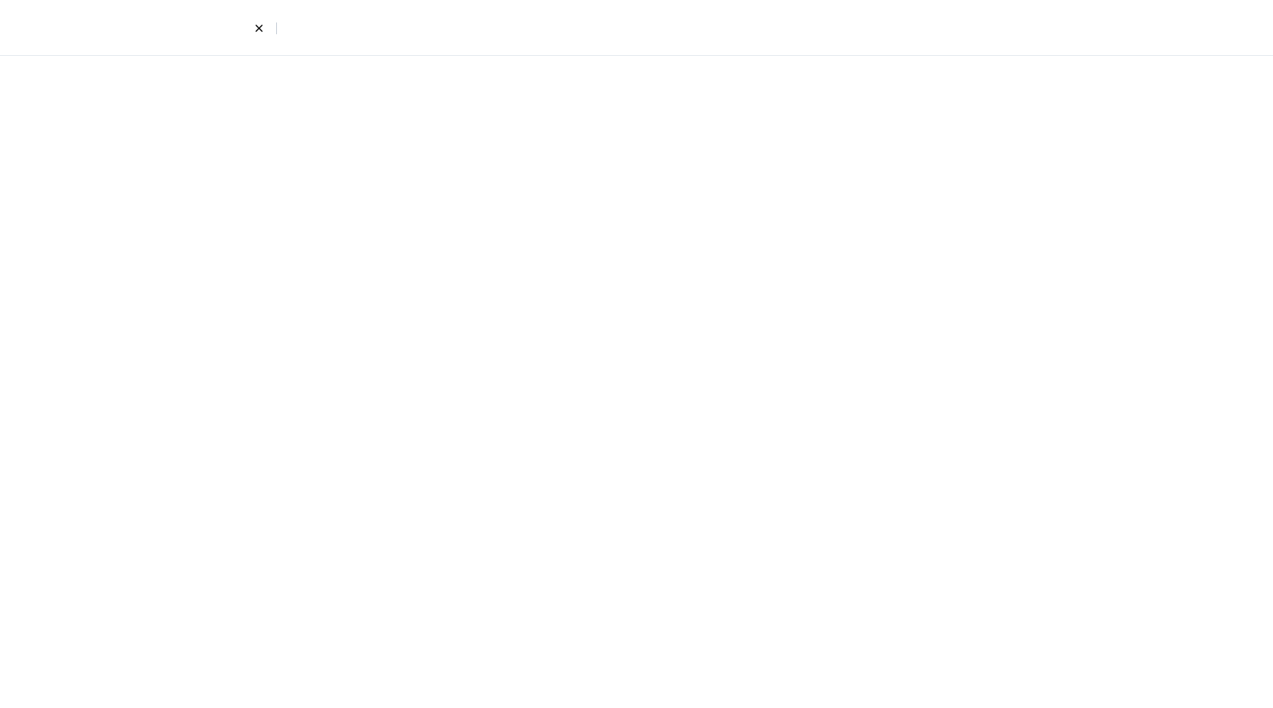
select select "first_last"
select select "email_phone"
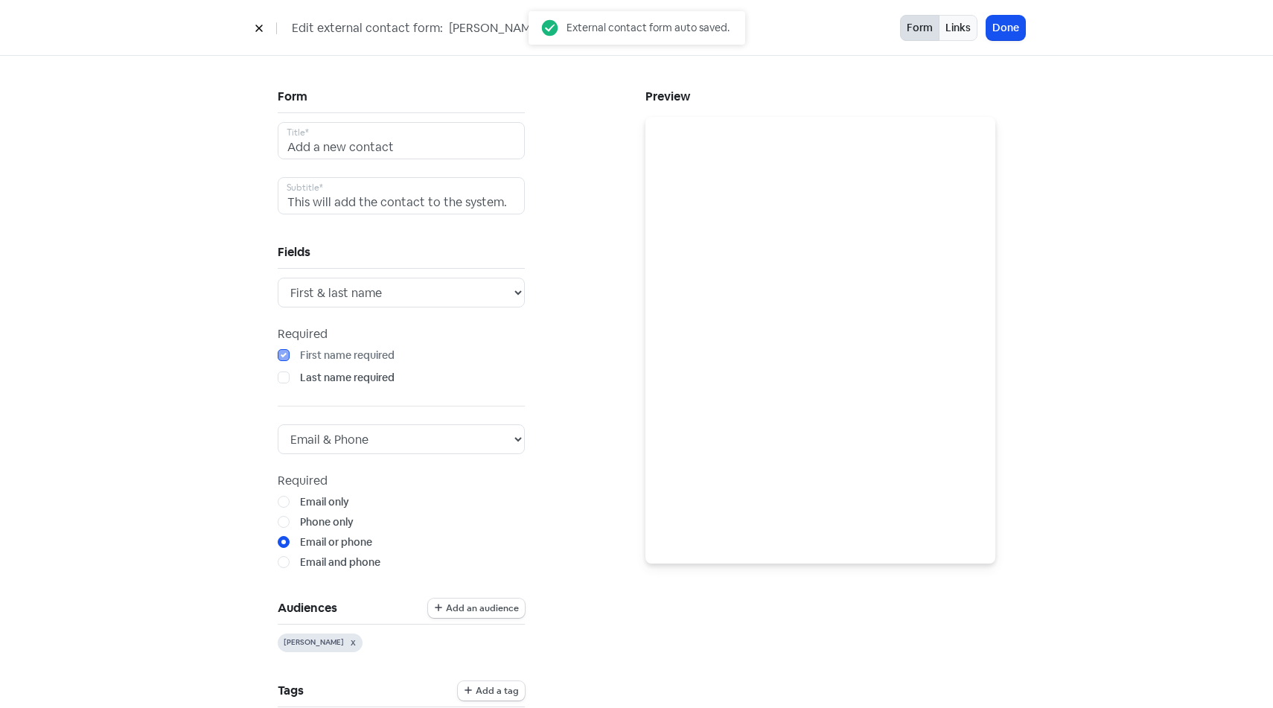
click at [268, 27] on button at bounding box center [259, 28] width 22 height 26
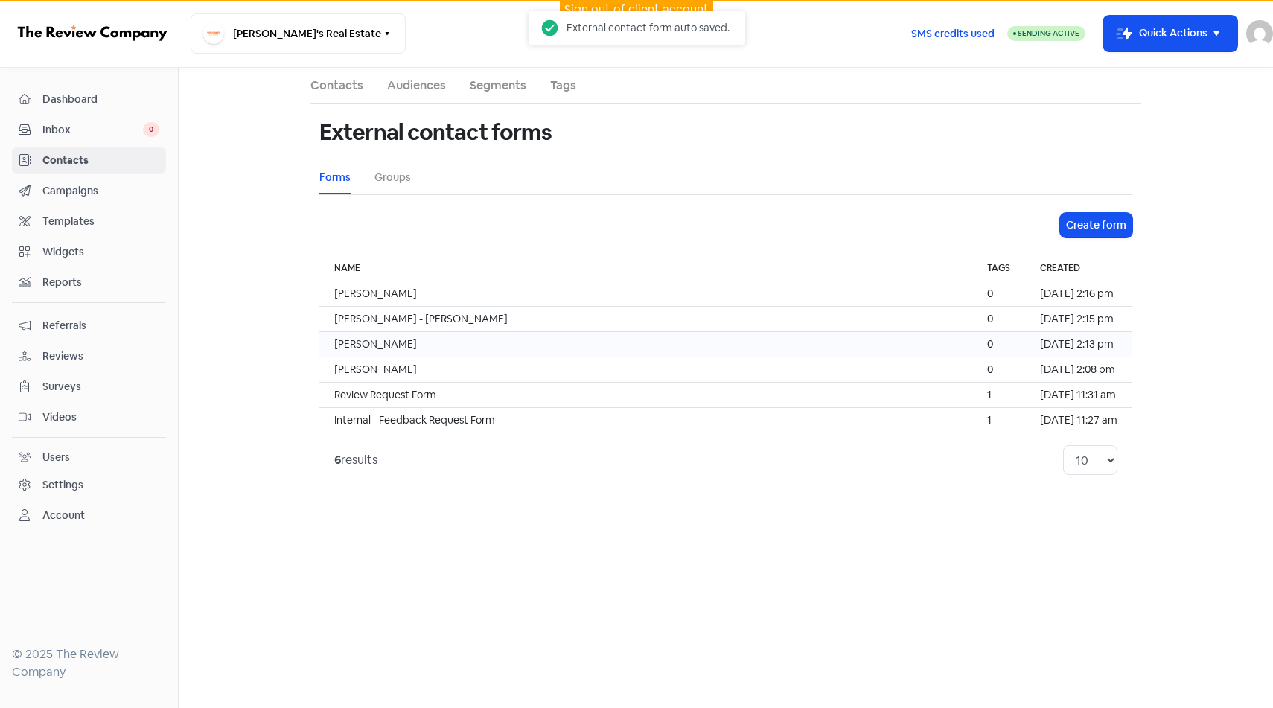
click at [486, 335] on td "[PERSON_NAME]" at bounding box center [645, 344] width 653 height 25
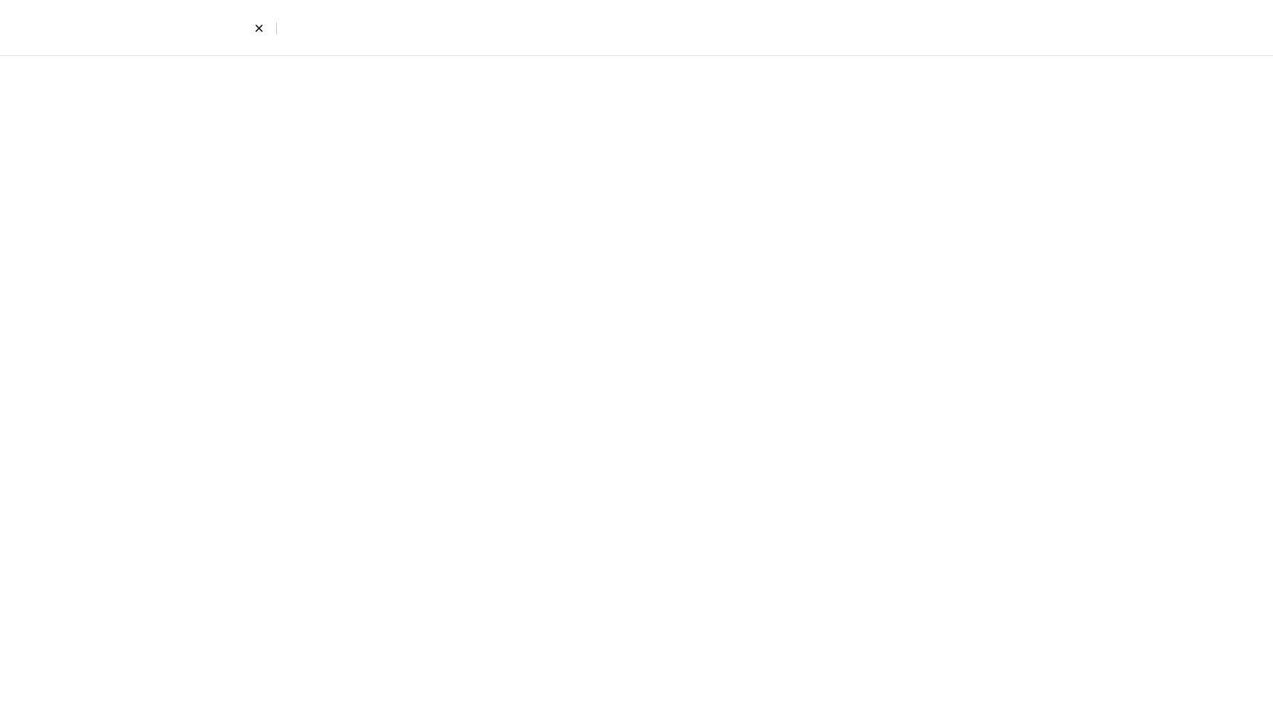
select select "first_last"
select select "email_phone"
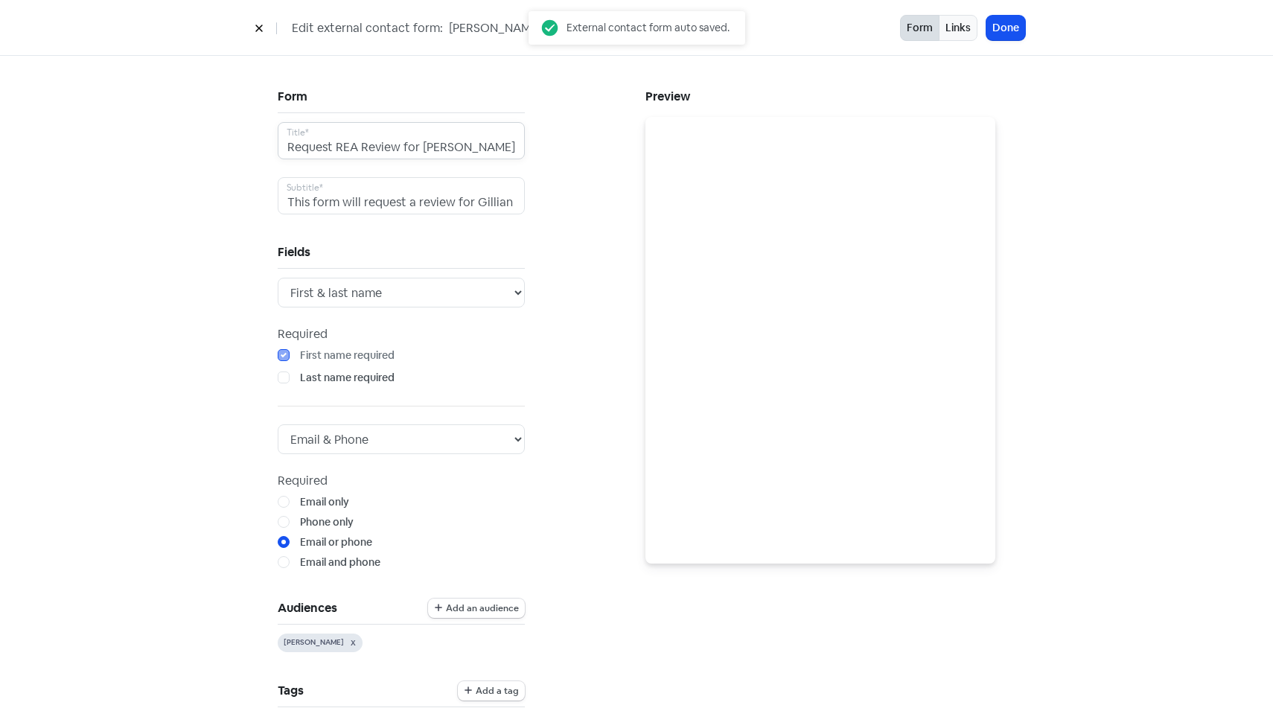
click at [345, 159] on input "Request REA Review for [PERSON_NAME]" at bounding box center [401, 140] width 247 height 37
click at [351, 141] on input "Request REA Review for [PERSON_NAME]" at bounding box center [401, 140] width 247 height 37
click at [261, 35] on button at bounding box center [259, 28] width 22 height 26
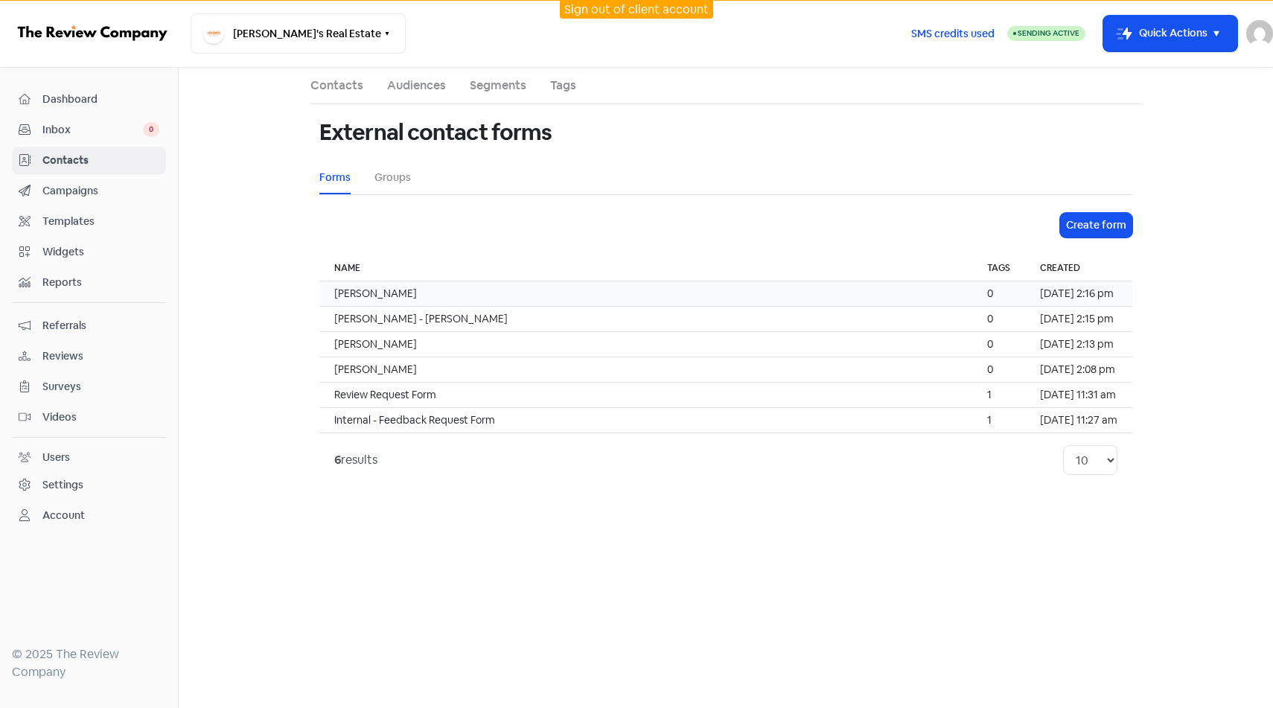
click at [459, 296] on td "[PERSON_NAME]" at bounding box center [645, 293] width 653 height 25
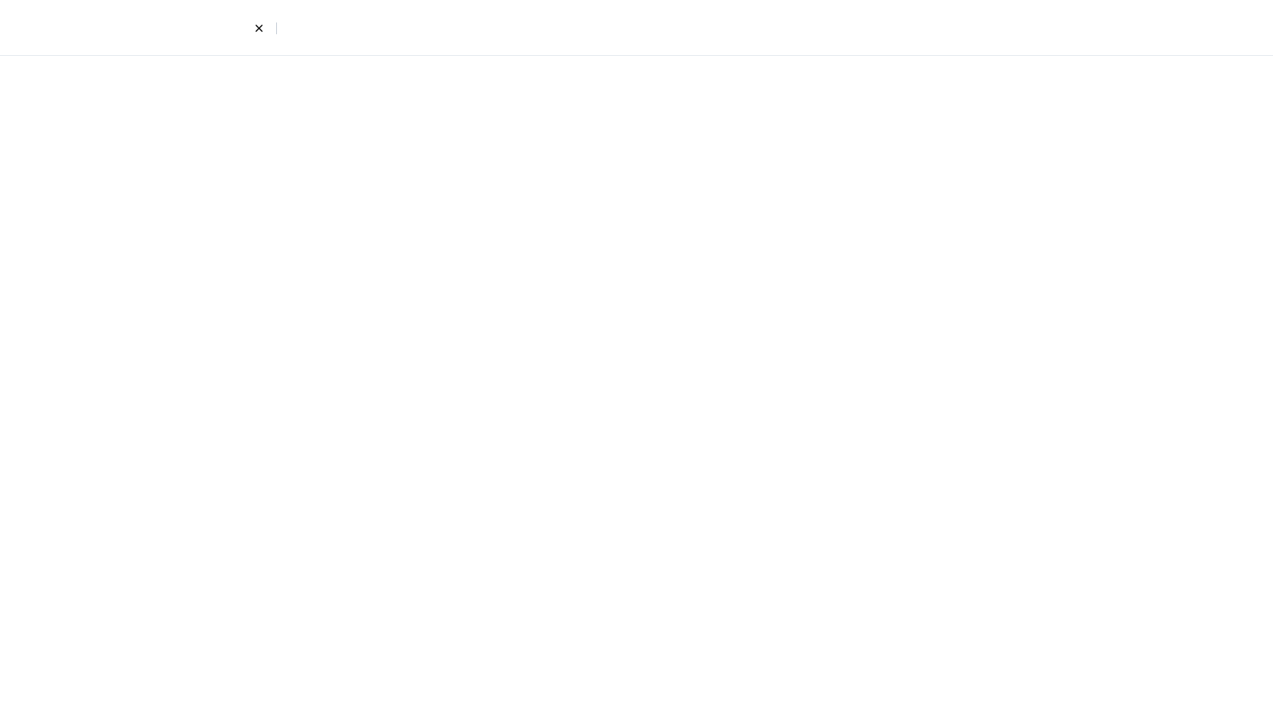
select select "first_last"
select select "email_phone"
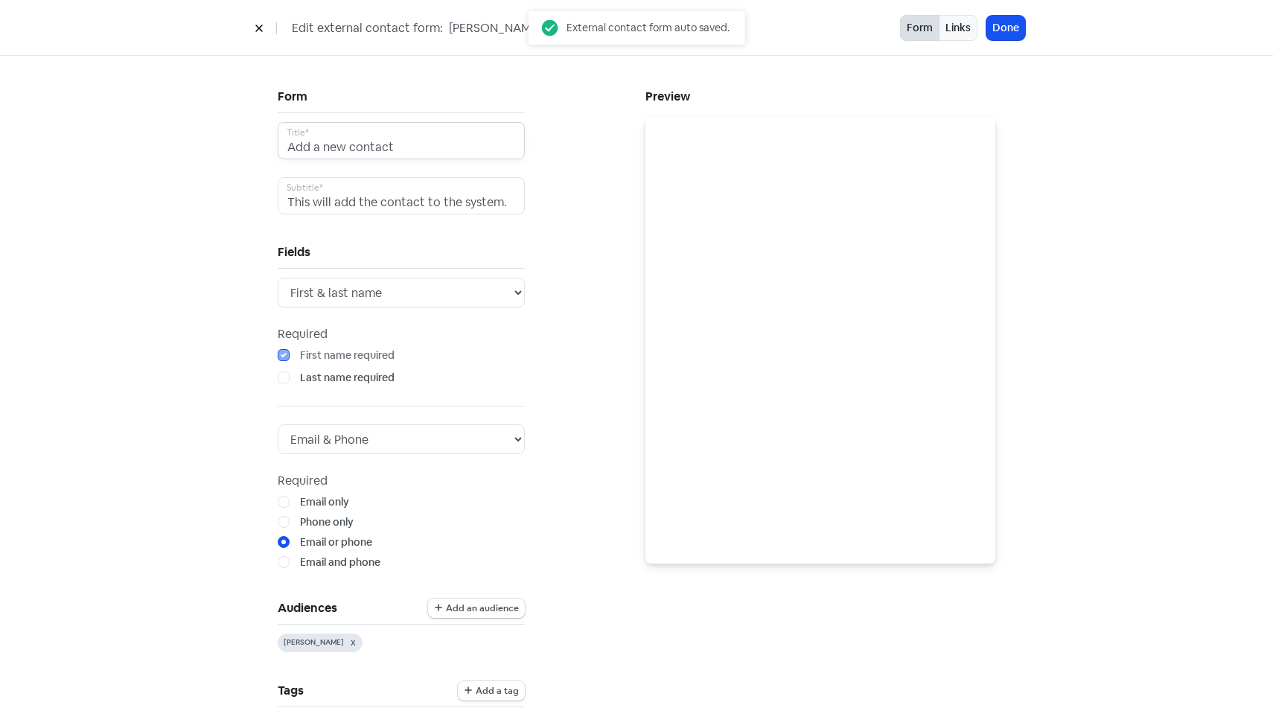
click at [354, 143] on input "Add a new contact" at bounding box center [401, 140] width 247 height 37
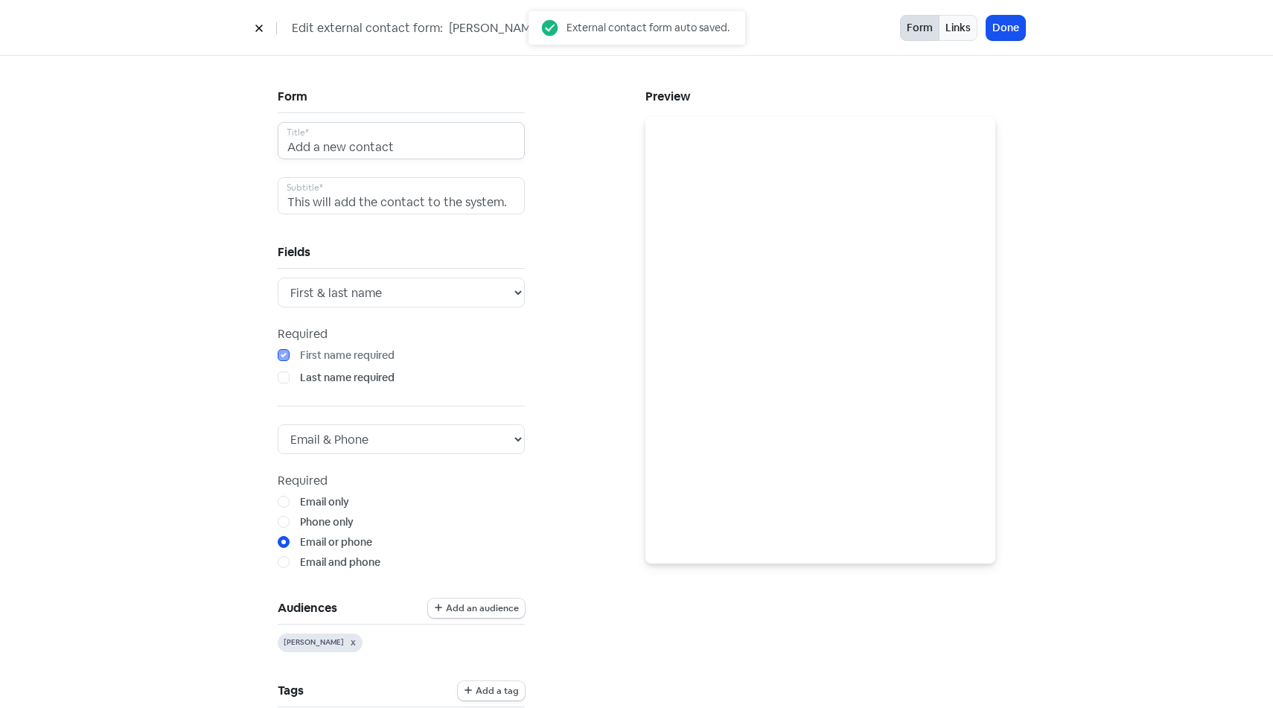
click at [354, 143] on input "Add a new contact" at bounding box center [401, 140] width 247 height 37
paste input "Request REA Review for [PERSON_NAME]"
click at [436, 153] on input "Request REA Review for [PERSON_NAME]" at bounding box center [401, 140] width 247 height 37
type input "Request REA Review for [PERSON_NAME]"
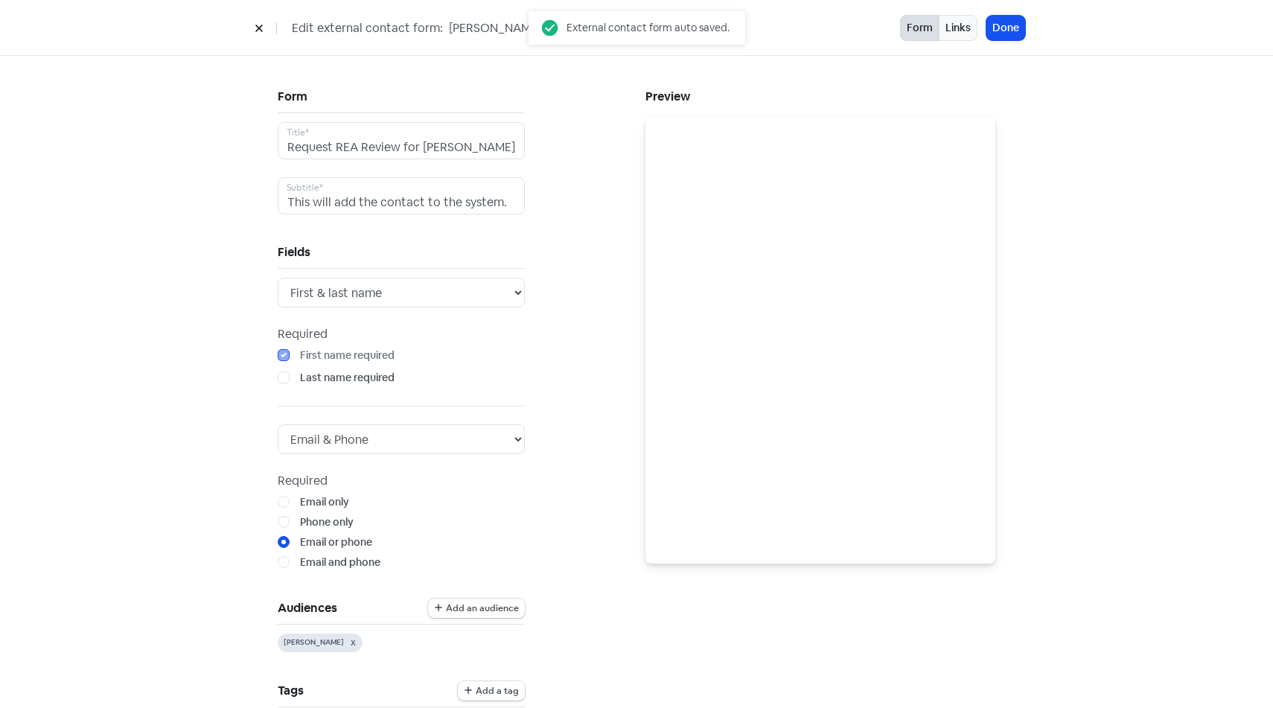
click at [573, 156] on div "Form Request REA Review for [PERSON_NAME] Title* This will add the contact to t…" at bounding box center [453, 647] width 368 height 1123
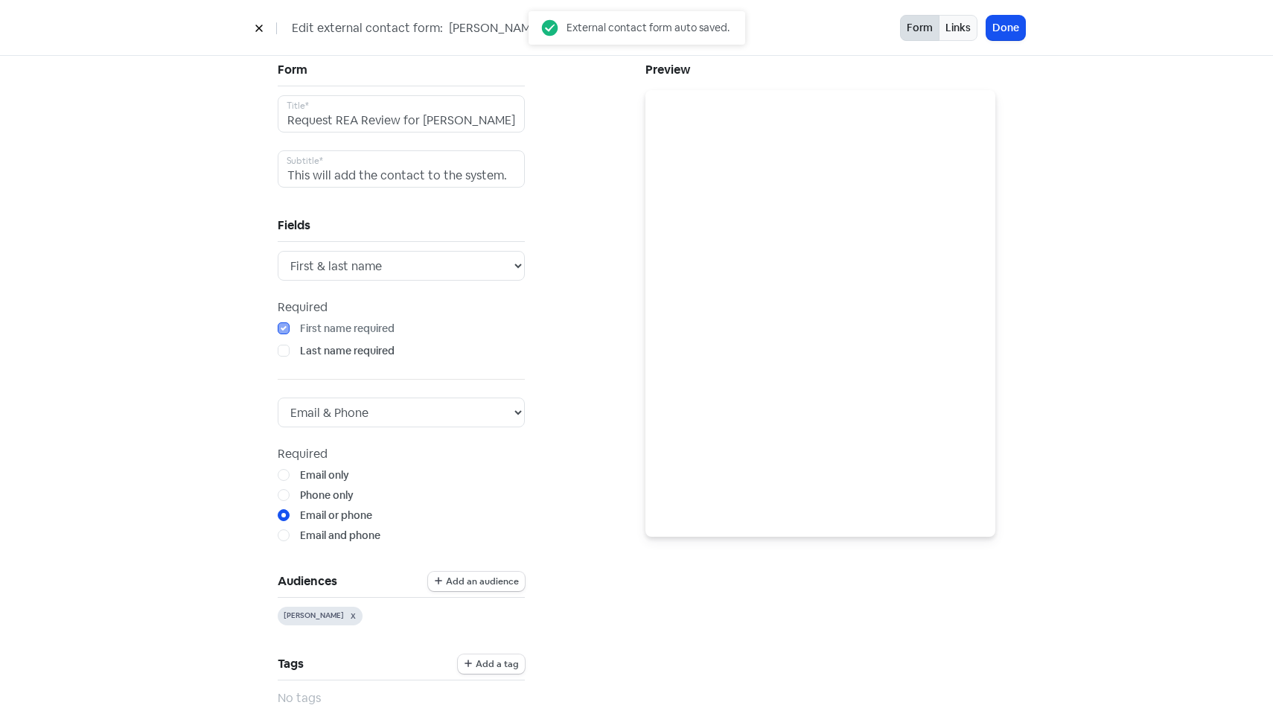
scroll to position [28, 0]
click at [1009, 31] on button "Done" at bounding box center [1005, 28] width 39 height 25
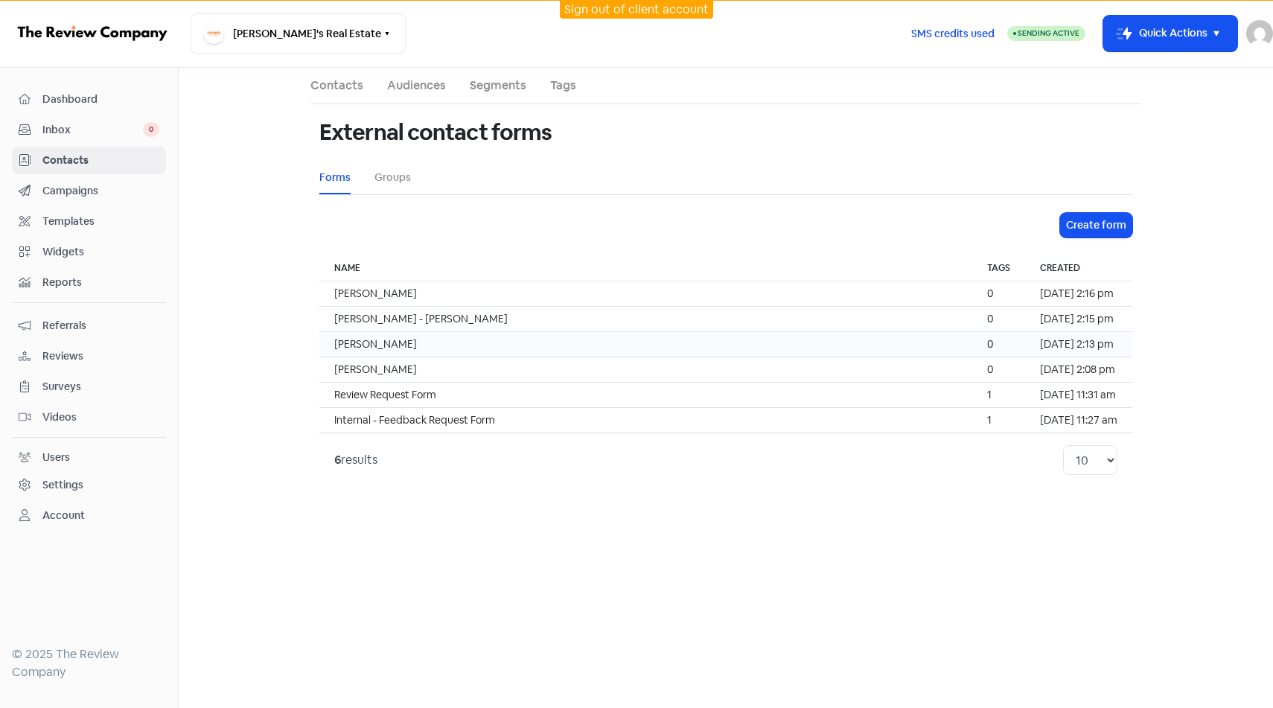
click at [416, 351] on td "[PERSON_NAME]" at bounding box center [645, 344] width 653 height 25
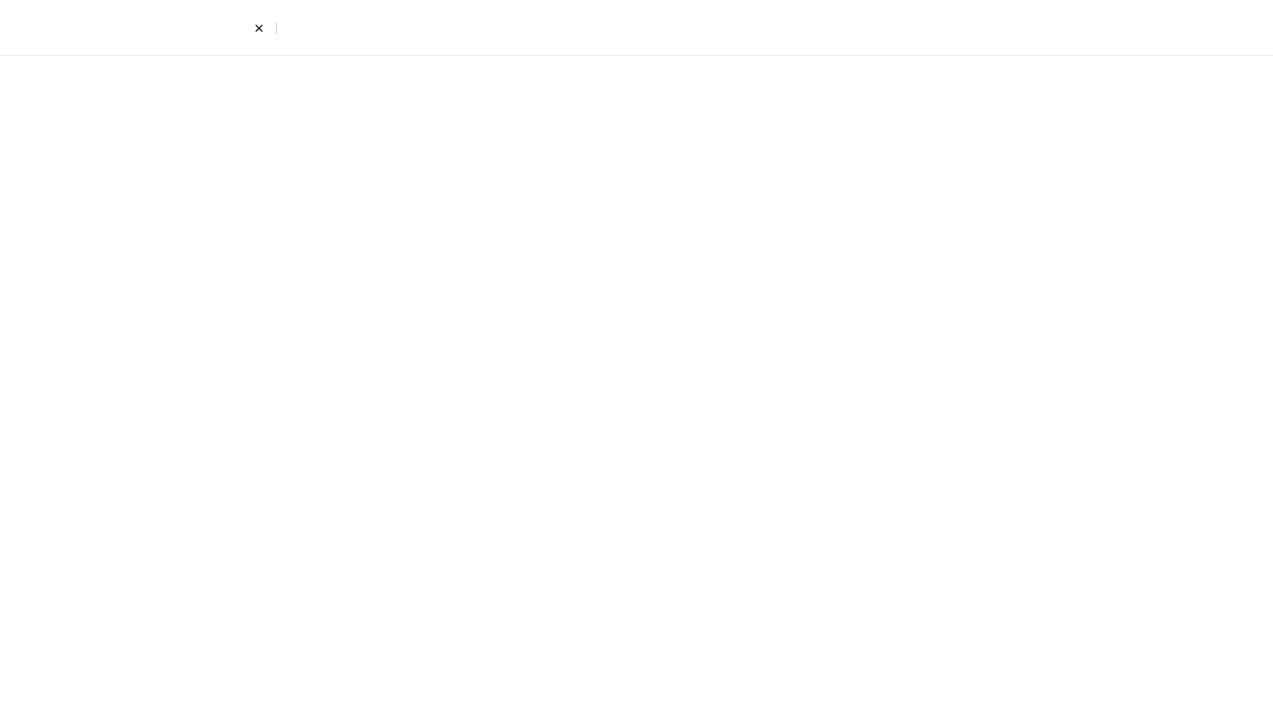
select select "first_last"
select select "email_phone"
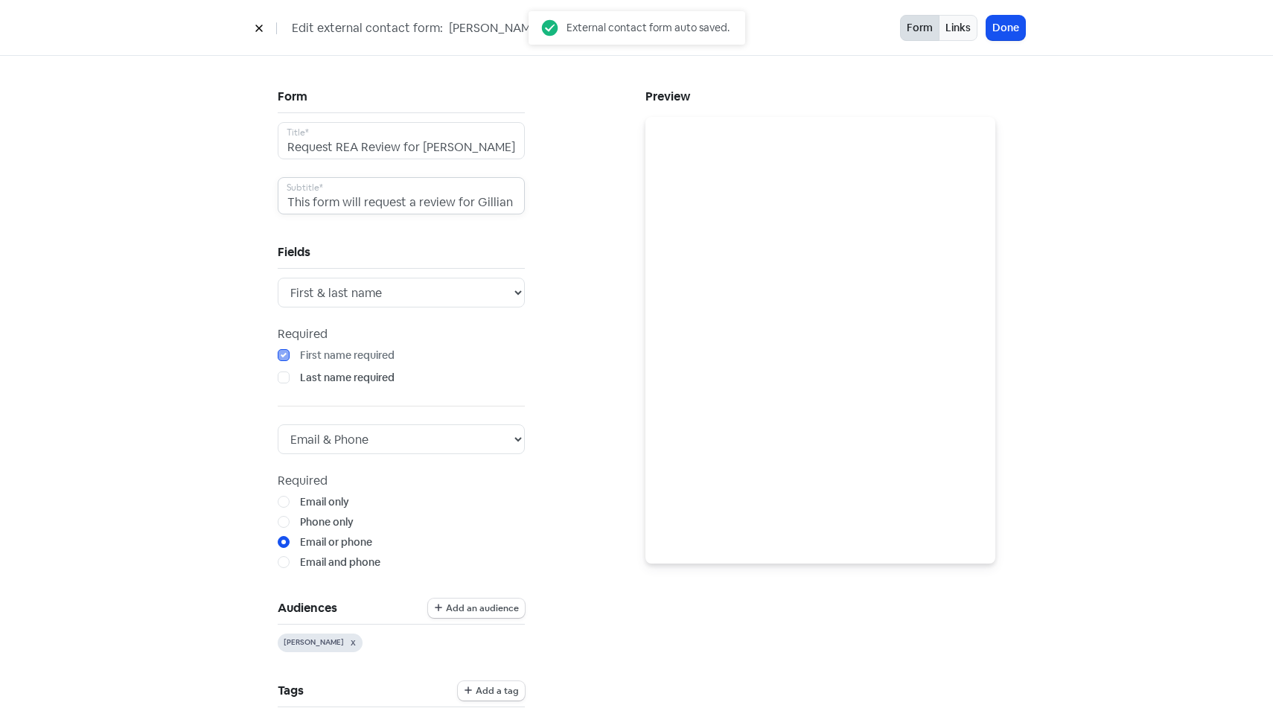
click at [414, 192] on input "This form will request a review for Gillian on [DOMAIN_NAME]" at bounding box center [401, 195] width 247 height 37
click at [261, 28] on icon at bounding box center [258, 28] width 7 height 7
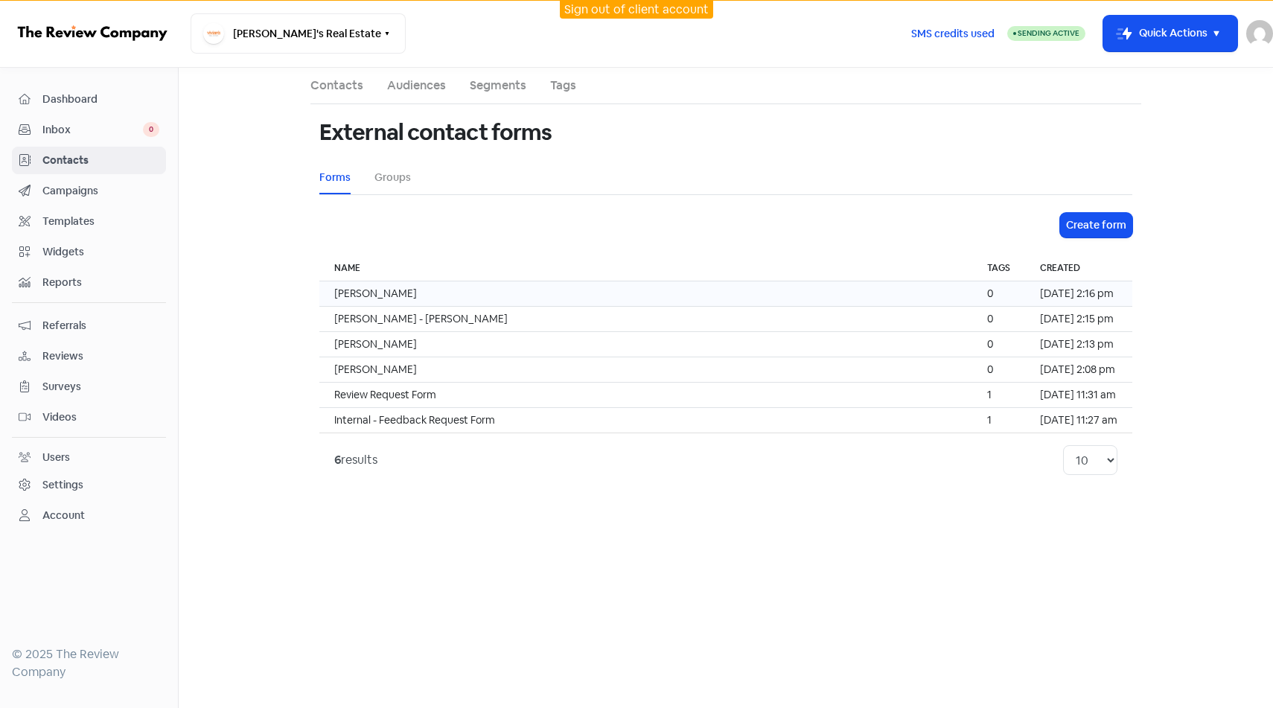
click at [409, 295] on td "[PERSON_NAME]" at bounding box center [645, 293] width 653 height 25
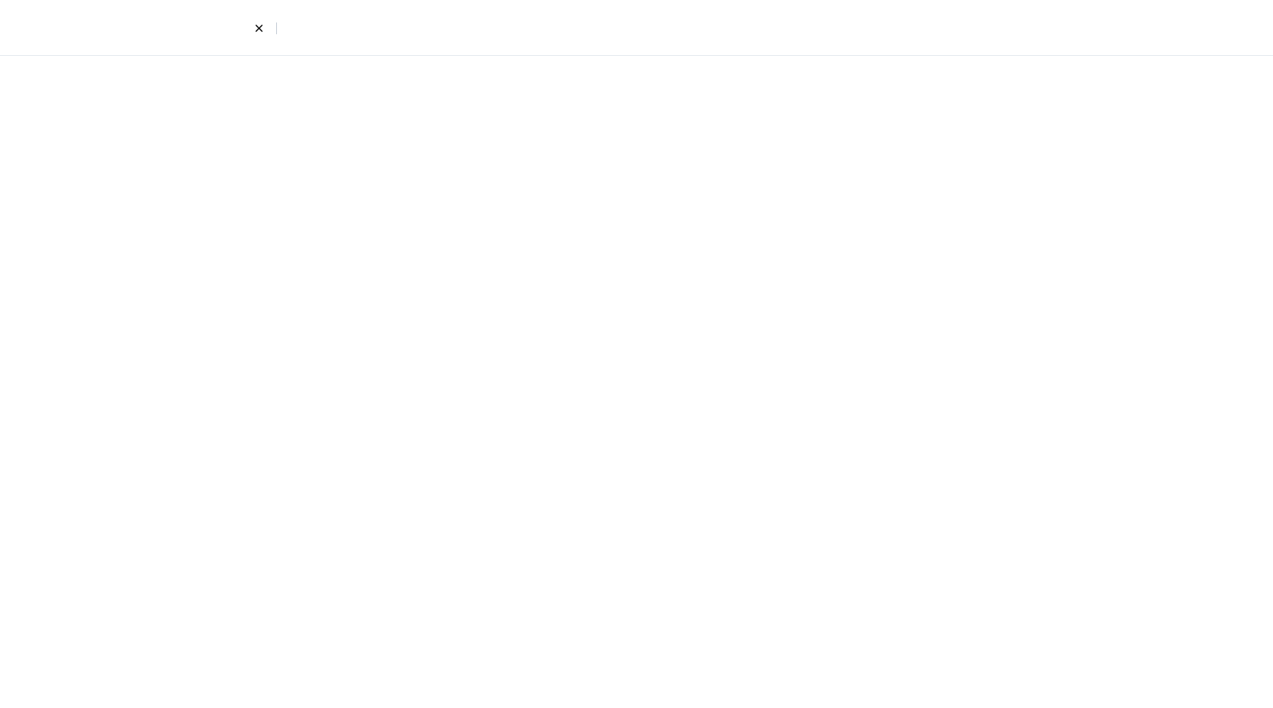
select select "first_last"
select select "email_phone"
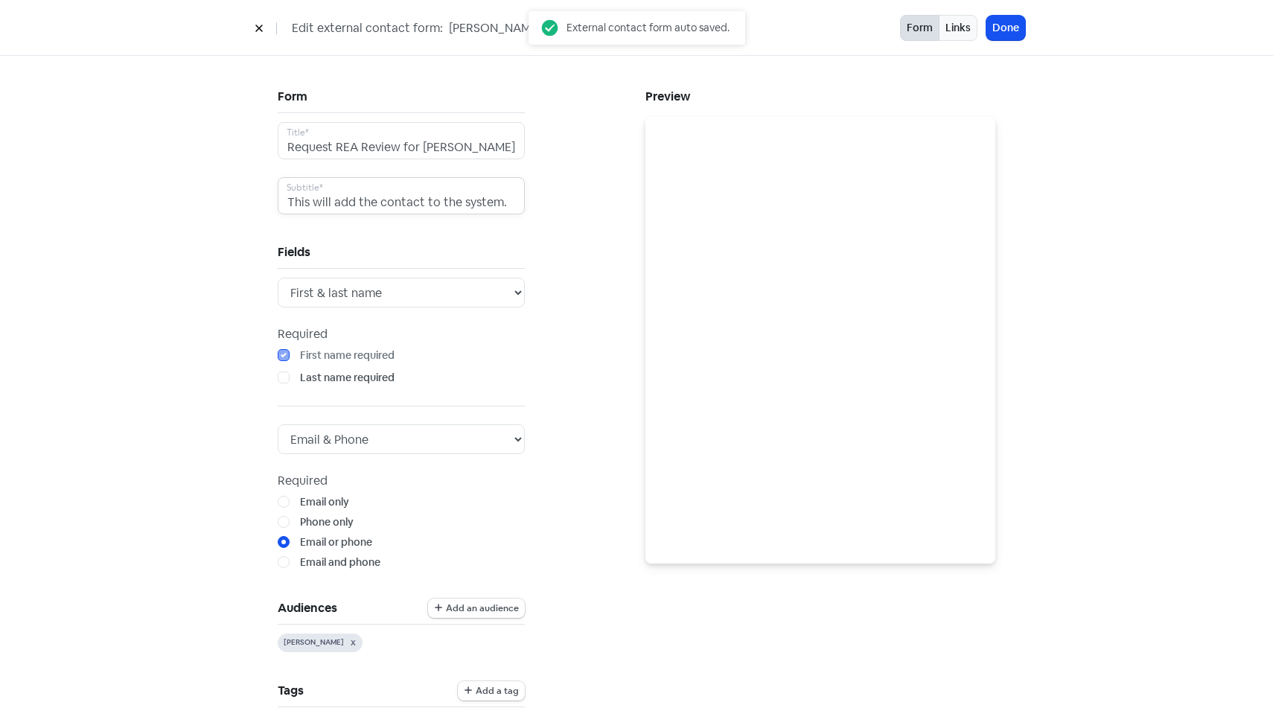
click at [413, 202] on input "This will add the contact to the system." at bounding box center [401, 195] width 247 height 37
paste input "form will request a review for [PERSON_NAME] on [DOMAIN_NAME]"
click at [490, 215] on div "Form Request REA Review for [PERSON_NAME] Title* This form will request a revie…" at bounding box center [401, 627] width 247 height 1082
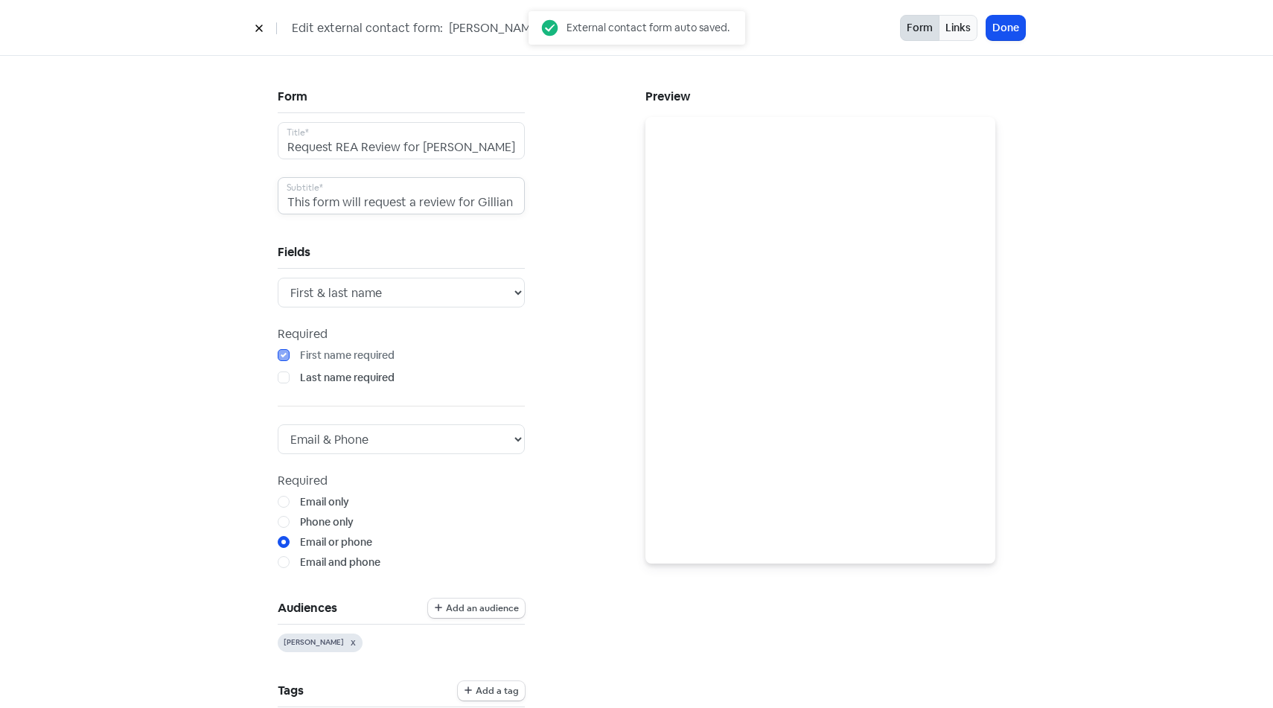
click at [489, 200] on input "This form will request a review for Gillian on [DOMAIN_NAME]" at bounding box center [401, 195] width 247 height 37
click at [488, 194] on input "This form will request a review for Gillian on [DOMAIN_NAME]" at bounding box center [401, 195] width 247 height 37
type input "This form will request a review for [PERSON_NAME] on [DOMAIN_NAME]"
click at [588, 203] on div "Form Request REA Review for [PERSON_NAME] Title* This form will request a revie…" at bounding box center [453, 647] width 368 height 1123
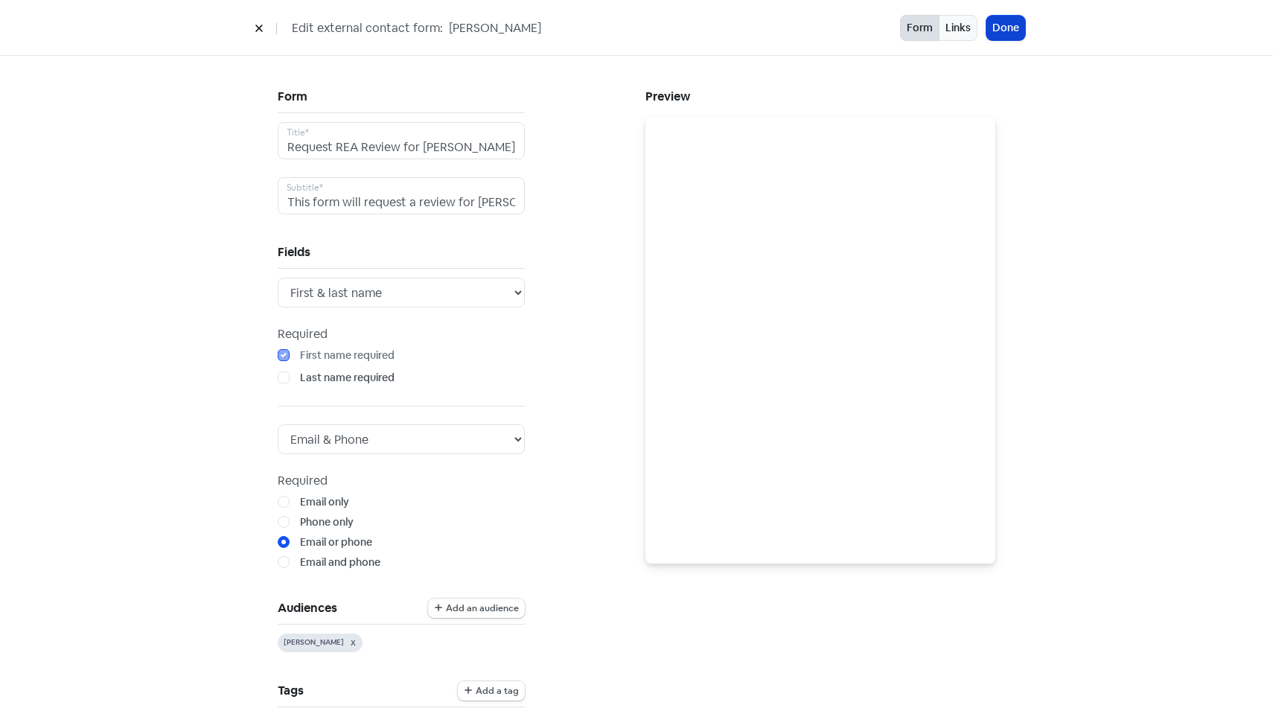
click at [1007, 22] on button "Done" at bounding box center [1005, 28] width 39 height 25
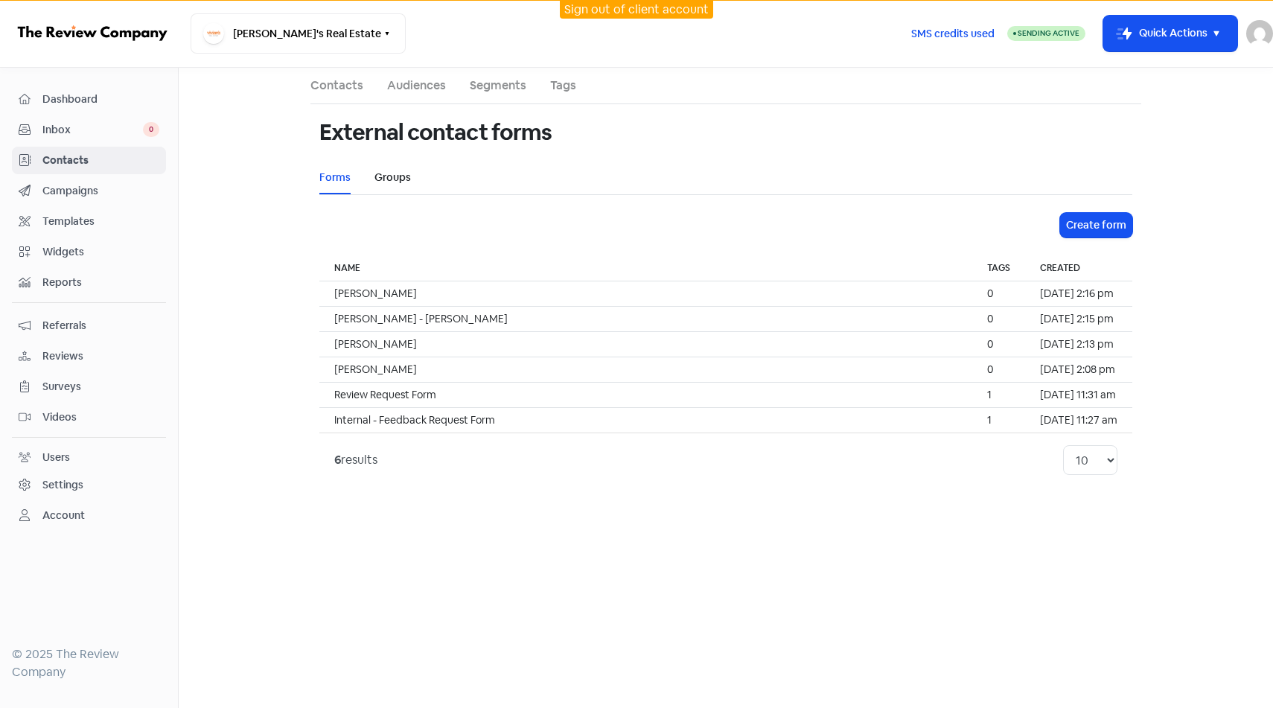
click at [392, 175] on link "Groups" at bounding box center [392, 178] width 36 height 16
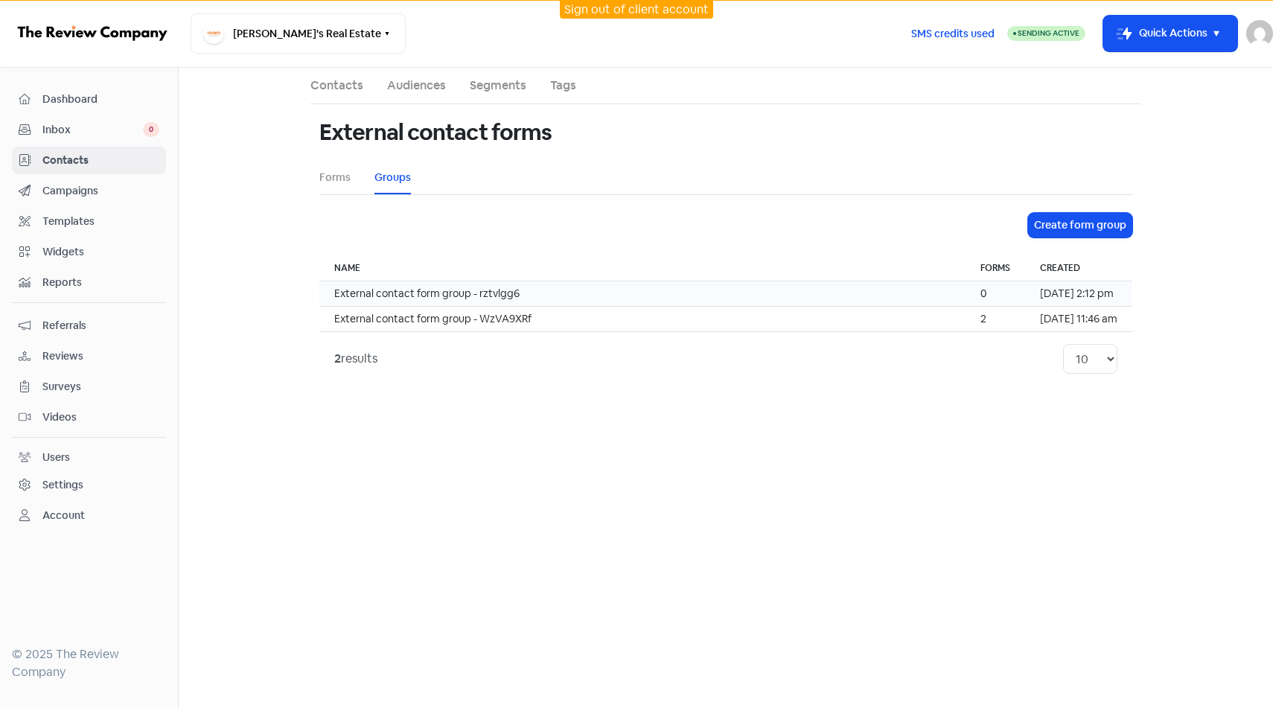
click at [491, 285] on td "External contact form group - rztvlgg6" at bounding box center [642, 293] width 646 height 25
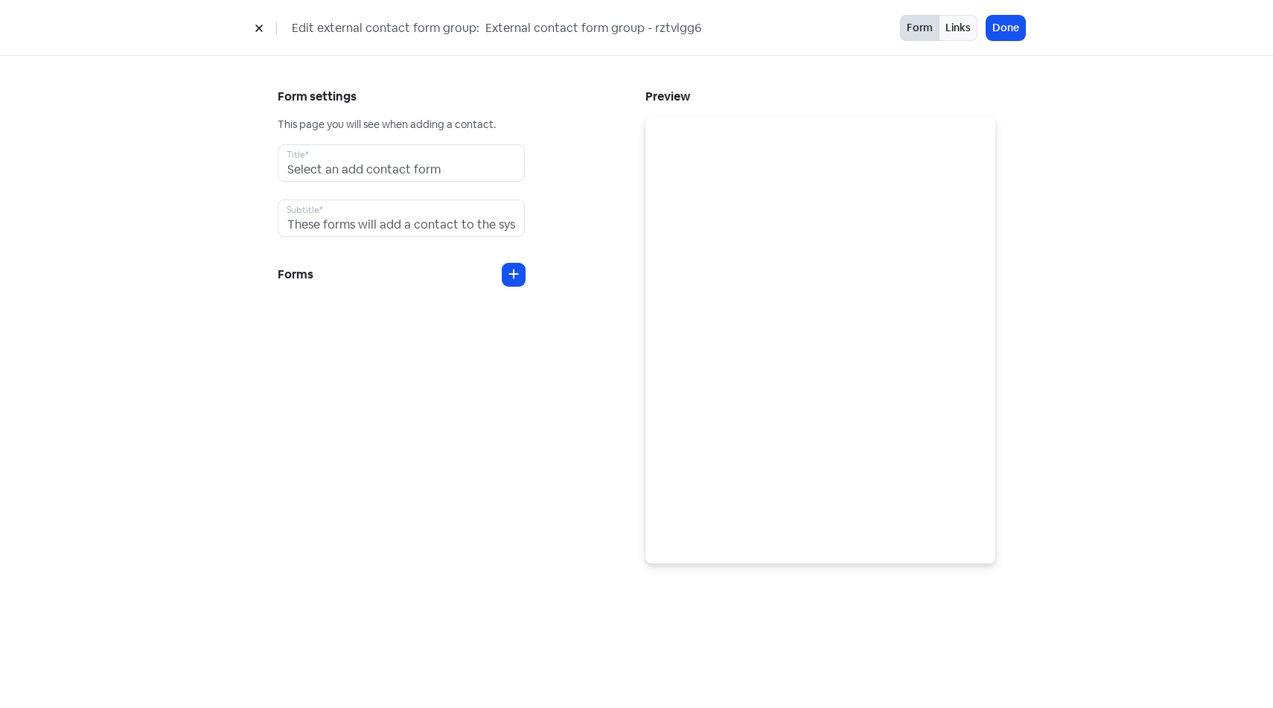
click at [536, 28] on input "External contact form group - rztvlgg6" at bounding box center [595, 28] width 223 height 19
type input "REA Reviews"
click at [402, 159] on input "Select an add contact form" at bounding box center [401, 162] width 247 height 37
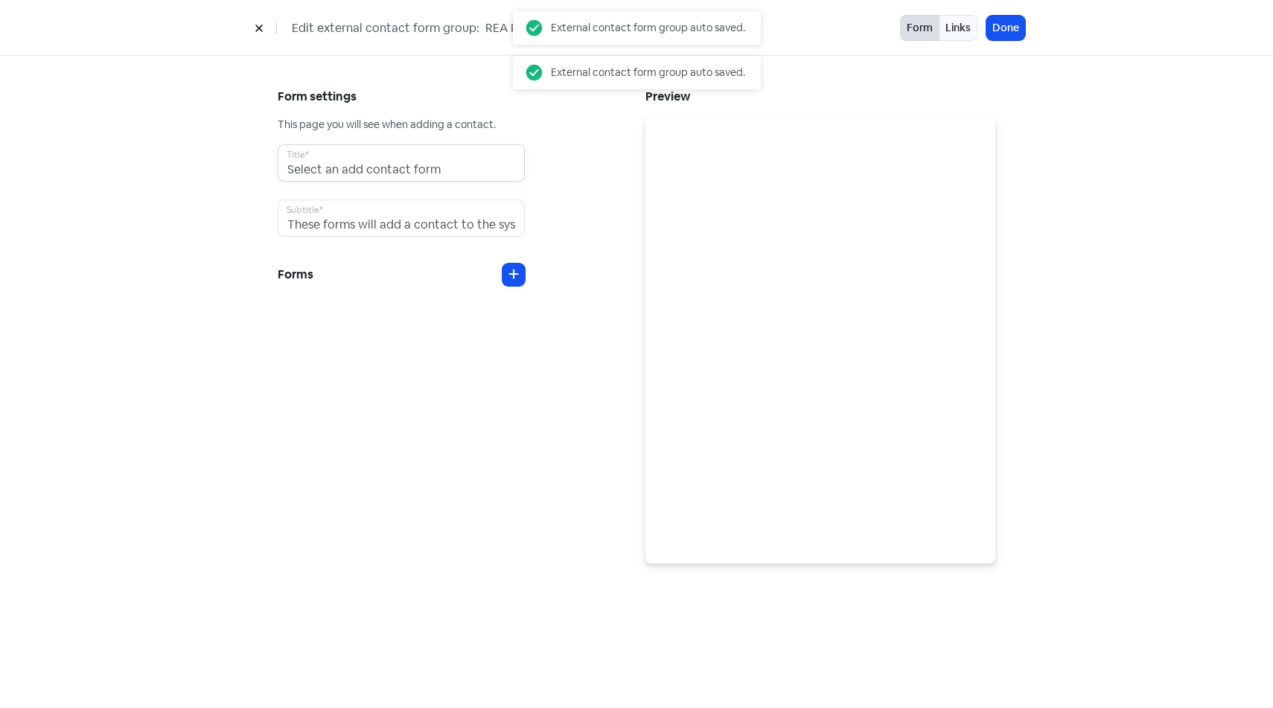
click at [402, 159] on input "Select an add contact form" at bounding box center [401, 162] width 247 height 37
type input "E"
type input "Select An Agent To Request A Review For"
click at [380, 230] on input "These forms will add a contact to the system." at bounding box center [401, 217] width 247 height 37
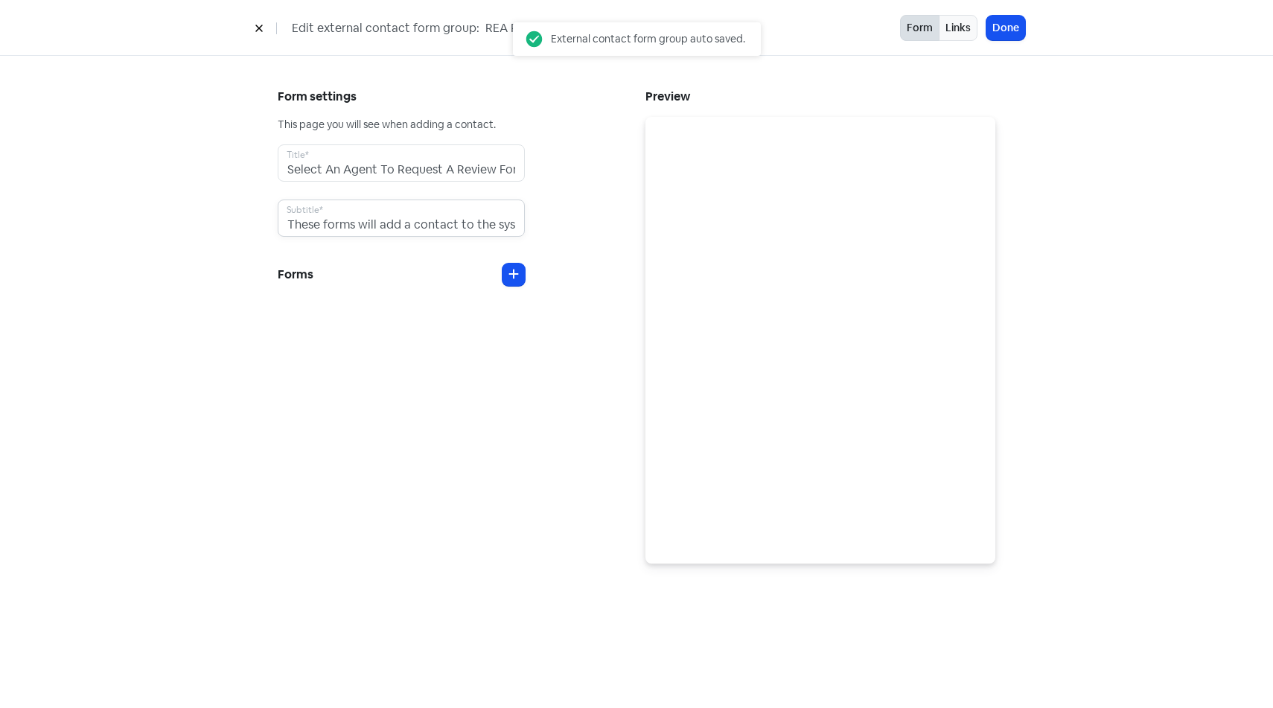
click at [380, 230] on input "These forms will add a contact to the system." at bounding box center [401, 217] width 247 height 37
click at [506, 274] on button at bounding box center [513, 275] width 22 height 22
select select "808"
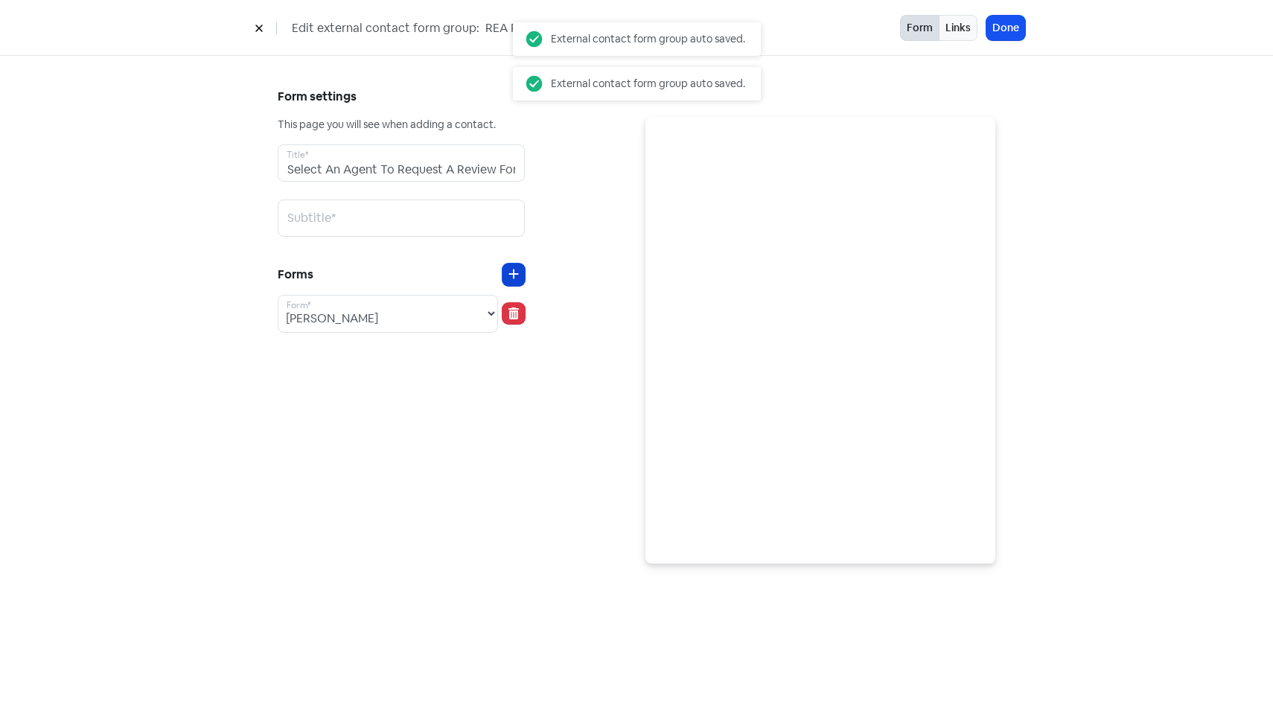
click at [506, 274] on button at bounding box center [513, 275] width 22 height 22
click at [434, 387] on select "[PERSON_NAME] - [PERSON_NAME] [PERSON_NAME] Internal - Feedback Request Form [P…" at bounding box center [388, 369] width 220 height 37
select select "807"
click at [278, 351] on select "[PERSON_NAME] - [PERSON_NAME] [PERSON_NAME] Internal - Feedback Request Form [P…" at bounding box center [388, 369] width 220 height 37
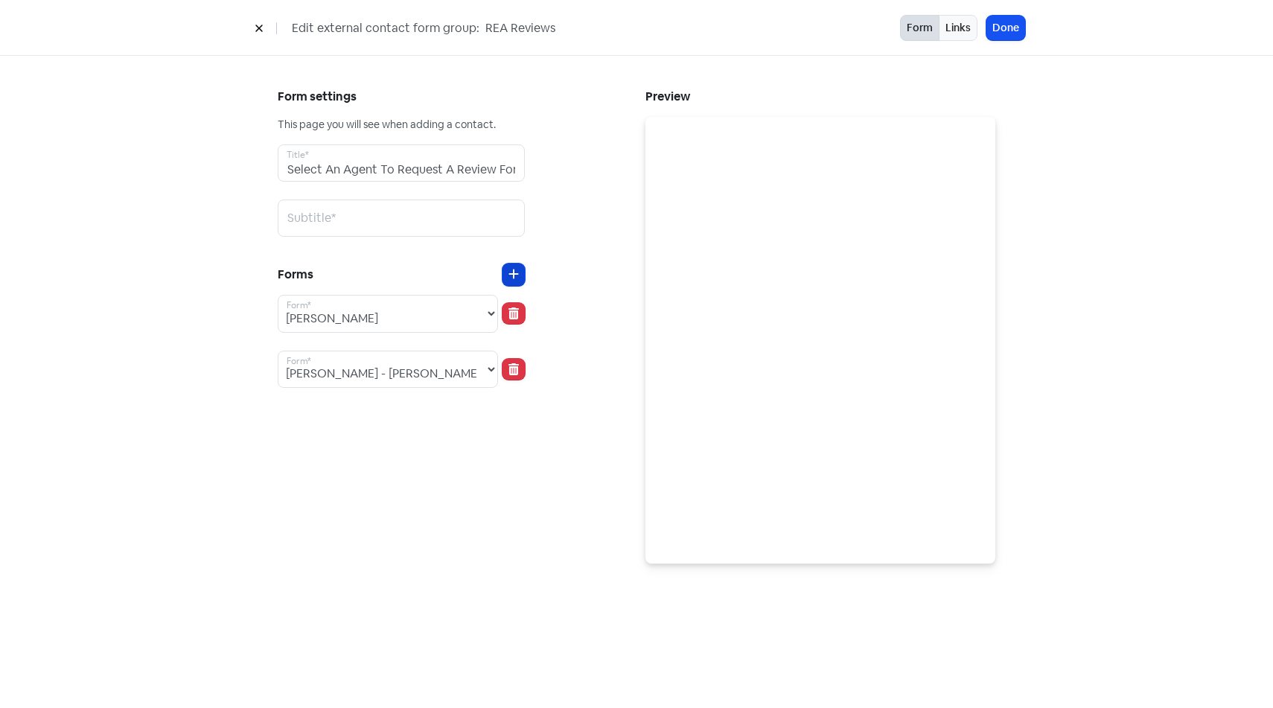
click at [516, 268] on icon at bounding box center [513, 274] width 10 height 12
click at [415, 425] on select "[PERSON_NAME] - [PERSON_NAME] [PERSON_NAME] Internal - Feedback Request Form [P…" at bounding box center [388, 424] width 220 height 37
select select "806"
click at [278, 406] on select "[PERSON_NAME] - [PERSON_NAME] [PERSON_NAME] Internal - Feedback Request Form [P…" at bounding box center [388, 424] width 220 height 37
click at [508, 282] on button at bounding box center [513, 275] width 22 height 22
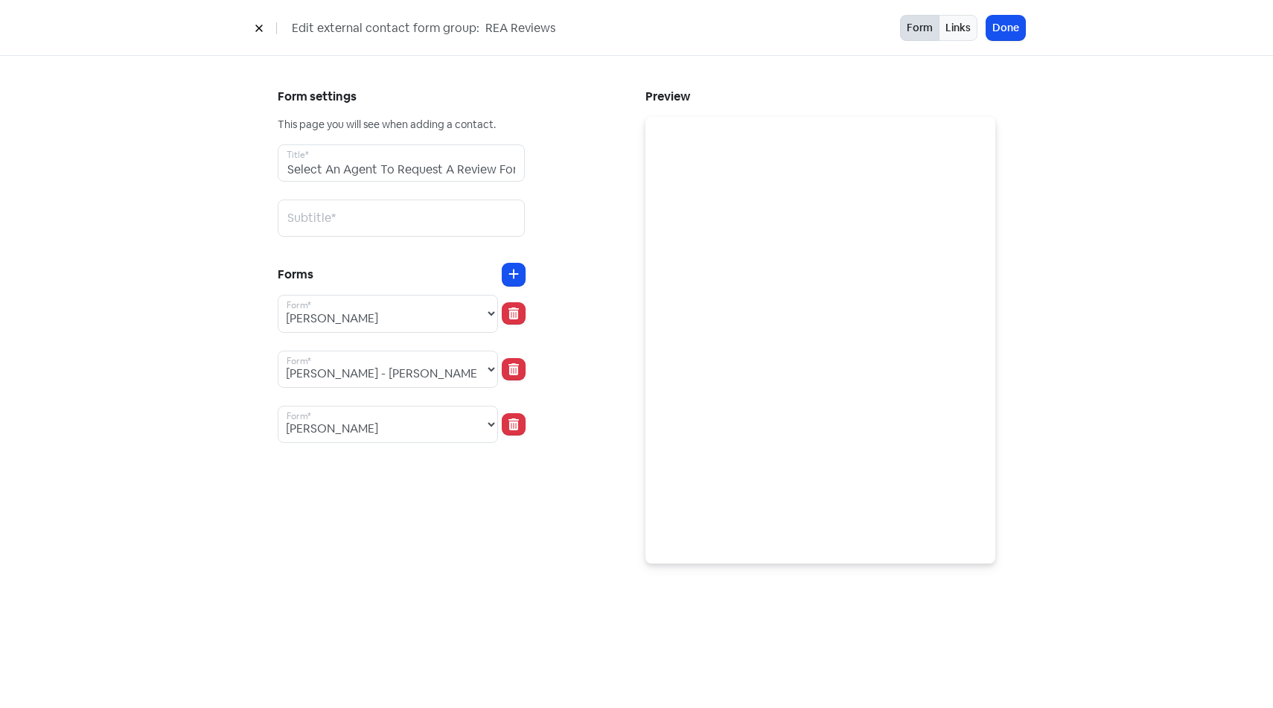
select select "808"
click at [465, 479] on select "[PERSON_NAME] - [PERSON_NAME] [PERSON_NAME] Internal - Feedback Request Form [P…" at bounding box center [388, 479] width 220 height 37
click at [416, 322] on select "[PERSON_NAME] - [PERSON_NAME] [PERSON_NAME] Internal - Feedback Request Form [P…" at bounding box center [388, 313] width 220 height 37
click at [278, 295] on select "[PERSON_NAME] - [PERSON_NAME] [PERSON_NAME] Internal - Feedback Request Form [P…" at bounding box center [388, 313] width 220 height 37
click at [399, 317] on select "[PERSON_NAME] - [PERSON_NAME] [PERSON_NAME] Internal - Feedback Request Form [P…" at bounding box center [388, 313] width 220 height 37
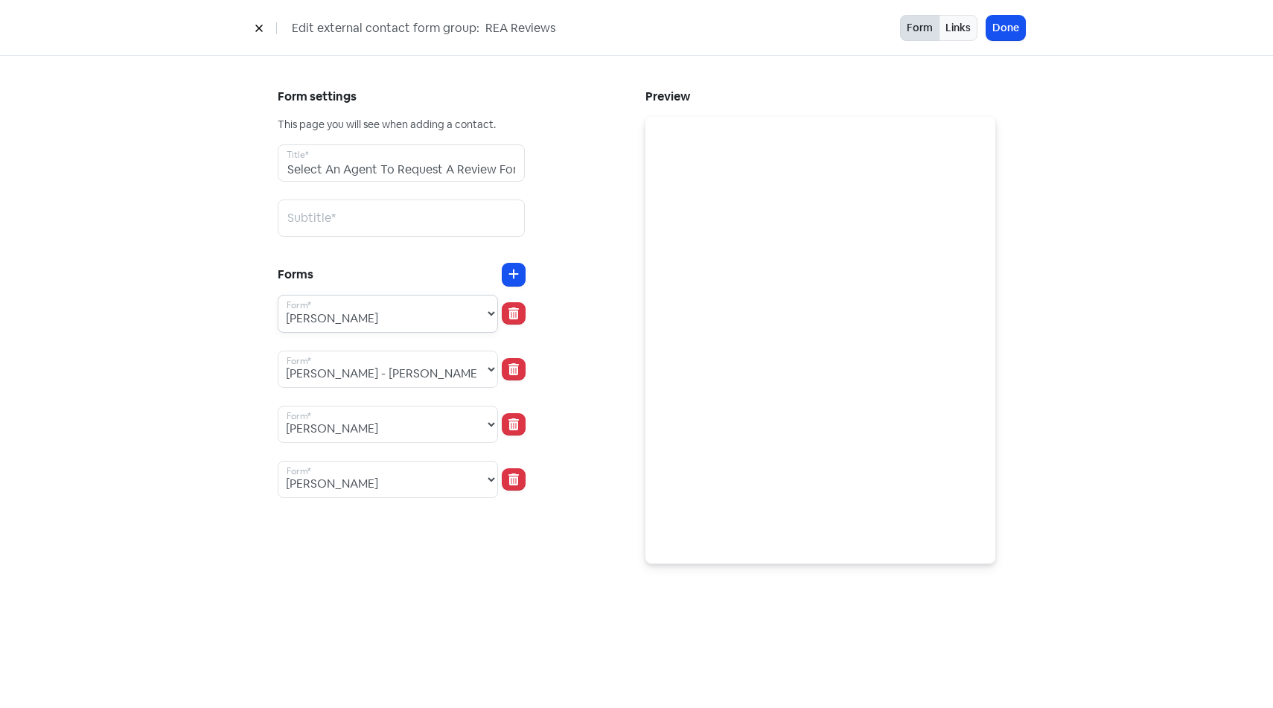
select select "807"
click at [278, 295] on select "[PERSON_NAME] - [PERSON_NAME] [PERSON_NAME] Internal - Feedback Request Form [P…" at bounding box center [388, 313] width 220 height 37
click at [397, 368] on select "[PERSON_NAME] - [PERSON_NAME] [PERSON_NAME] Internal - Feedback Request Form [P…" at bounding box center [388, 369] width 220 height 37
select select "805"
click at [278, 351] on select "[PERSON_NAME] - [PERSON_NAME] [PERSON_NAME] Internal - Feedback Request Form [P…" at bounding box center [388, 369] width 220 height 37
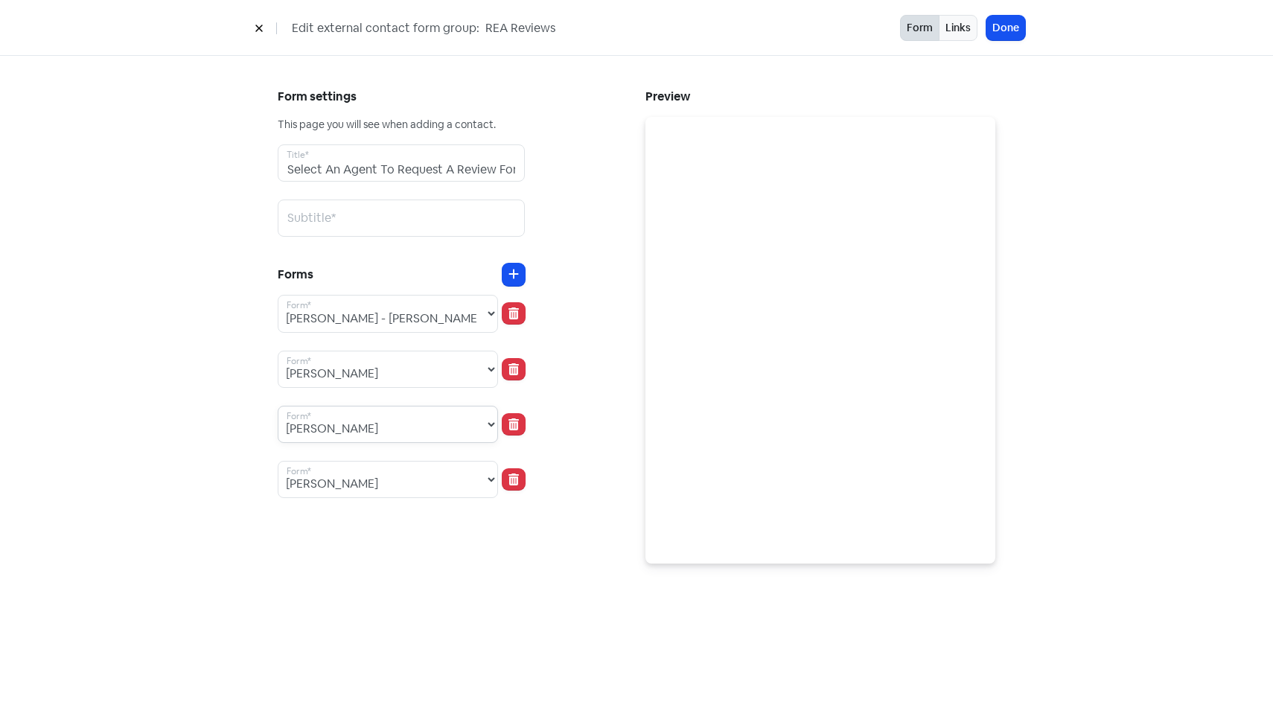
click at [399, 427] on select "[PERSON_NAME] - [PERSON_NAME] [PERSON_NAME] Internal - Feedback Request Form [P…" at bounding box center [388, 424] width 220 height 37
select select "808"
click at [278, 406] on select "[PERSON_NAME] - [PERSON_NAME] [PERSON_NAME] Internal - Feedback Request Form [P…" at bounding box center [388, 424] width 220 height 37
click at [409, 479] on select "[PERSON_NAME] - [PERSON_NAME] [PERSON_NAME] Internal - Feedback Request Form [P…" at bounding box center [388, 479] width 220 height 37
select select "806"
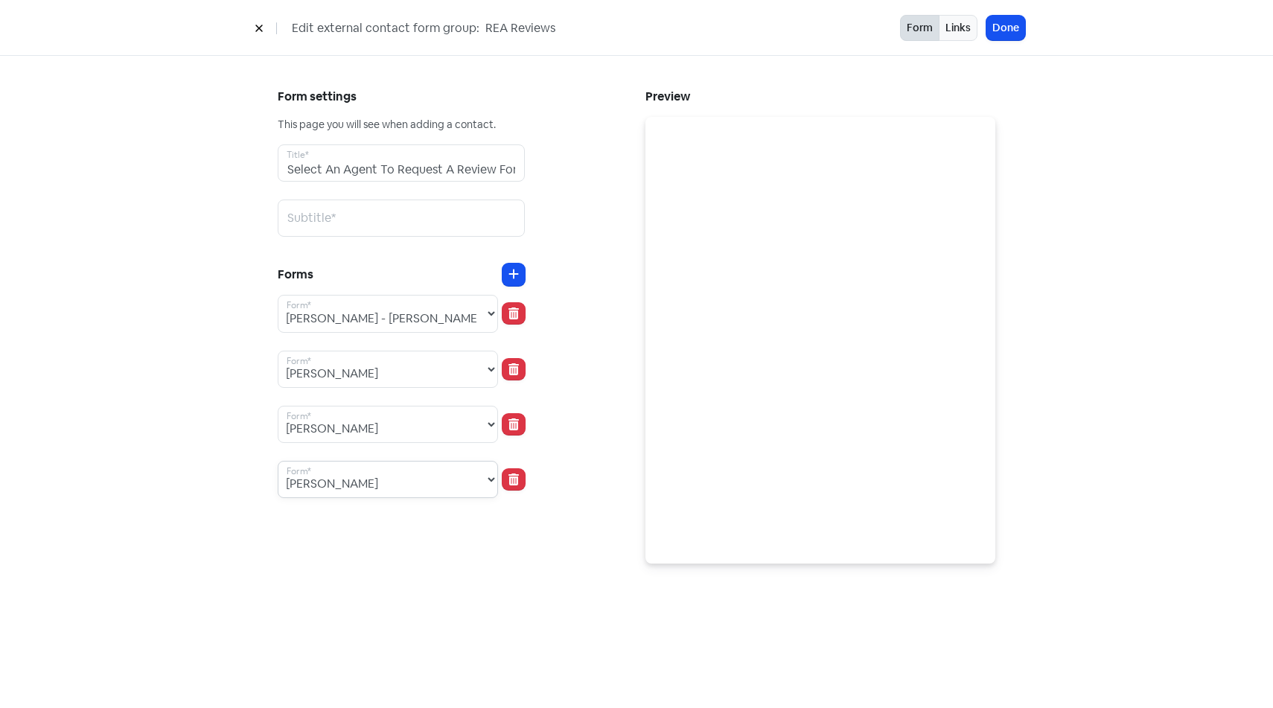
click at [278, 461] on select "[PERSON_NAME] - [PERSON_NAME] [PERSON_NAME] Internal - Feedback Request Form [P…" at bounding box center [388, 479] width 220 height 37
click at [461, 542] on div "Form settings This page you will see when adding a contact. Select An Agent To …" at bounding box center [453, 325] width 368 height 478
click at [514, 272] on icon at bounding box center [513, 274] width 10 height 12
select select "808"
click at [442, 531] on select "[PERSON_NAME] - [PERSON_NAME] [PERSON_NAME] Internal - Feedback Request Form [P…" at bounding box center [388, 534] width 220 height 37
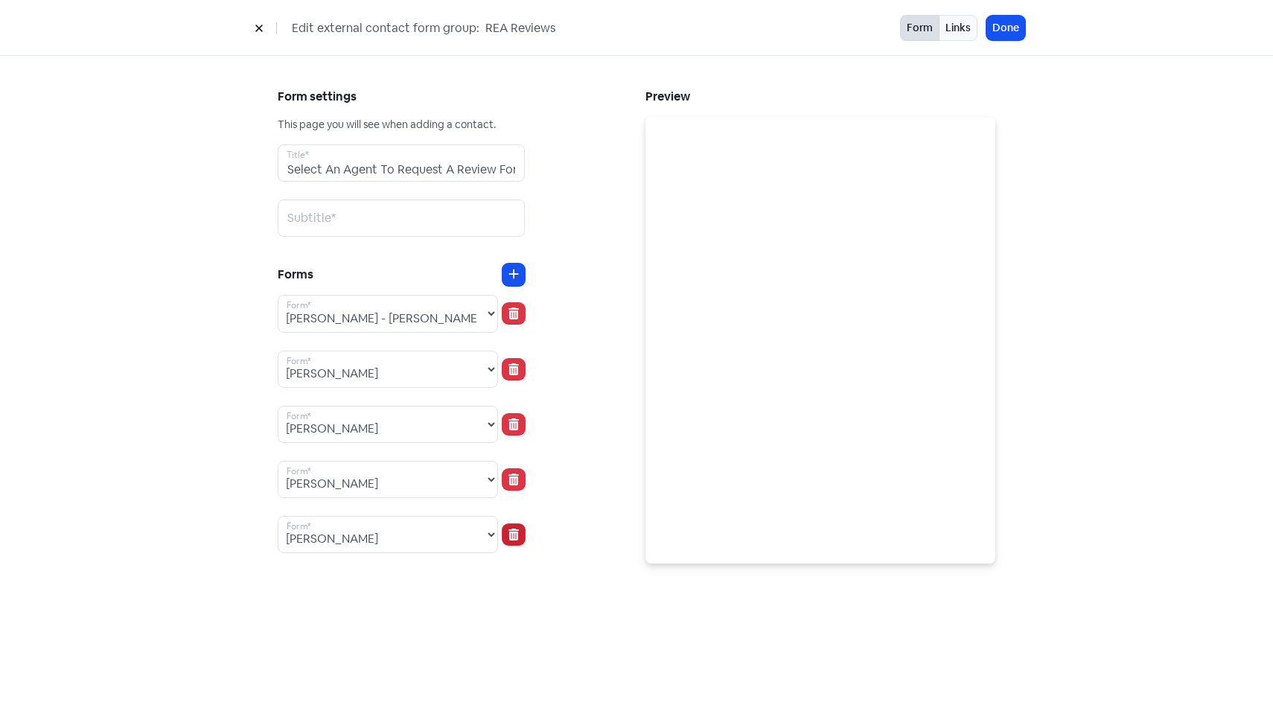
click at [508, 537] on icon at bounding box center [513, 535] width 10 height 12
click at [548, 498] on div "Form settings This page you will see when adding a contact. Select An Agent To …" at bounding box center [453, 325] width 368 height 478
click at [1012, 32] on button "Done" at bounding box center [1005, 28] width 39 height 25
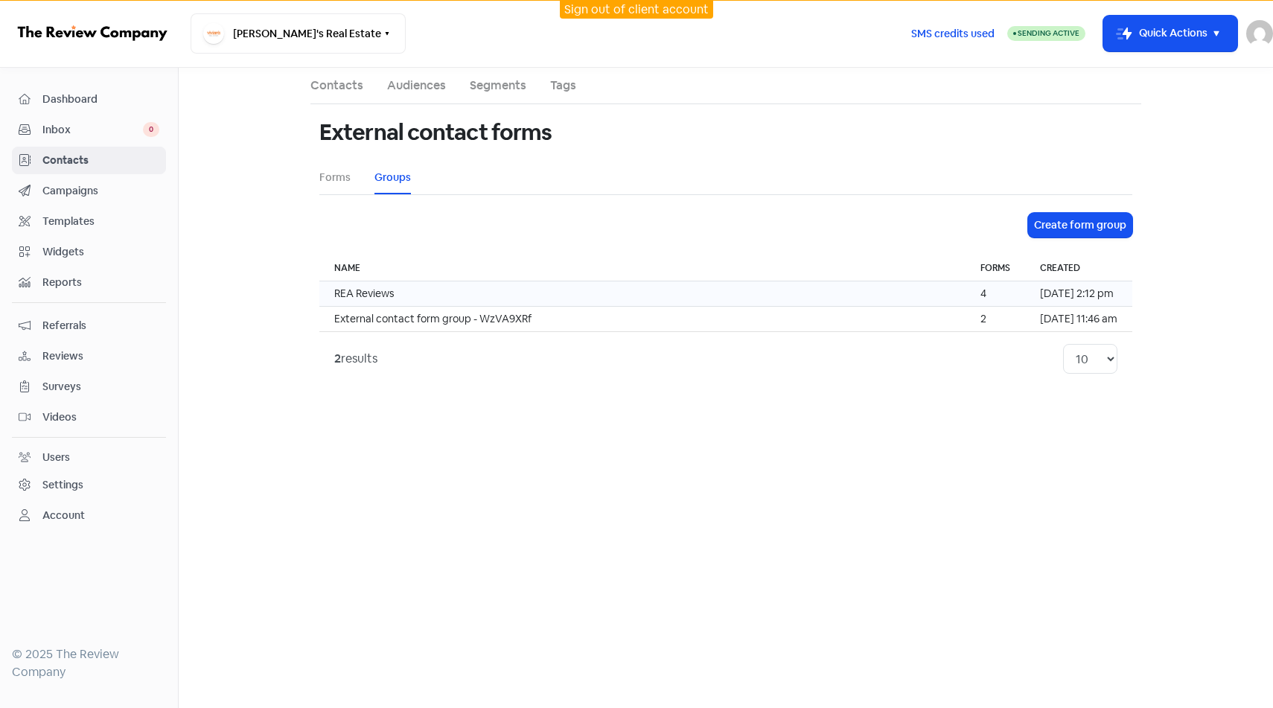
click at [1025, 301] on td "[DATE] 2:12 pm" at bounding box center [1078, 293] width 107 height 25
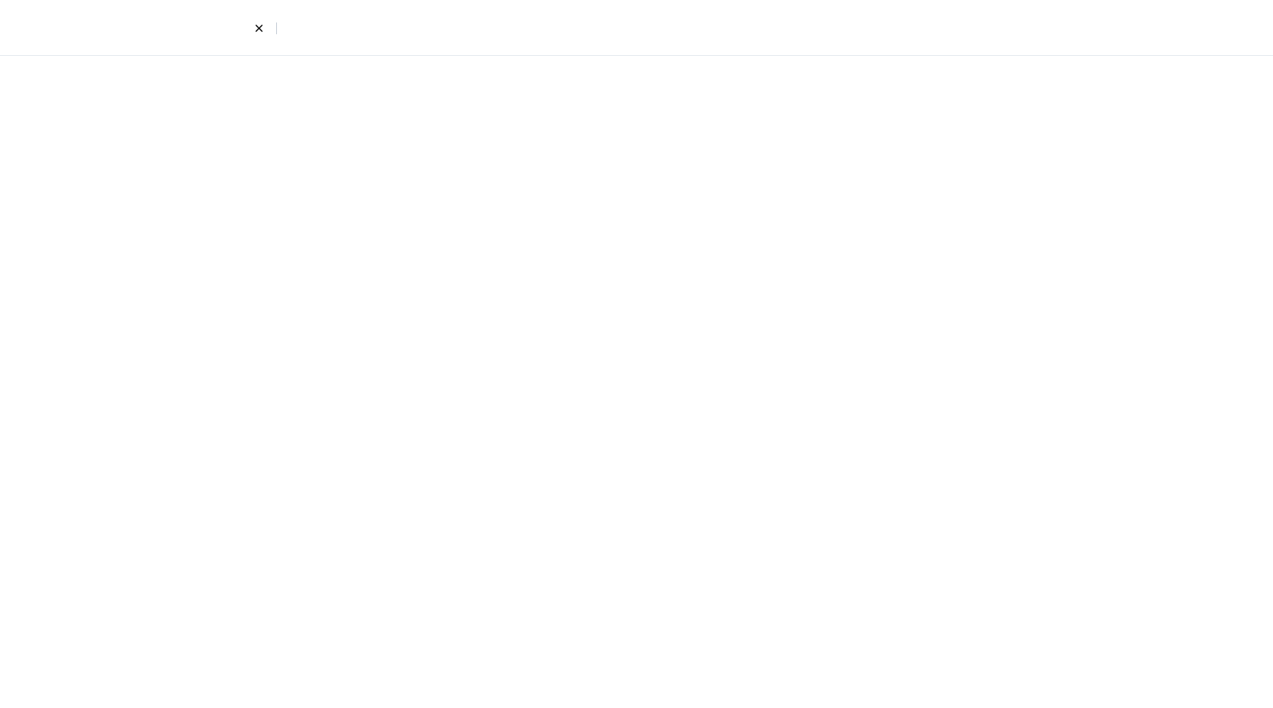
select select "805"
select select "808"
select select "806"
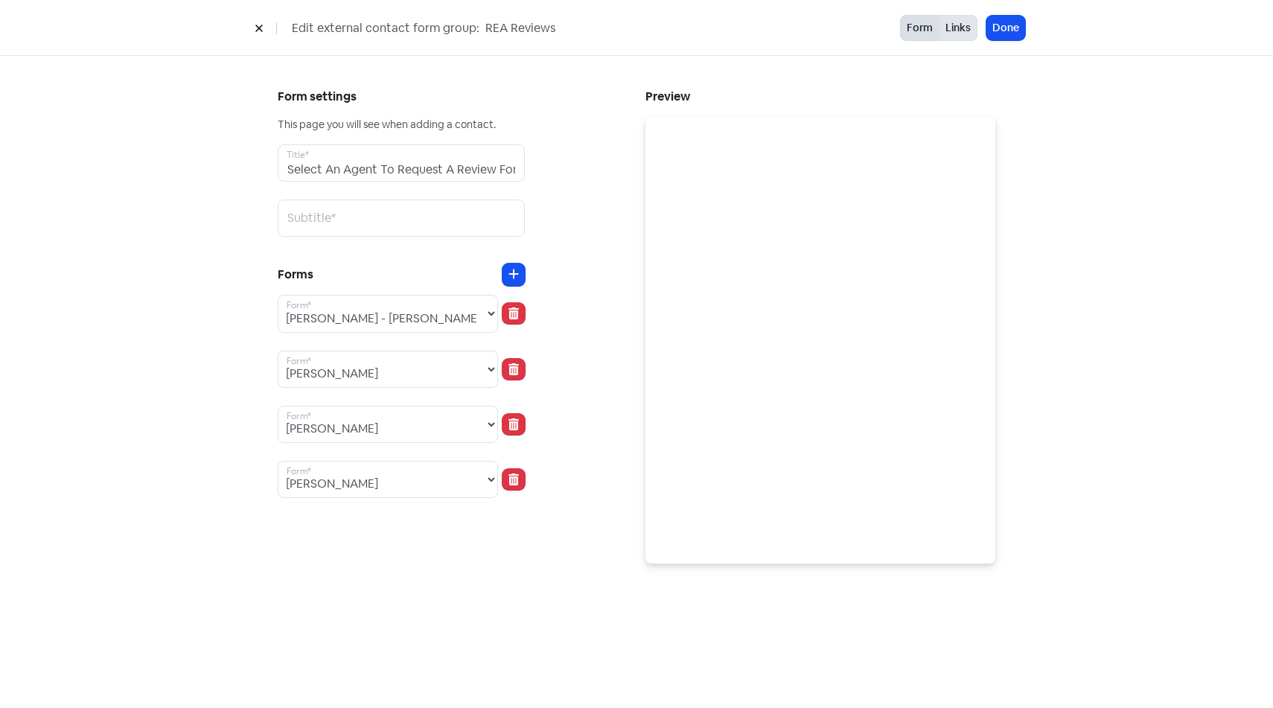
click at [959, 30] on button "Links" at bounding box center [958, 28] width 39 height 26
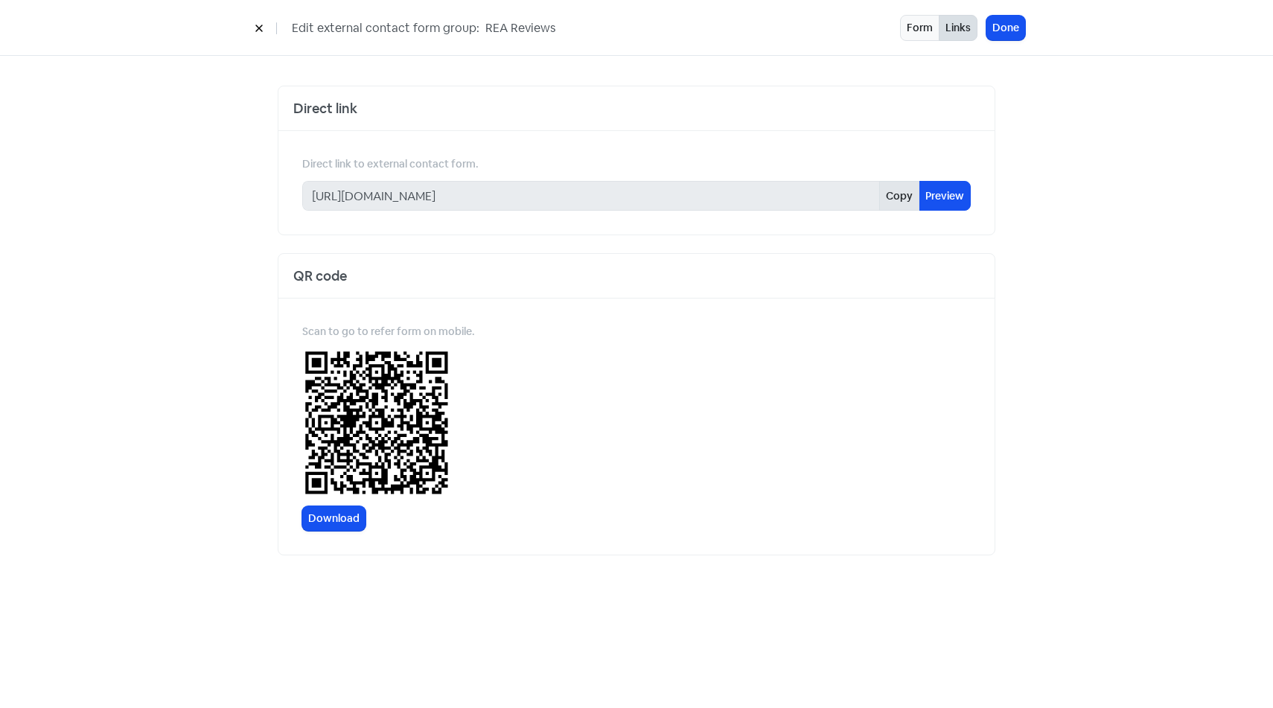
click at [895, 202] on button "Copy" at bounding box center [899, 196] width 40 height 30
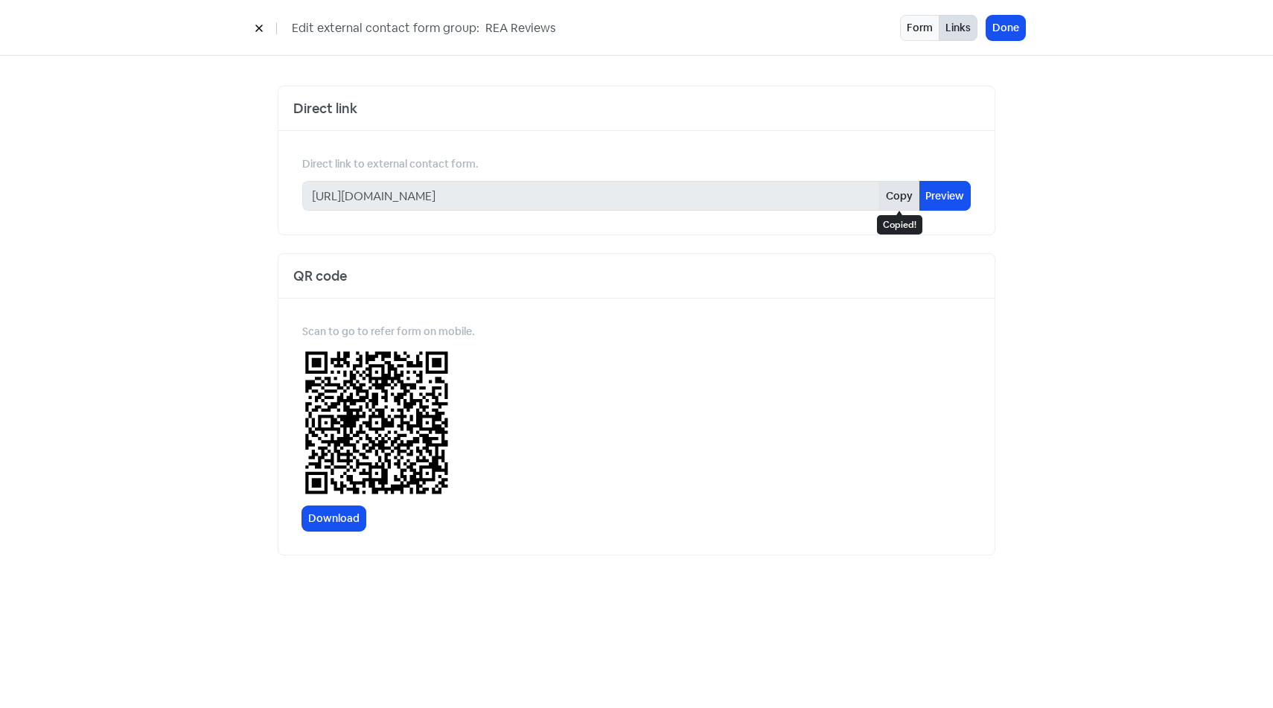
click at [895, 202] on button "Copy" at bounding box center [899, 196] width 40 height 30
click at [255, 30] on icon at bounding box center [259, 28] width 9 height 9
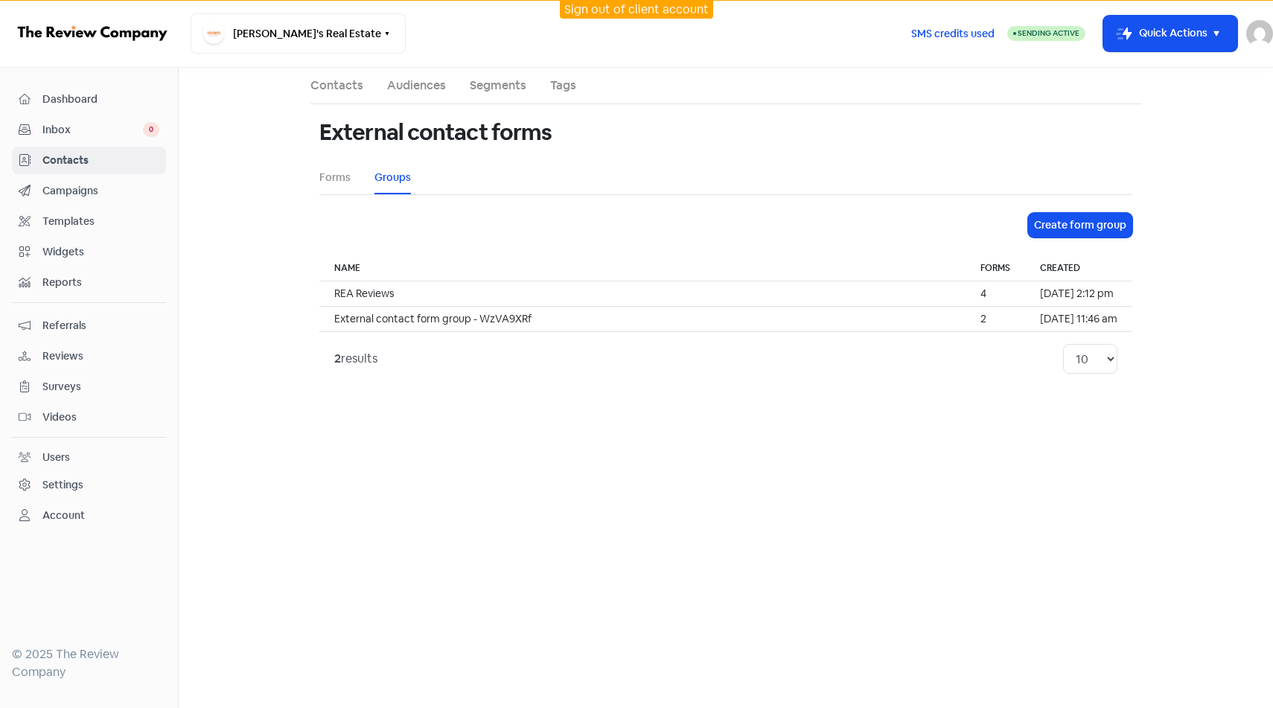
click at [340, 188] on li "Forms" at bounding box center [334, 177] width 31 height 33
click at [337, 178] on link "Forms" at bounding box center [334, 178] width 31 height 16
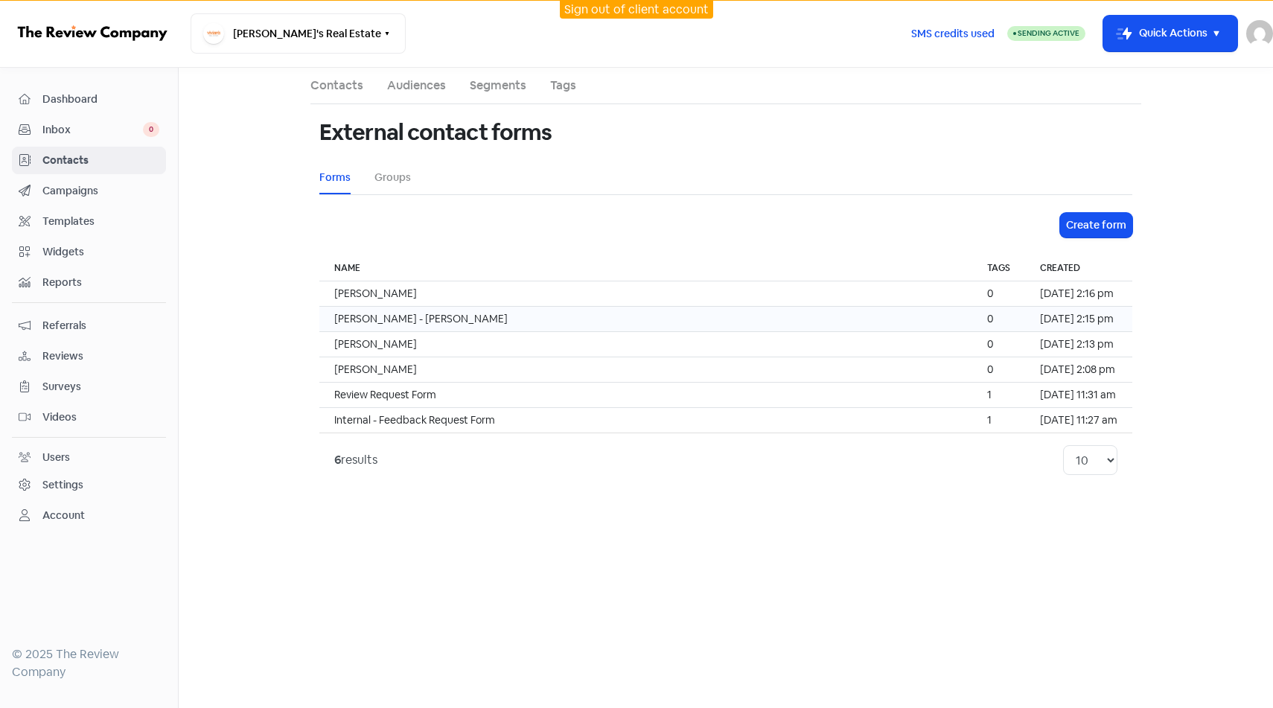
click at [701, 326] on td "[PERSON_NAME] - [PERSON_NAME]" at bounding box center [645, 319] width 653 height 25
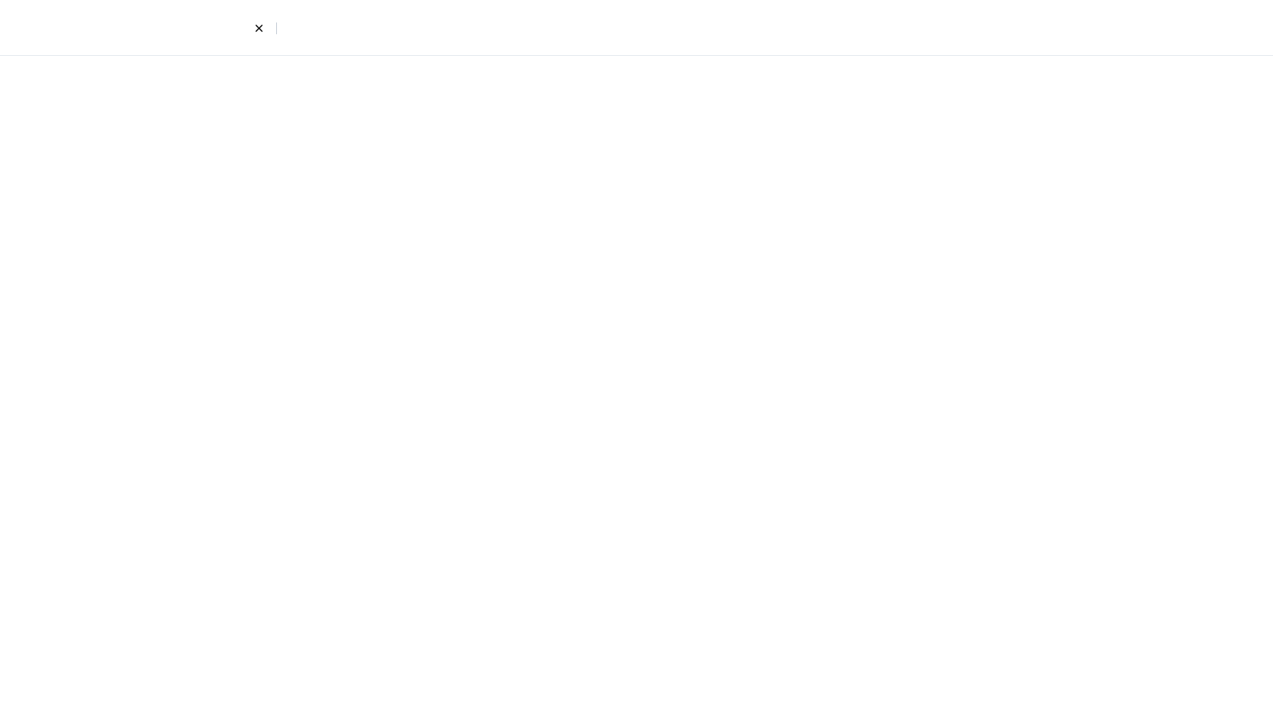
select select "first_last"
select select "email_phone"
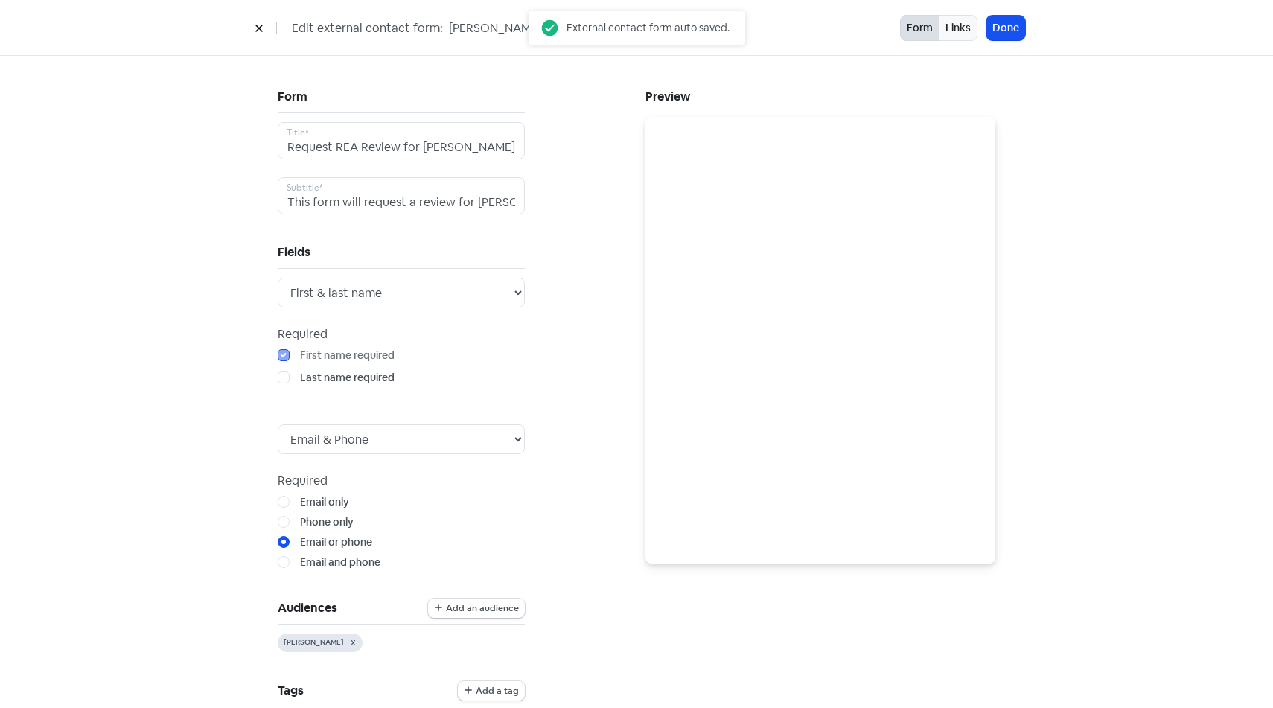
click at [965, 42] on div "Edit external contact form: [PERSON_NAME] - [PERSON_NAME] Form Links Done" at bounding box center [636, 28] width 1273 height 56
click at [960, 29] on button "Links" at bounding box center [958, 28] width 39 height 26
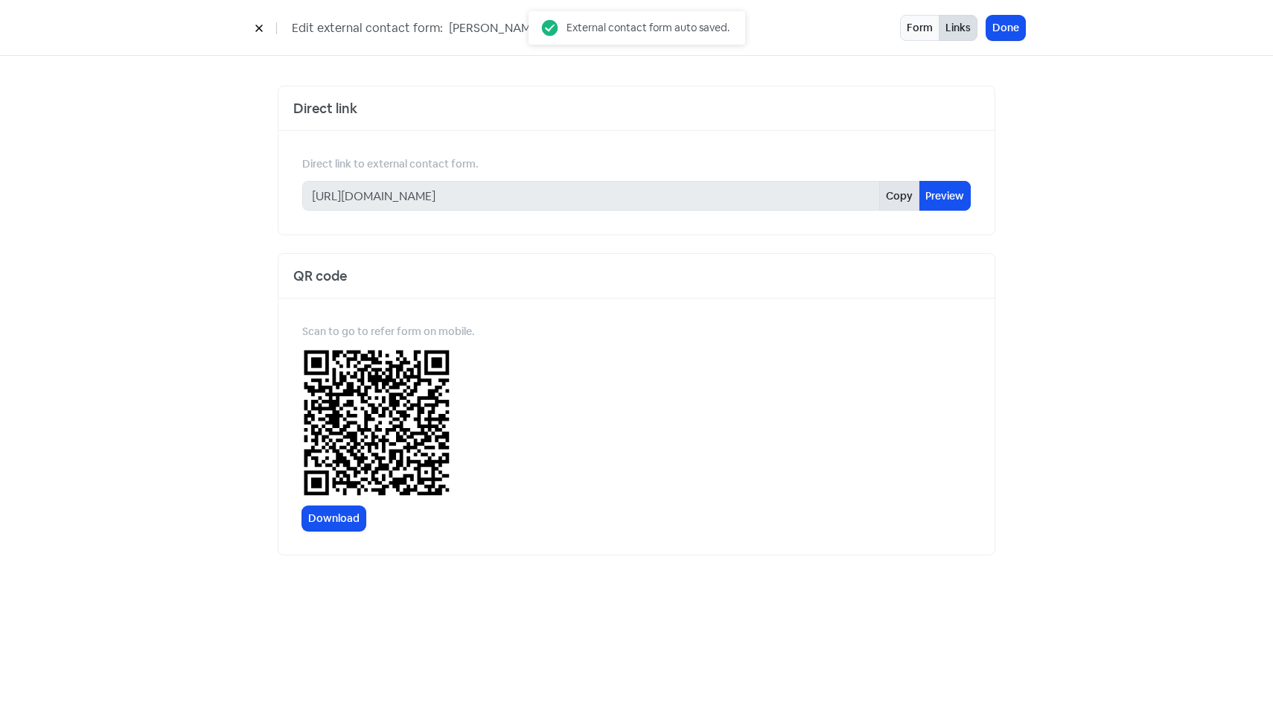
click at [907, 199] on button "Copy" at bounding box center [899, 196] width 40 height 30
click at [925, 20] on button "Form" at bounding box center [919, 28] width 39 height 26
select select "first_last"
select select "email_phone"
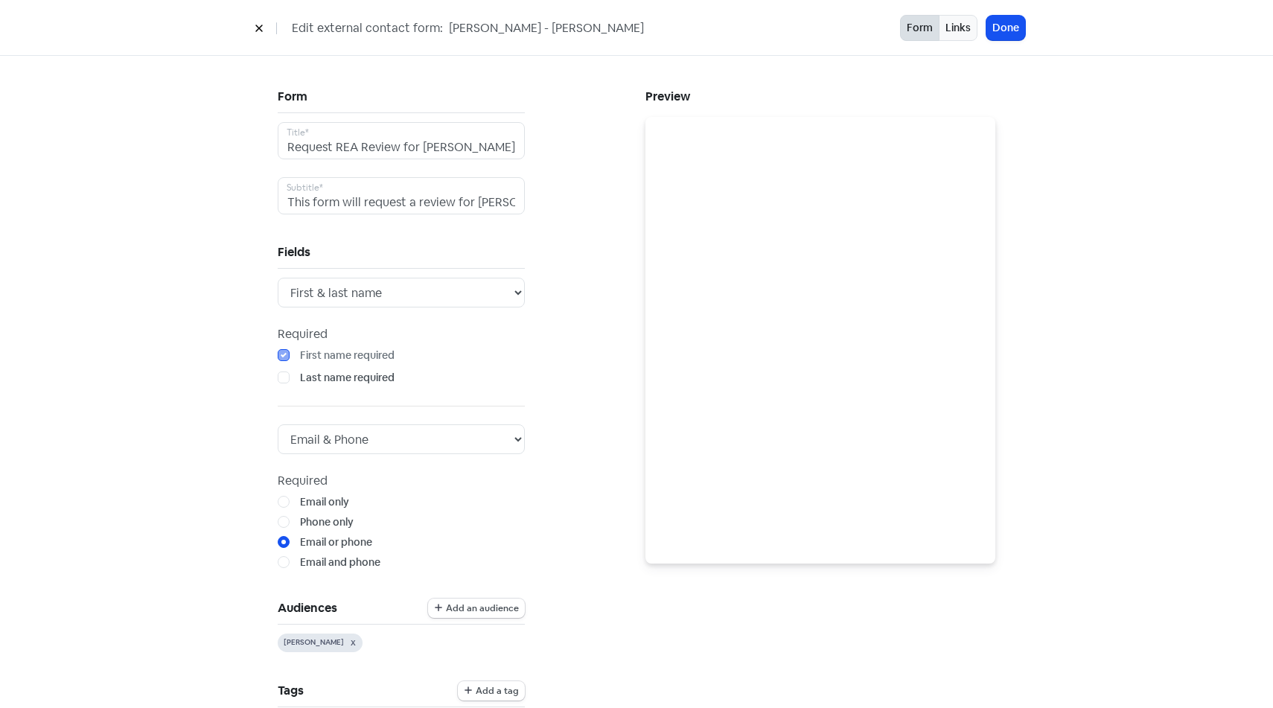
click at [257, 28] on icon at bounding box center [259, 28] width 9 height 9
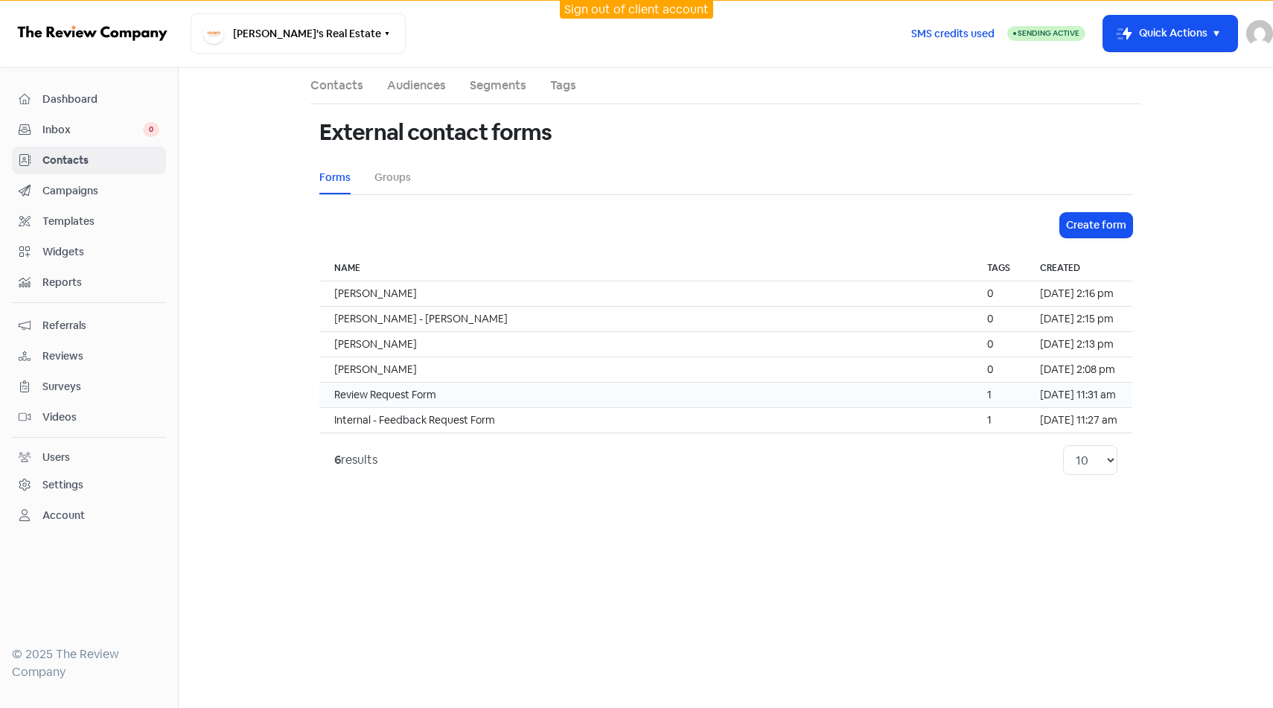
click at [484, 383] on td "Review Request Form" at bounding box center [645, 395] width 653 height 25
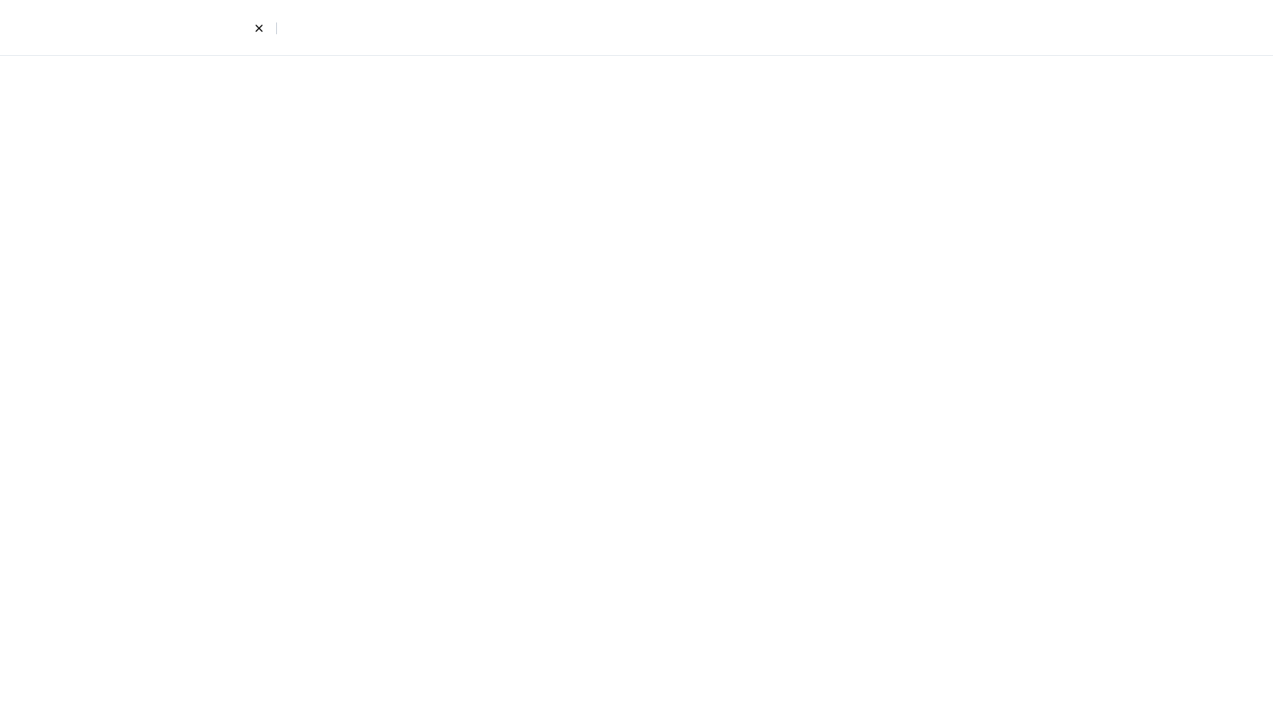
select select "first_last"
select select "email_phone"
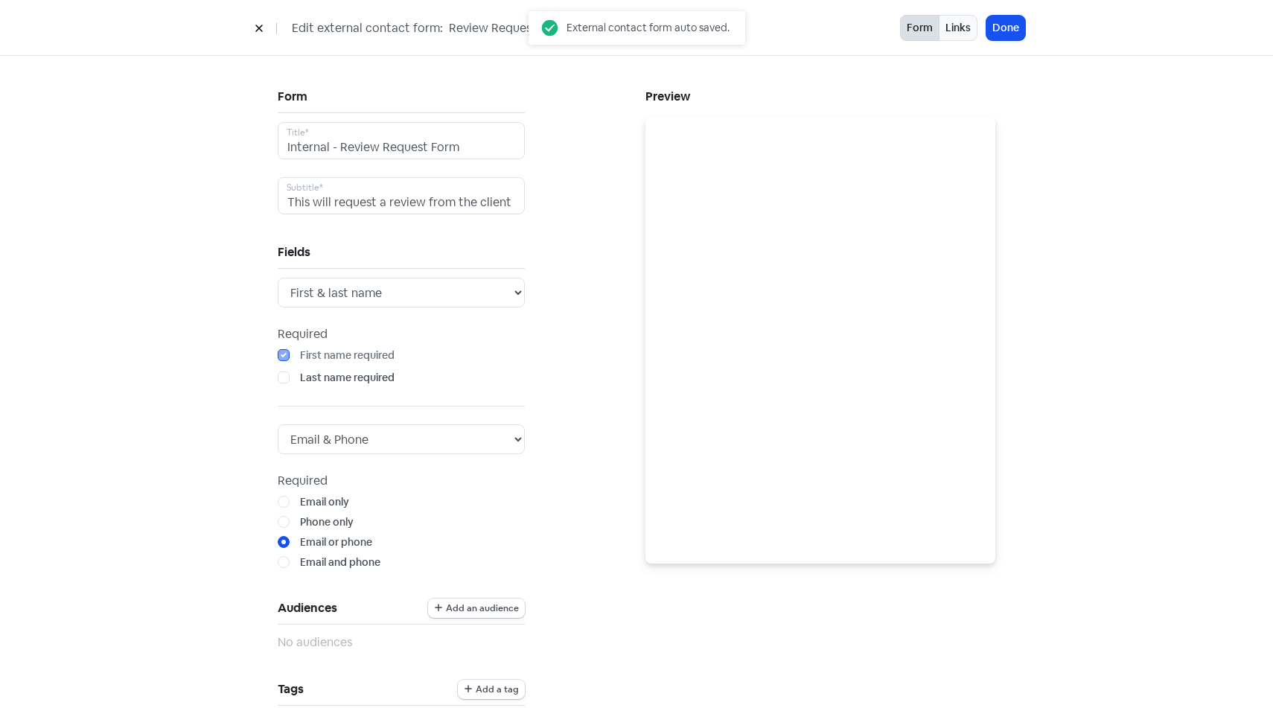
click at [262, 25] on icon at bounding box center [259, 28] width 9 height 9
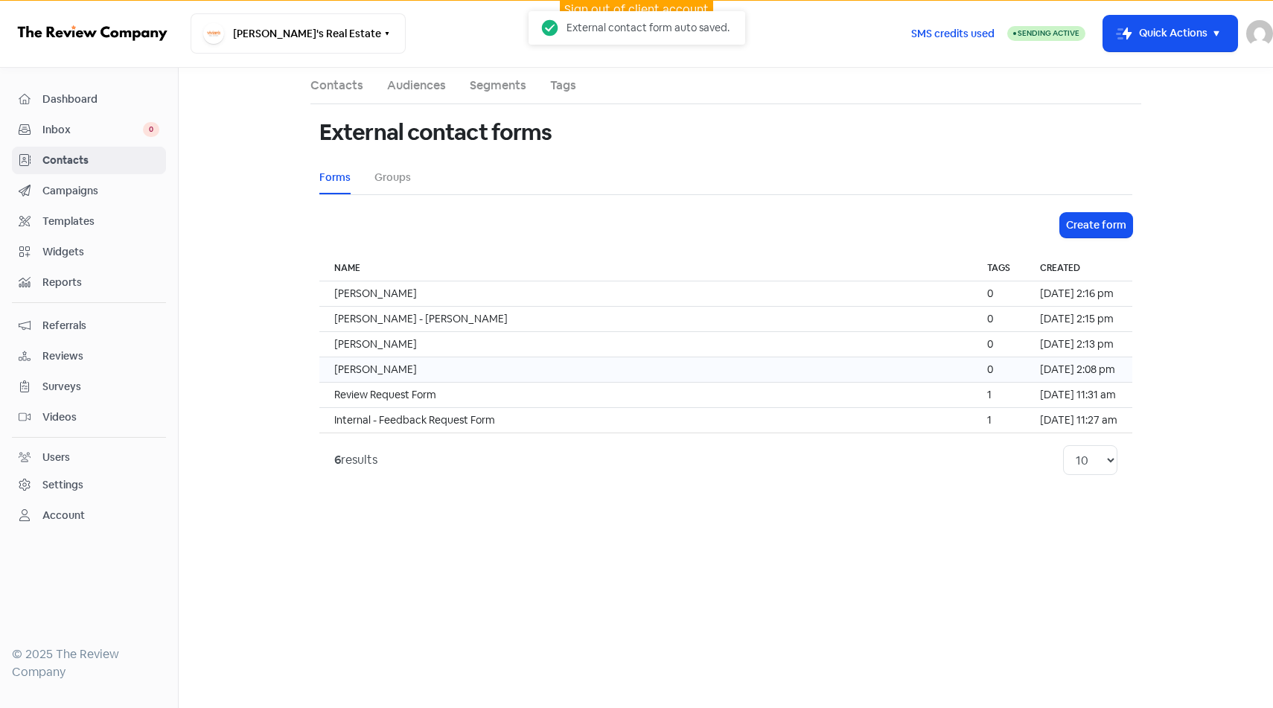
drag, startPoint x: 487, startPoint y: 388, endPoint x: 497, endPoint y: 372, distance: 18.8
click at [497, 372] on tbody "[PERSON_NAME] 0 [DATE] 2:16 pm [PERSON_NAME] - [PERSON_NAME] 0 [DATE] 2:15 pm […" at bounding box center [725, 357] width 813 height 152
click at [497, 372] on td "[PERSON_NAME]" at bounding box center [645, 369] width 653 height 25
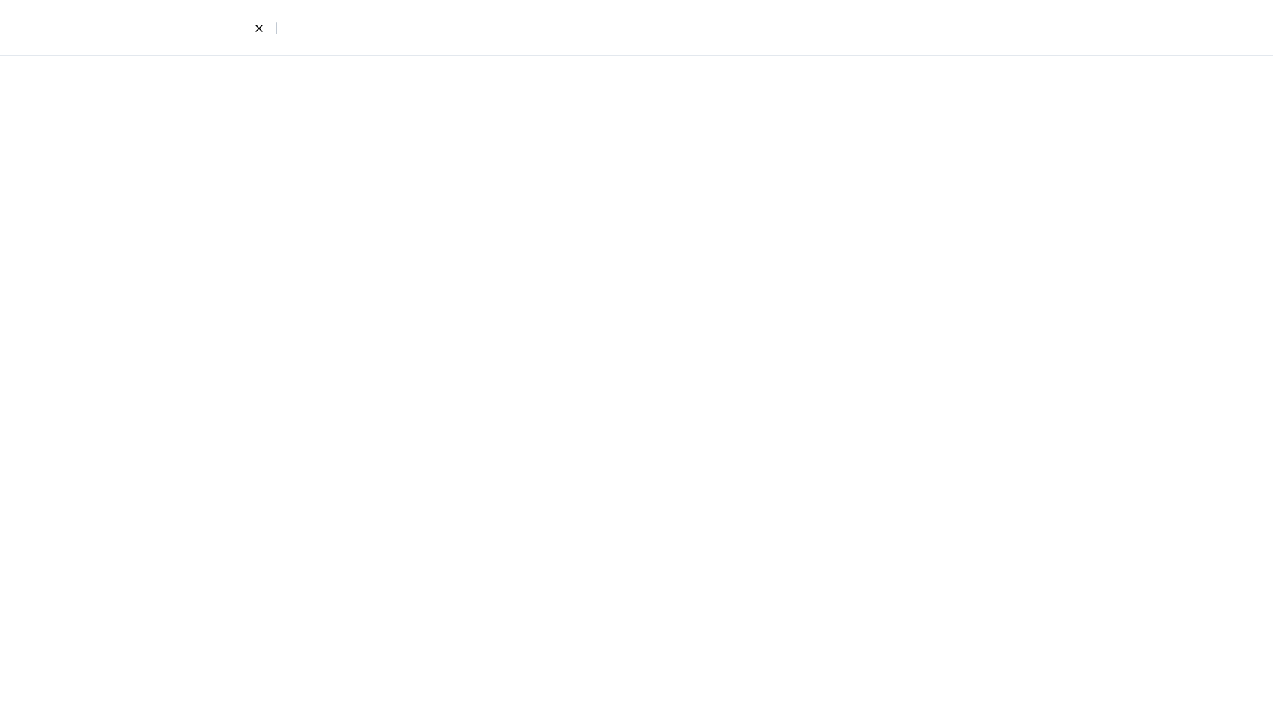
select select "first_last"
select select "email_phone"
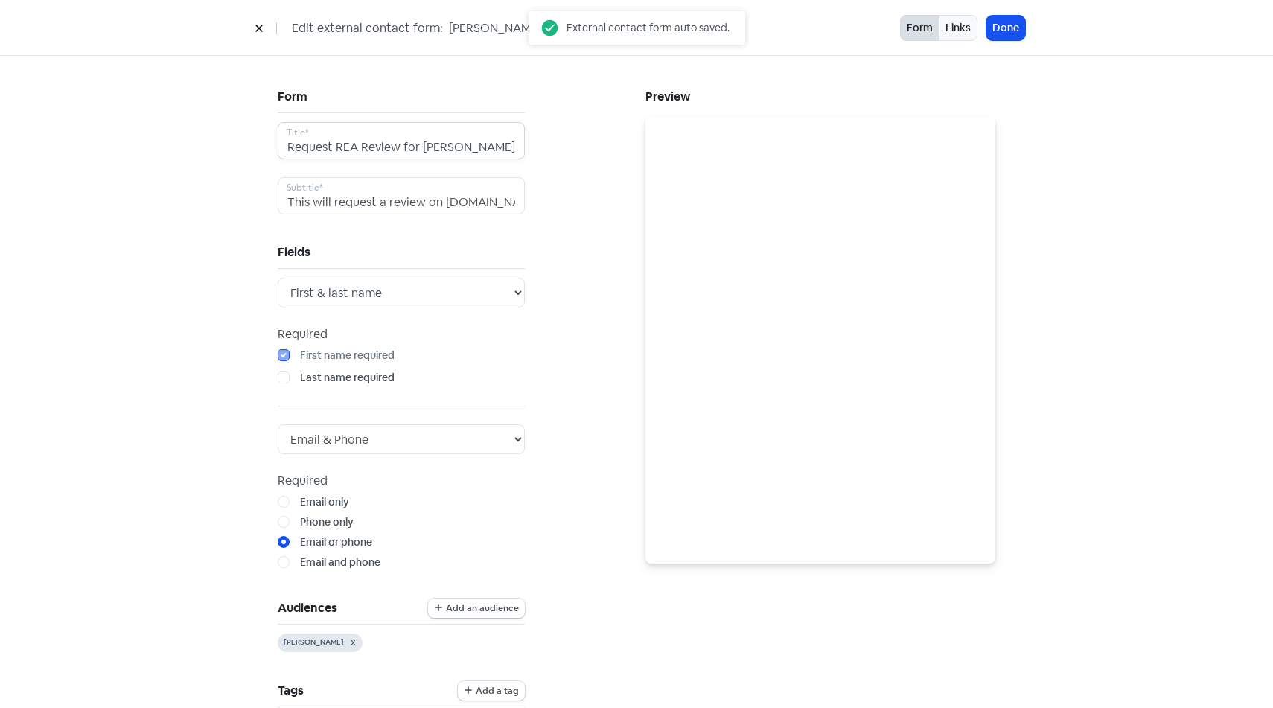
click at [456, 153] on input "Request REA Review for [PERSON_NAME]" at bounding box center [401, 140] width 247 height 37
click at [957, 44] on div "Edit external contact form: [PERSON_NAME] Form Links Done" at bounding box center [636, 28] width 1273 height 56
click at [960, 27] on button "Links" at bounding box center [958, 28] width 39 height 26
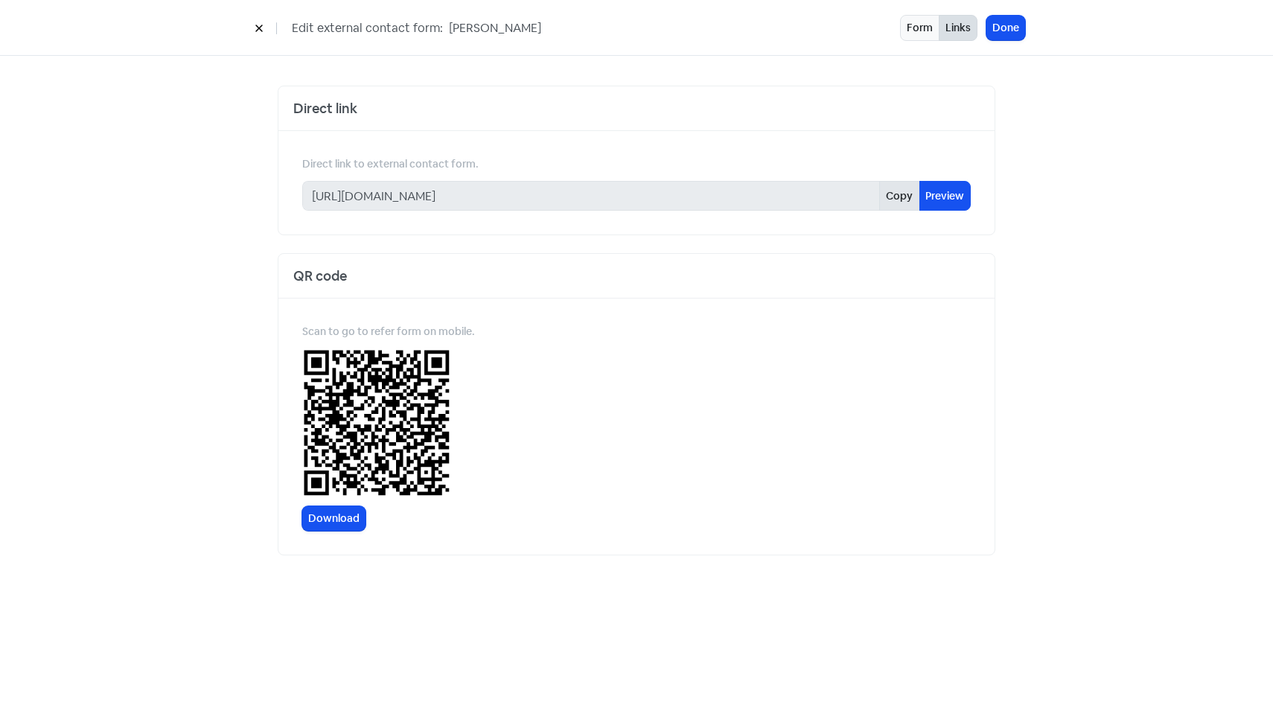
click at [899, 195] on button "Copy" at bounding box center [899, 196] width 40 height 30
click at [991, 46] on div "Edit external contact form: [PERSON_NAME] Form Links Done" at bounding box center [636, 28] width 1273 height 56
click at [992, 34] on button "Done" at bounding box center [1005, 28] width 39 height 25
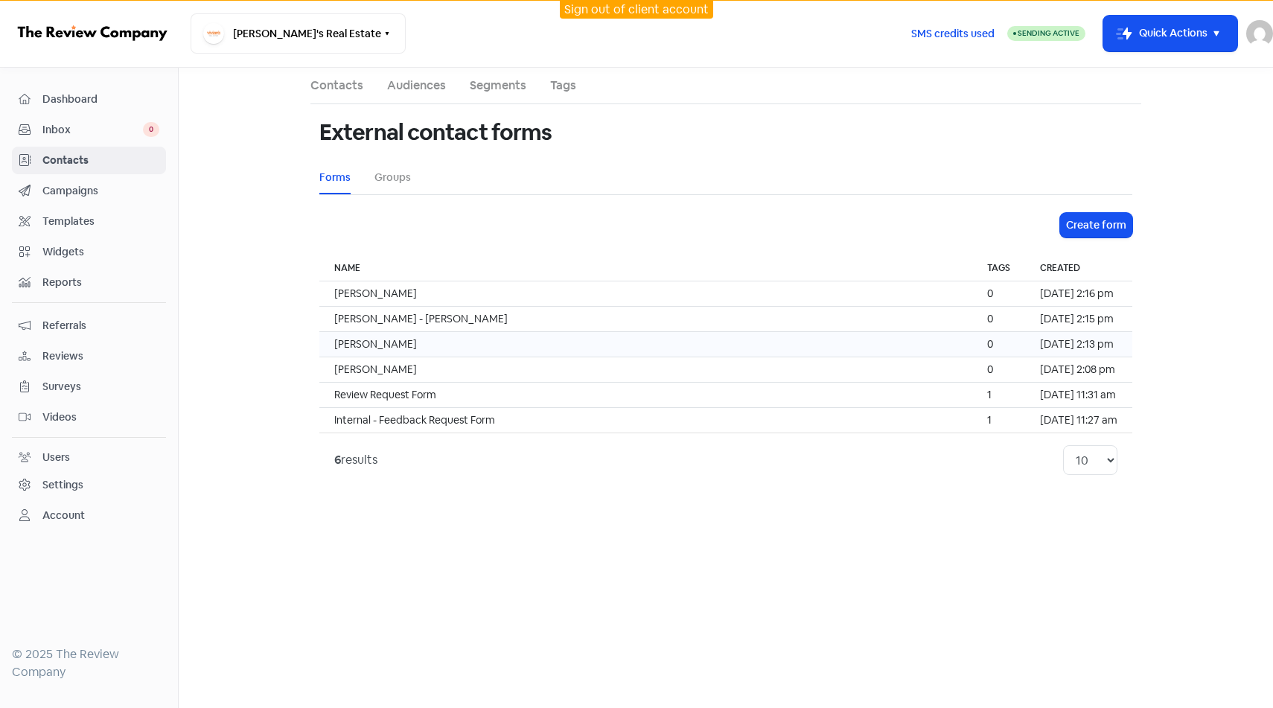
click at [472, 337] on td "[PERSON_NAME]" at bounding box center [645, 344] width 653 height 25
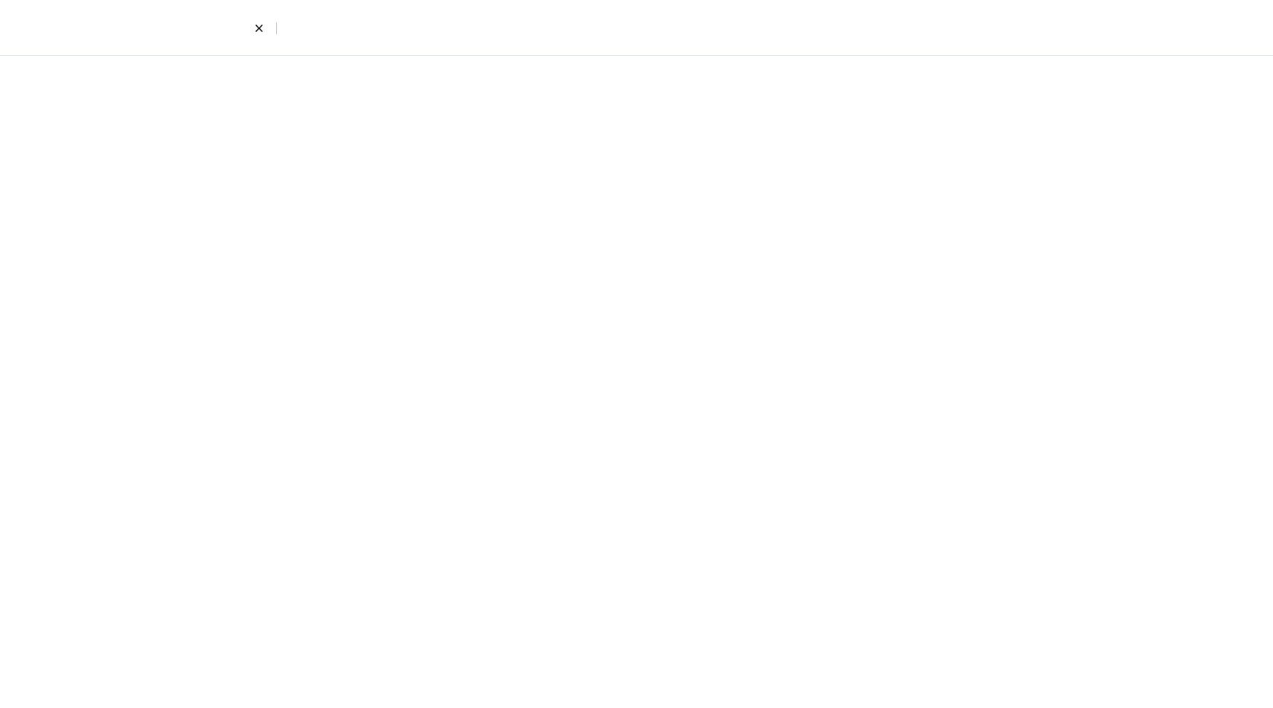
select select "first_last"
select select "email_phone"
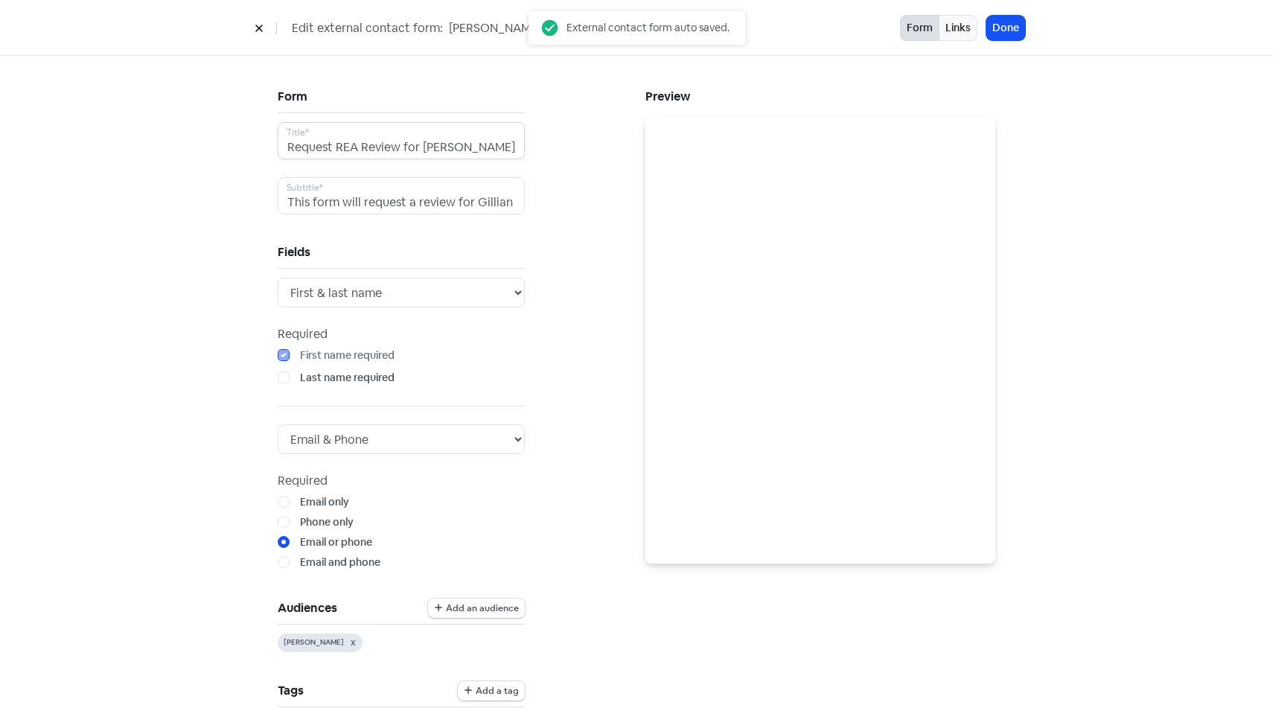
click at [449, 145] on input "Request REA Review for [PERSON_NAME]" at bounding box center [401, 140] width 247 height 37
click at [957, 31] on button "Links" at bounding box center [958, 28] width 39 height 26
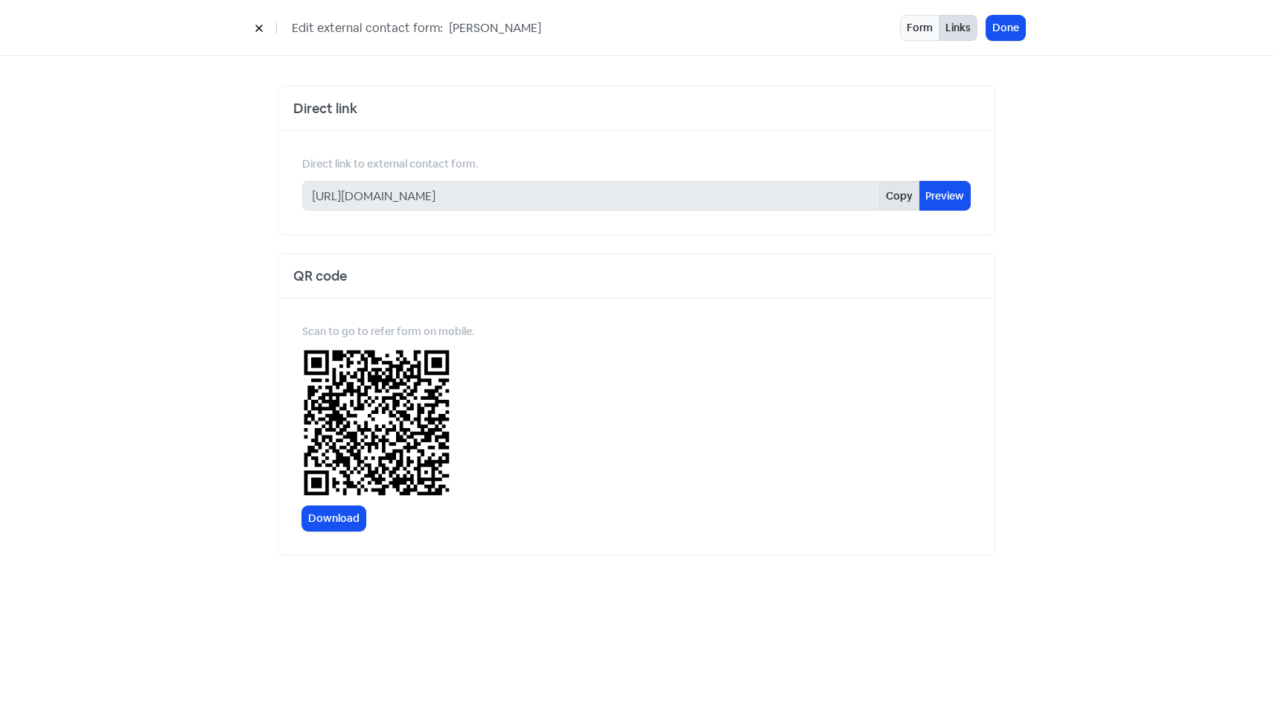
click at [898, 191] on button "Copy" at bounding box center [899, 196] width 40 height 30
click at [1012, 37] on button "Done" at bounding box center [1005, 28] width 39 height 25
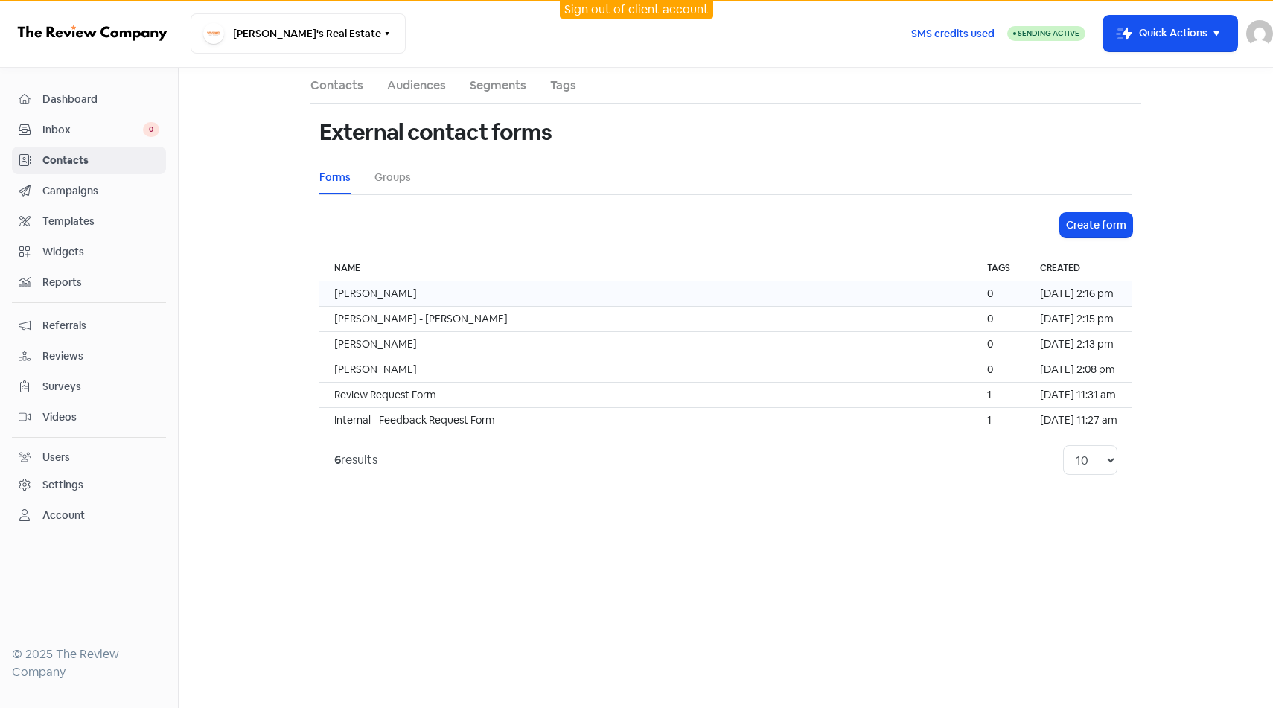
click at [452, 292] on td "[PERSON_NAME]" at bounding box center [645, 293] width 653 height 25
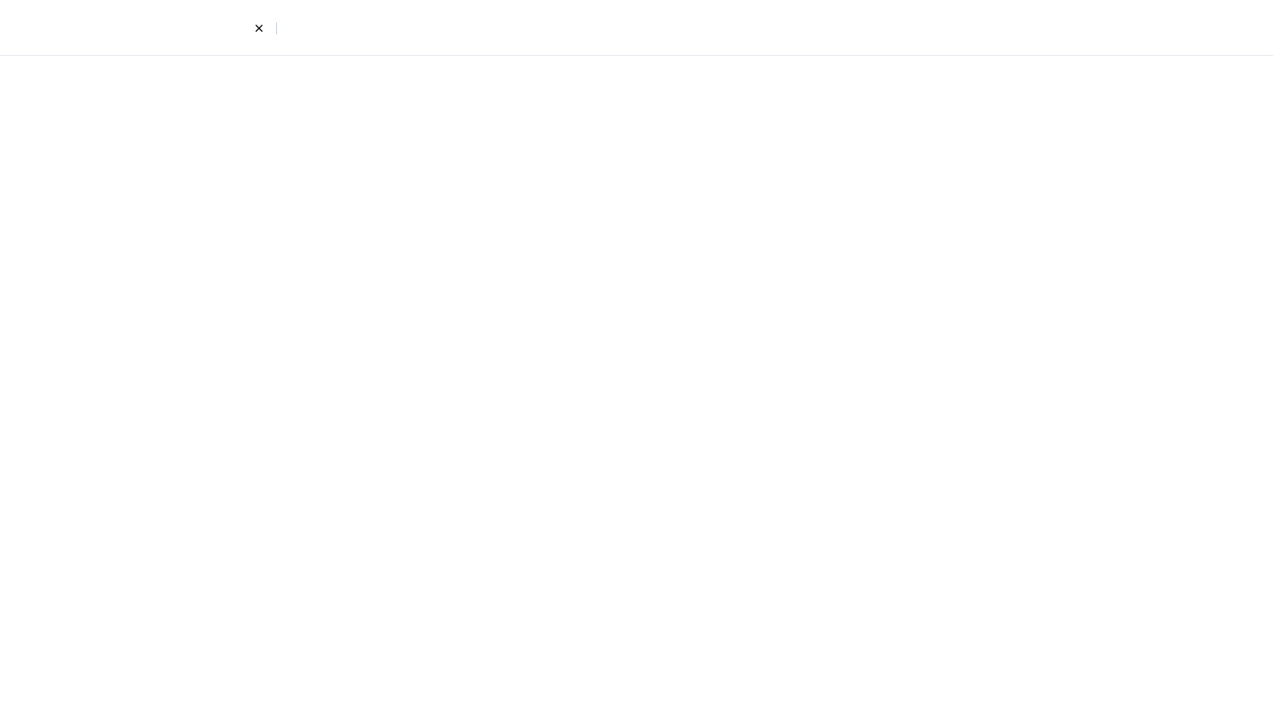
select select "first_last"
select select "email_phone"
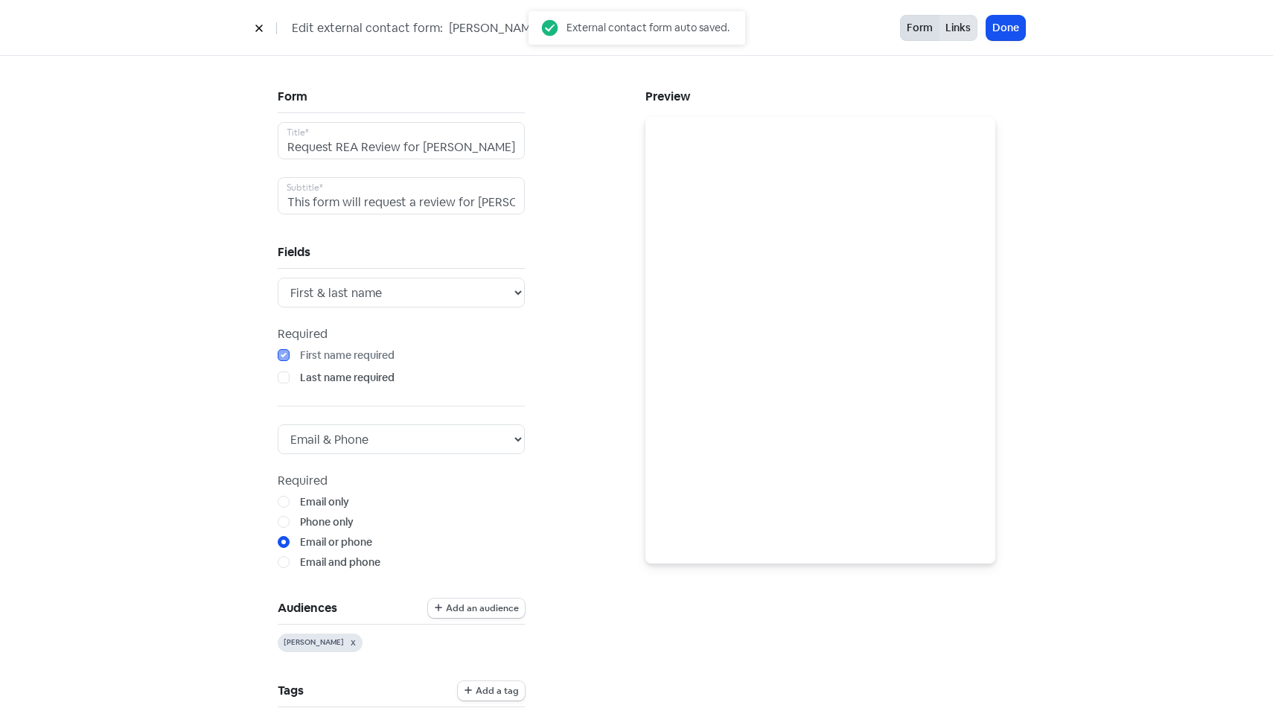
click at [956, 30] on button "Links" at bounding box center [958, 28] width 39 height 26
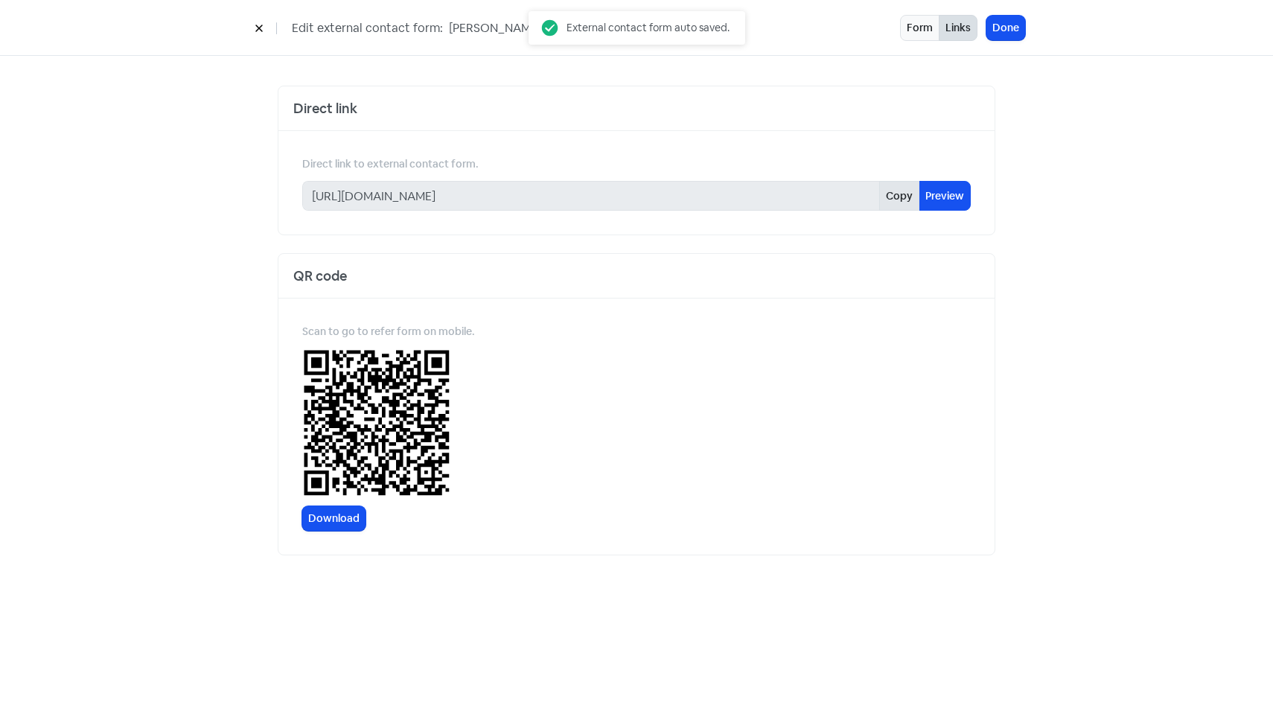
click at [898, 192] on button "Copy" at bounding box center [899, 196] width 40 height 30
click at [1014, 33] on button "Done" at bounding box center [1005, 28] width 39 height 25
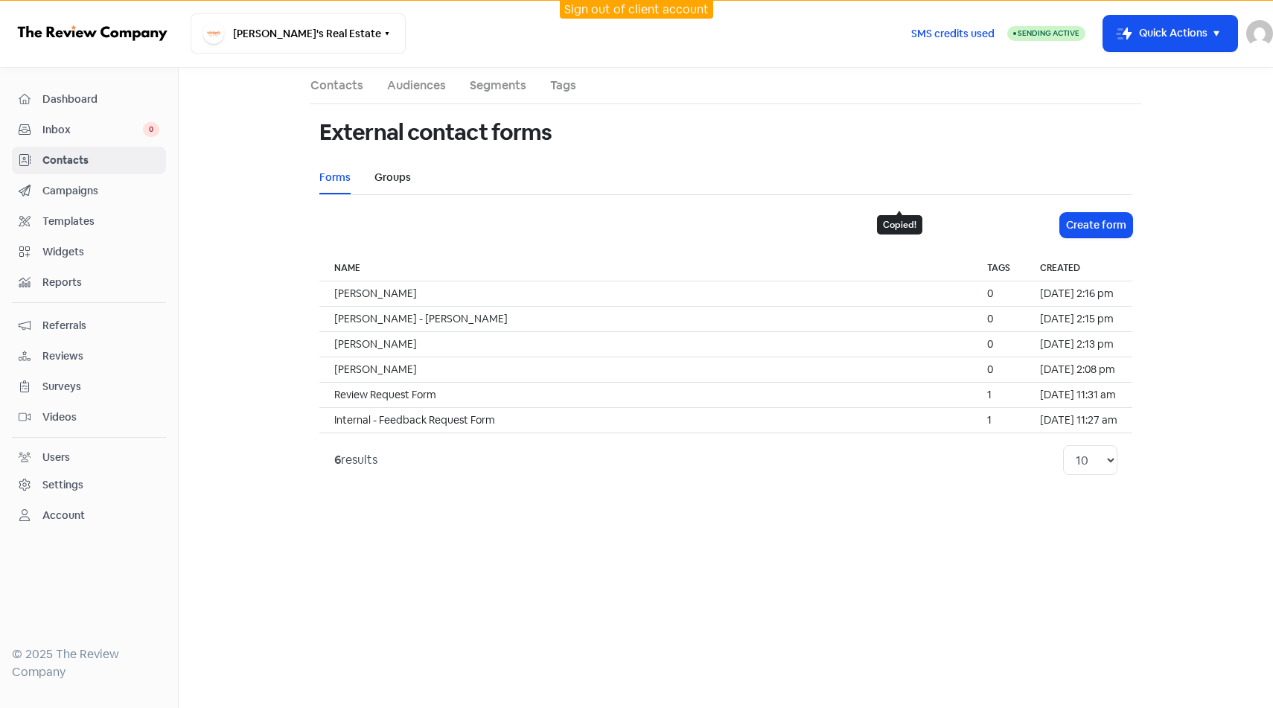
click at [380, 173] on link "Groups" at bounding box center [392, 178] width 36 height 16
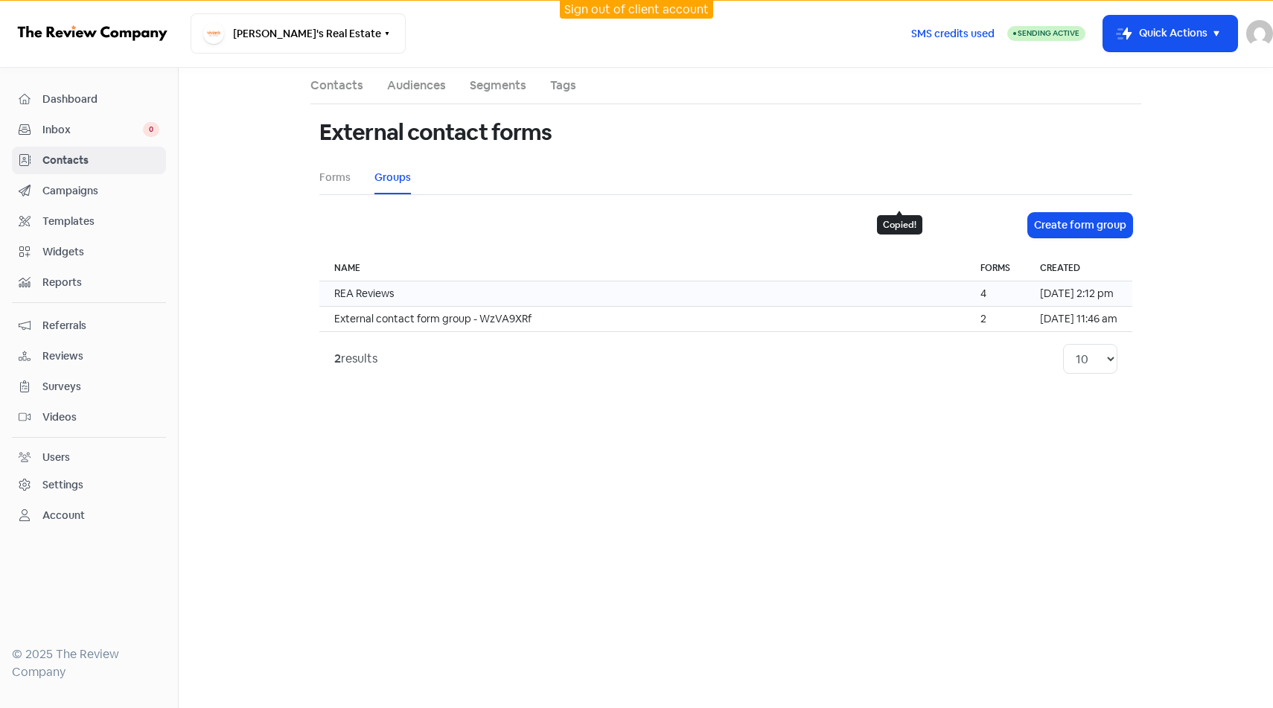
click at [584, 298] on td "REA Reviews" at bounding box center [642, 293] width 646 height 25
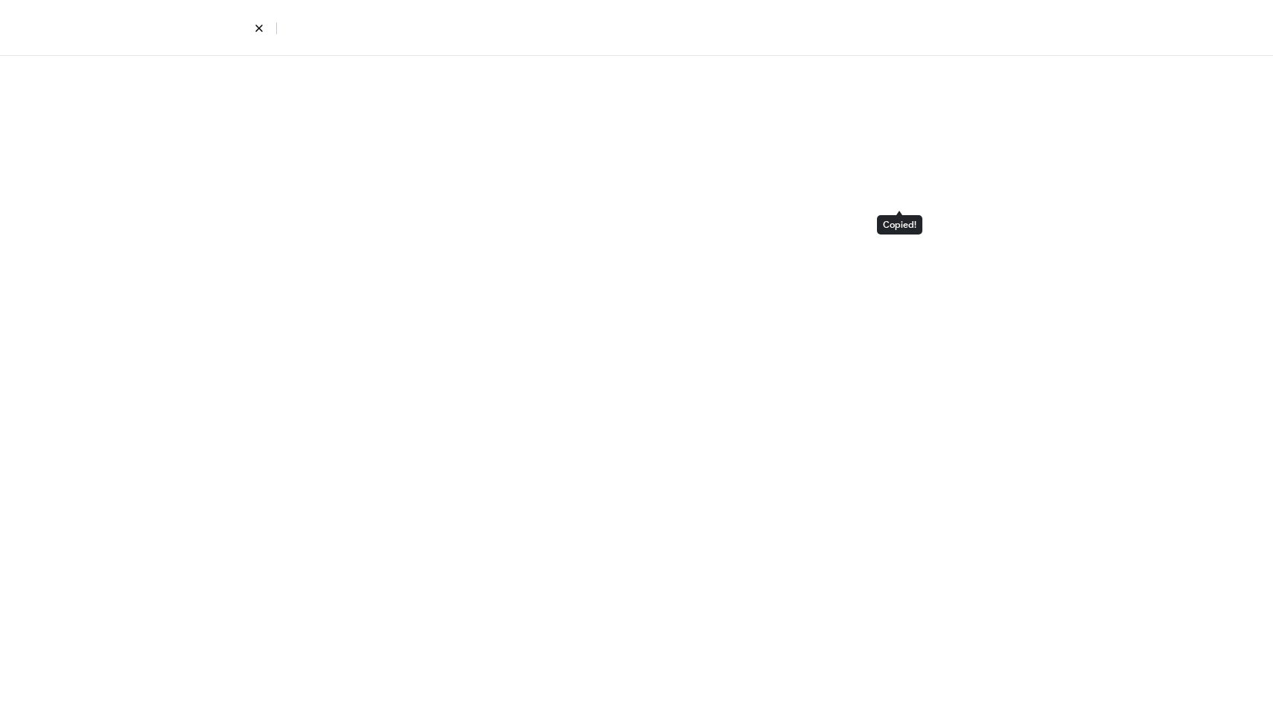
select select "805"
select select "808"
select select "806"
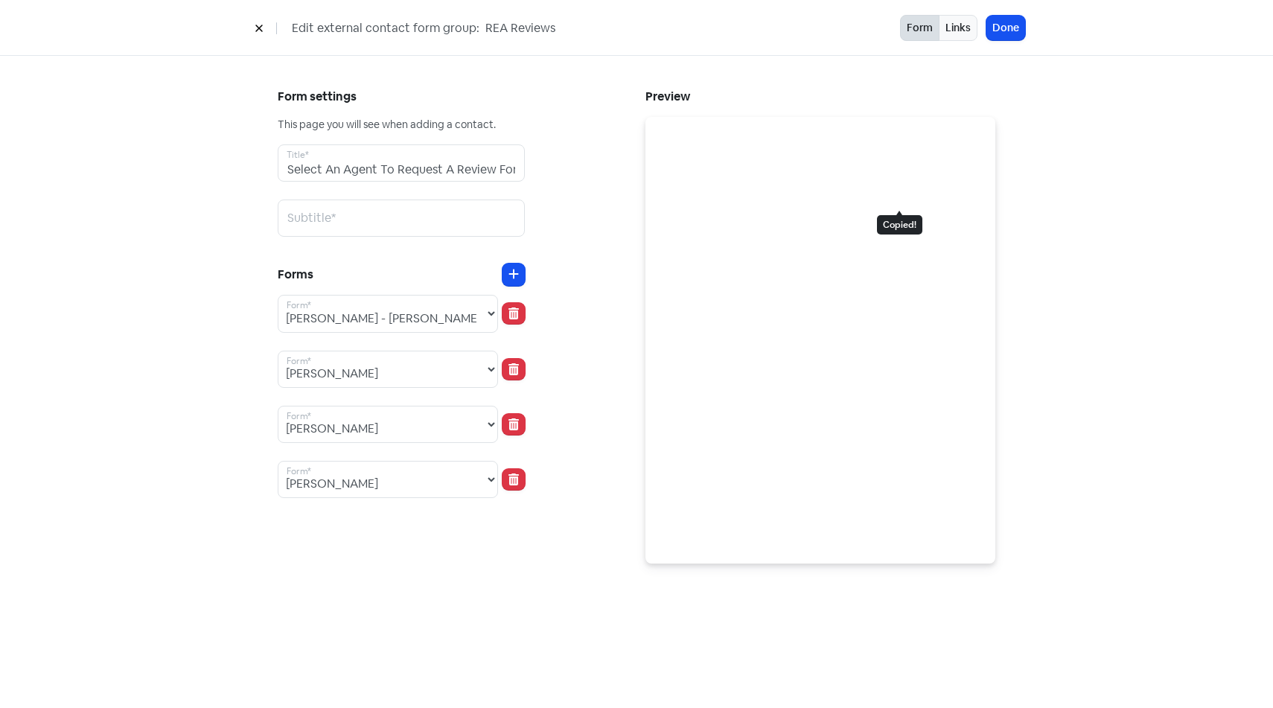
click at [581, 286] on div "Form settings This page you will see when adding a contact. Select An Agent To …" at bounding box center [453, 325] width 368 height 478
click at [997, 249] on div "Preview" at bounding box center [820, 325] width 368 height 478
click at [906, 225] on div "Copied!" at bounding box center [899, 224] width 45 height 19
click at [1017, 205] on div "Form settings This page you will see when adding a contact. Select An Agent To …" at bounding box center [636, 324] width 777 height 537
click at [1011, 38] on button "Done" at bounding box center [1005, 28] width 39 height 25
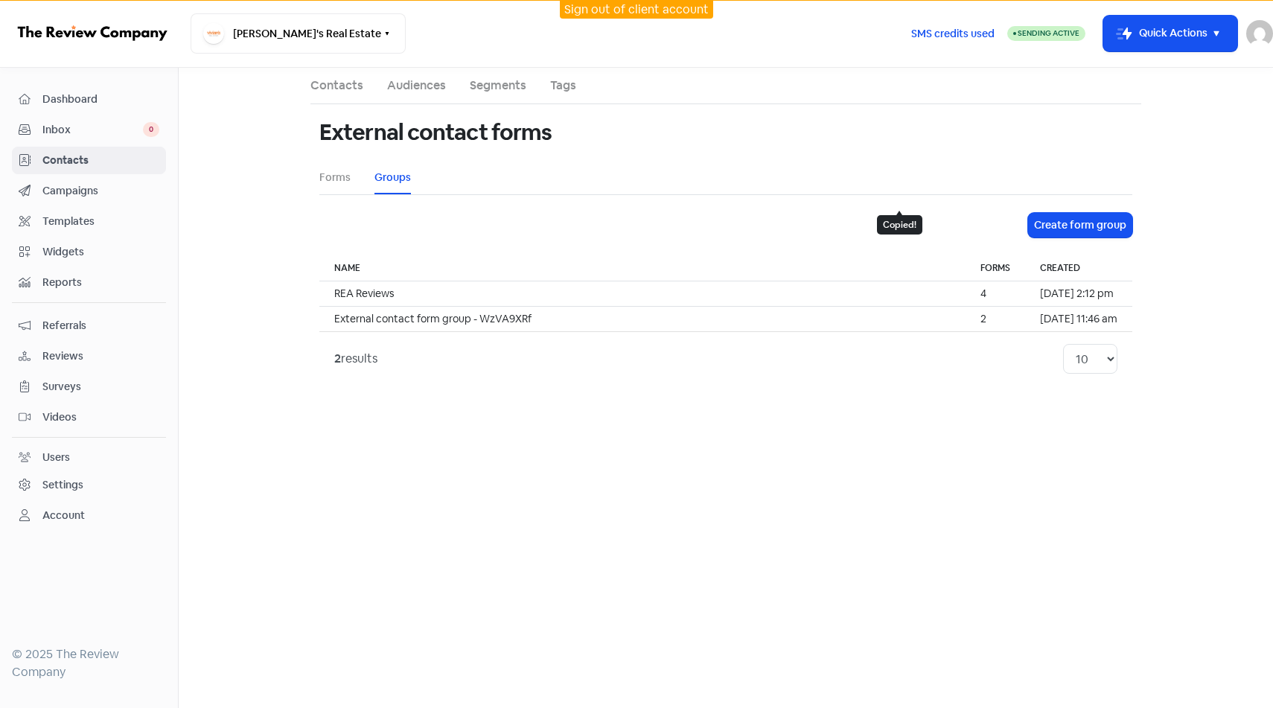
click at [908, 229] on div "Copied!" at bounding box center [899, 224] width 45 height 19
click at [909, 229] on div "Copied!" at bounding box center [899, 224] width 45 height 19
click at [916, 231] on div "Copied!" at bounding box center [899, 224] width 45 height 19
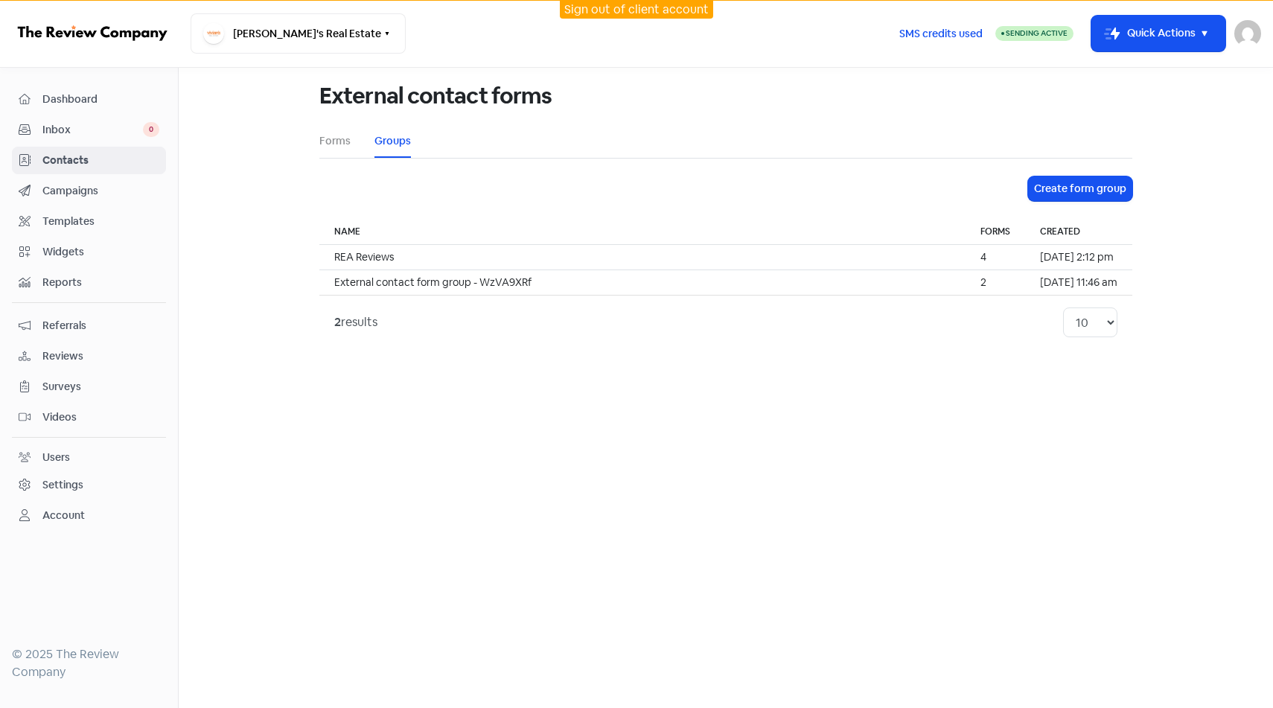
click at [805, 257] on td "REA Reviews" at bounding box center [642, 257] width 646 height 25
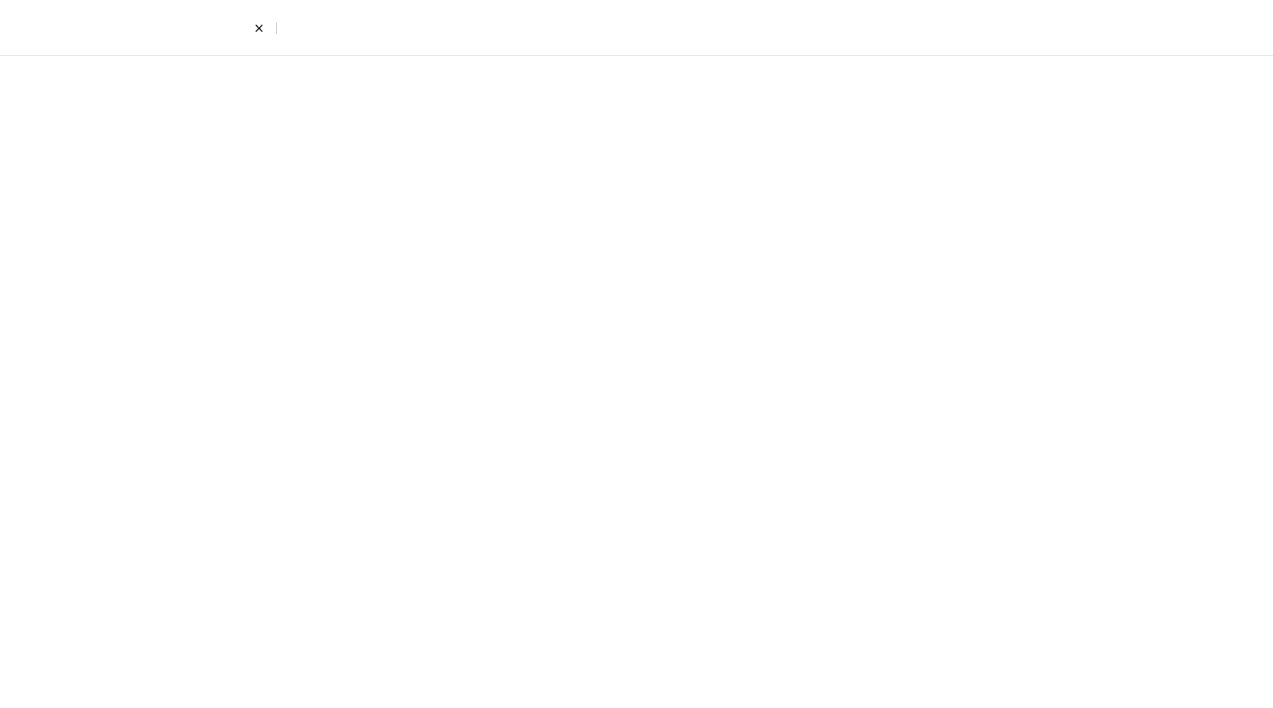
select select "805"
select select "808"
select select "806"
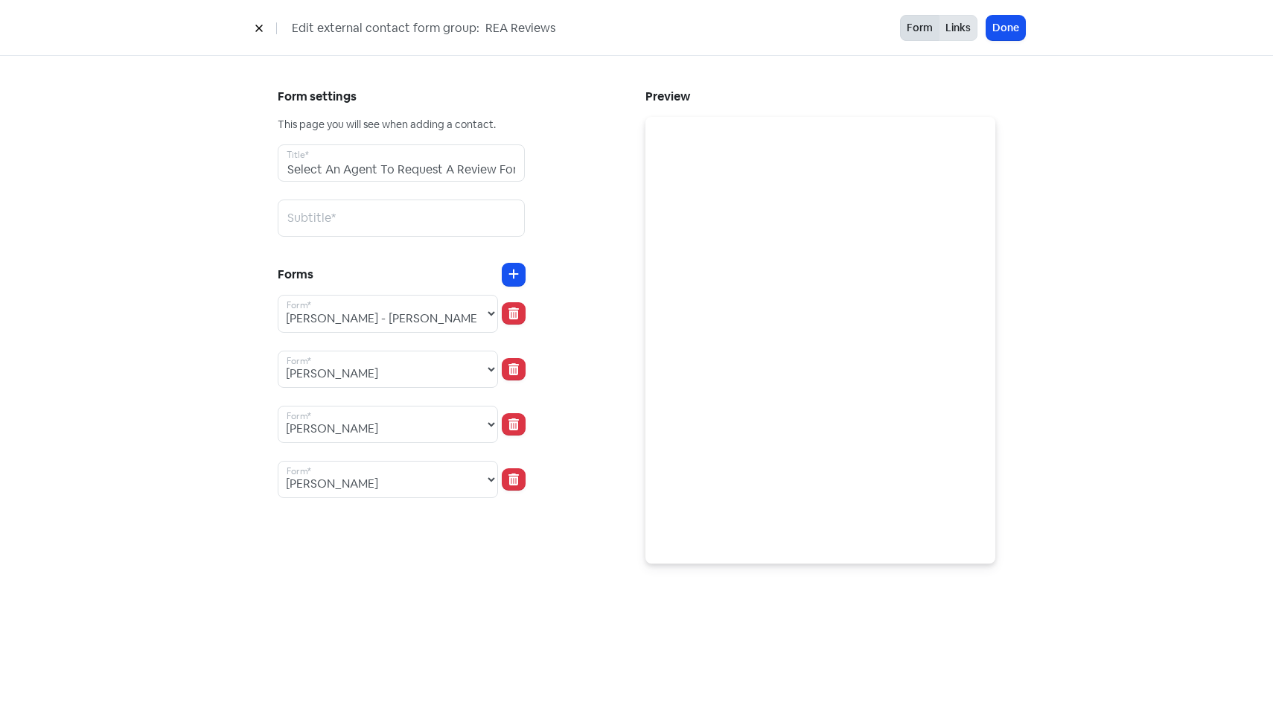
click at [967, 40] on button "Links" at bounding box center [958, 28] width 39 height 26
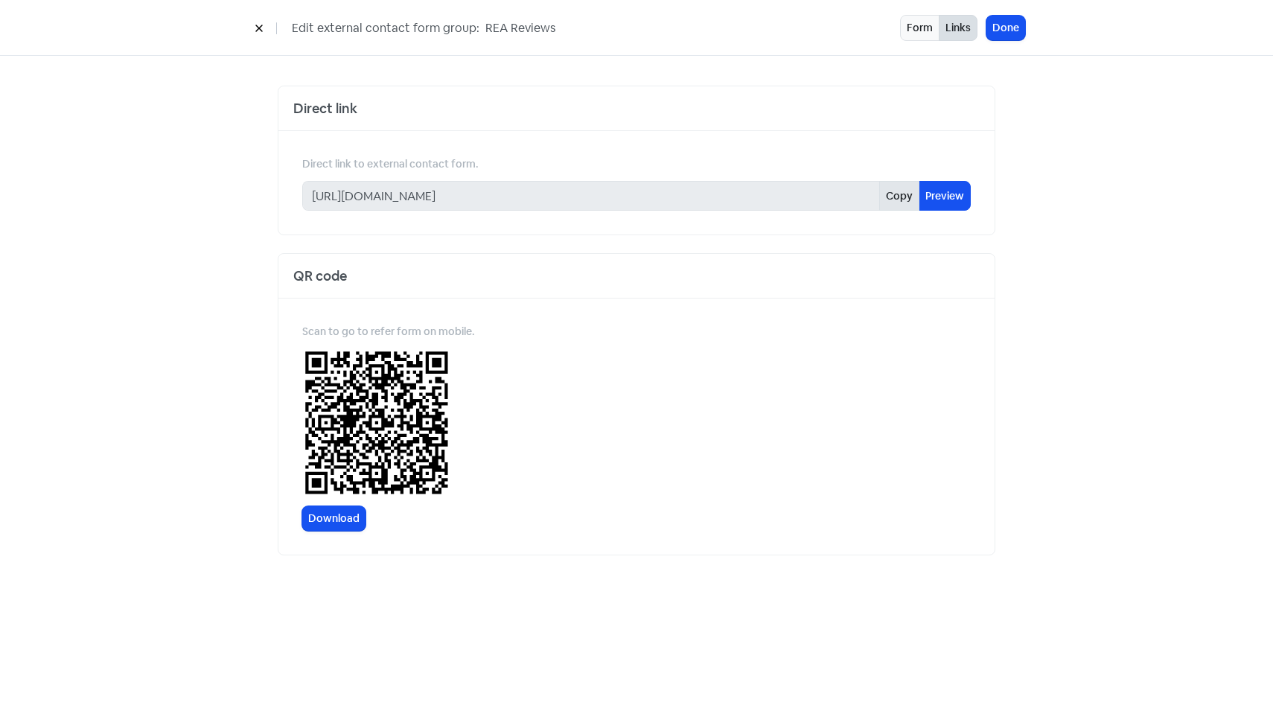
click at [899, 185] on button "Copy" at bounding box center [899, 196] width 40 height 30
click at [1010, 22] on button "Done" at bounding box center [1005, 28] width 39 height 25
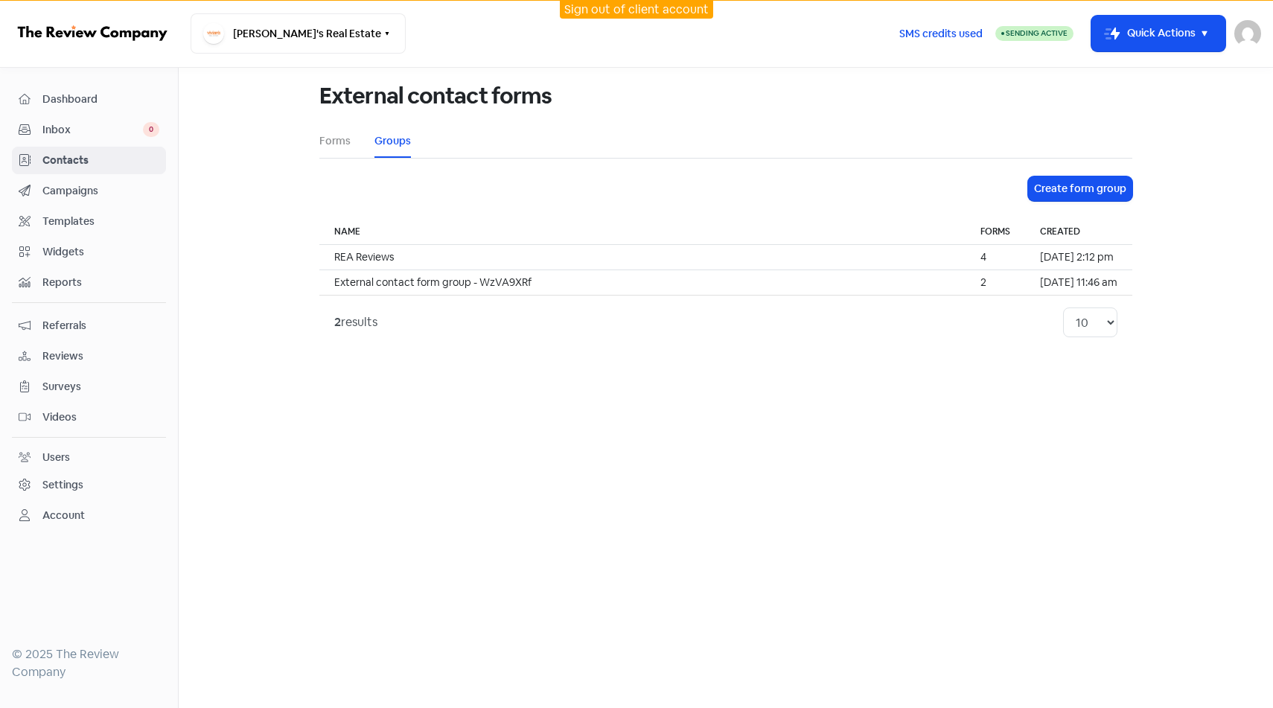
click at [116, 170] on link "Contacts" at bounding box center [89, 161] width 154 height 28
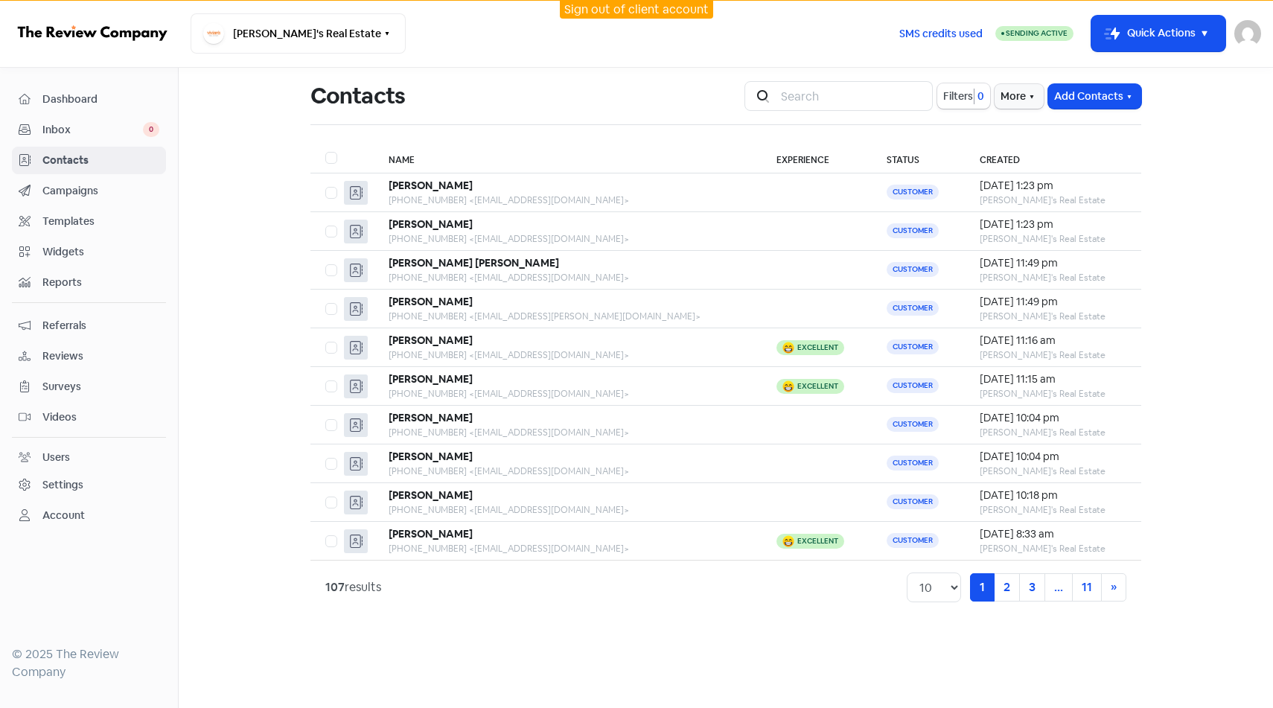
click at [65, 136] on span "Inbox" at bounding box center [92, 130] width 100 height 16
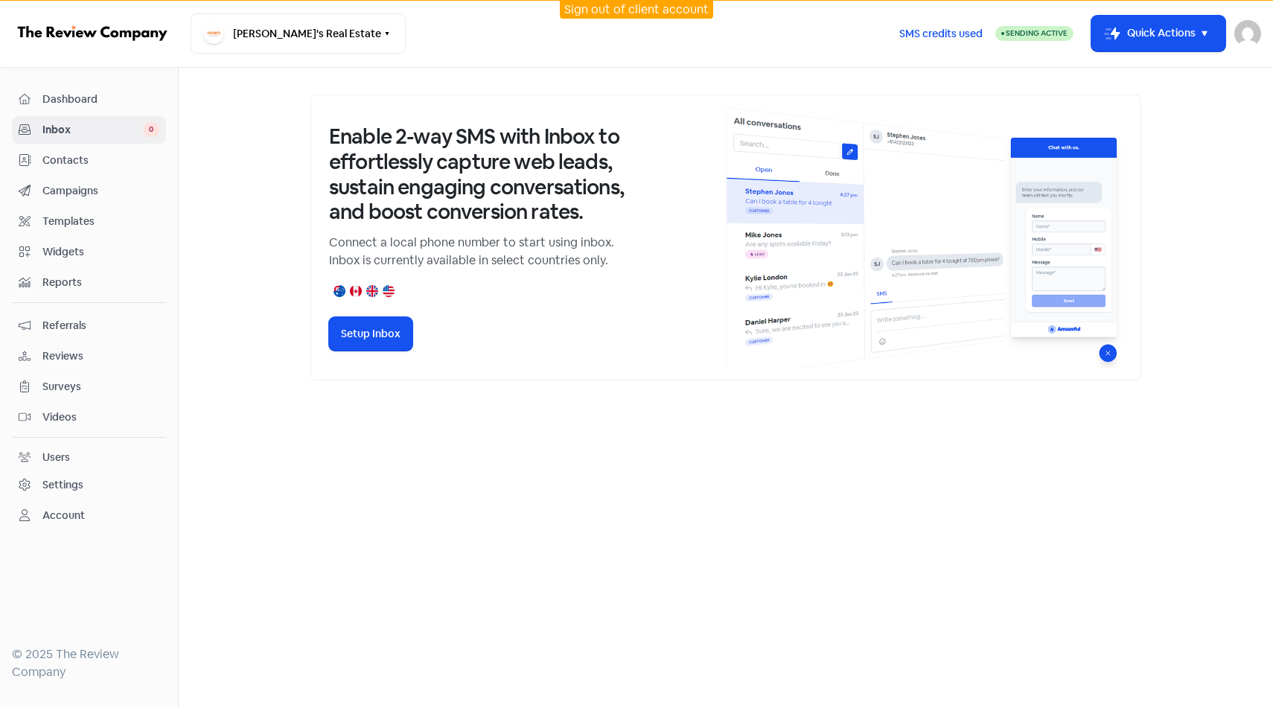
click at [97, 99] on span "Dashboard" at bounding box center [100, 100] width 117 height 16
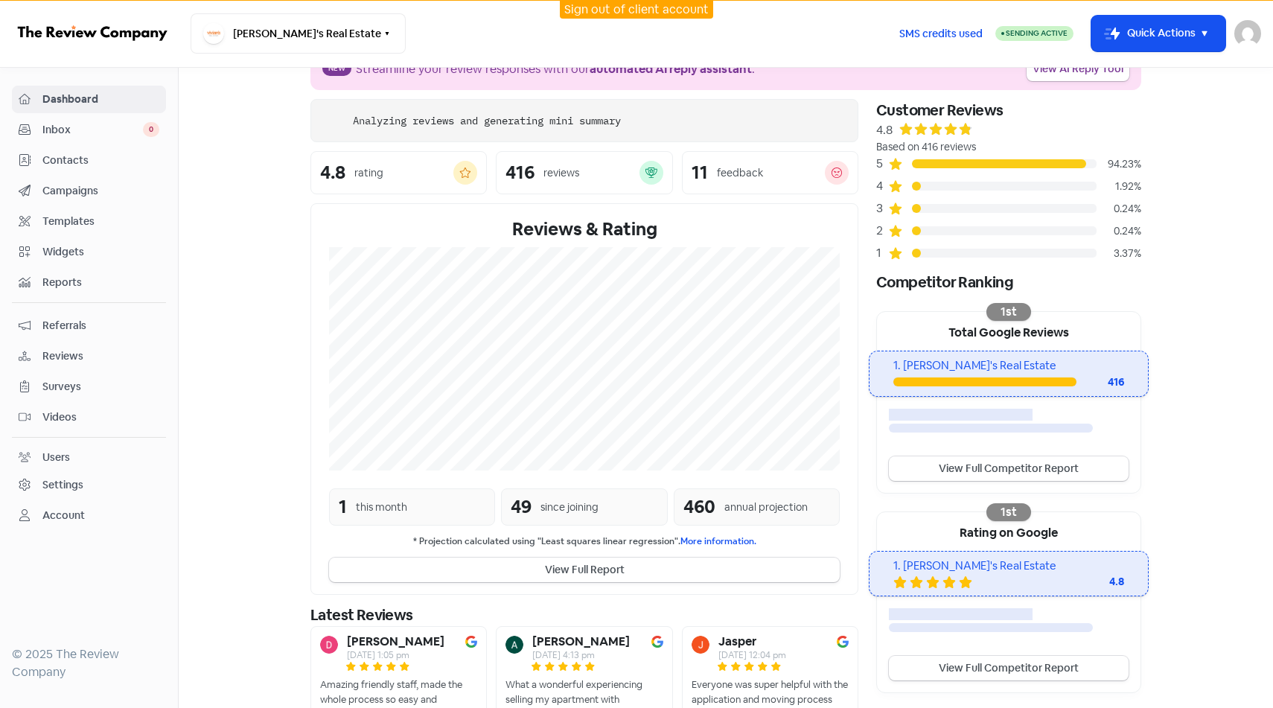
scroll to position [42, 0]
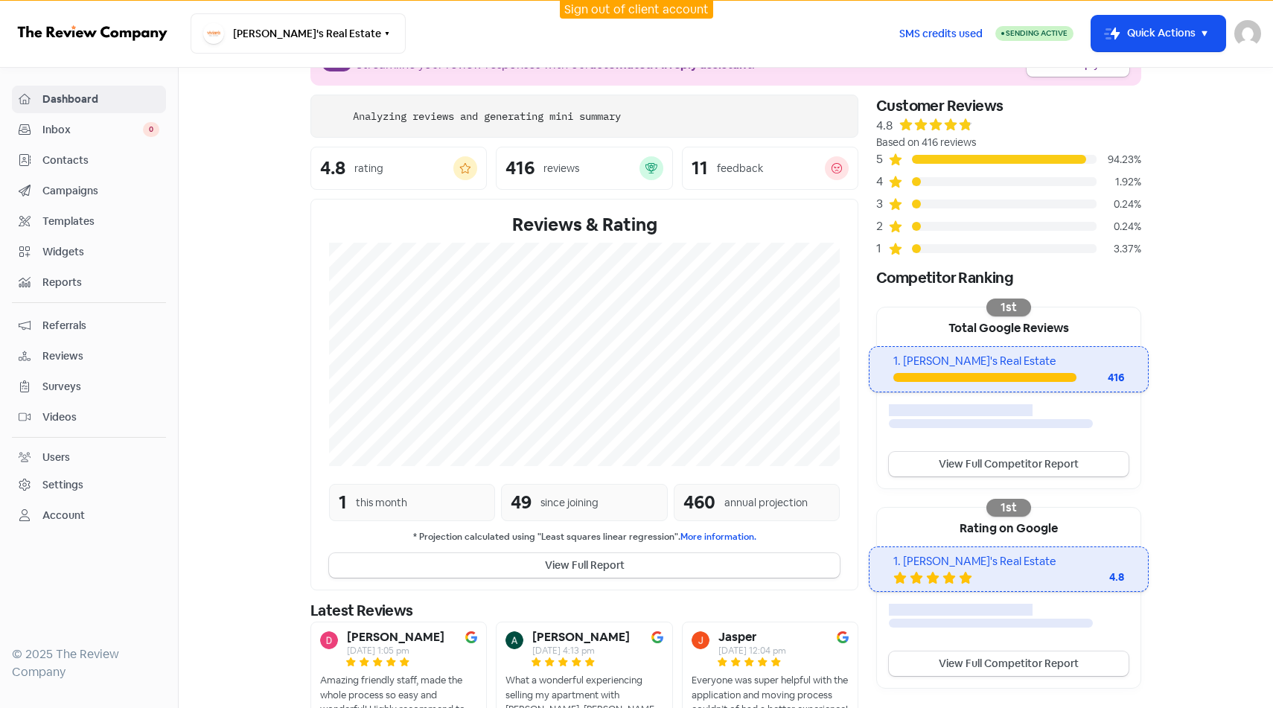
click at [90, 195] on span "Campaigns" at bounding box center [100, 191] width 117 height 16
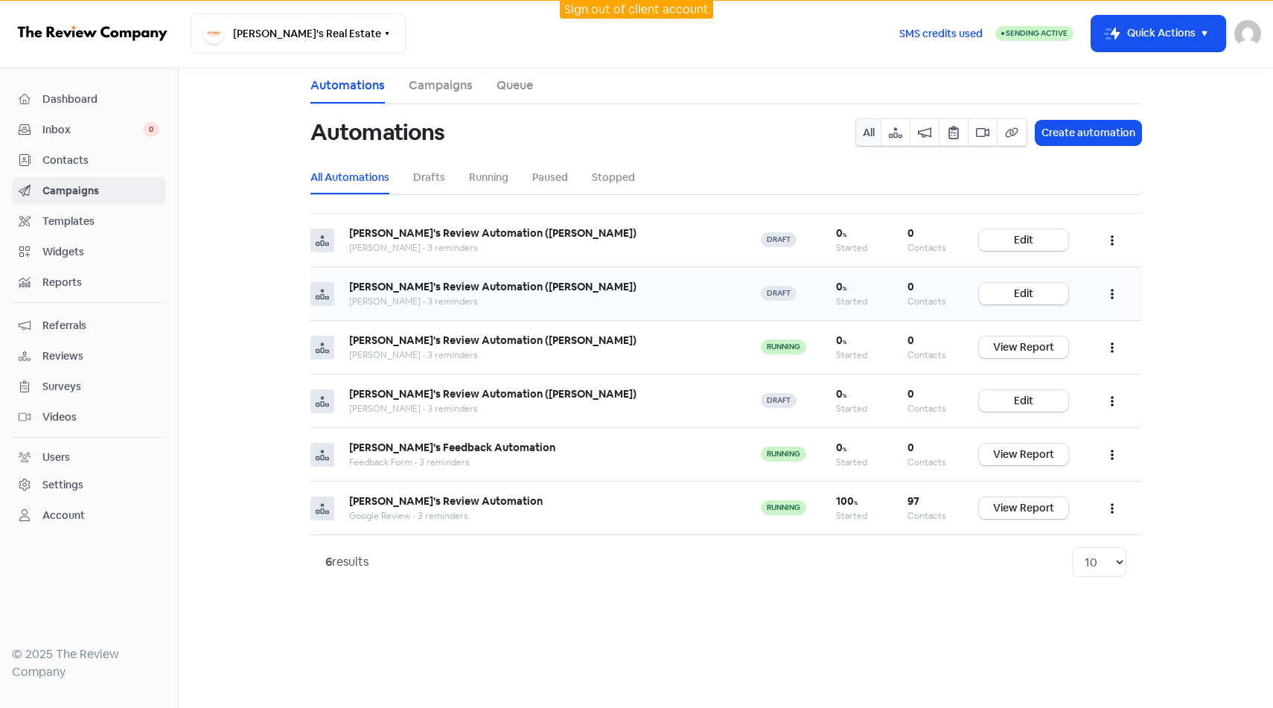
click at [528, 285] on b "[PERSON_NAME]'s Review Automation ([PERSON_NAME])" at bounding box center [492, 286] width 287 height 13
click at [1028, 306] on td "Edit" at bounding box center [1023, 294] width 119 height 54
click at [1031, 296] on link "Edit" at bounding box center [1023, 294] width 89 height 22
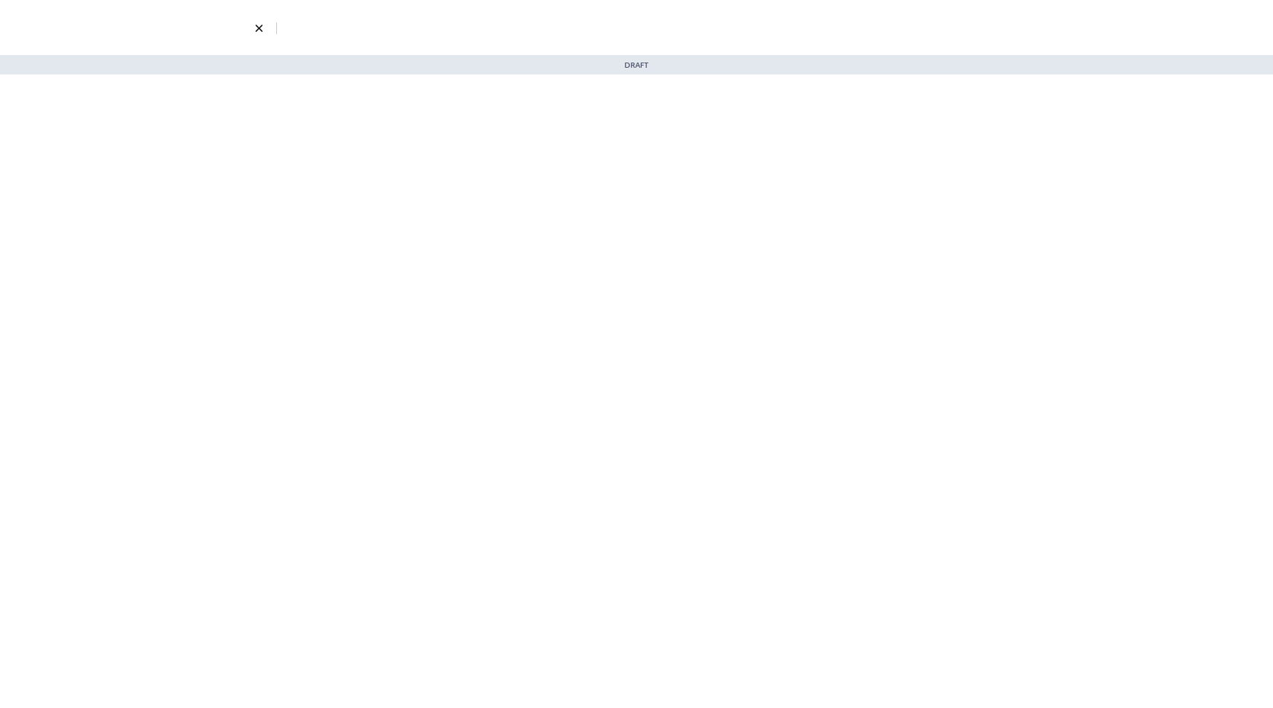
select select "1336"
select select "3"
select select "7"
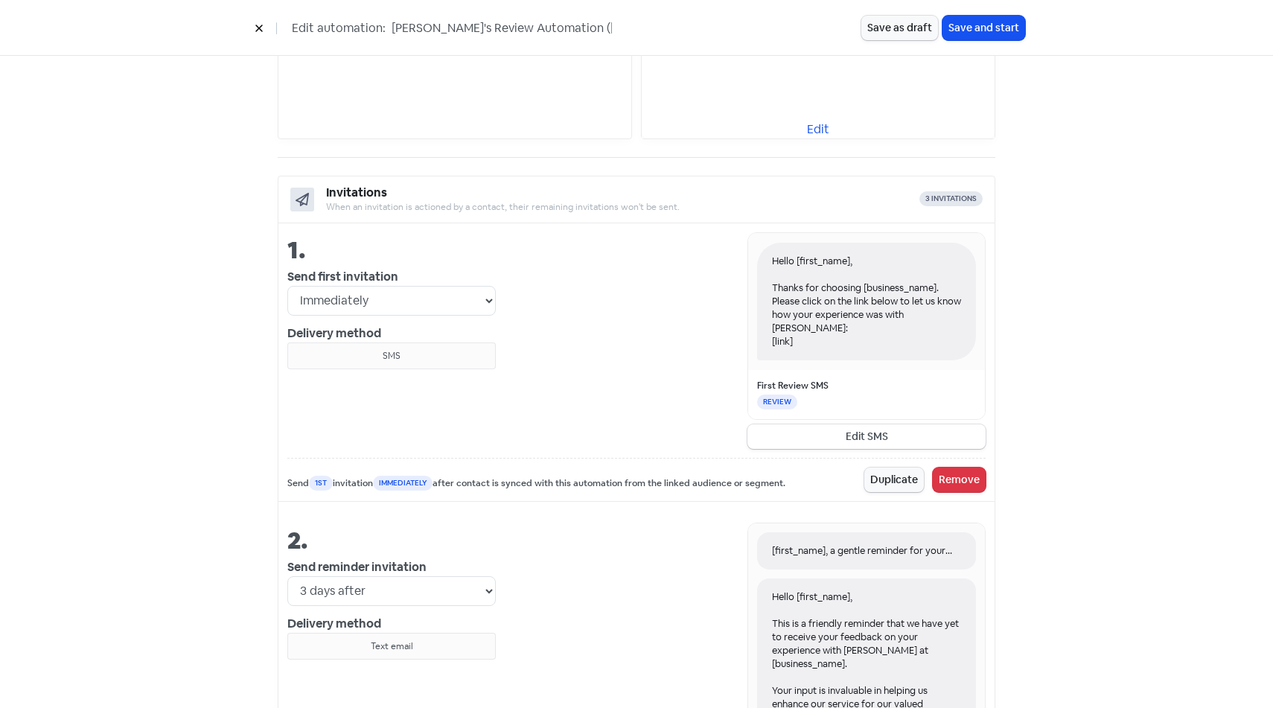
scroll to position [55, 0]
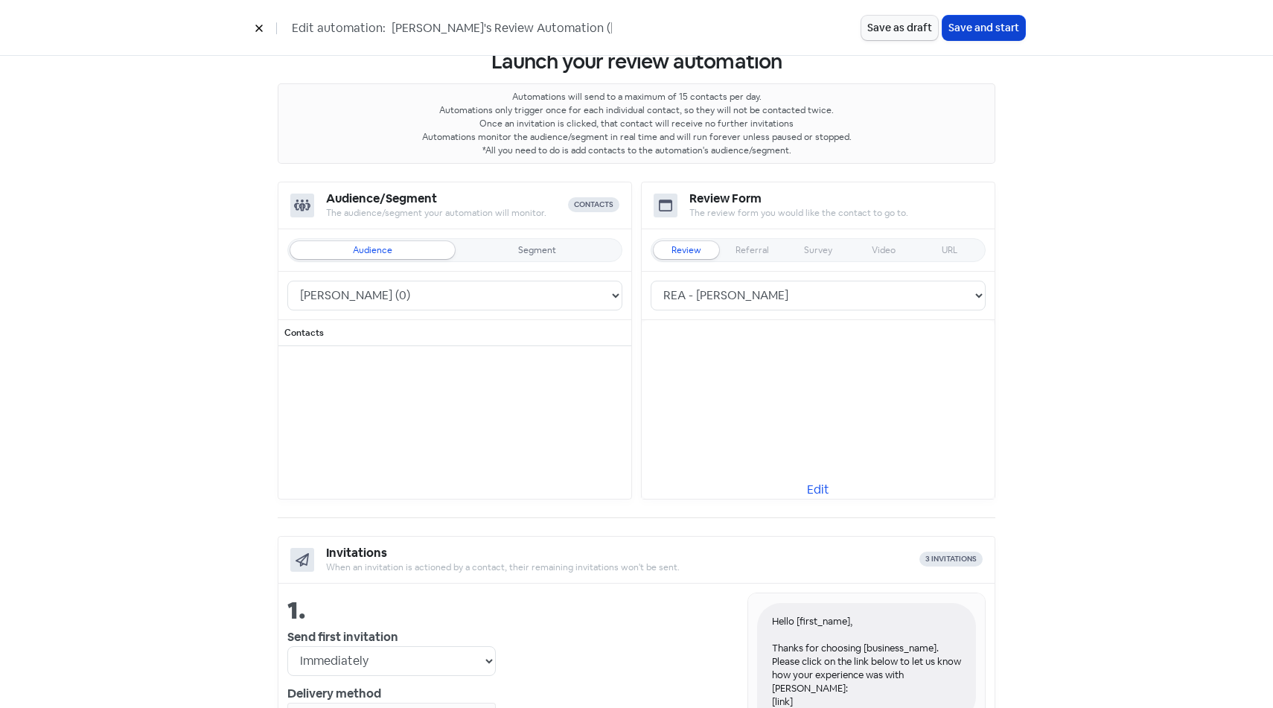
click at [1009, 39] on button "Save and start" at bounding box center [983, 28] width 83 height 25
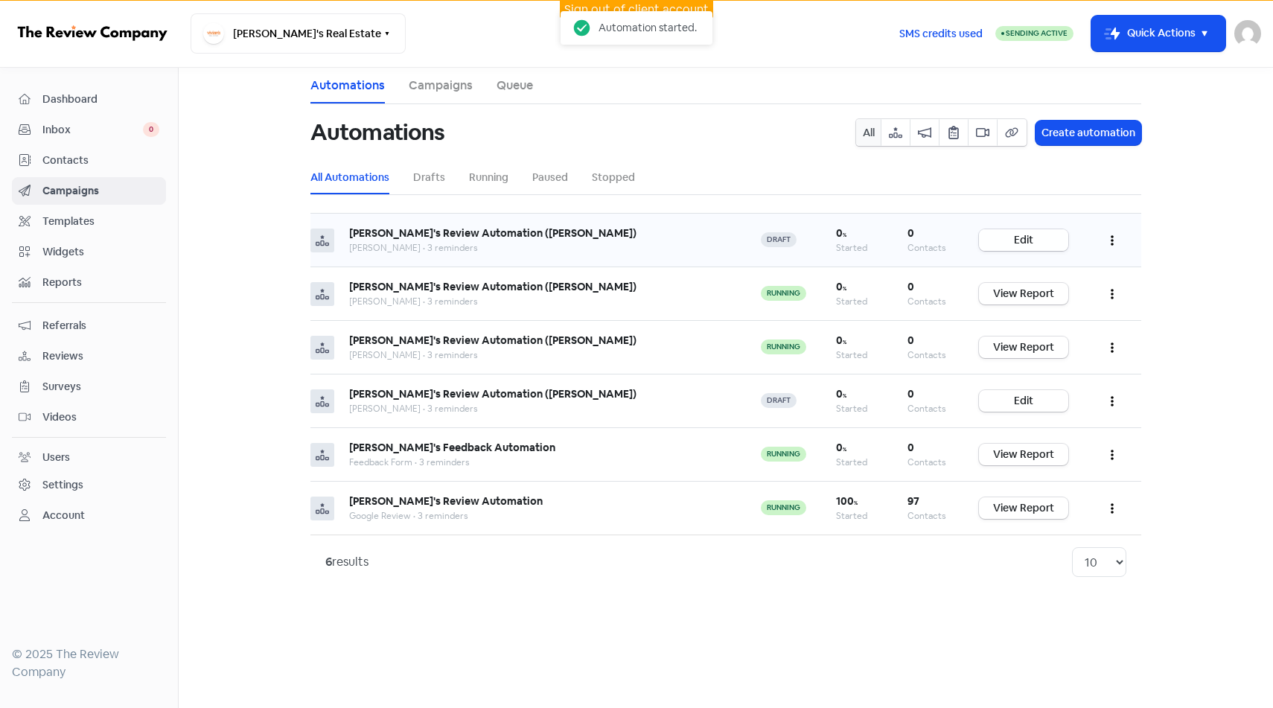
click at [1016, 244] on link "Edit" at bounding box center [1023, 240] width 89 height 22
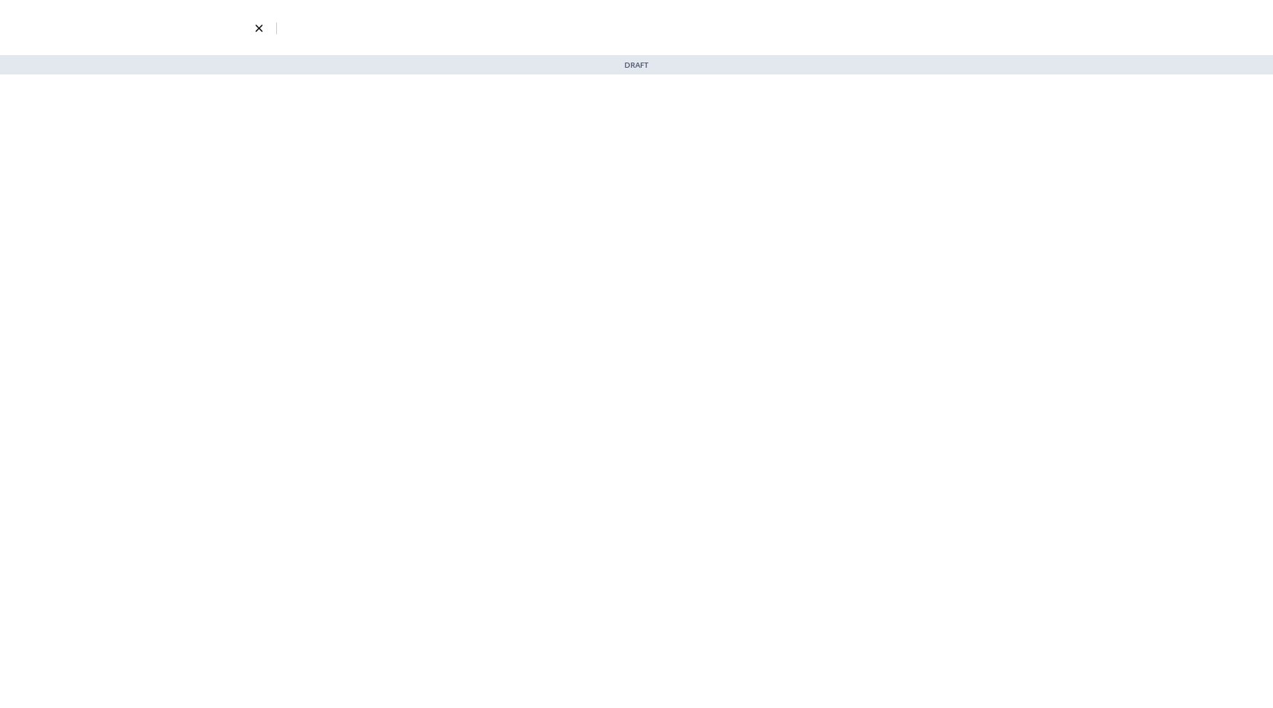
select select "2334"
select select "1337"
select select "3"
select select "7"
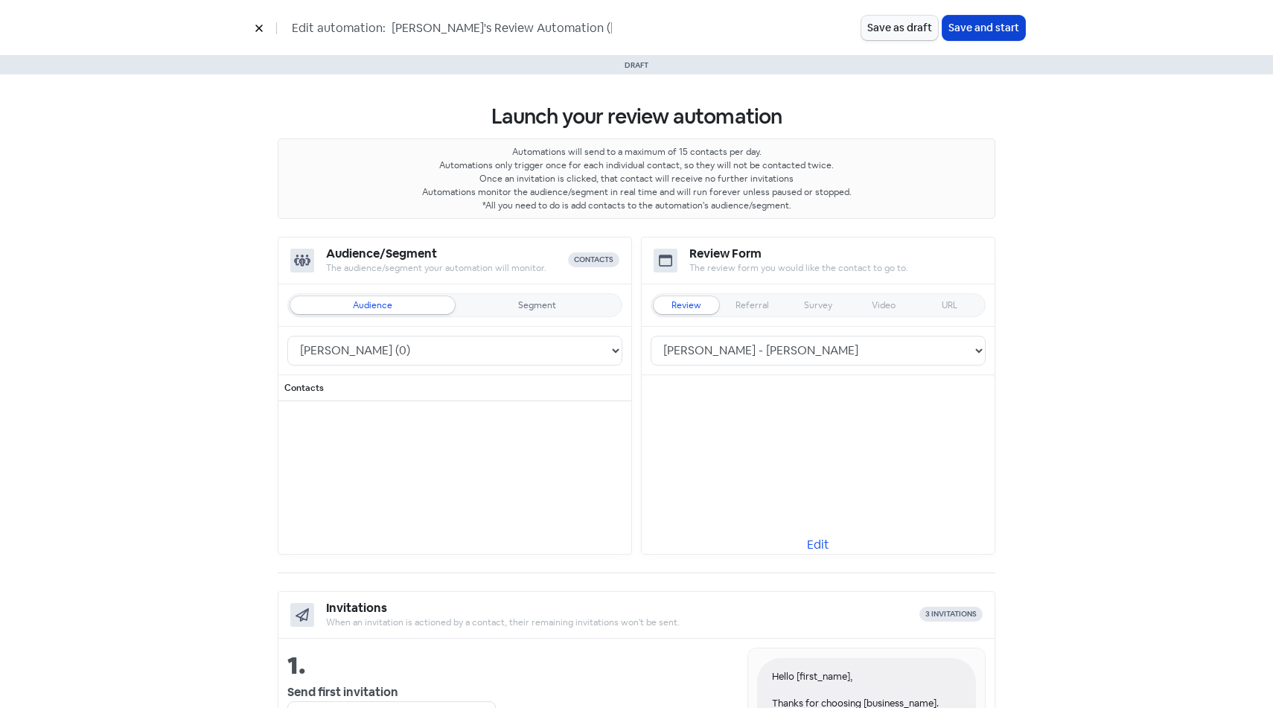
click at [974, 33] on button "Save and start" at bounding box center [983, 28] width 83 height 25
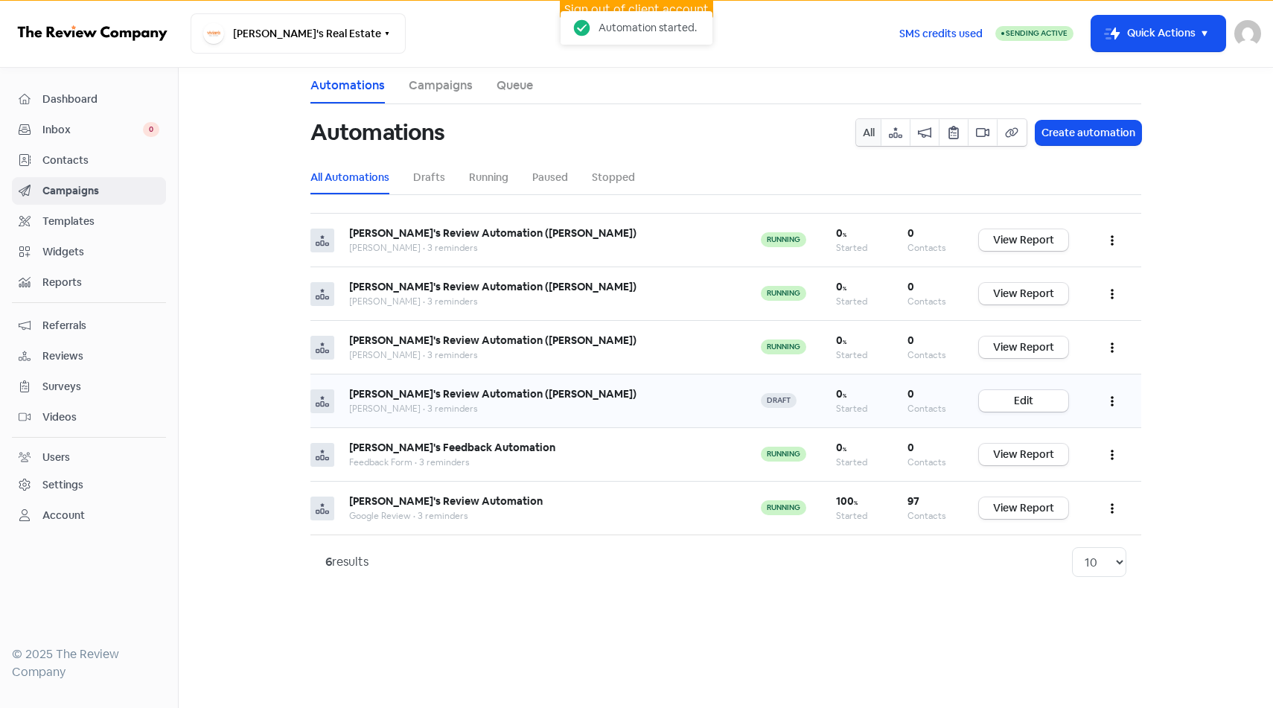
click at [566, 386] on td "Vivian's Review Automation (Gillian Hussein) Gillian Hussein • 3 reminders" at bounding box center [540, 401] width 412 height 54
click at [1027, 401] on link "Edit" at bounding box center [1023, 401] width 89 height 22
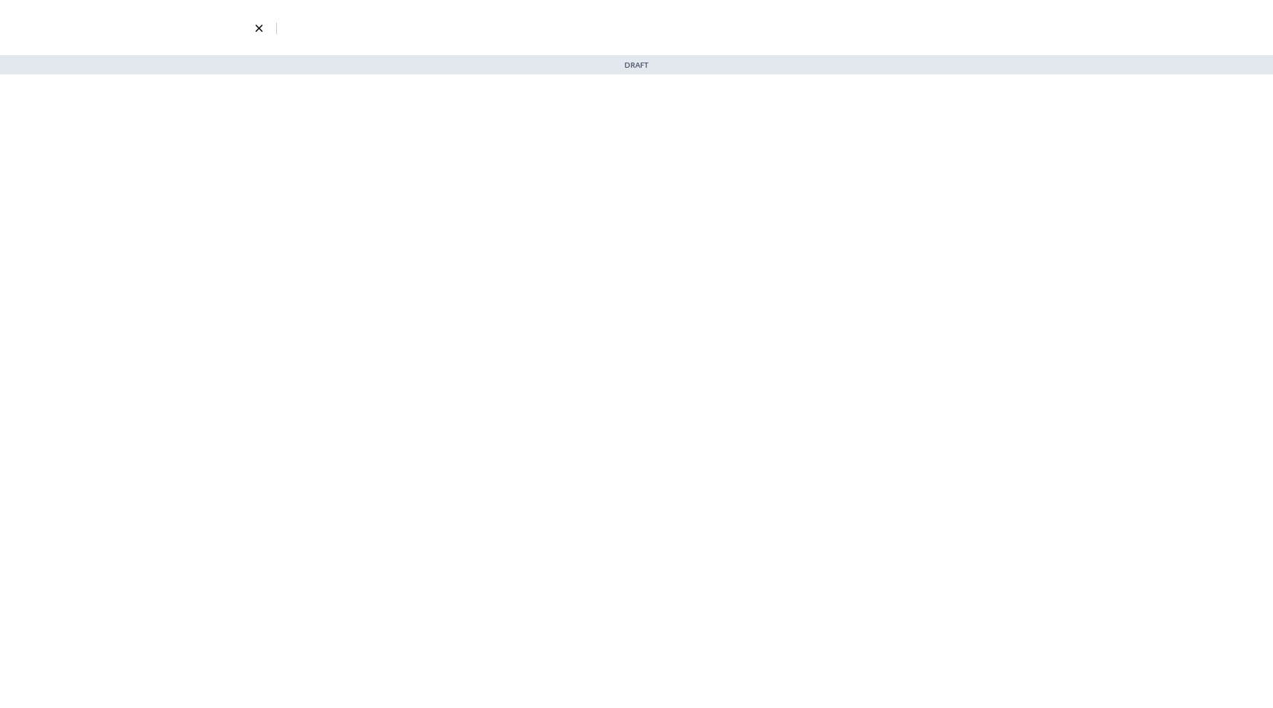
select select "2333"
select select "1330"
select select "3"
select select "7"
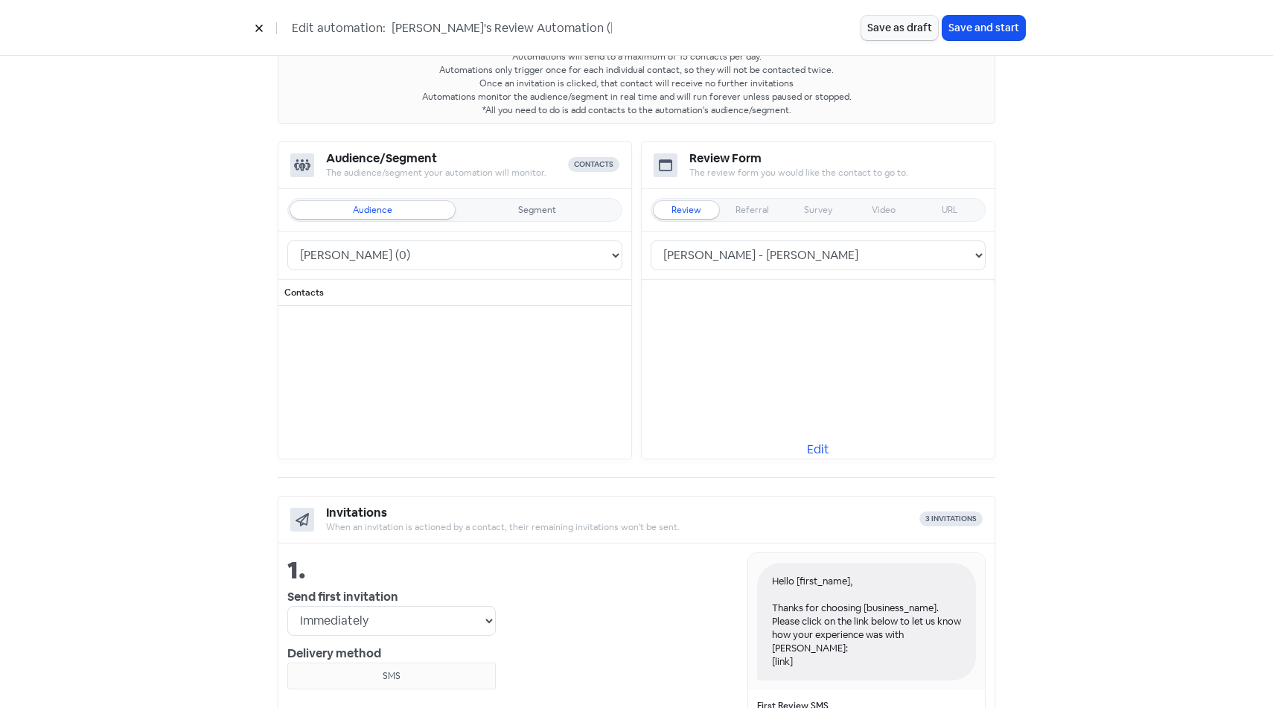
scroll to position [110, 0]
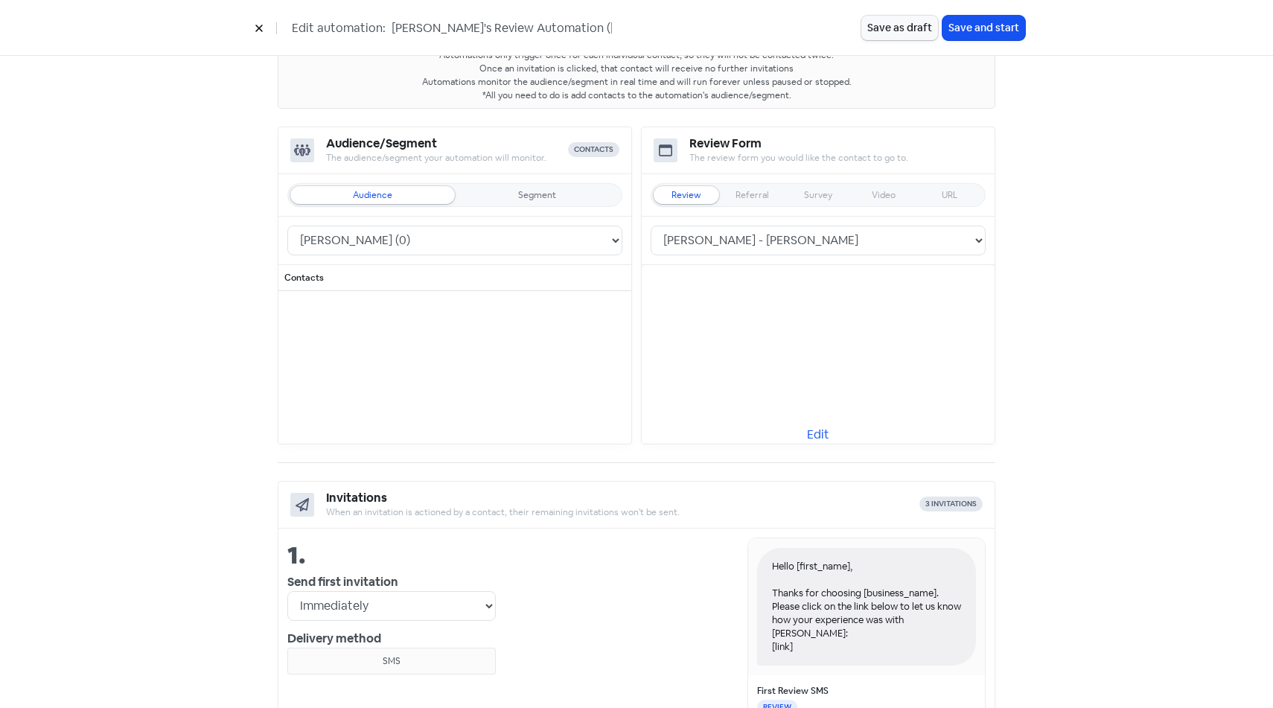
click at [1003, 21] on button "Save and start" at bounding box center [983, 28] width 83 height 25
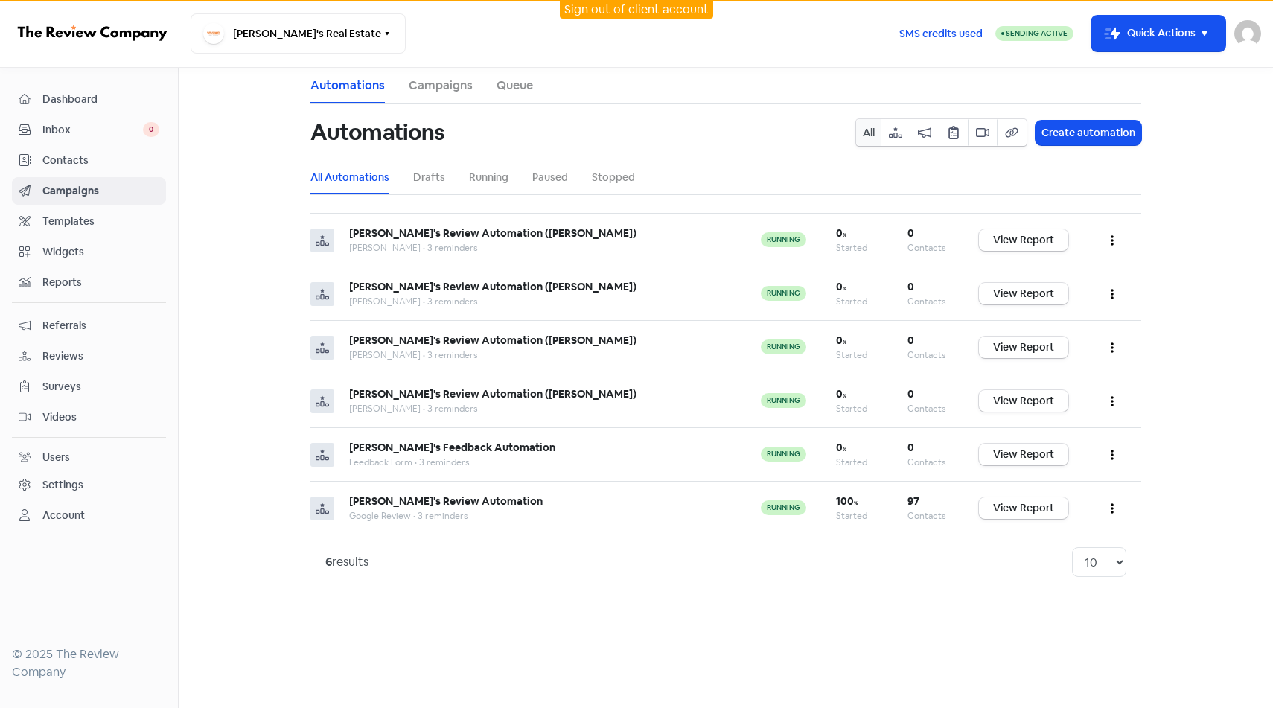
click at [121, 350] on span "Reviews" at bounding box center [100, 356] width 117 height 16
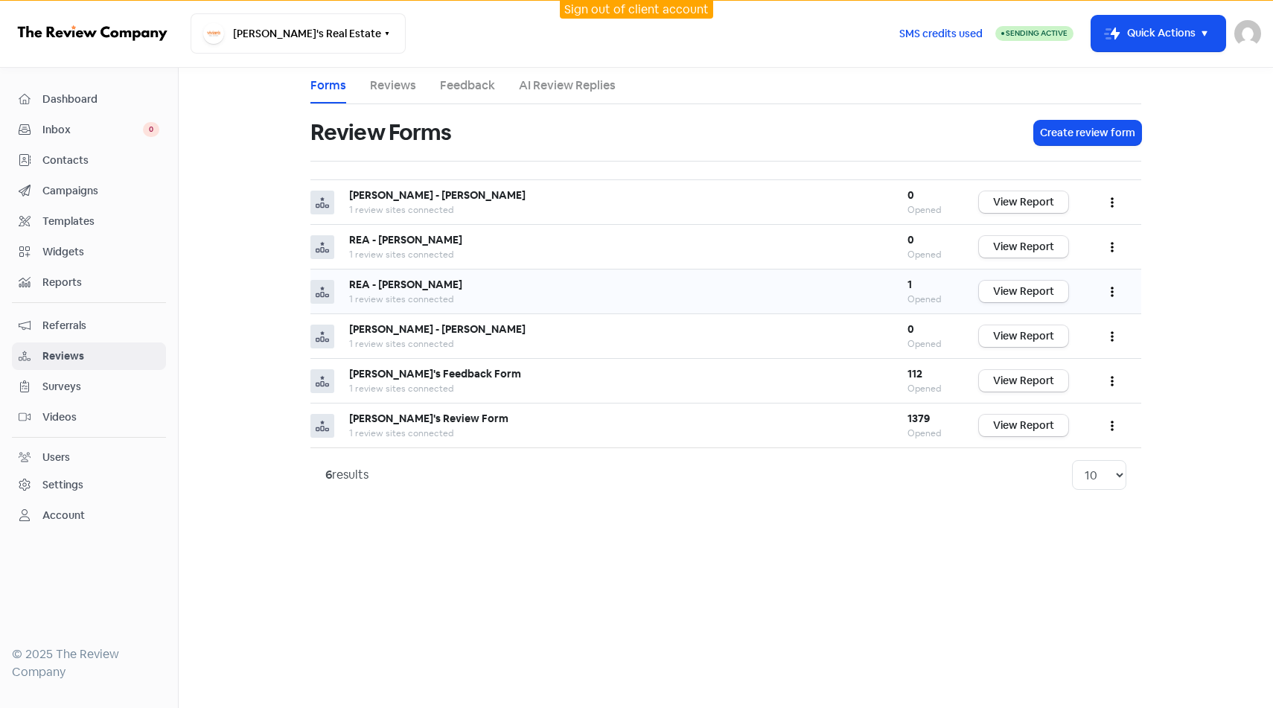
click at [1108, 294] on button "button" at bounding box center [1112, 291] width 28 height 35
click at [1069, 357] on link "Edit" at bounding box center [1062, 359] width 125 height 30
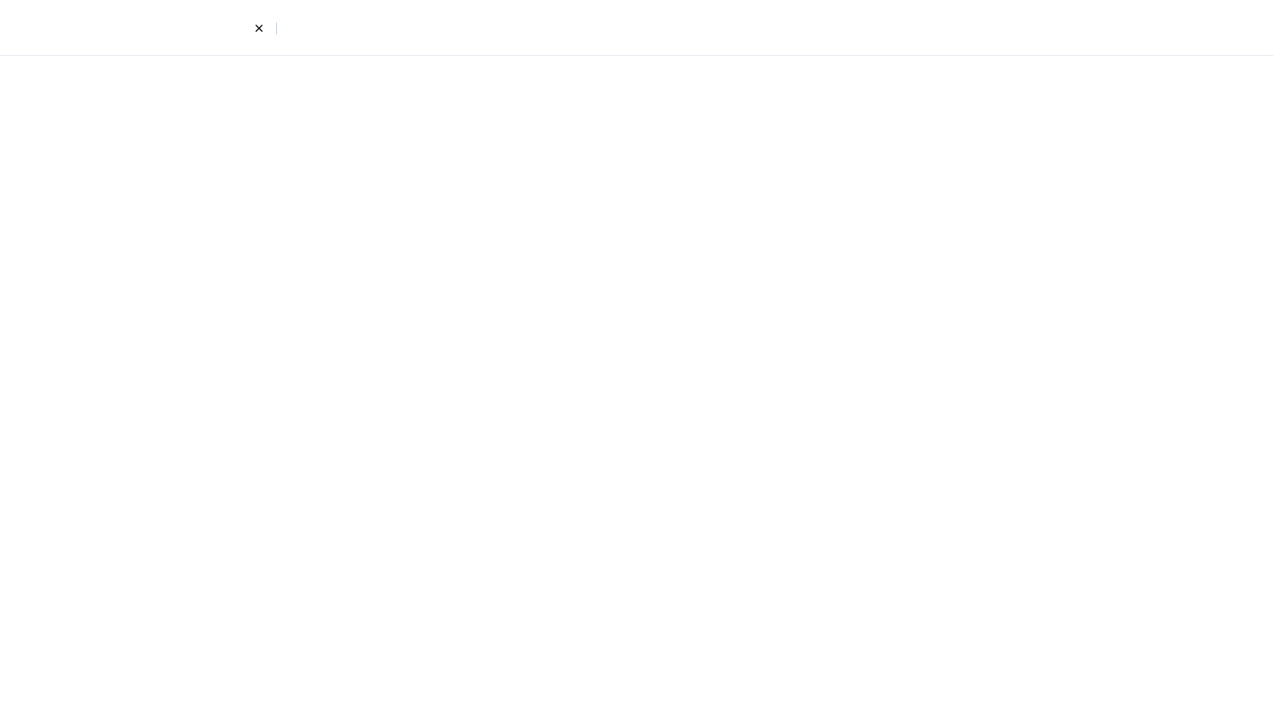
select select "4"
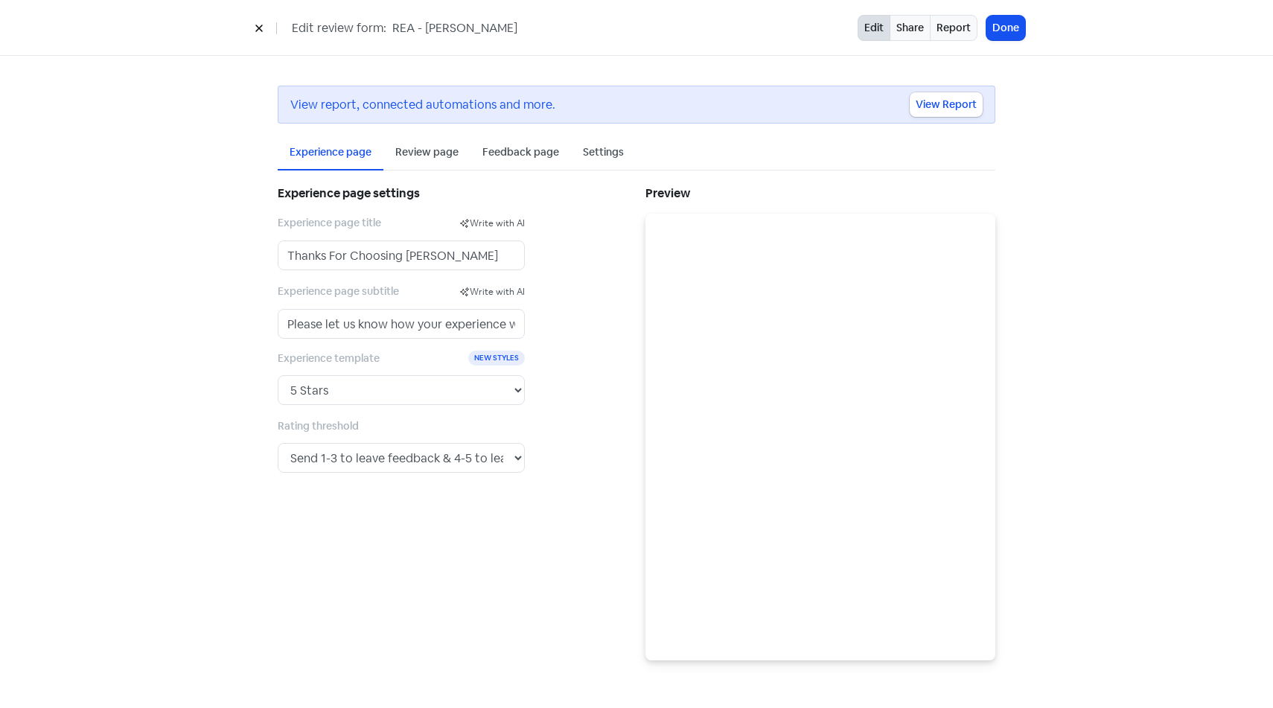
click at [416, 148] on div "Review page" at bounding box center [426, 152] width 63 height 16
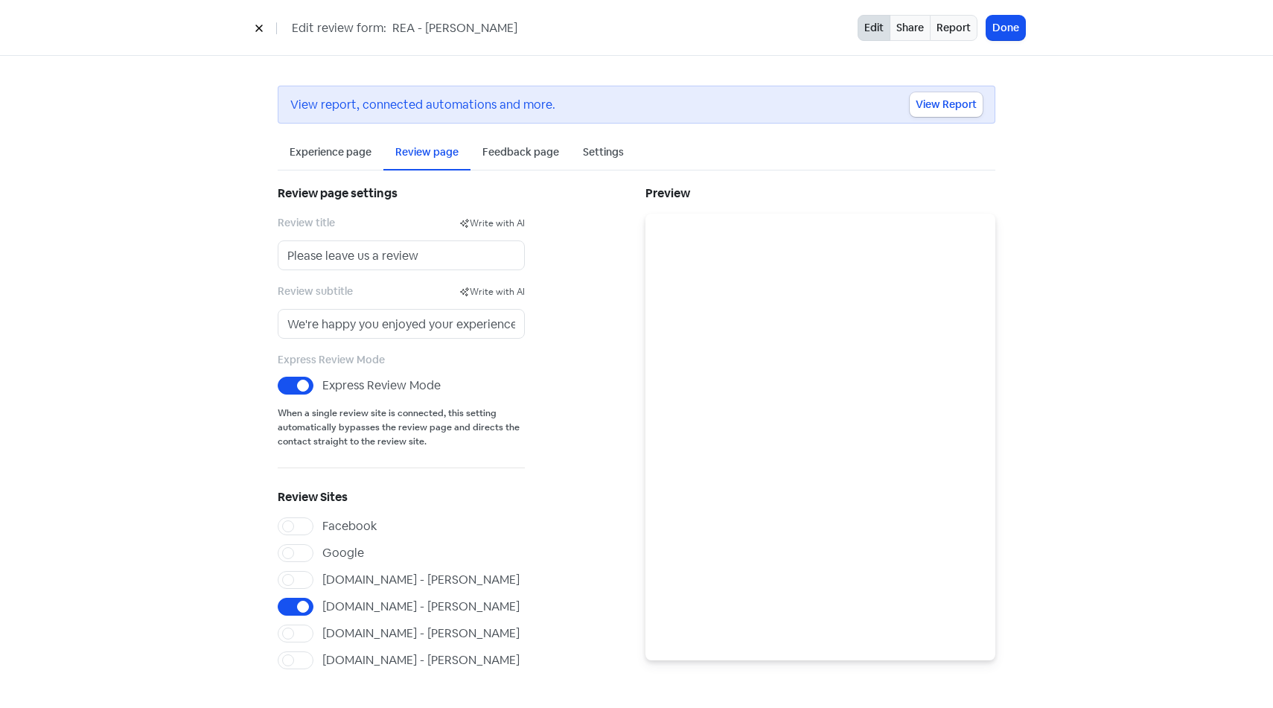
click at [537, 161] on div "Feedback page" at bounding box center [520, 152] width 100 height 35
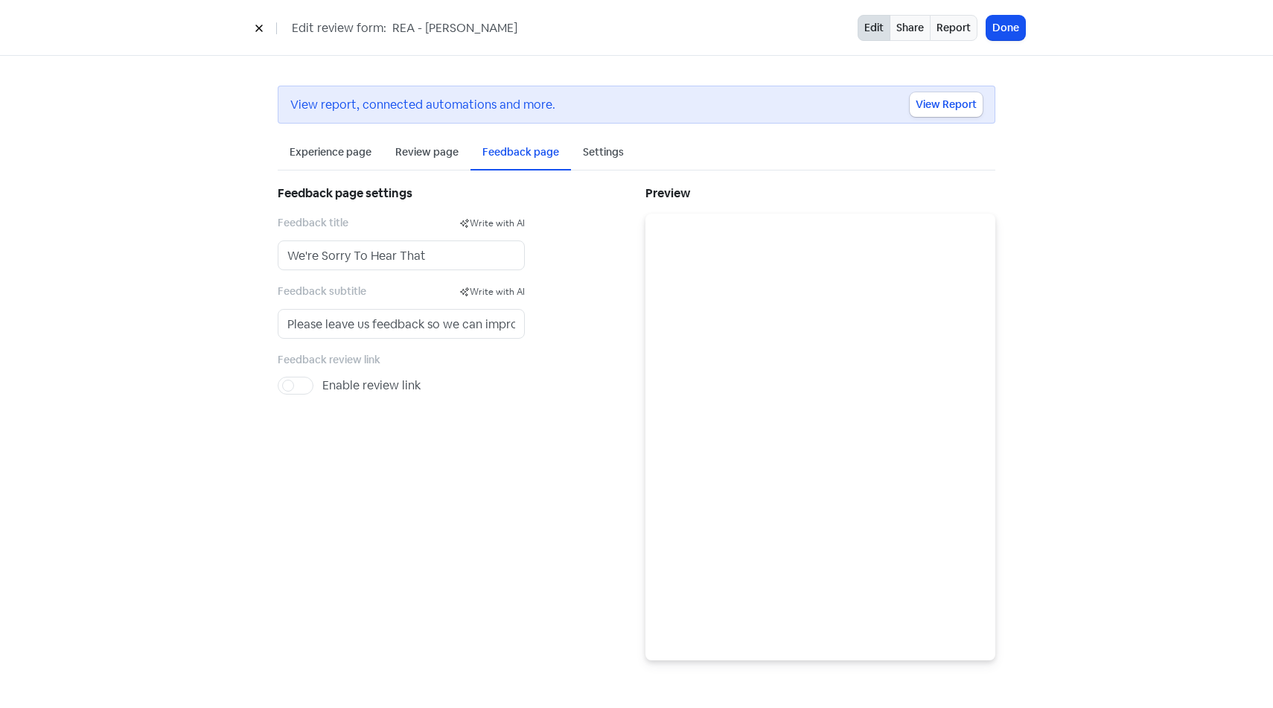
click at [597, 165] on div "Settings" at bounding box center [603, 152] width 65 height 35
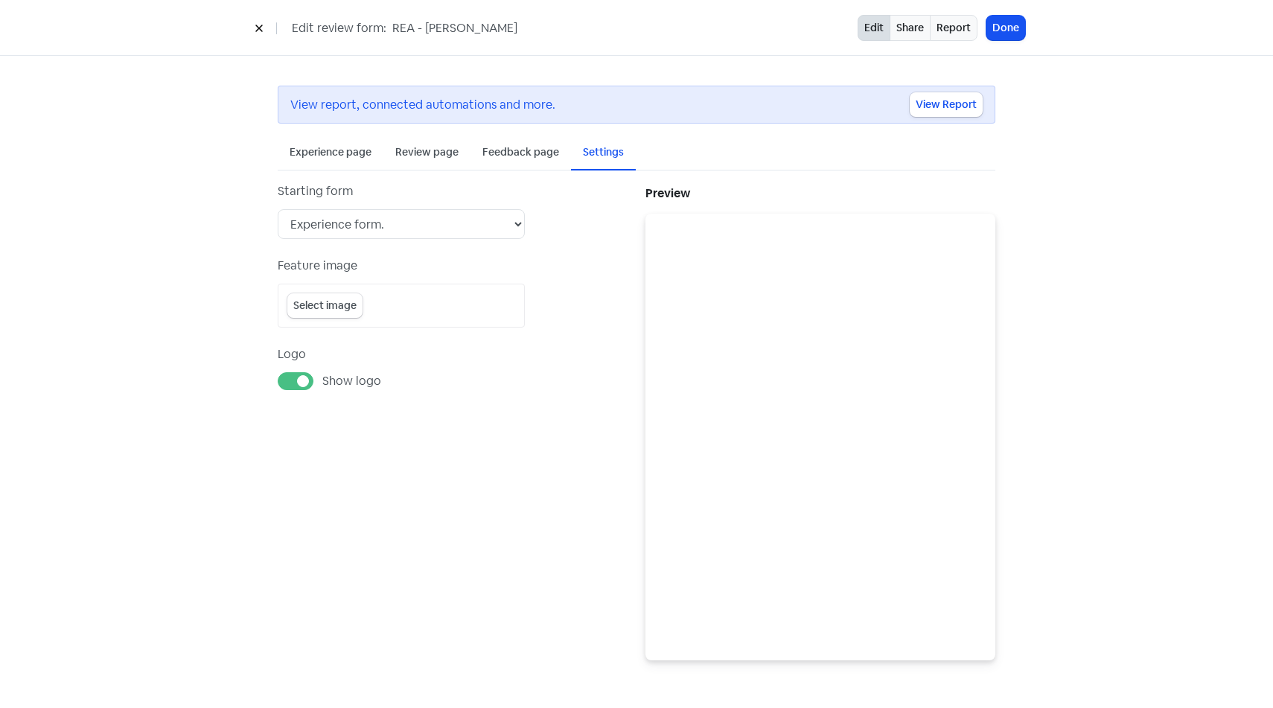
click at [316, 154] on div "Experience page" at bounding box center [331, 152] width 82 height 16
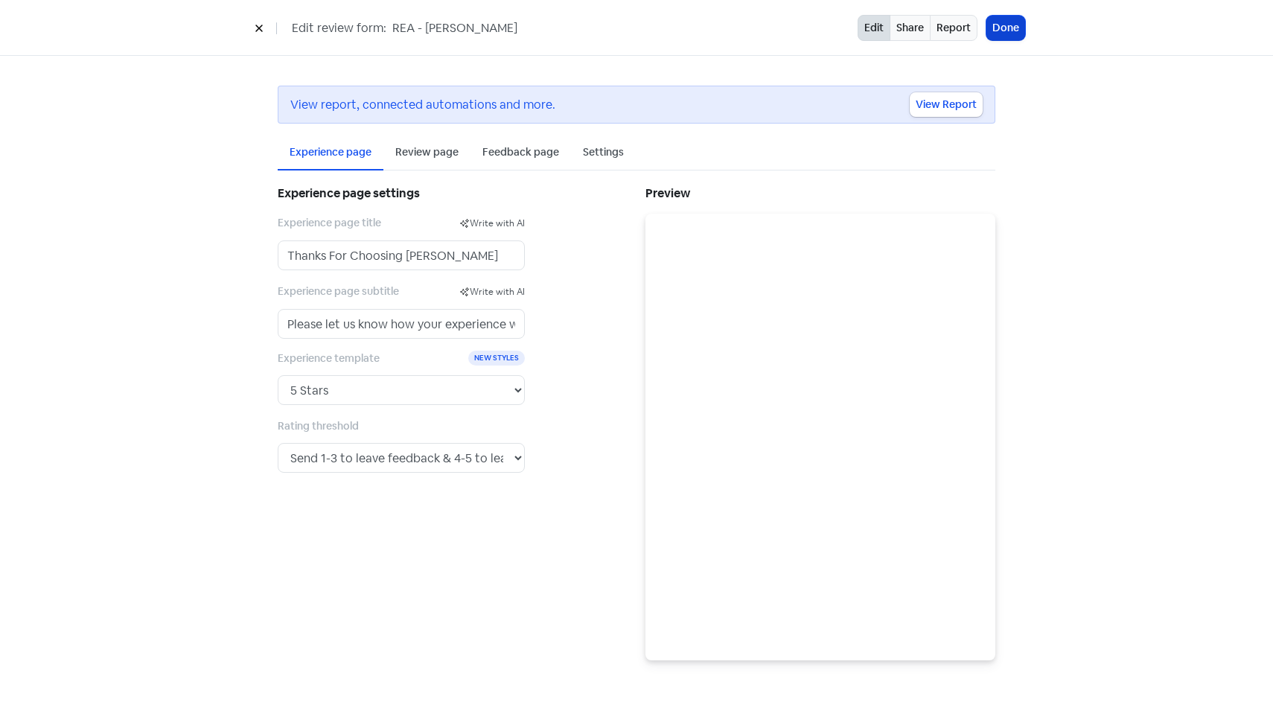
click at [1003, 30] on button "Done" at bounding box center [1005, 28] width 39 height 25
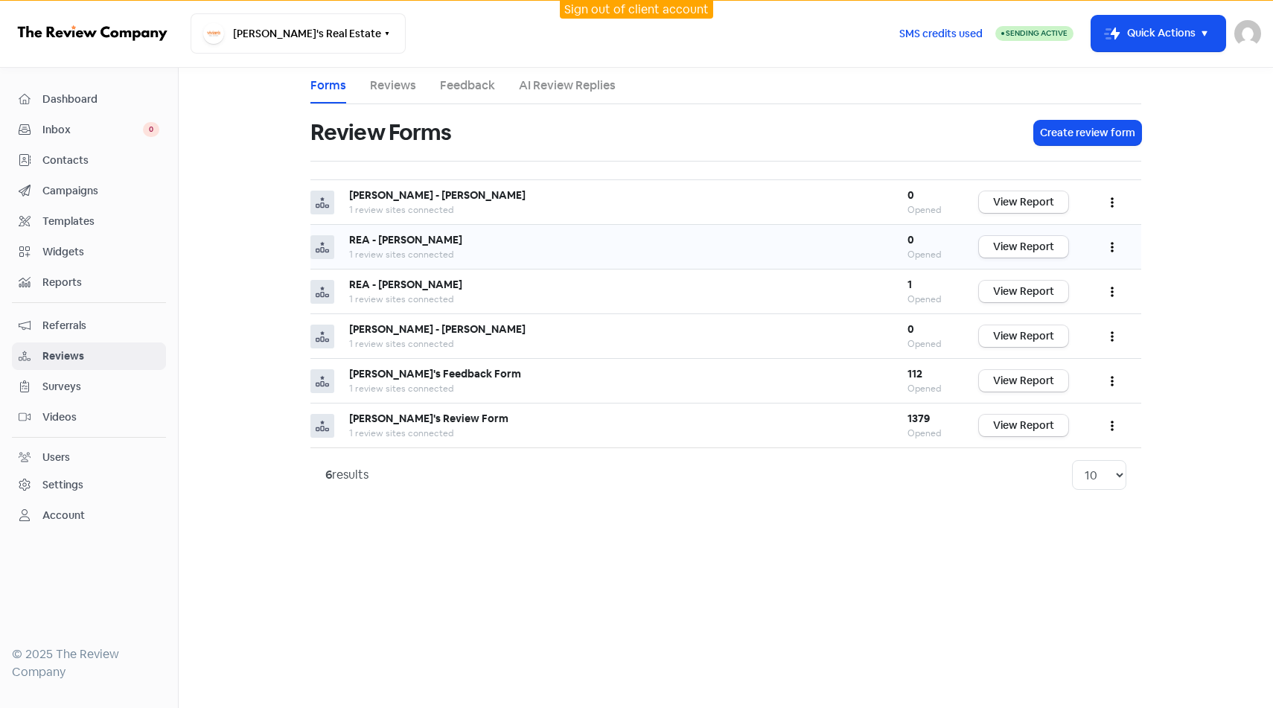
click at [1110, 250] on button "button" at bounding box center [1112, 246] width 28 height 35
click at [1050, 317] on link "Edit" at bounding box center [1062, 314] width 125 height 30
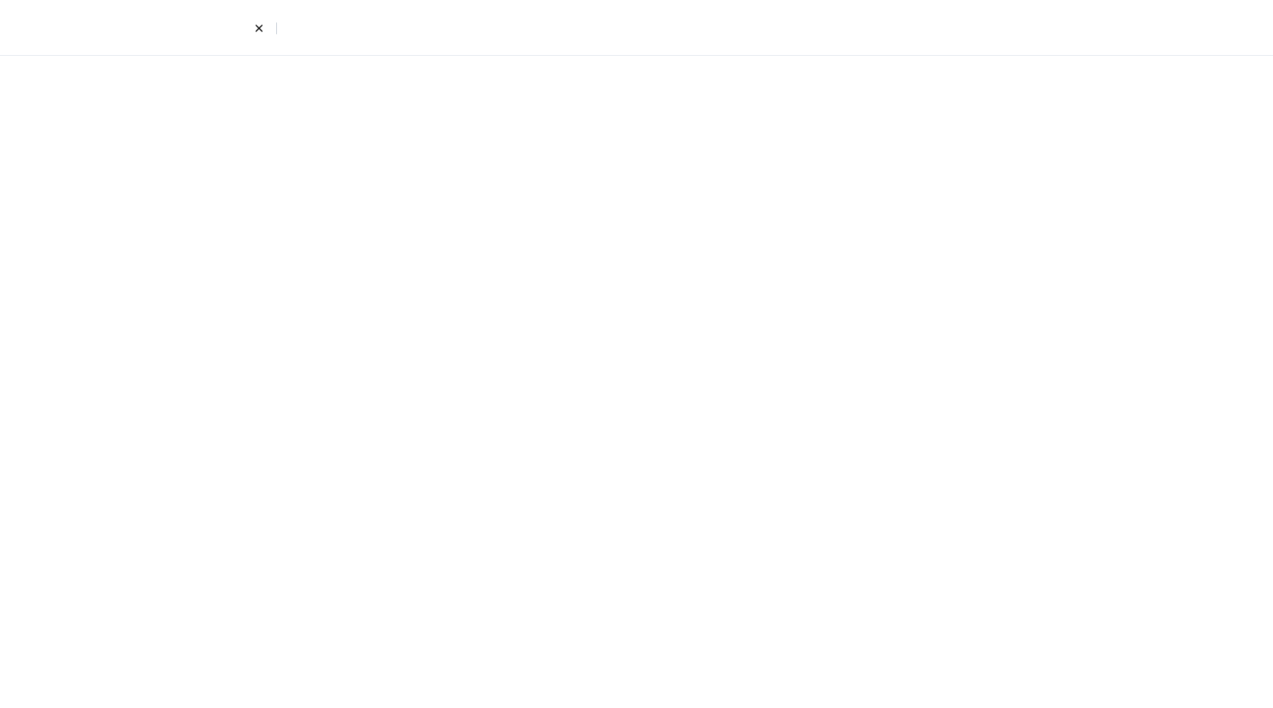
select select "4"
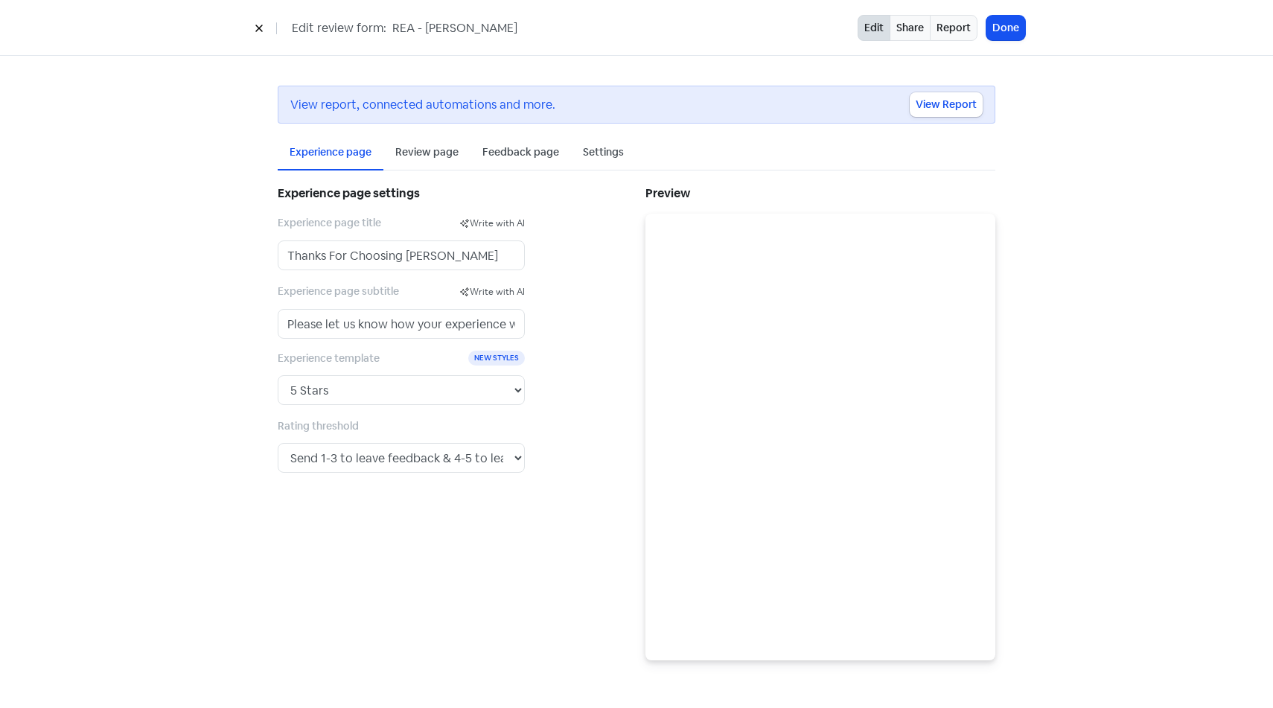
click at [425, 155] on div "Review page" at bounding box center [426, 152] width 63 height 16
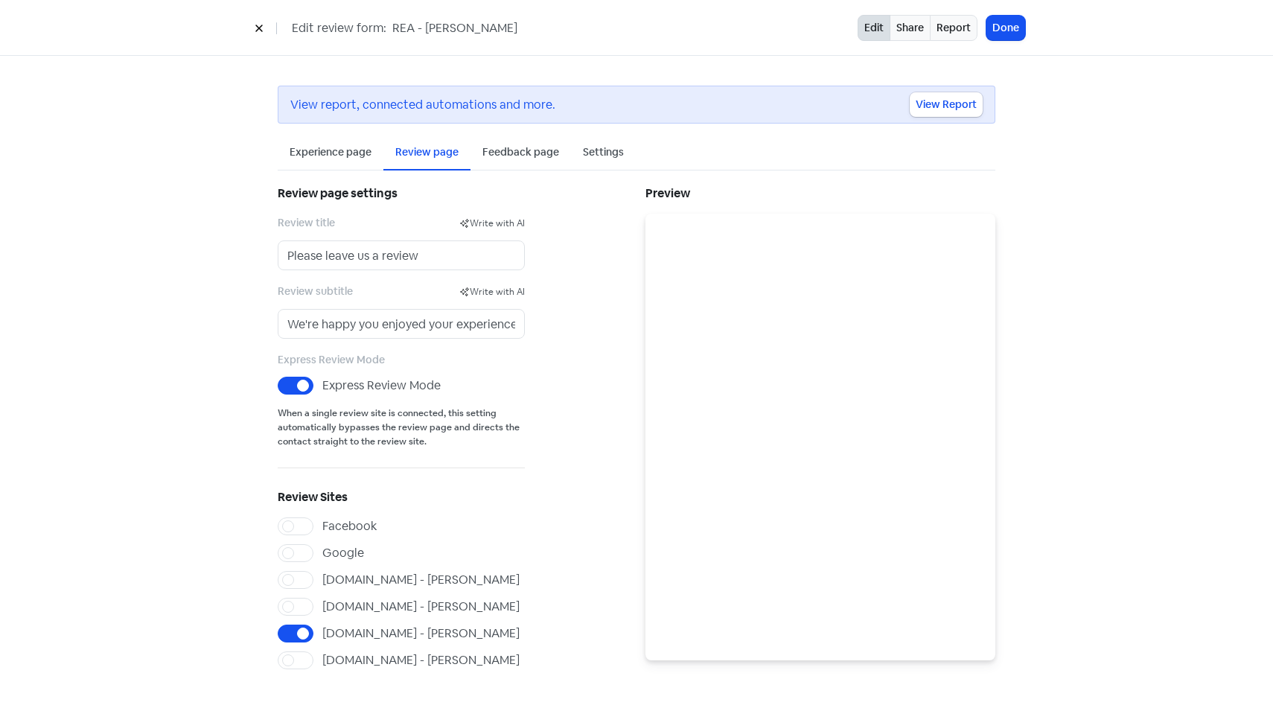
scroll to position [26, 0]
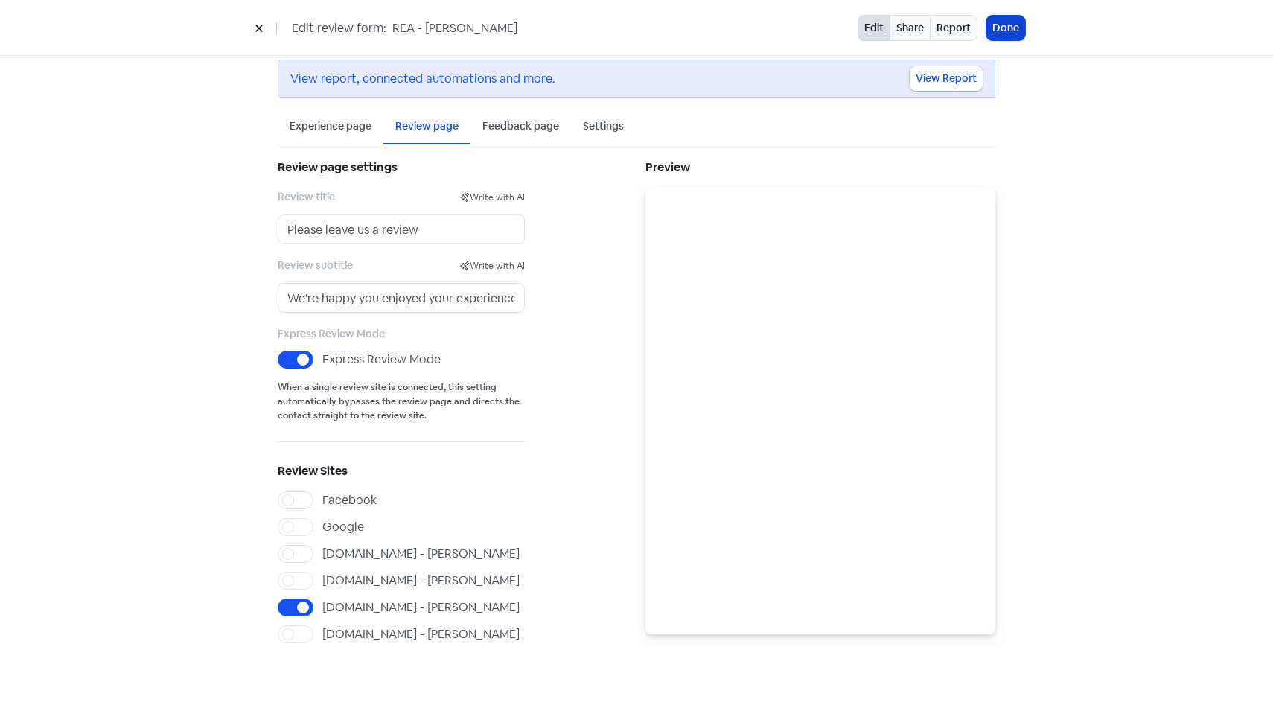
click at [1013, 39] on button "Done" at bounding box center [1005, 28] width 39 height 25
